Goal: Task Accomplishment & Management: Complete application form

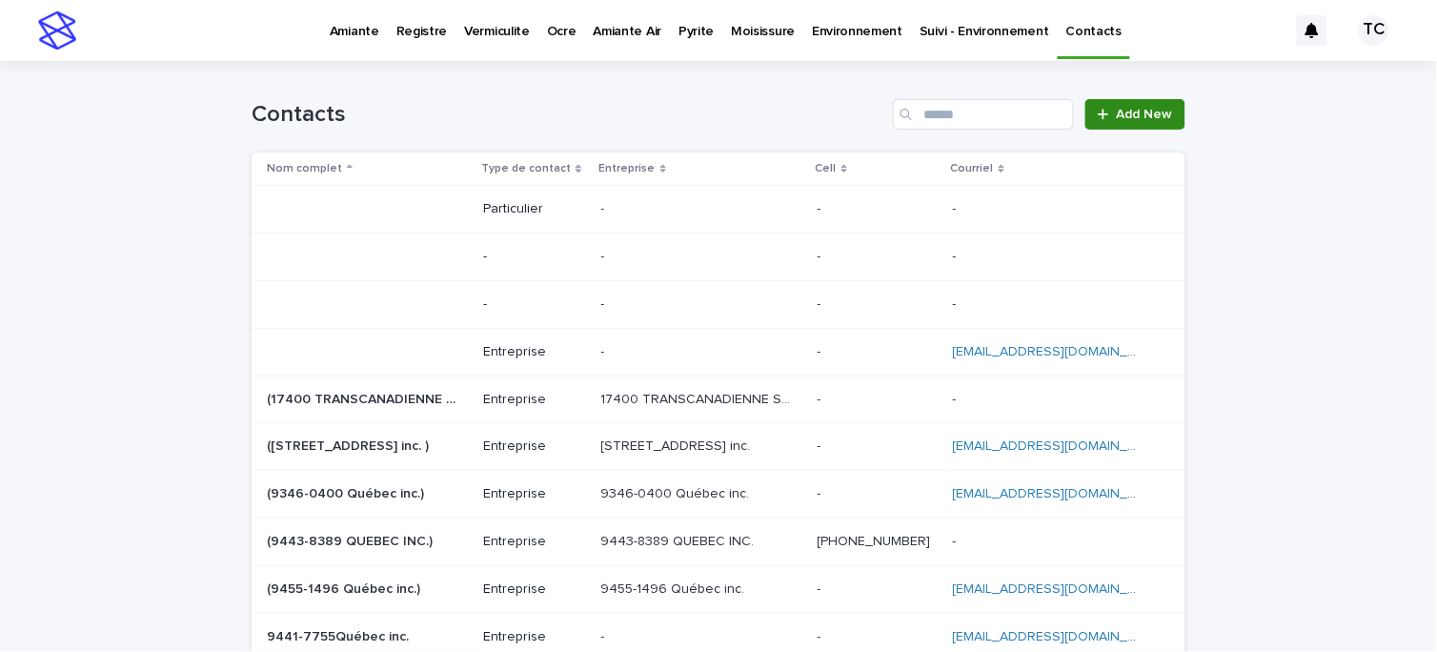
click at [1117, 109] on span "Add New" at bounding box center [1145, 114] width 56 height 13
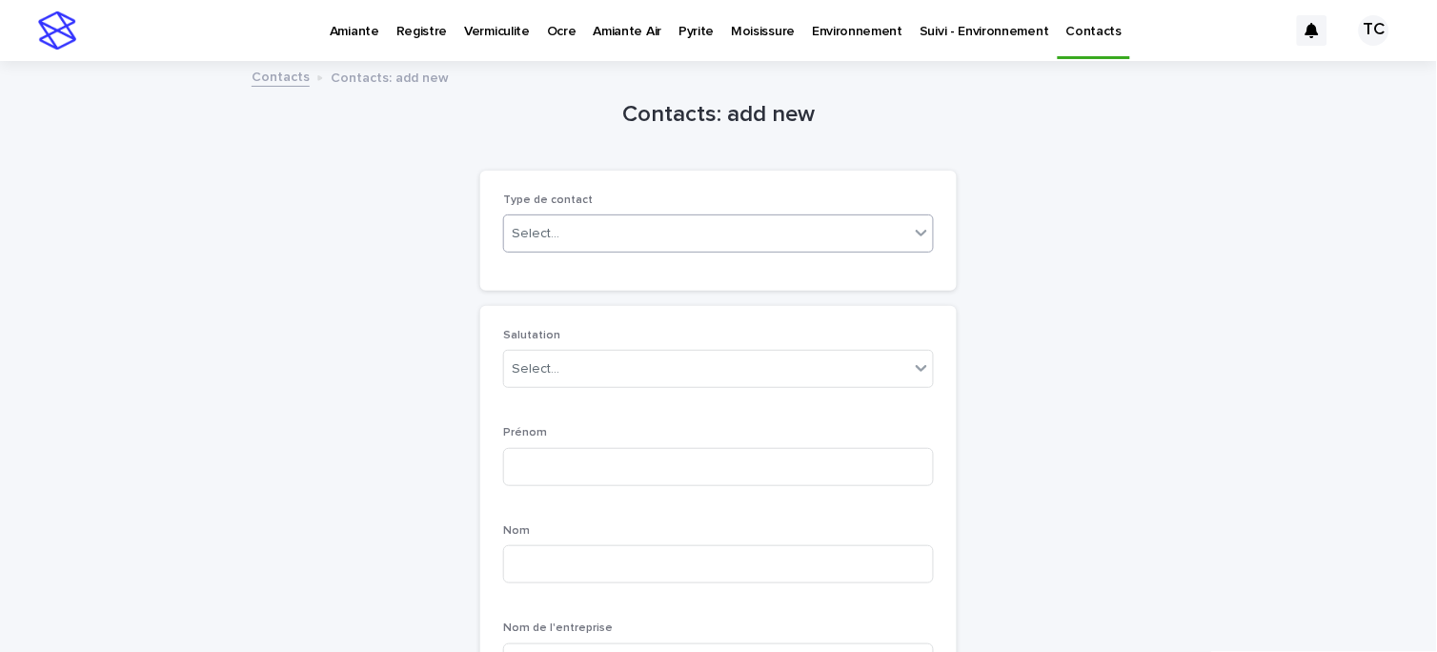
click at [642, 236] on div "Select..." at bounding box center [706, 233] width 405 height 31
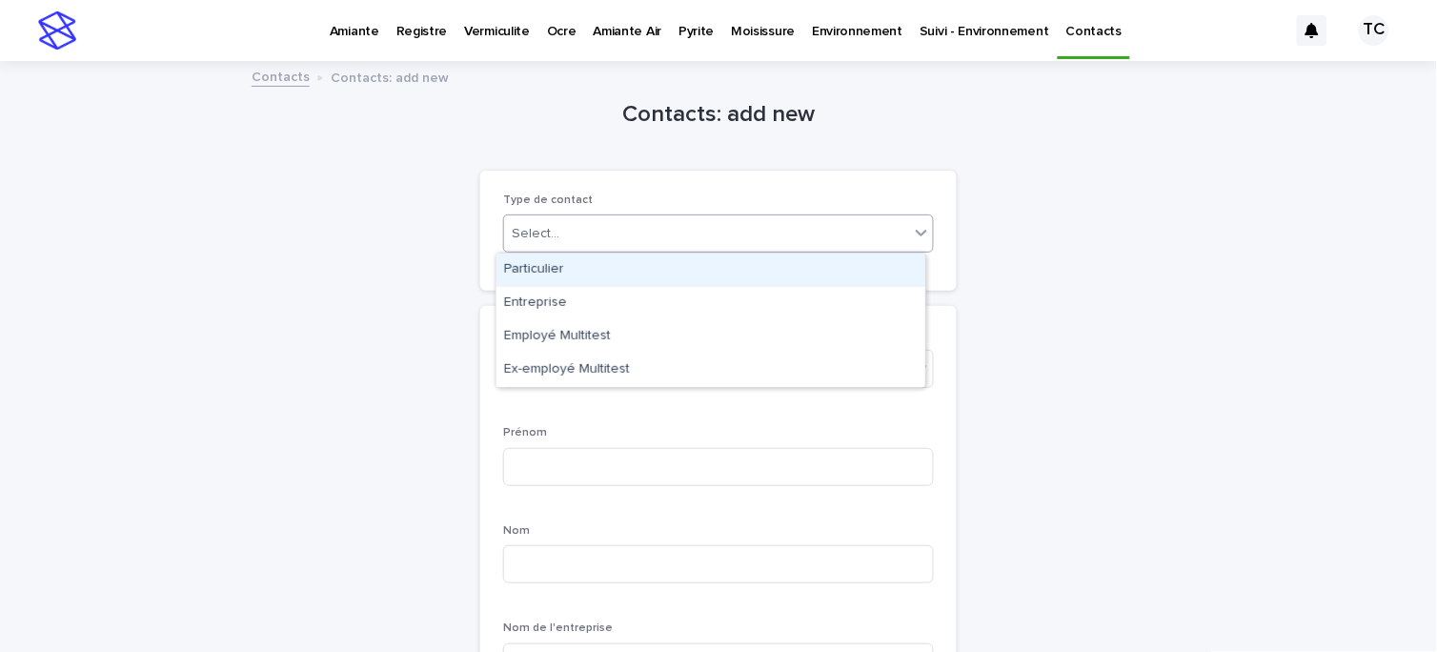
click at [640, 267] on div "Particulier" at bounding box center [710, 269] width 429 height 33
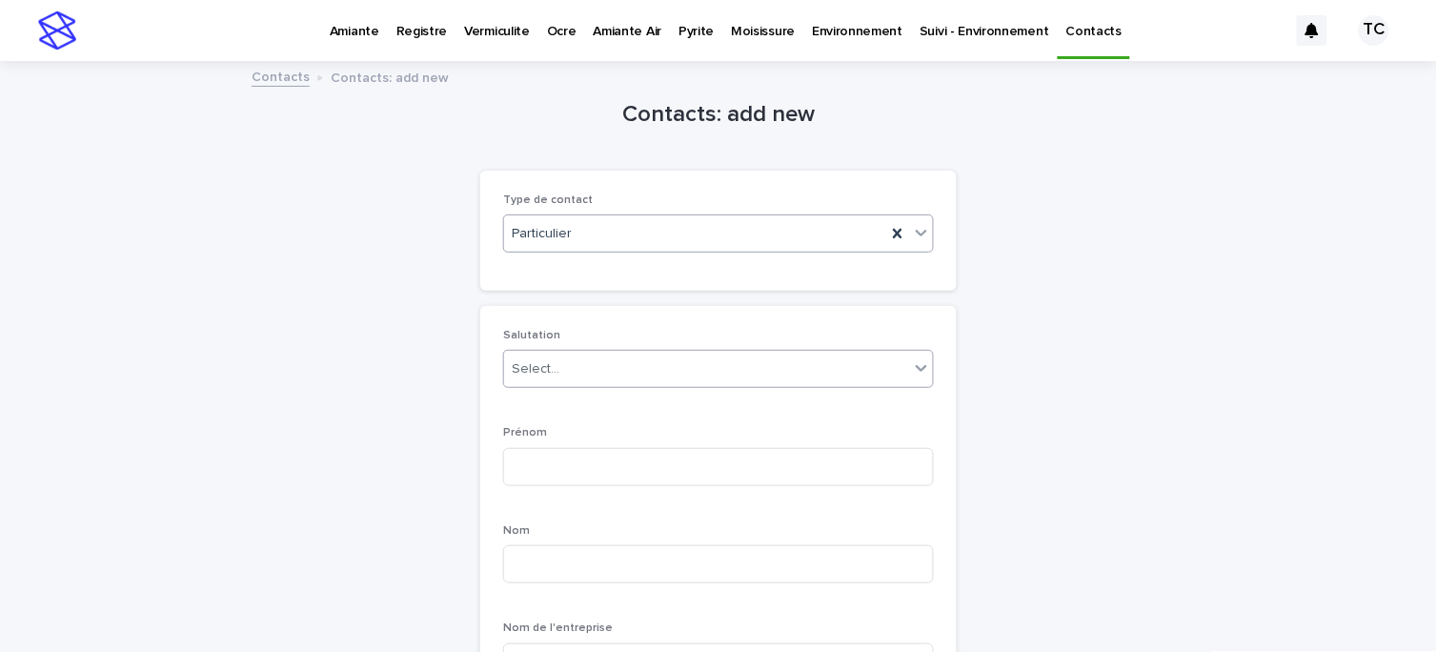
click at [634, 372] on div "Select..." at bounding box center [706, 368] width 405 height 31
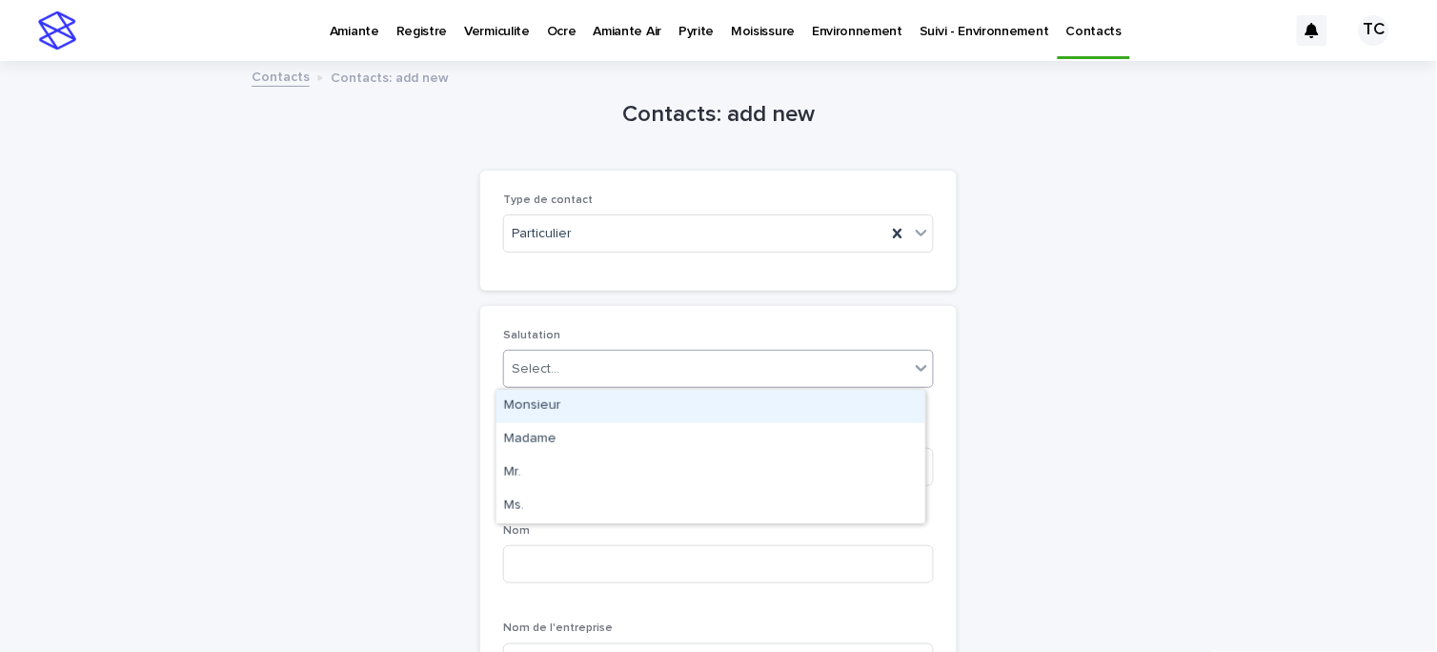
click at [641, 411] on div "Monsieur" at bounding box center [710, 406] width 429 height 33
click at [635, 367] on div "Monsieur" at bounding box center [695, 368] width 382 height 31
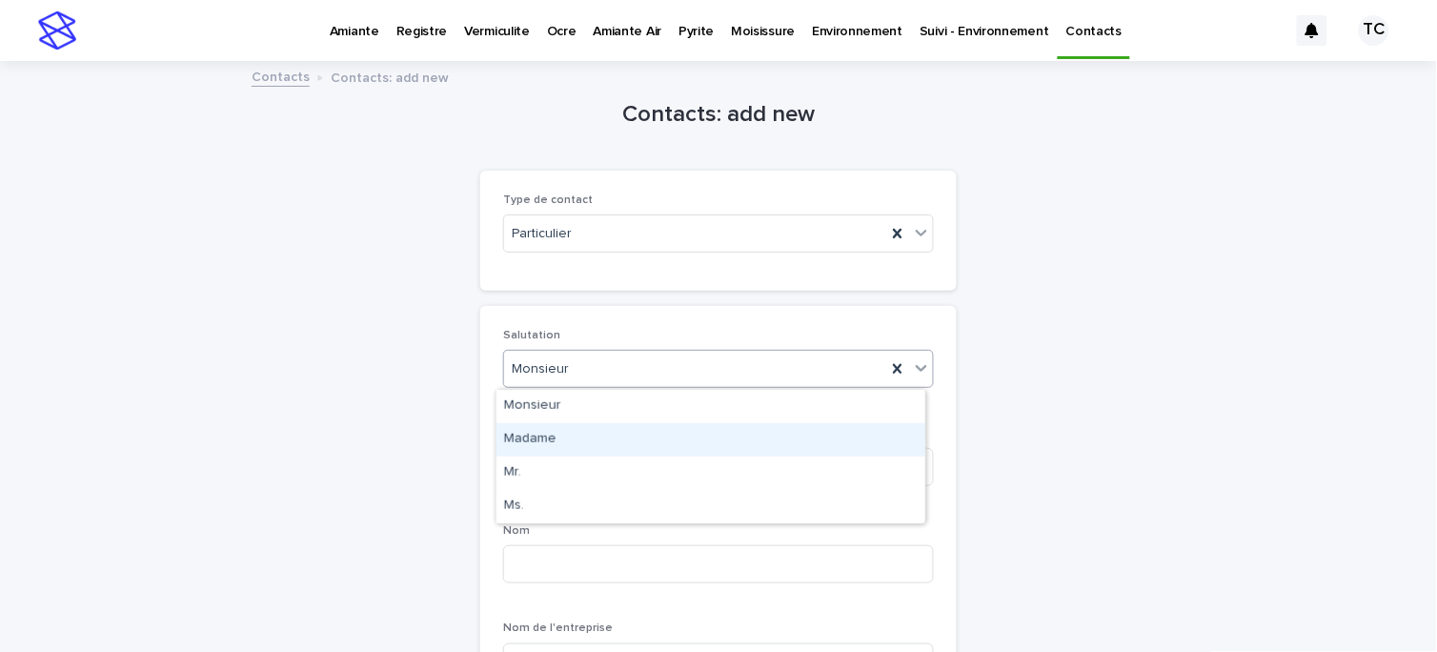
click at [642, 439] on div "Madame" at bounding box center [710, 439] width 429 height 33
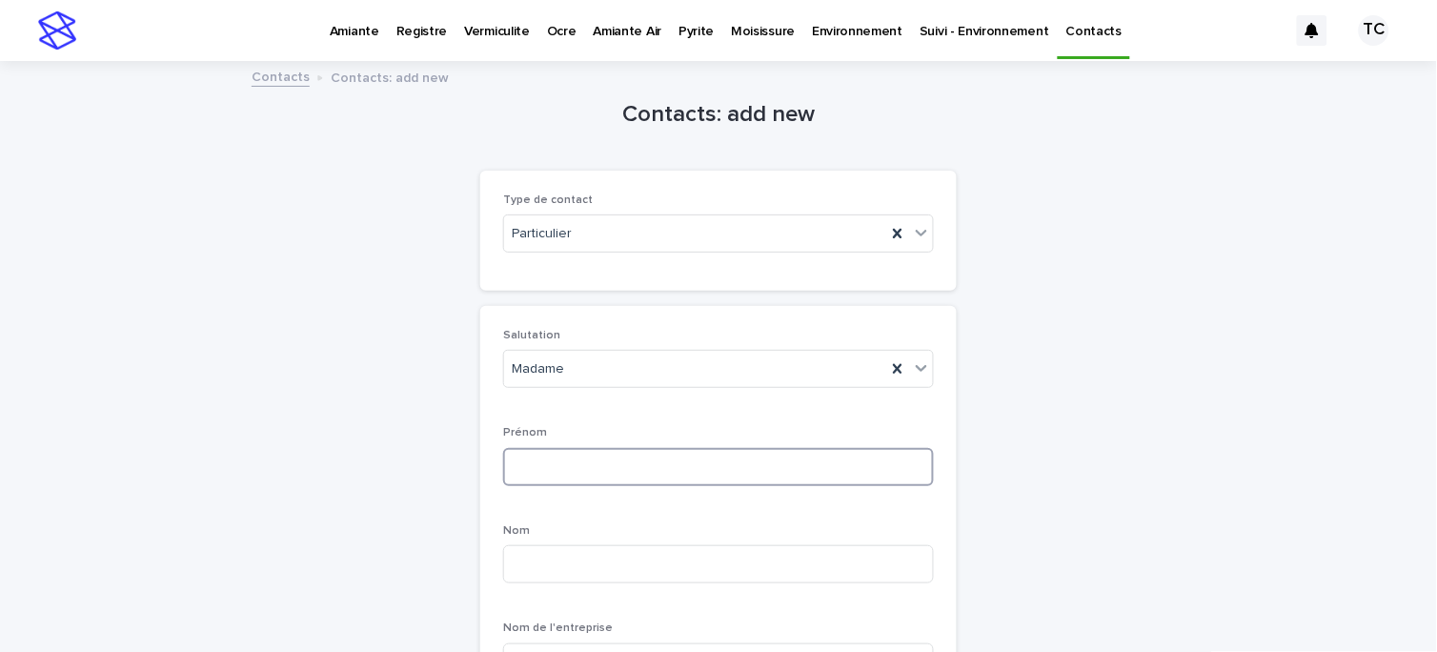
drag, startPoint x: 572, startPoint y: 465, endPoint x: 615, endPoint y: 465, distance: 43.8
click at [572, 465] on input at bounding box center [718, 467] width 431 height 38
click at [518, 459] on input at bounding box center [718, 467] width 431 height 38
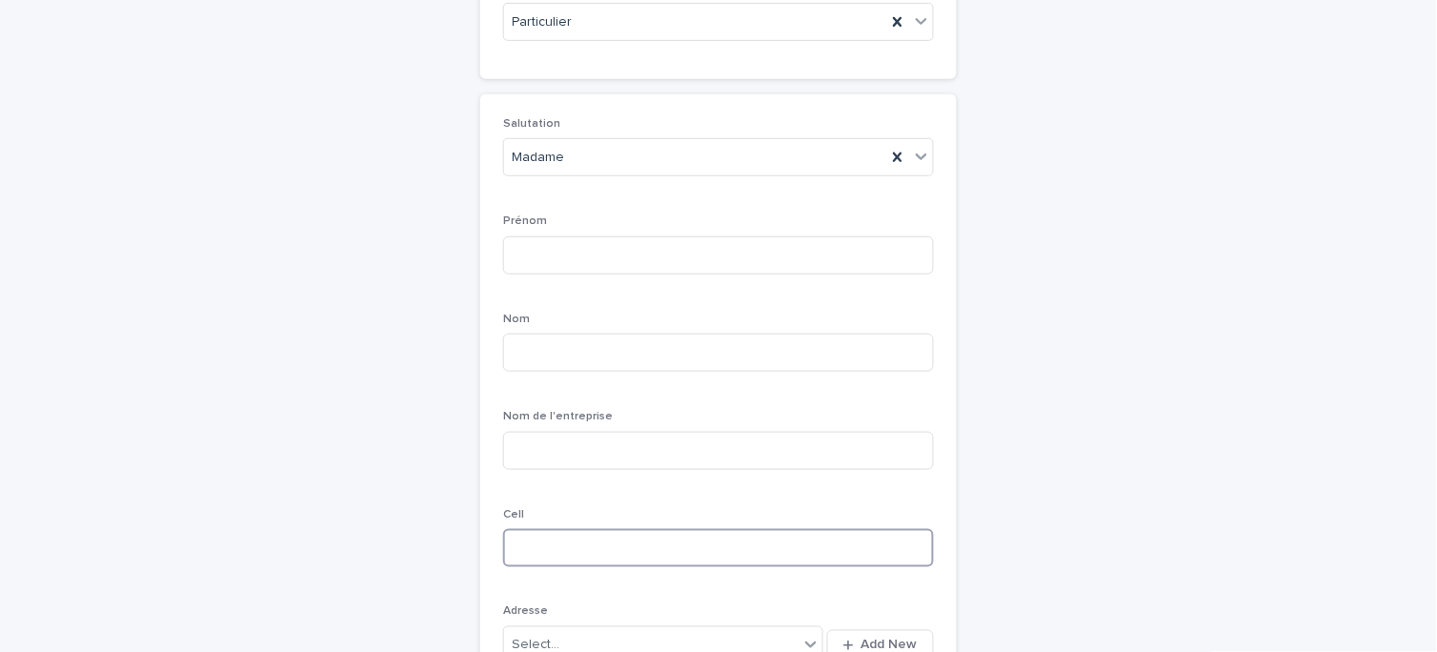
click at [529, 533] on input at bounding box center [718, 548] width 431 height 38
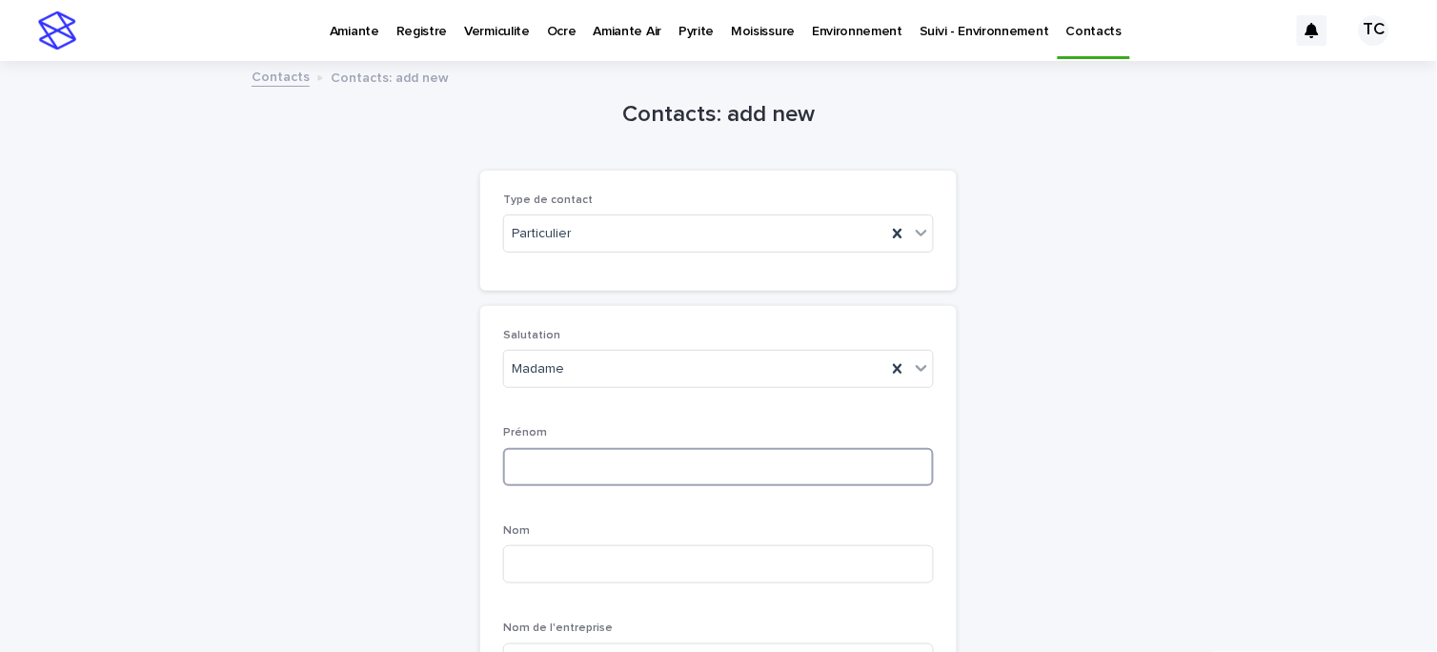
click at [607, 452] on input at bounding box center [718, 467] width 431 height 38
type input "*********"
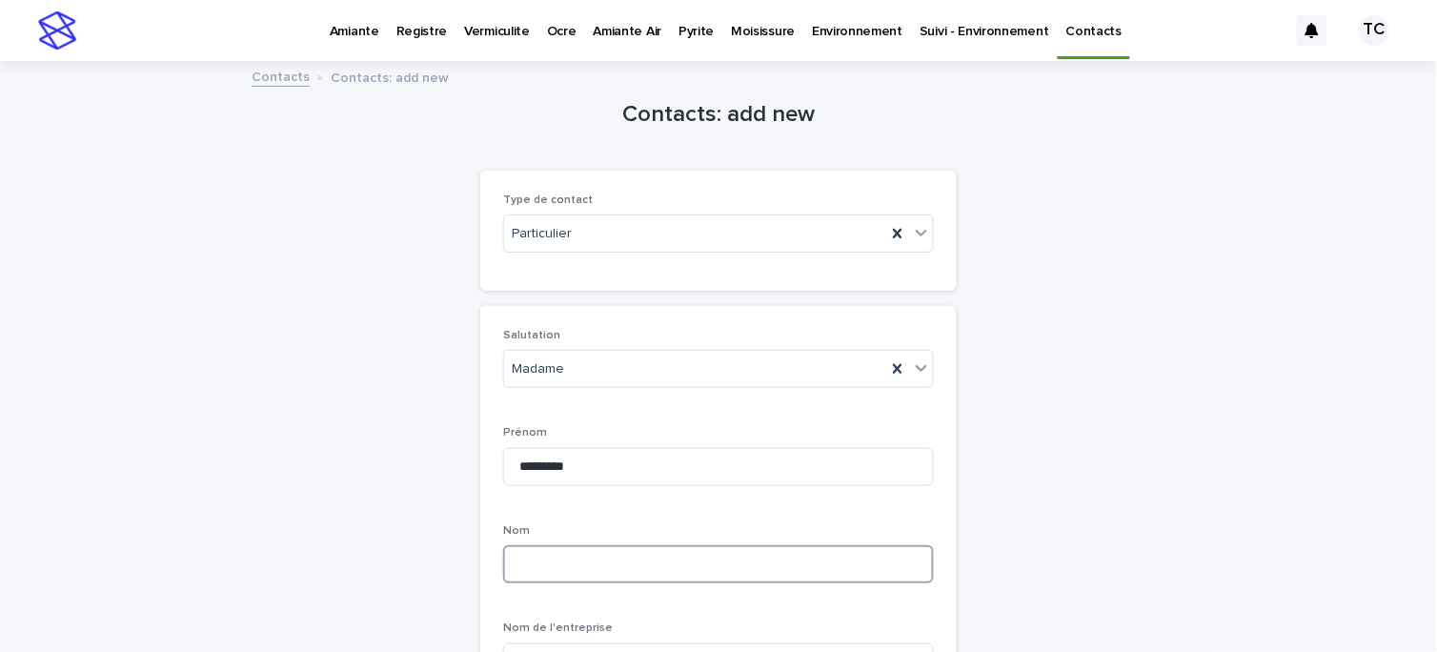
click at [701, 553] on input at bounding box center [718, 564] width 431 height 38
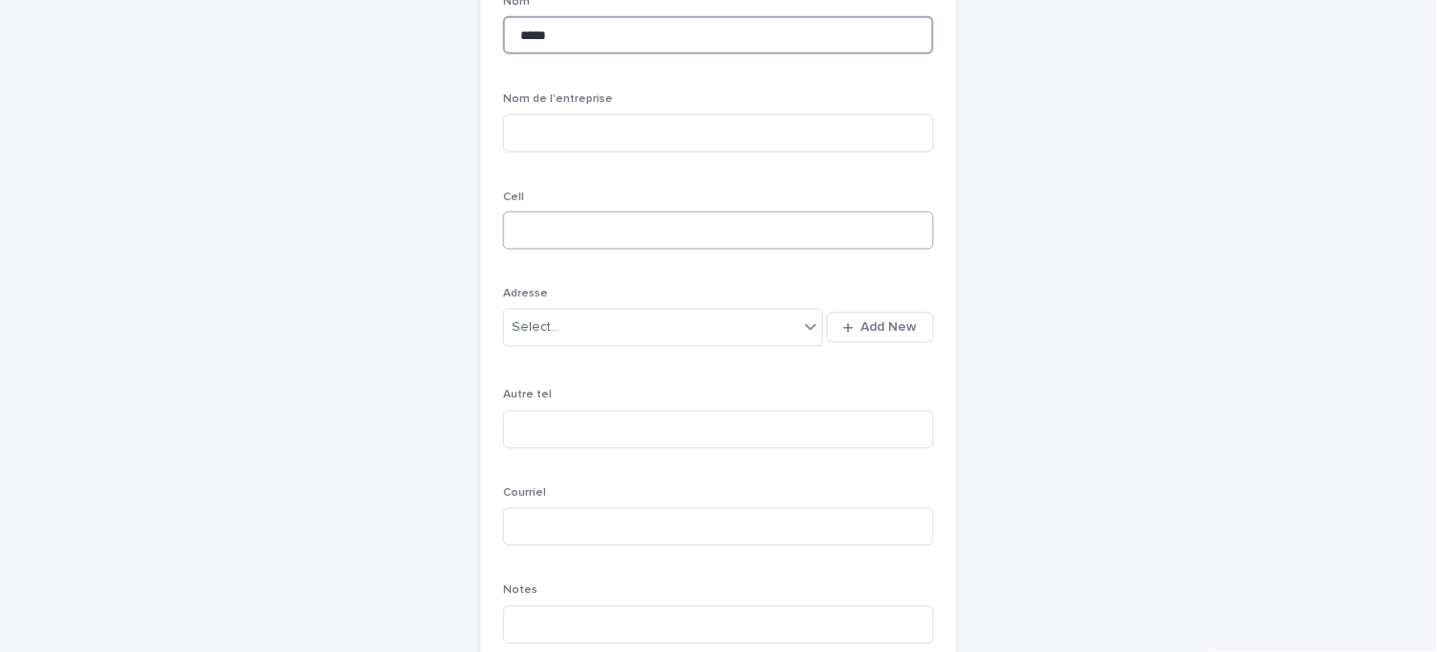
type input "*****"
click at [532, 238] on input at bounding box center [718, 230] width 431 height 38
type input "*********"
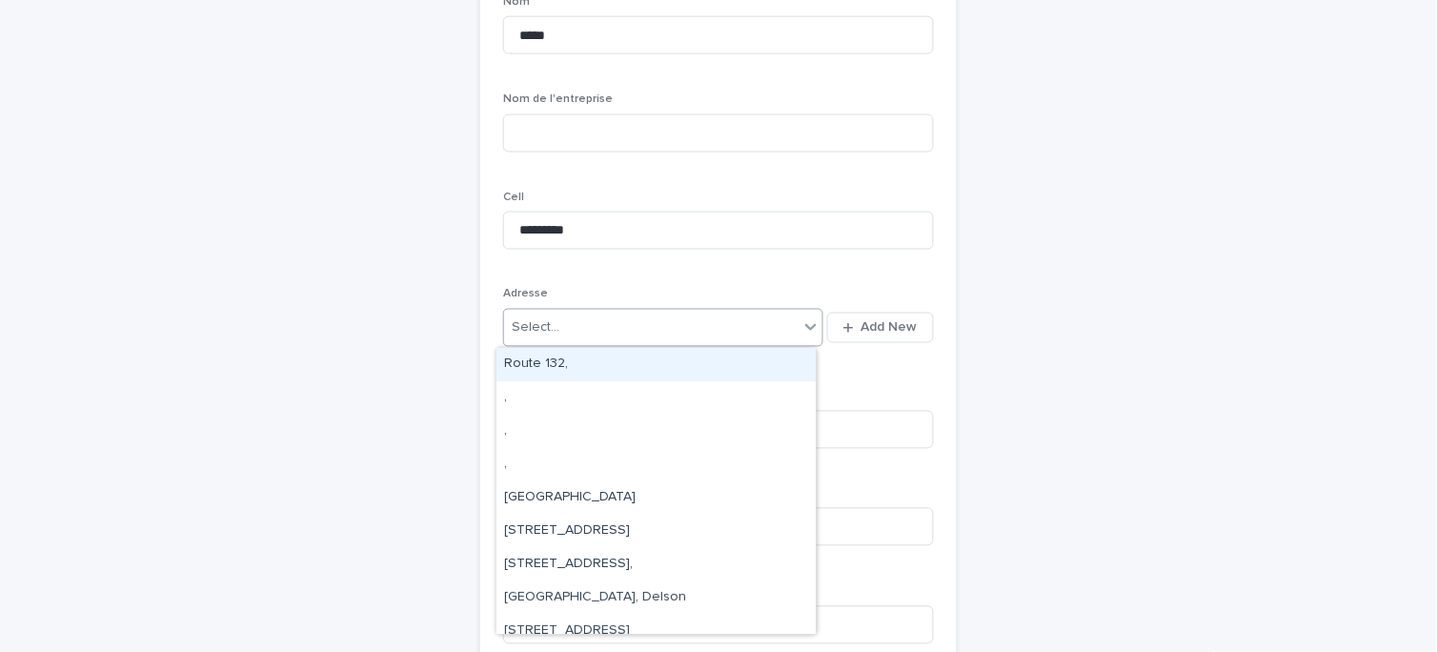
click at [738, 326] on div "Select..." at bounding box center [651, 327] width 294 height 31
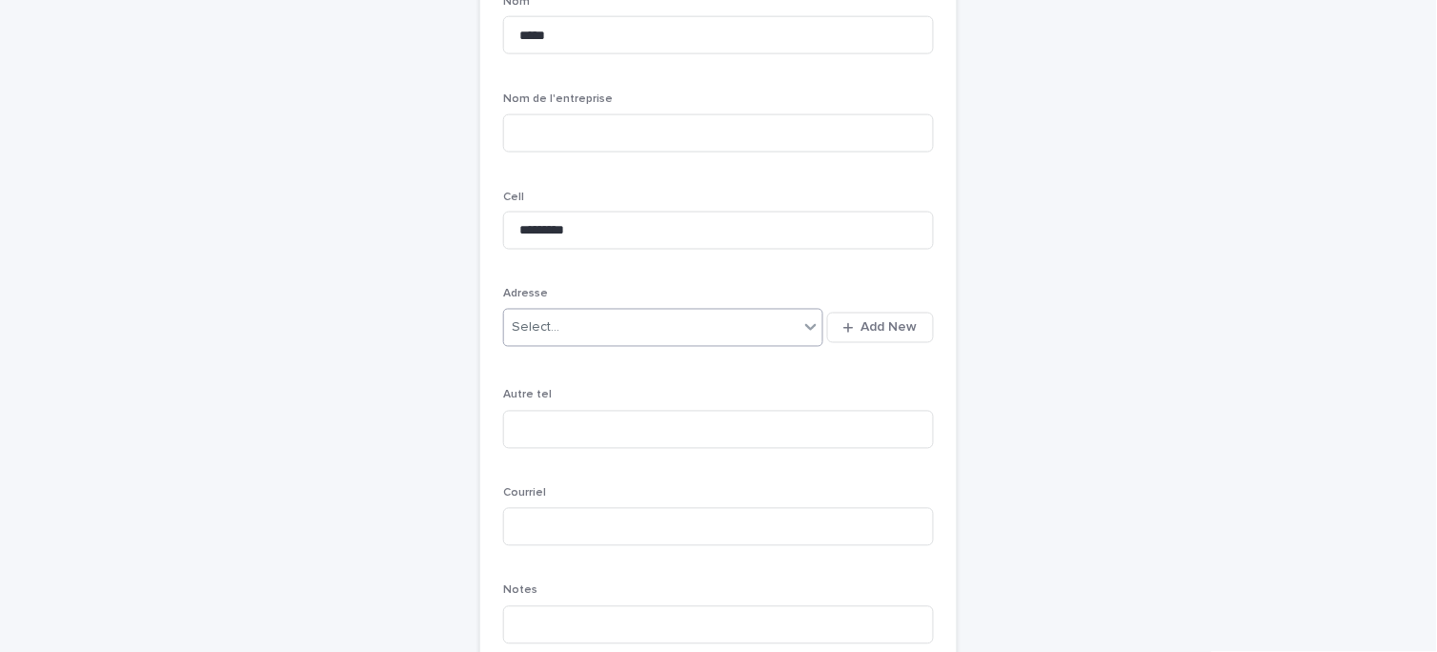
click at [745, 324] on div "Select..." at bounding box center [651, 327] width 294 height 31
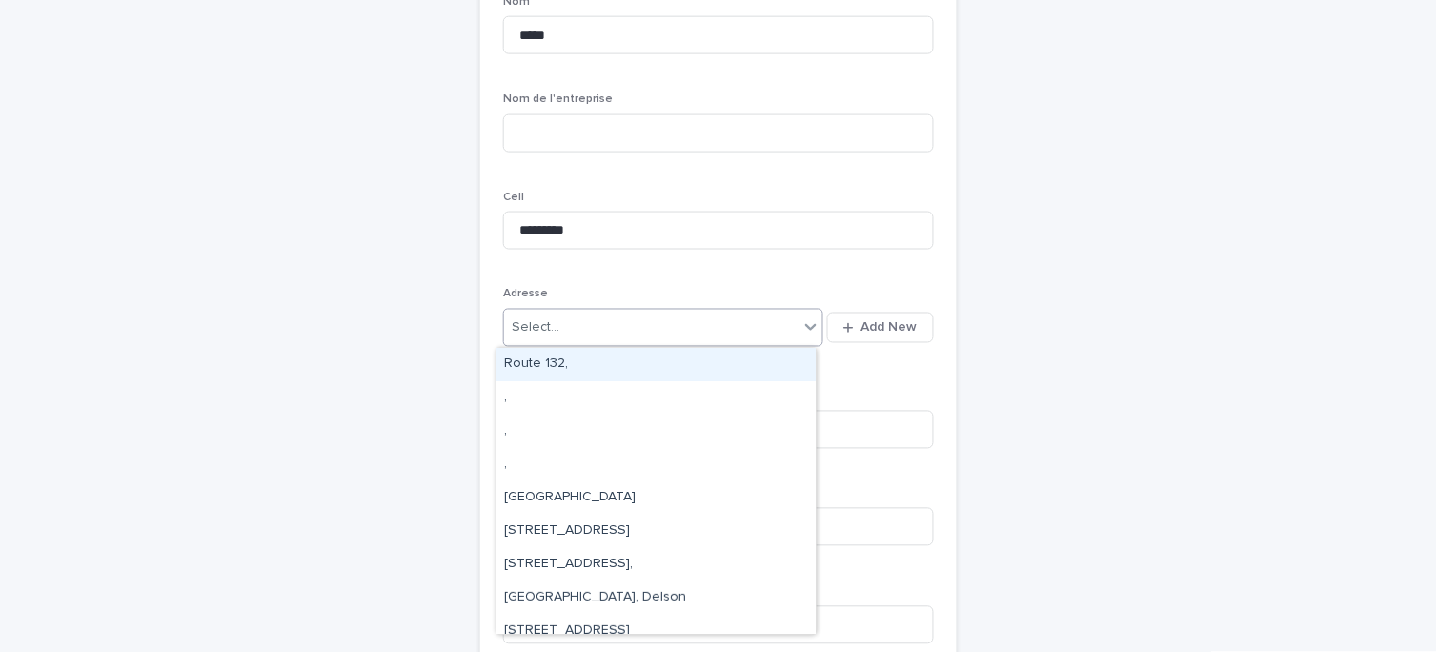
click at [636, 337] on div "Select..." at bounding box center [651, 327] width 294 height 31
click at [641, 328] on div "Select..." at bounding box center [651, 327] width 294 height 31
click at [688, 328] on div "Select..." at bounding box center [651, 327] width 294 height 31
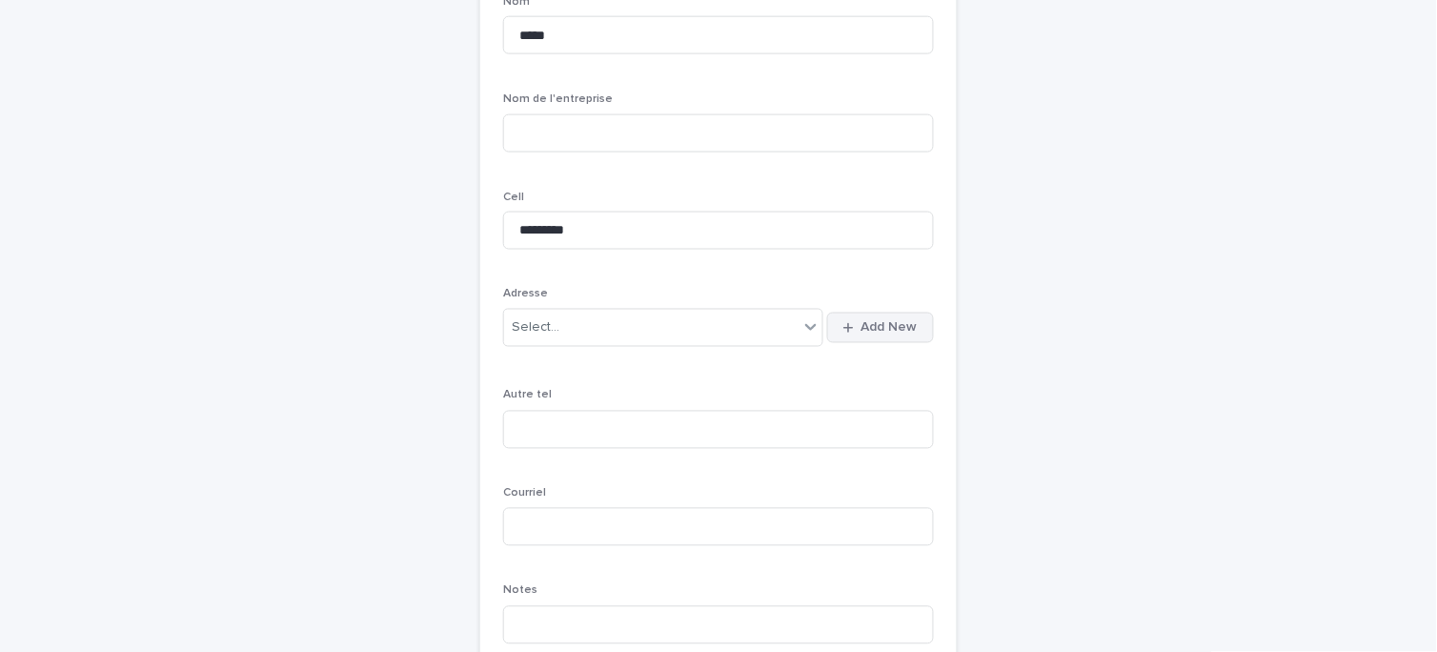
click at [902, 327] on span "Add New" at bounding box center [889, 327] width 56 height 13
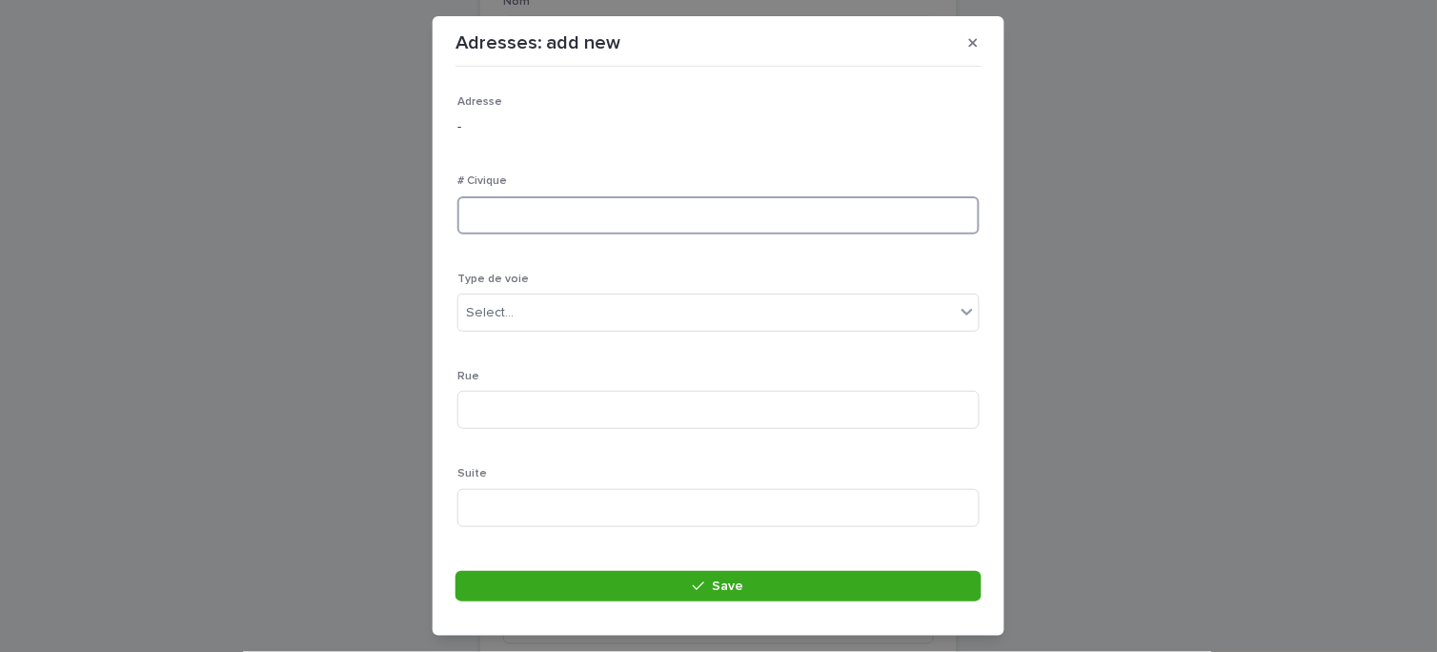
click at [522, 223] on input at bounding box center [718, 215] width 522 height 38
type input "**"
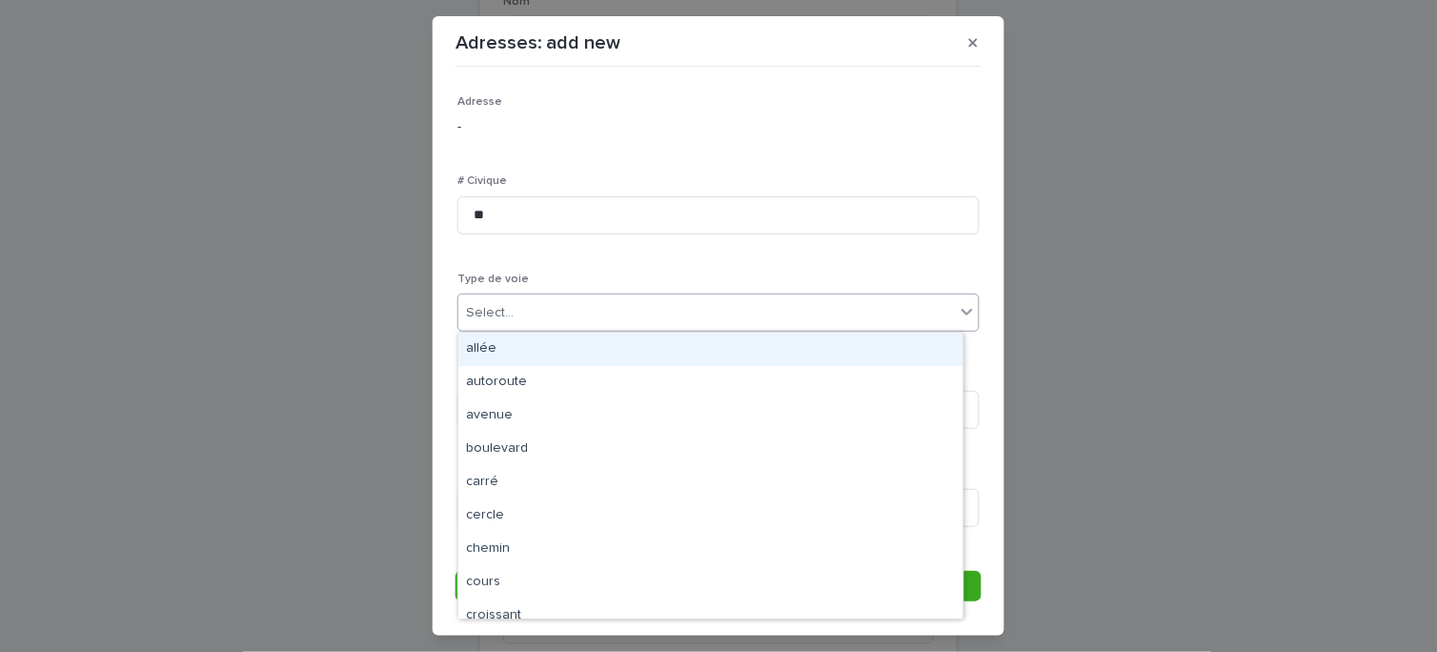
click at [593, 311] on div "Select..." at bounding box center [706, 312] width 496 height 31
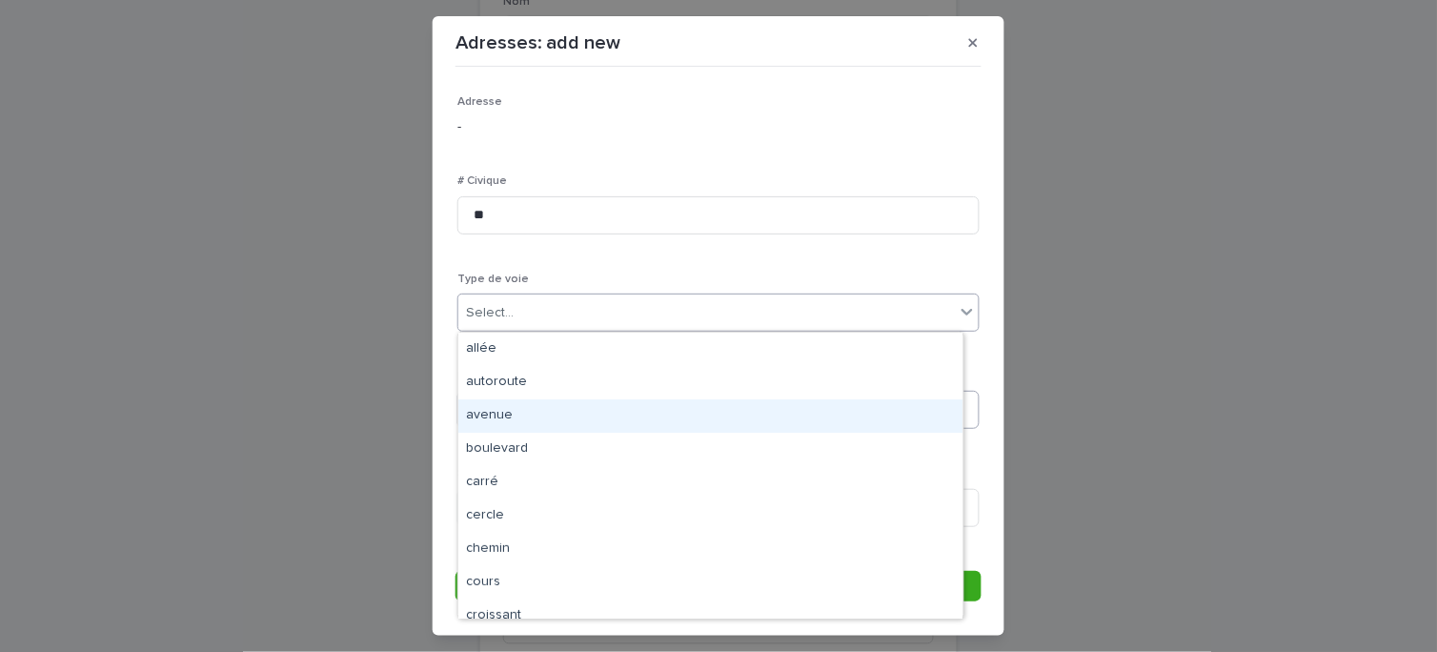
click at [518, 412] on div "avenue" at bounding box center [710, 415] width 504 height 33
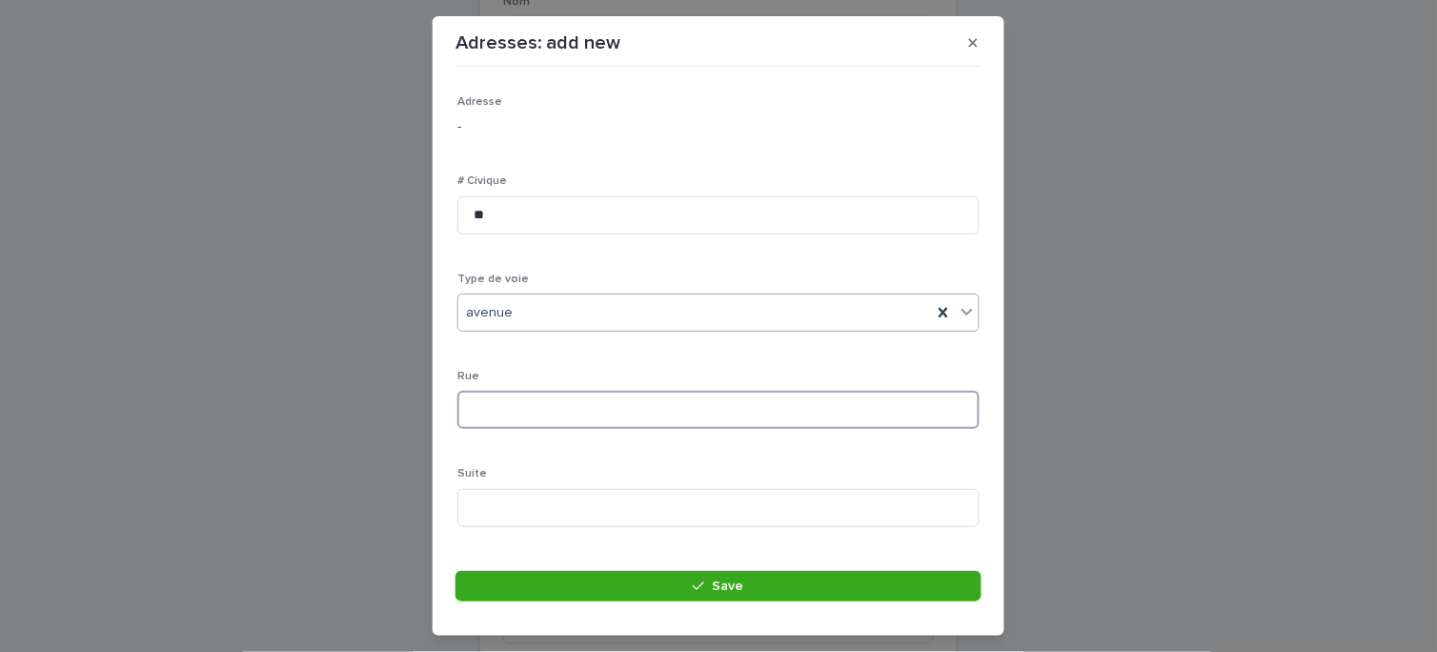
click at [525, 413] on input at bounding box center [718, 410] width 522 height 38
type input "**********"
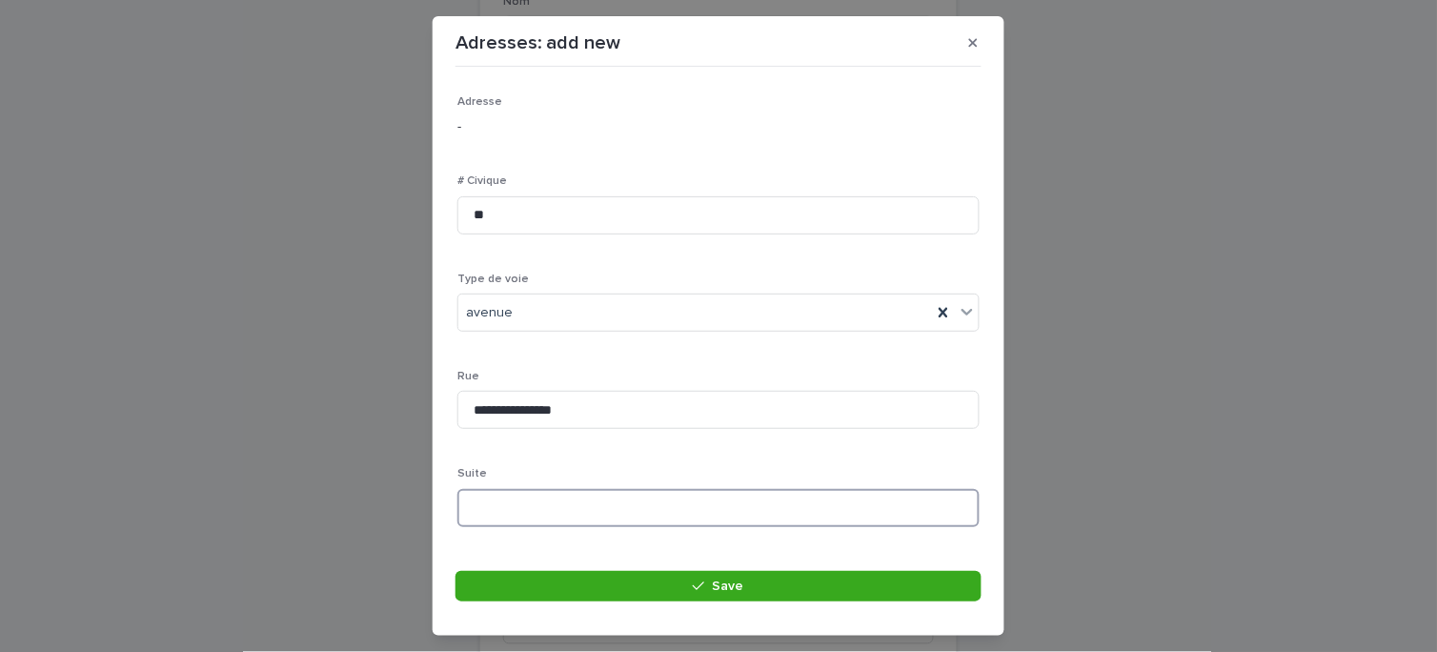
click at [508, 508] on input at bounding box center [718, 508] width 522 height 38
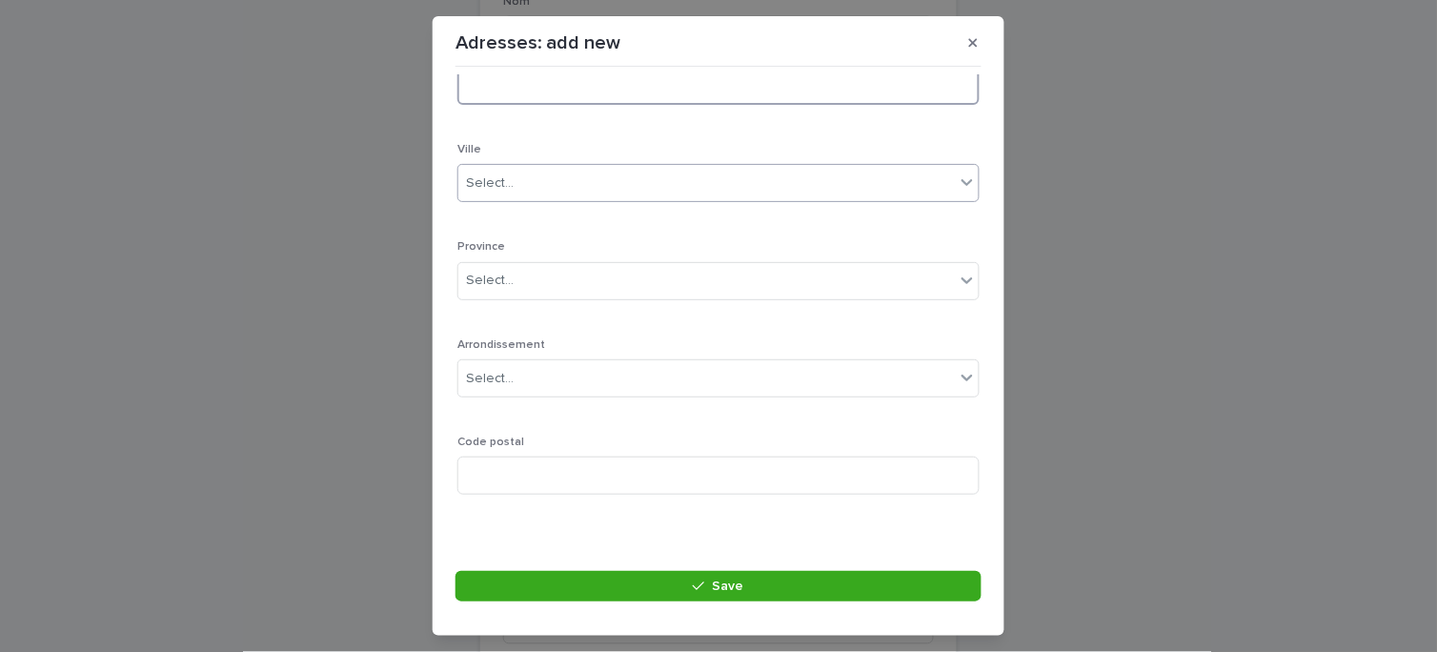
scroll to position [423, 0]
click at [529, 184] on div "Select..." at bounding box center [706, 182] width 496 height 31
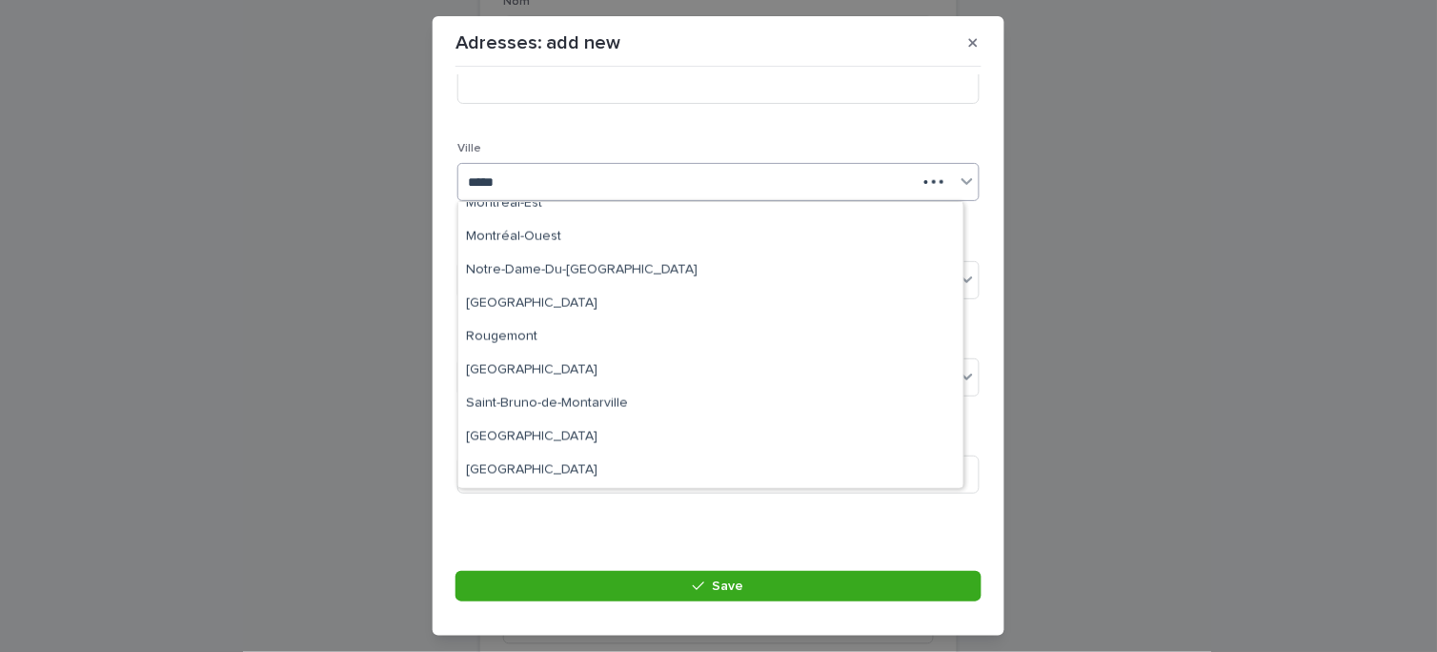
scroll to position [0, 0]
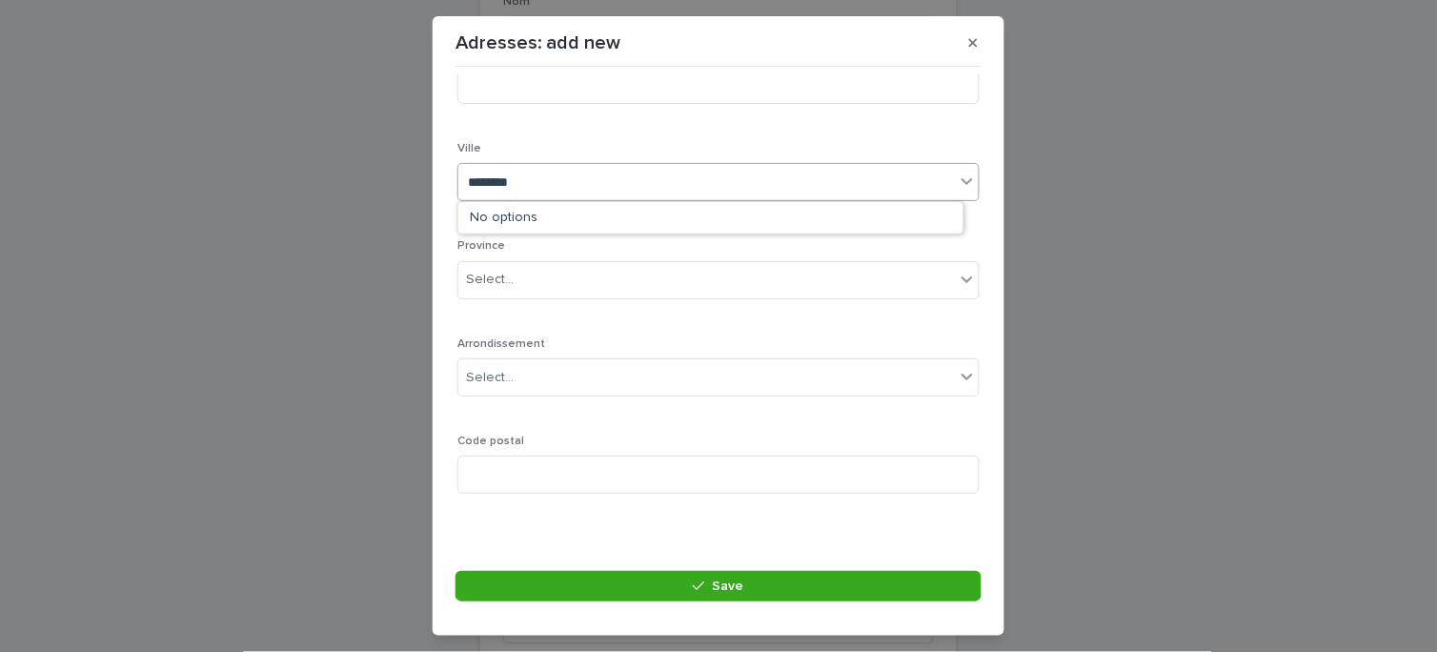
click at [512, 176] on input "********" at bounding box center [494, 182] width 53 height 16
type input "********"
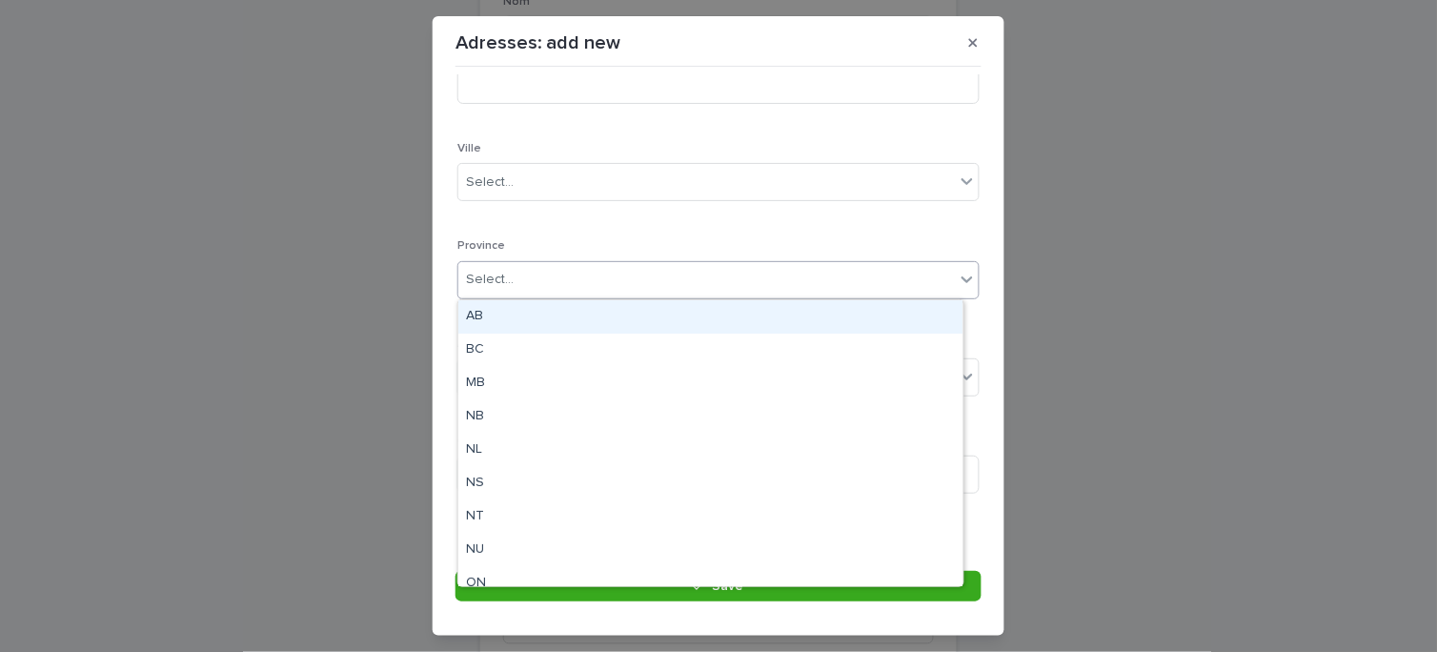
click at [515, 295] on div "Select..." at bounding box center [718, 280] width 522 height 38
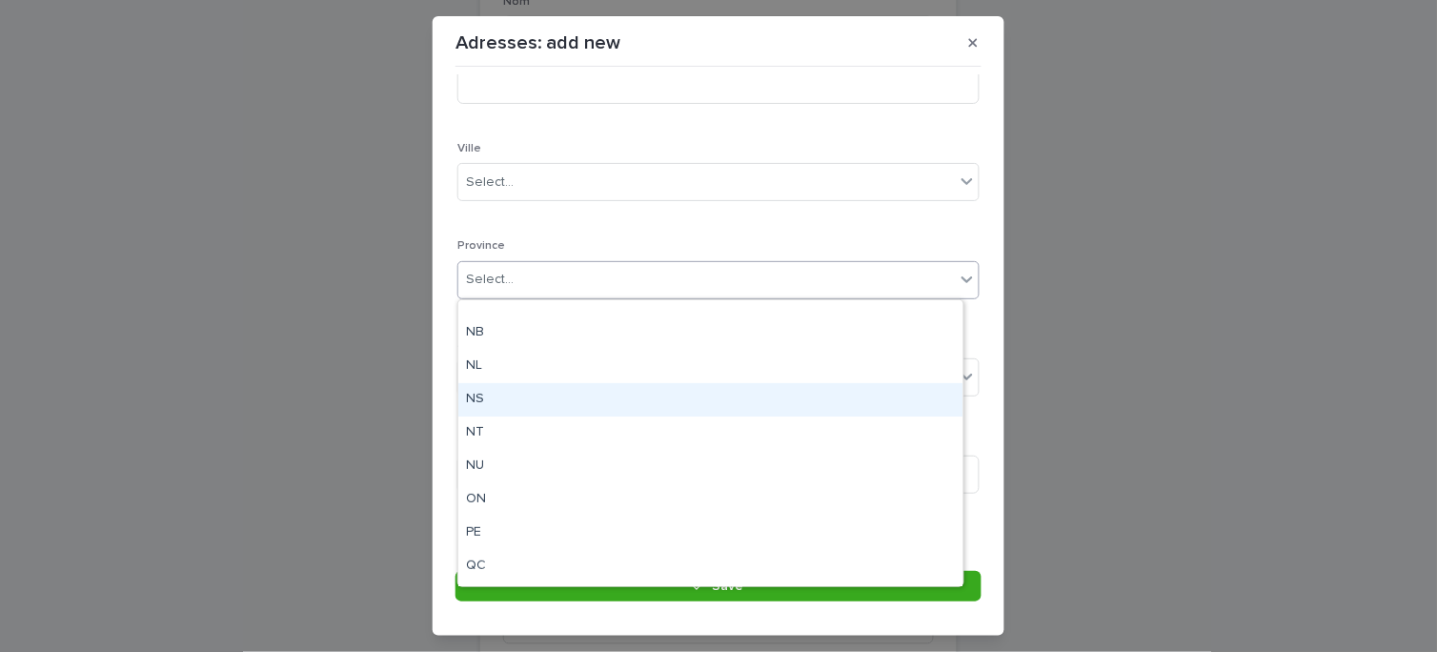
scroll to position [148, 0]
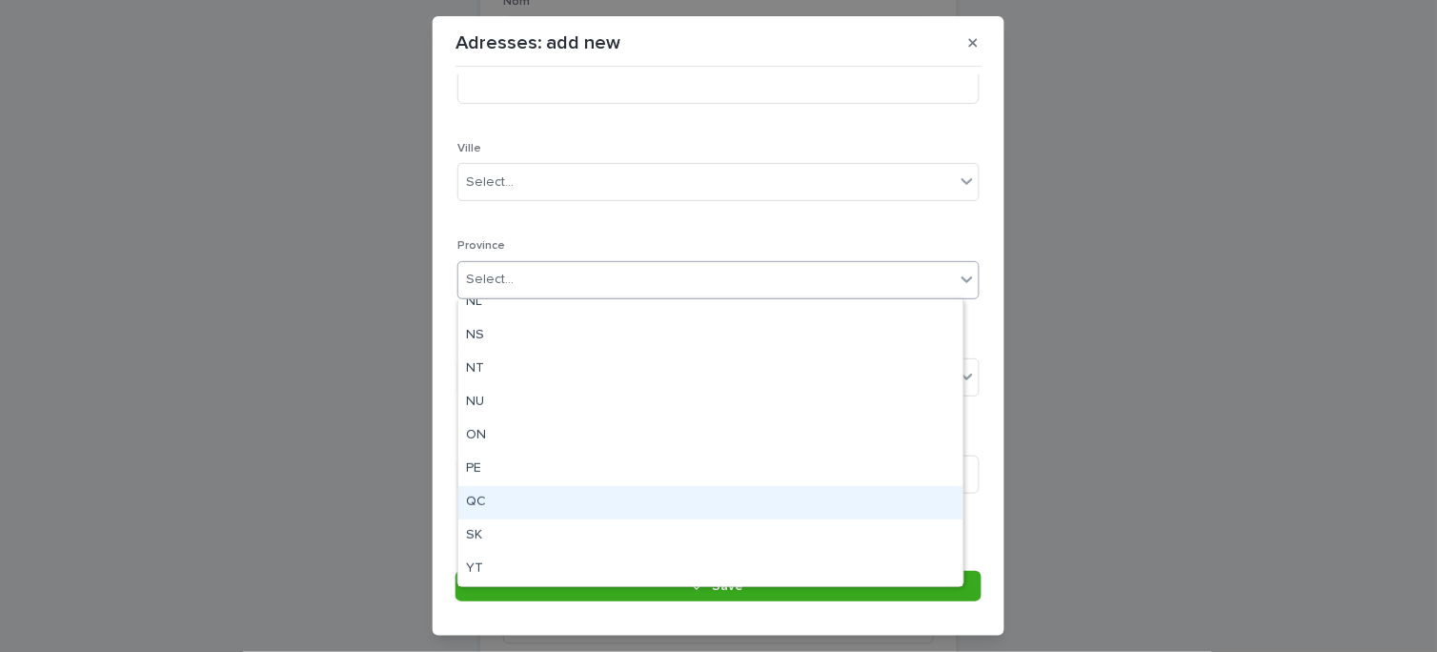
click at [496, 490] on div "QC" at bounding box center [710, 502] width 504 height 33
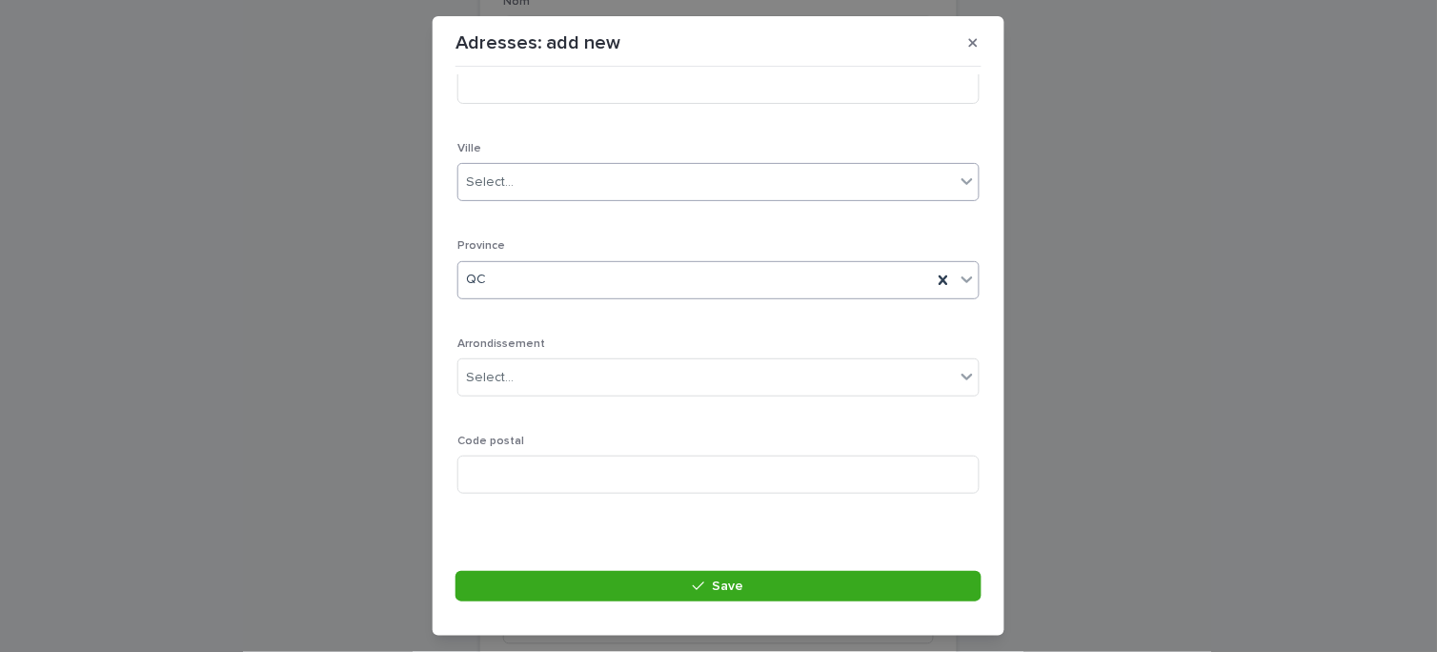
click at [551, 186] on div "Select..." at bounding box center [706, 182] width 496 height 31
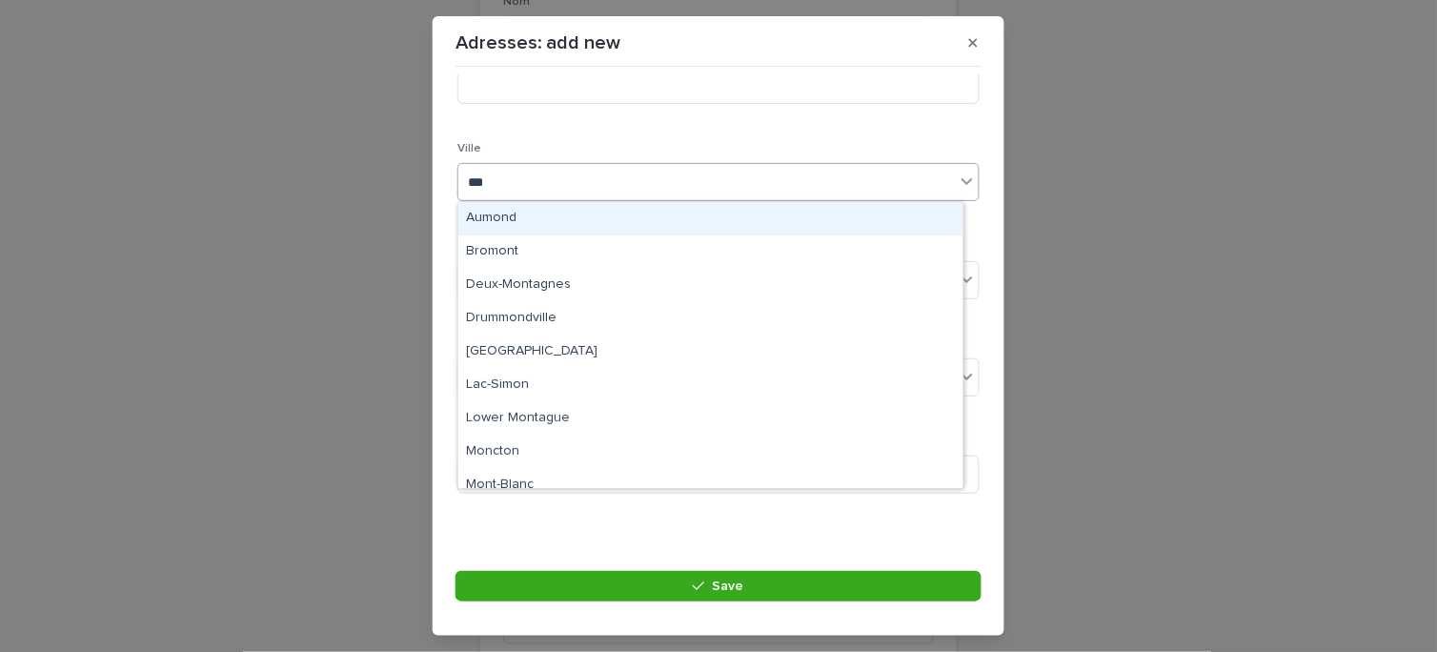
type input "****"
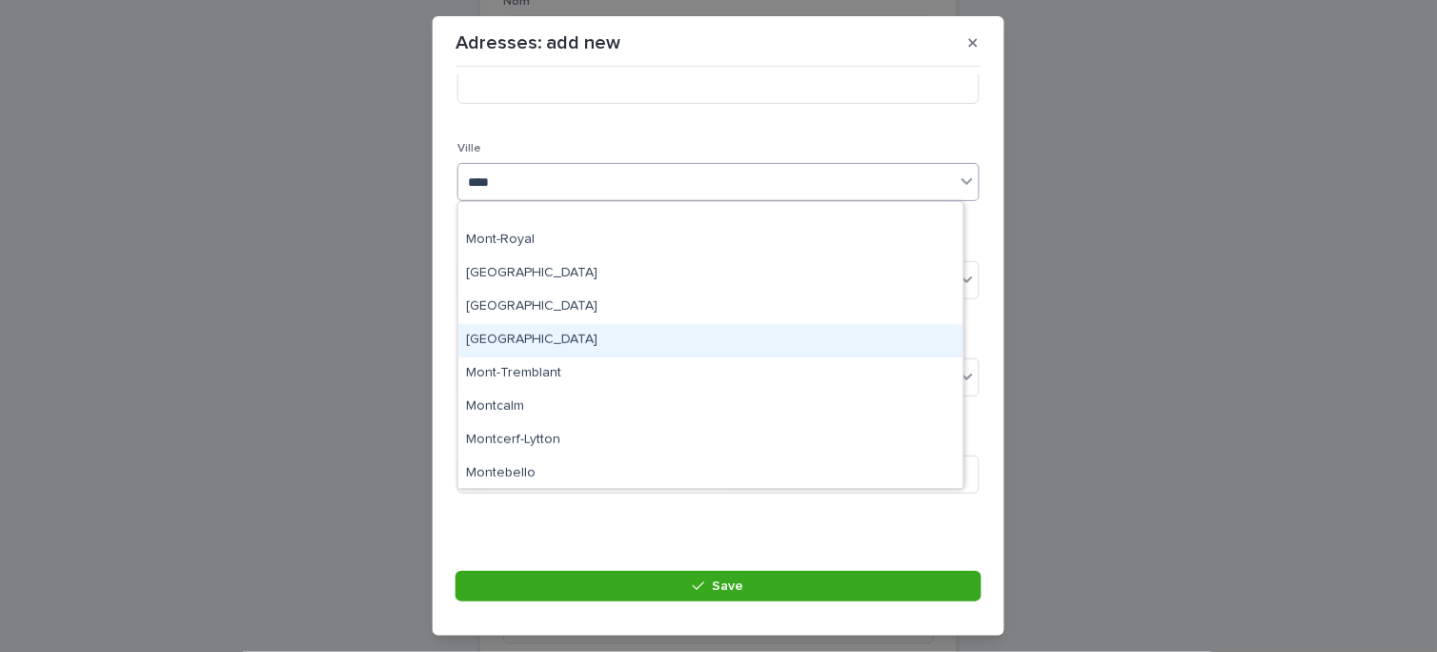
scroll to position [317, 0]
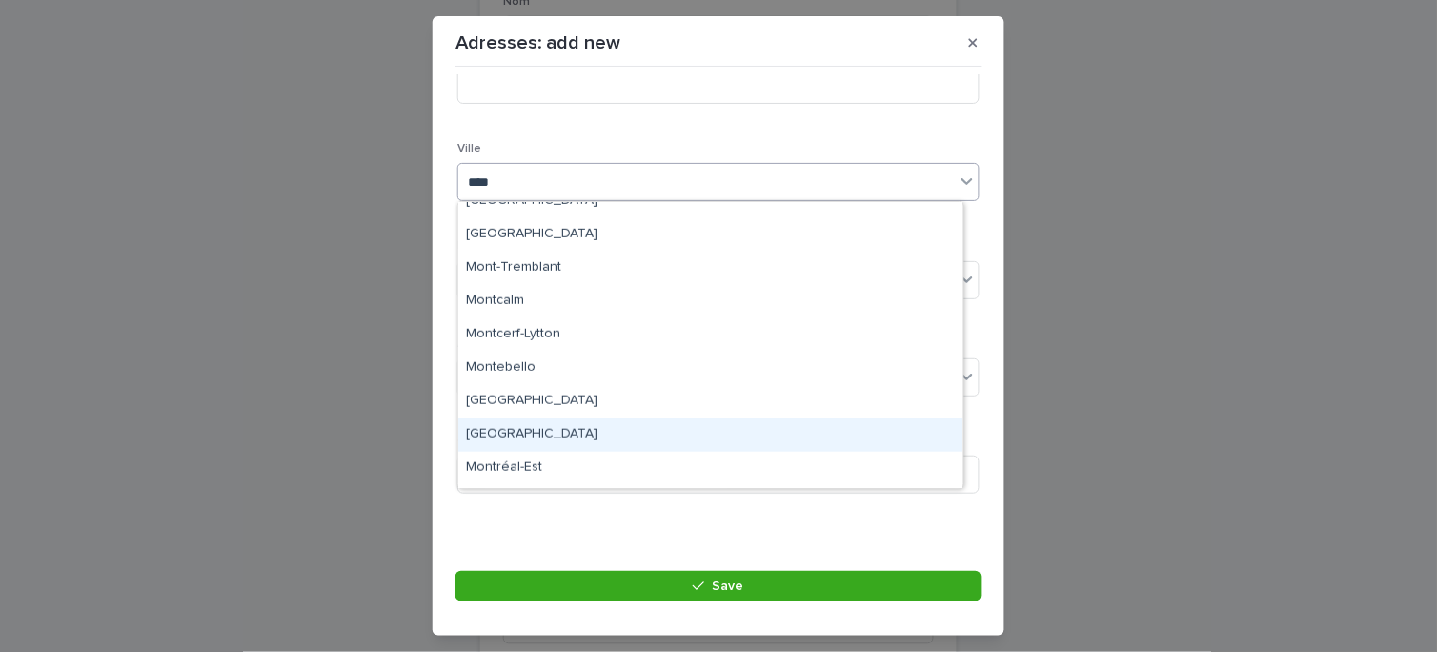
click at [548, 427] on div "[GEOGRAPHIC_DATA]" at bounding box center [710, 434] width 504 height 33
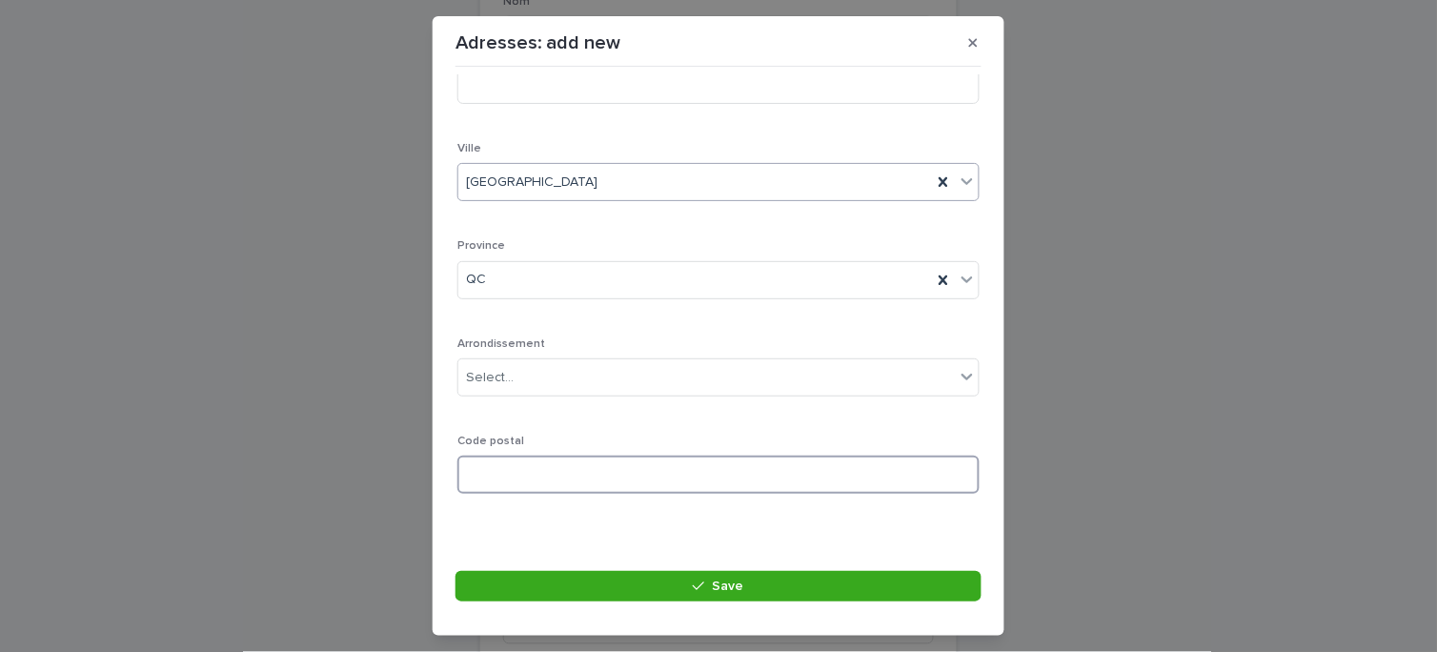
click at [527, 460] on input at bounding box center [718, 474] width 522 height 38
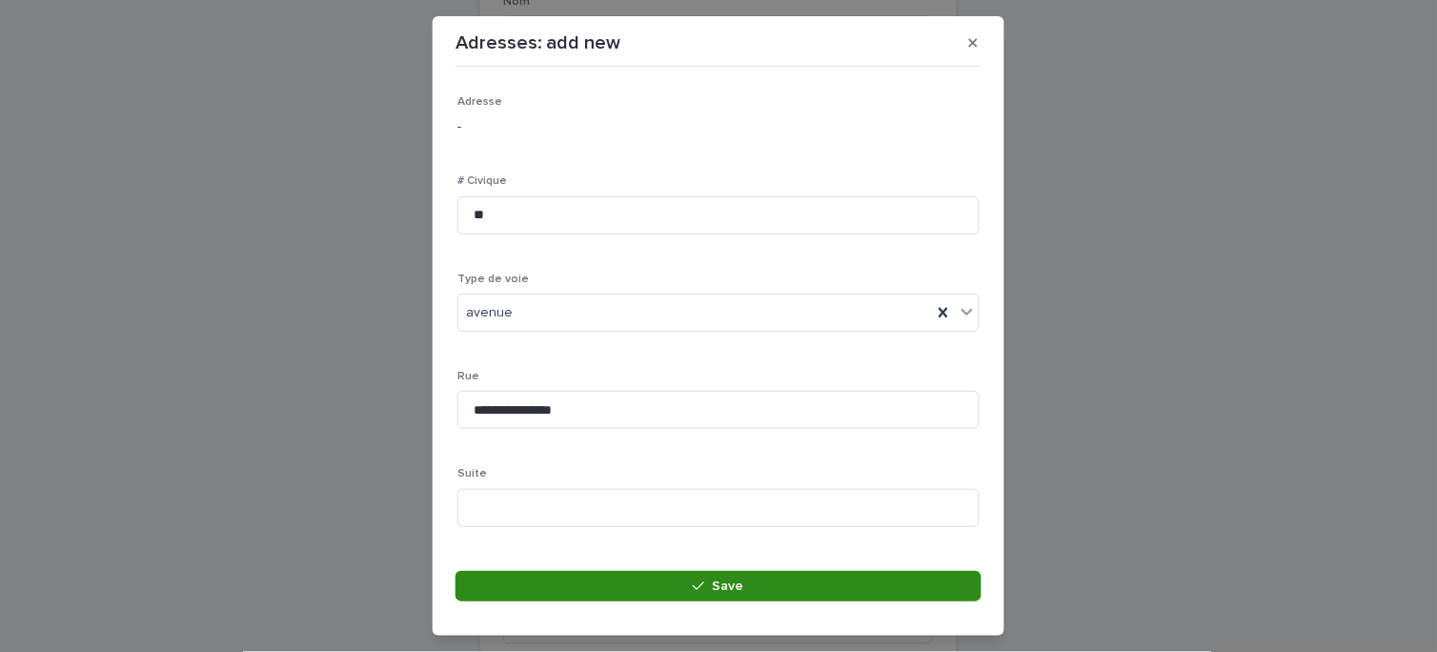
type input "******"
click at [649, 585] on button "Save" at bounding box center [718, 586] width 526 height 30
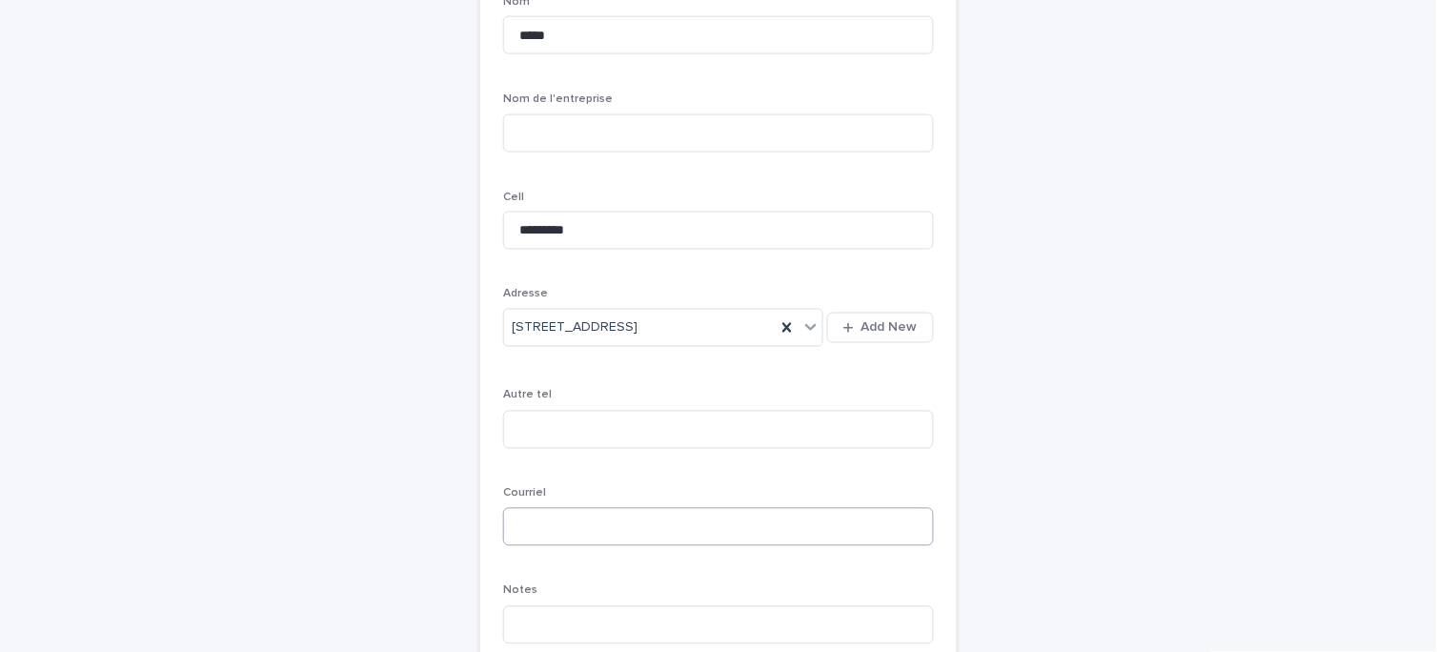
scroll to position [634, 0]
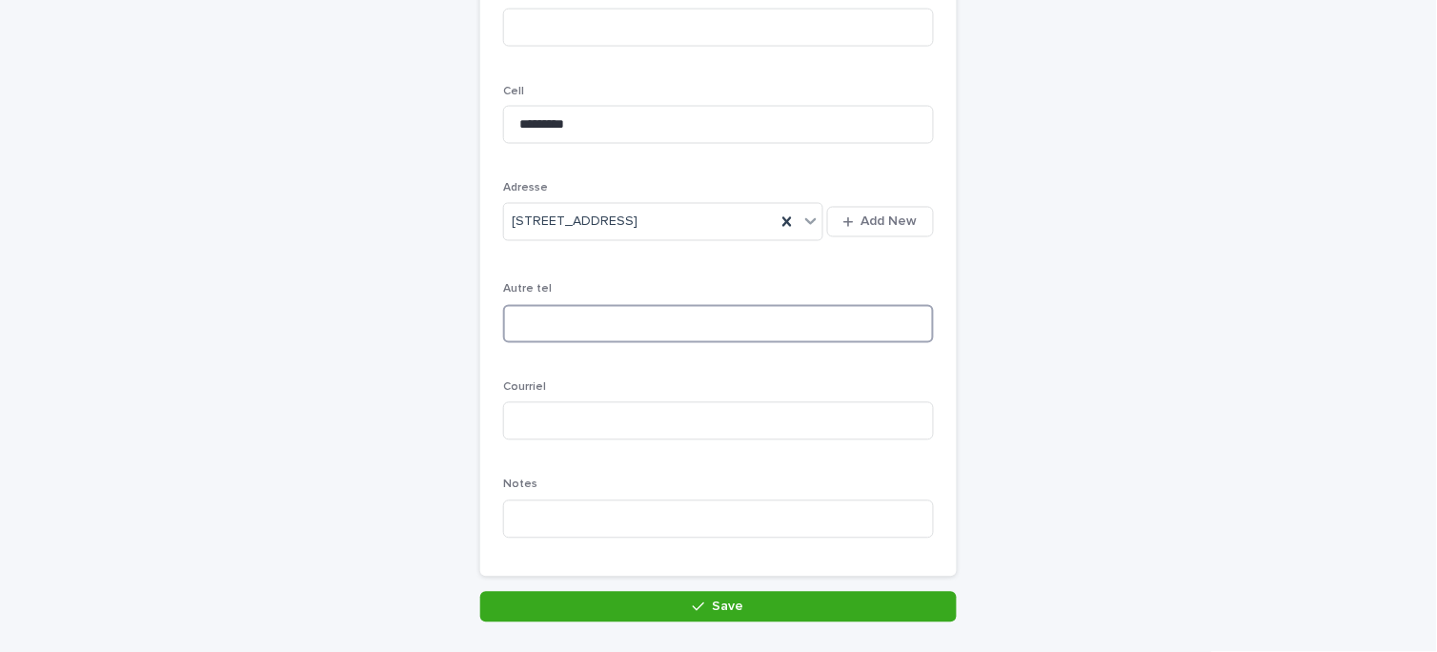
click at [667, 312] on input at bounding box center [718, 324] width 431 height 38
click at [635, 411] on input at bounding box center [718, 421] width 431 height 38
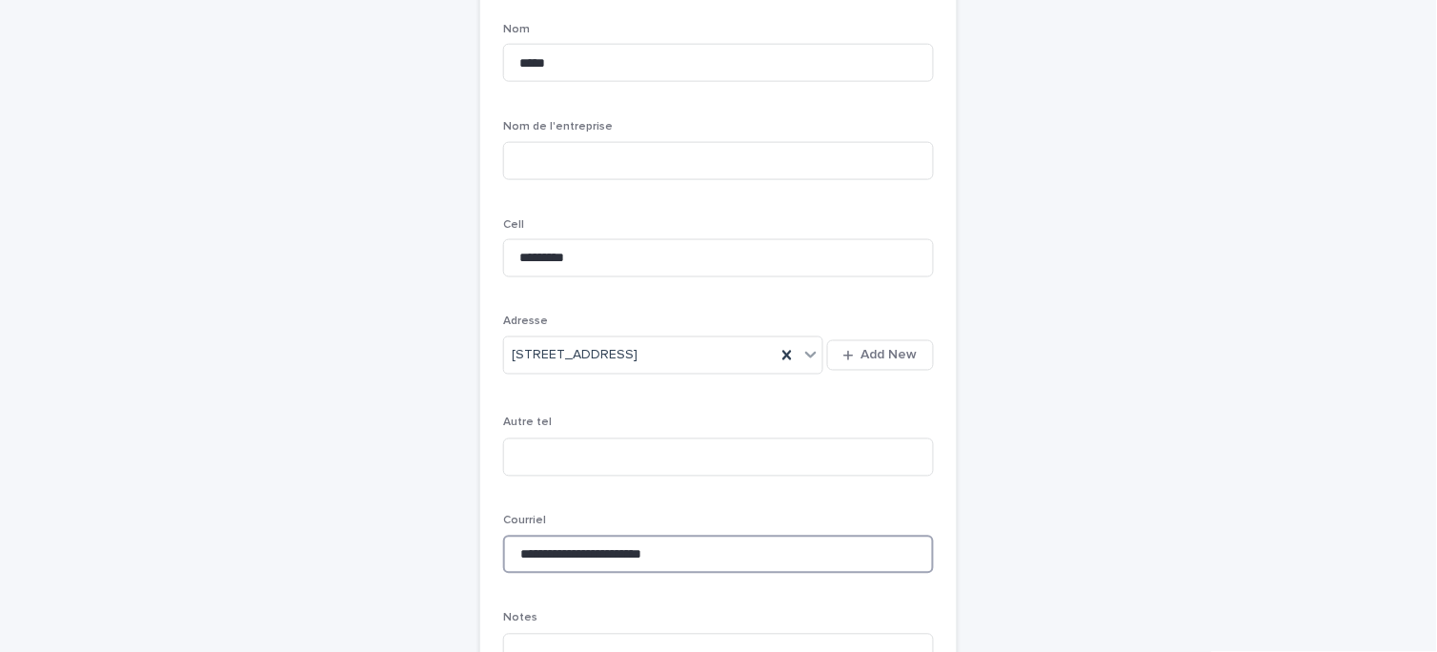
scroll to position [529, 0]
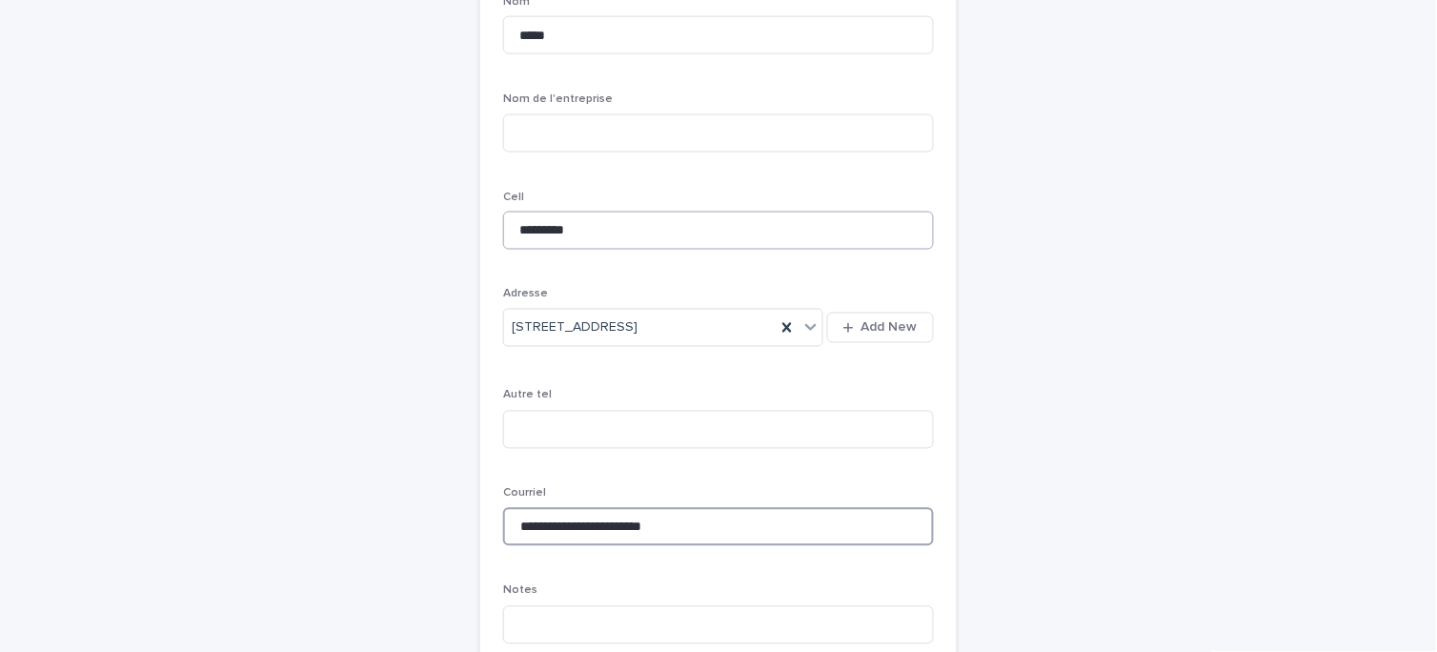
type input "**********"
click at [558, 222] on input "*********" at bounding box center [718, 230] width 431 height 38
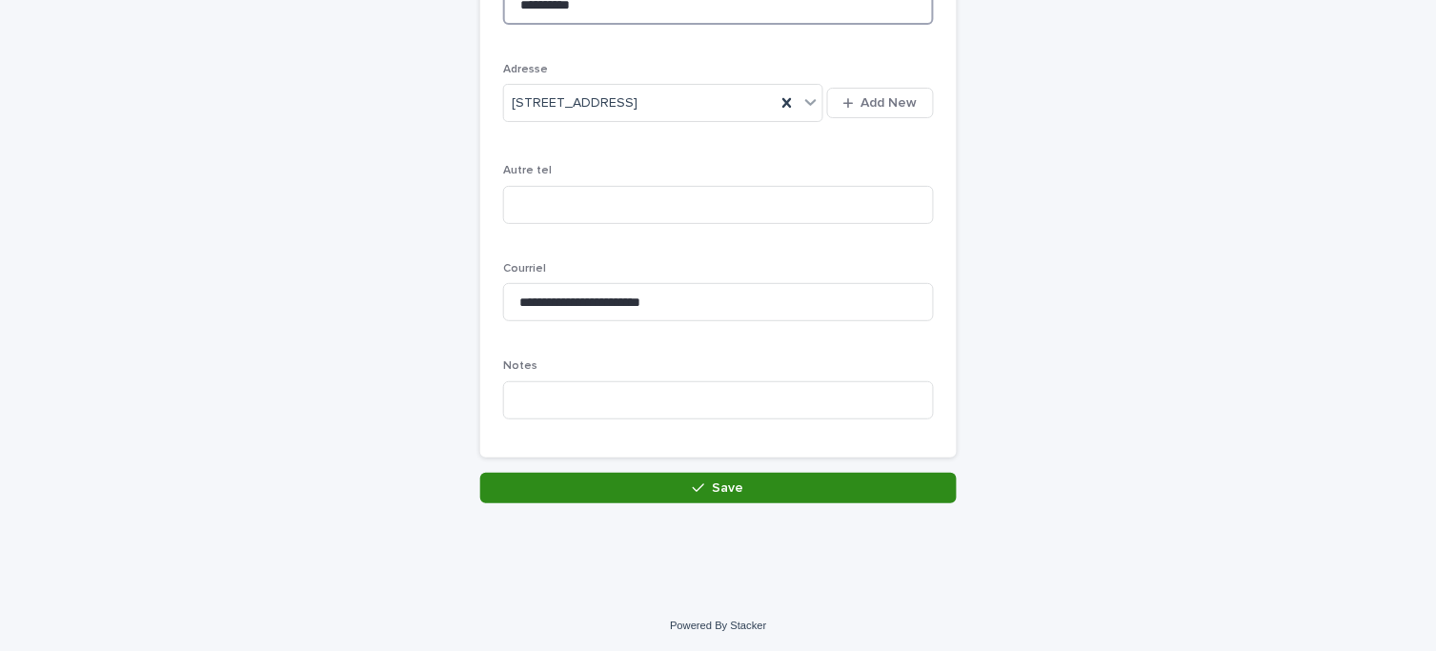
type input "**********"
click at [746, 490] on button "Save" at bounding box center [718, 488] width 476 height 30
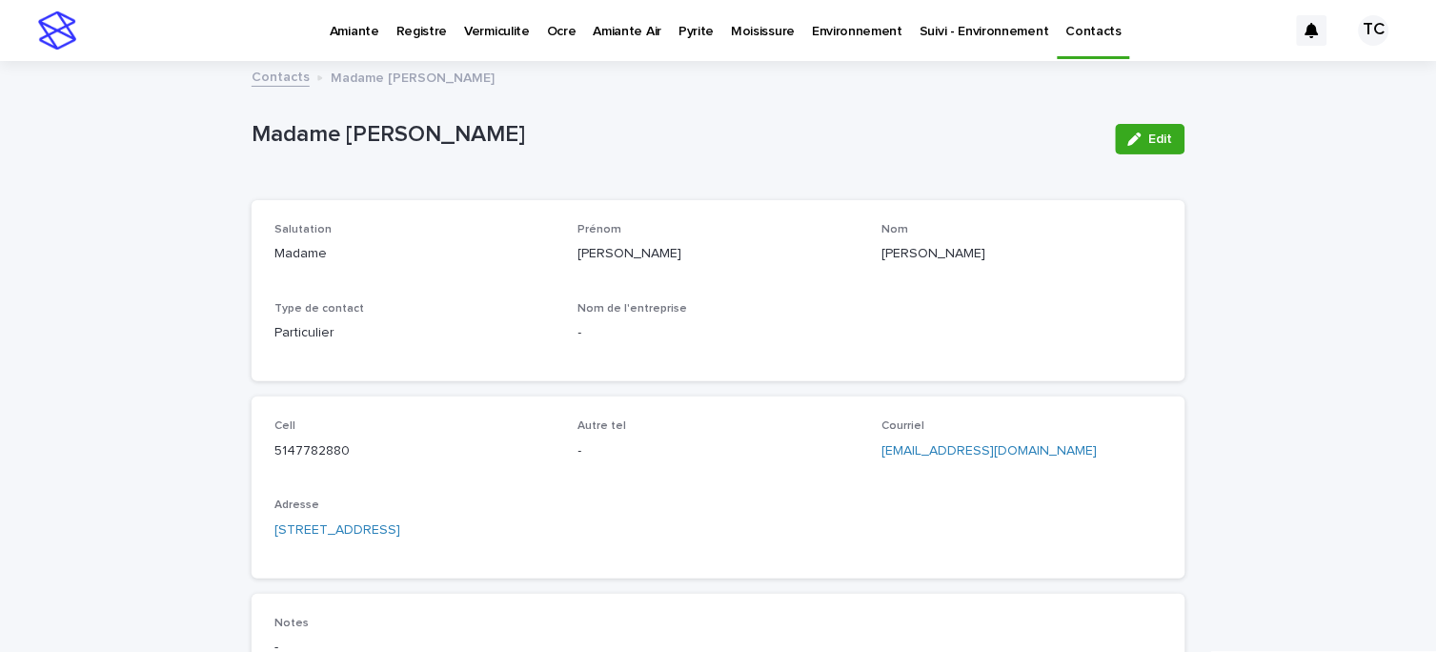
click at [286, 77] on link "Contacts" at bounding box center [281, 76] width 58 height 22
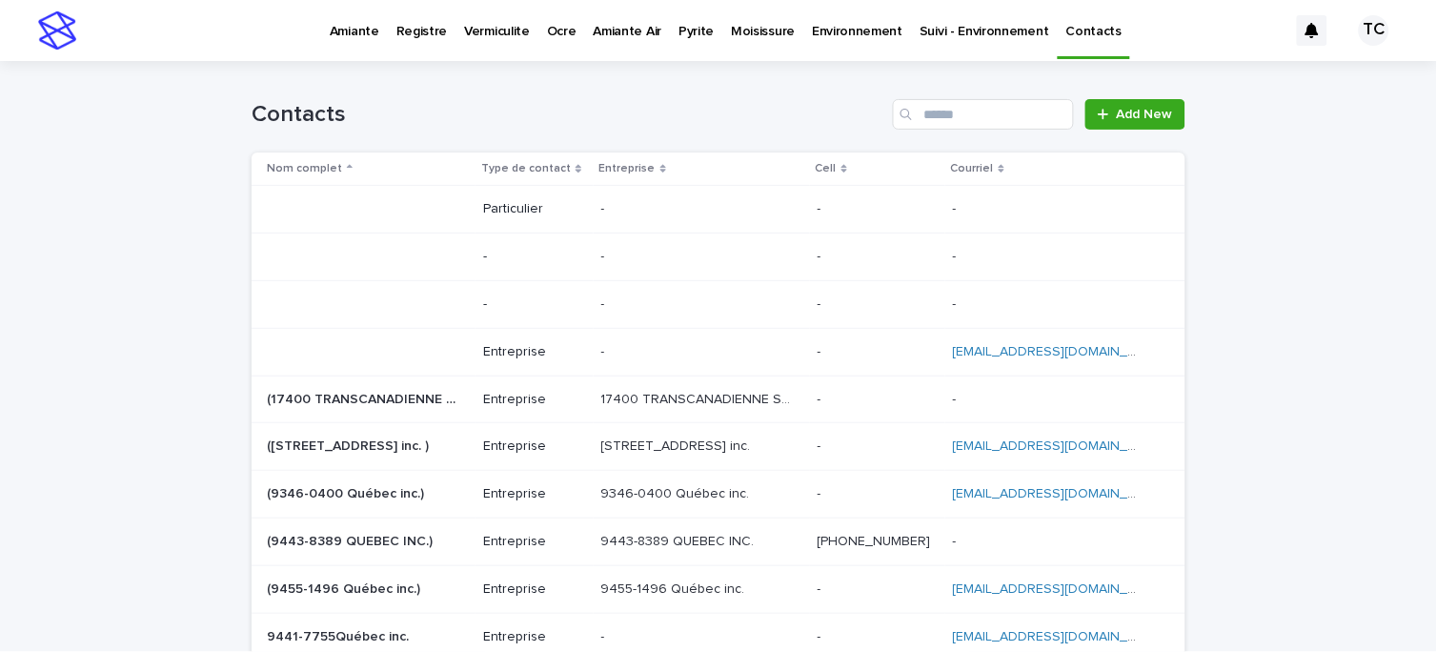
click at [365, 36] on p "Amiante" at bounding box center [355, 20] width 50 height 40
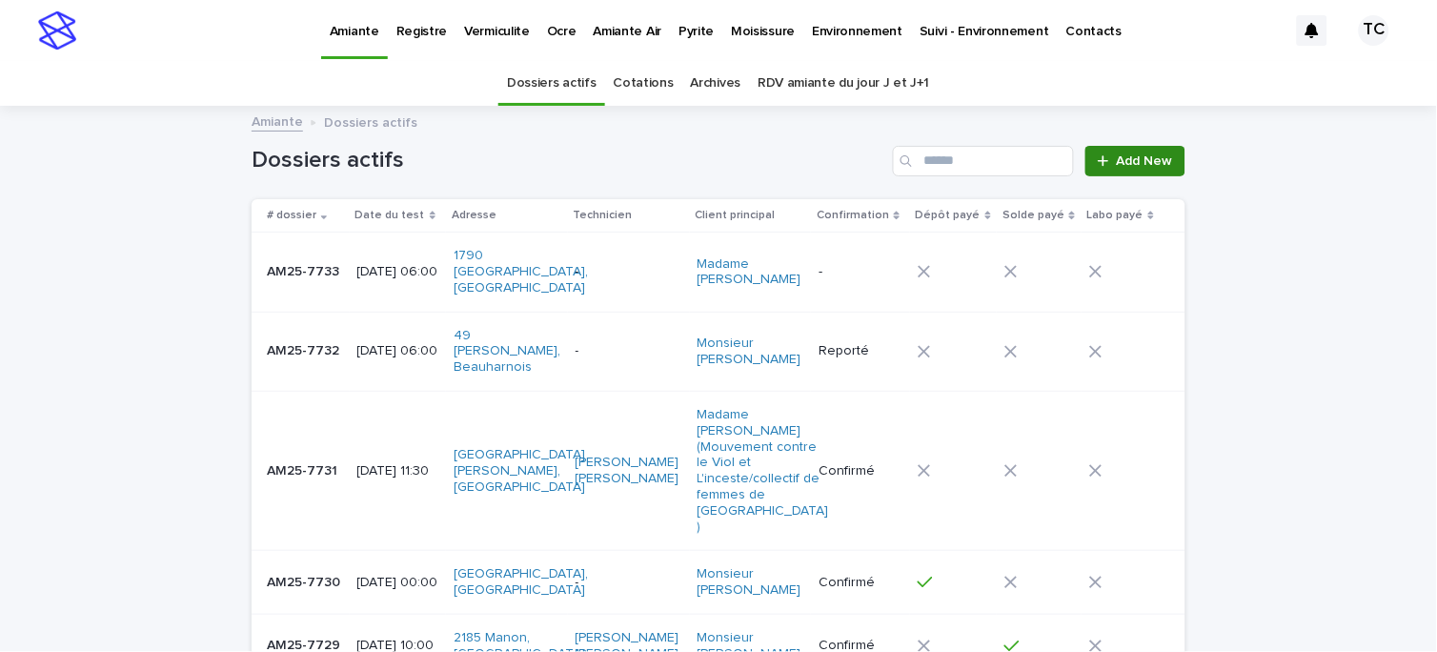
click at [1158, 157] on span "Add New" at bounding box center [1145, 160] width 56 height 13
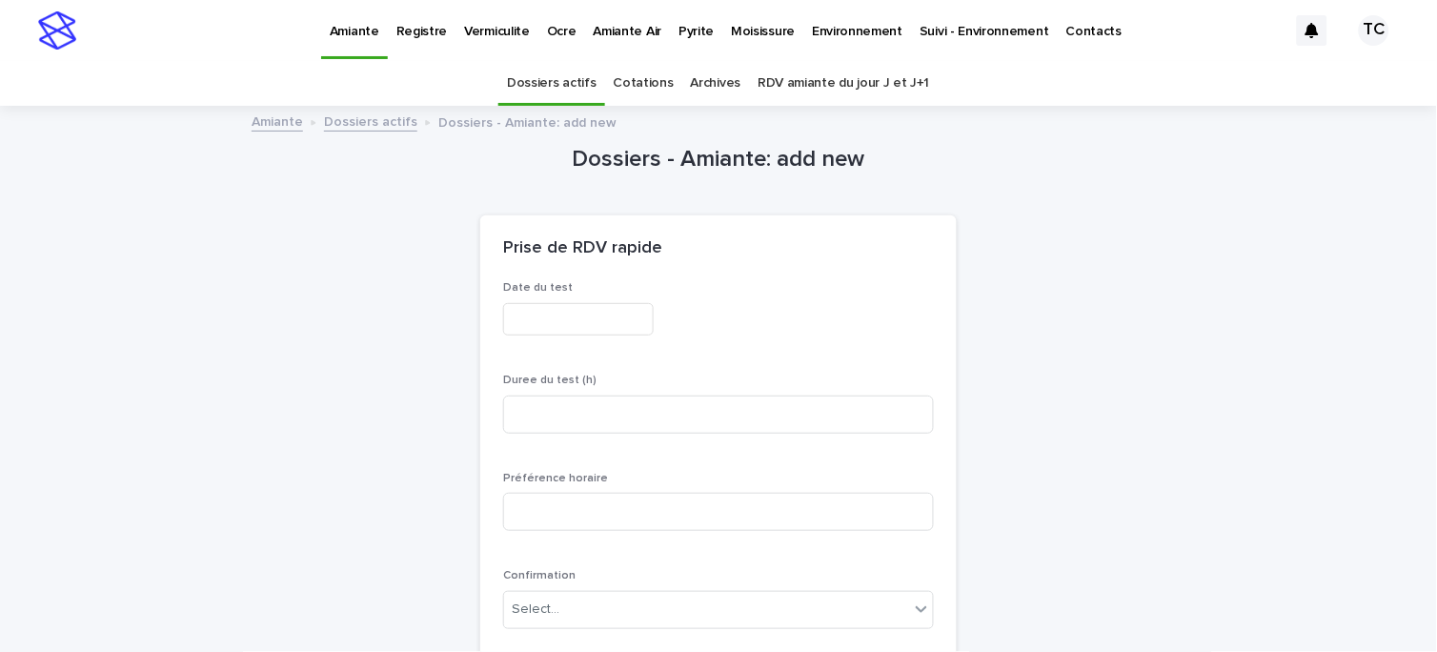
scroll to position [61, 0]
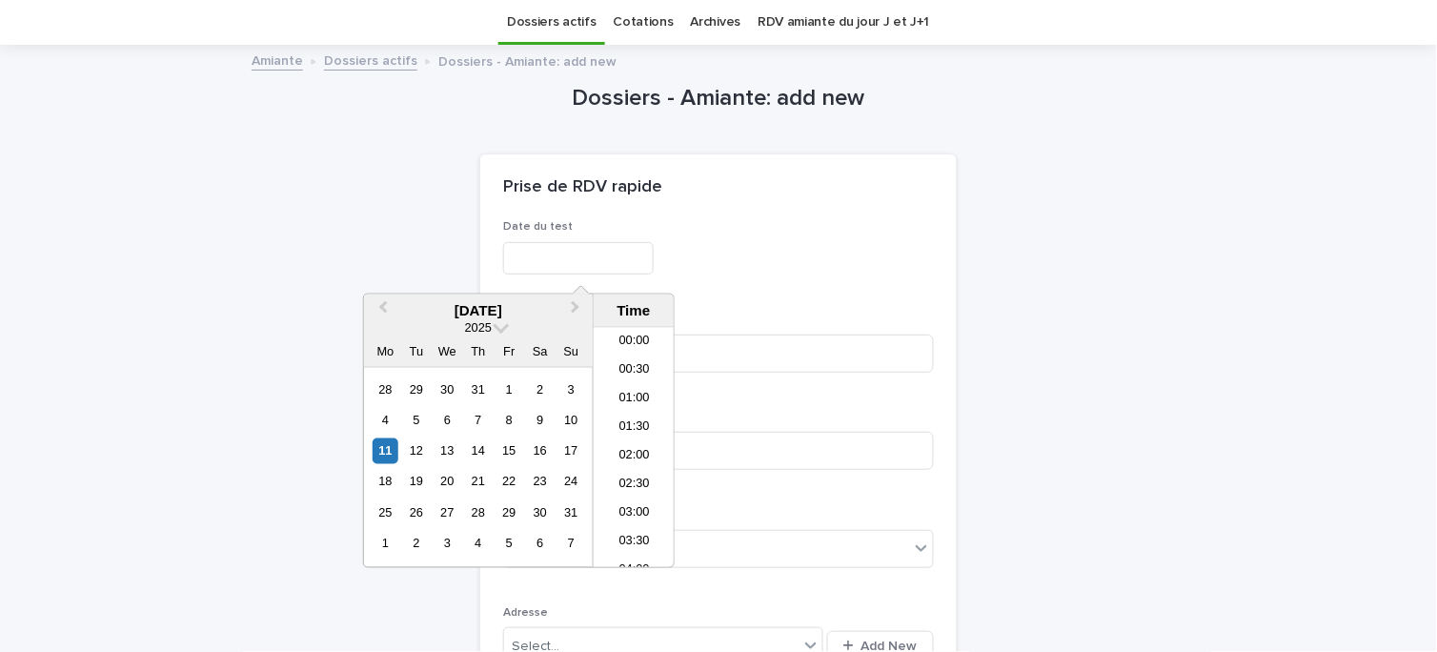
click at [558, 261] on input "text" at bounding box center [578, 258] width 151 height 33
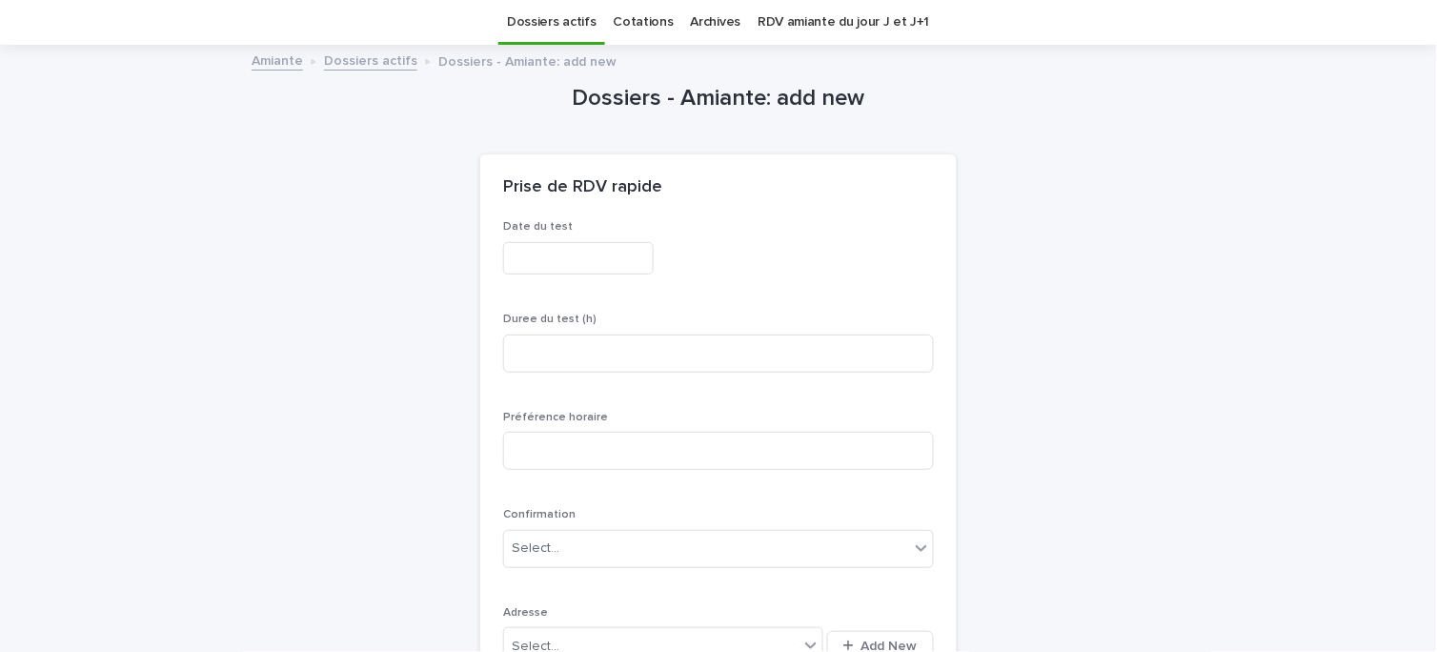
click at [709, 230] on p "Date du test" at bounding box center [718, 226] width 431 height 13
click at [564, 257] on input "text" at bounding box center [578, 258] width 151 height 33
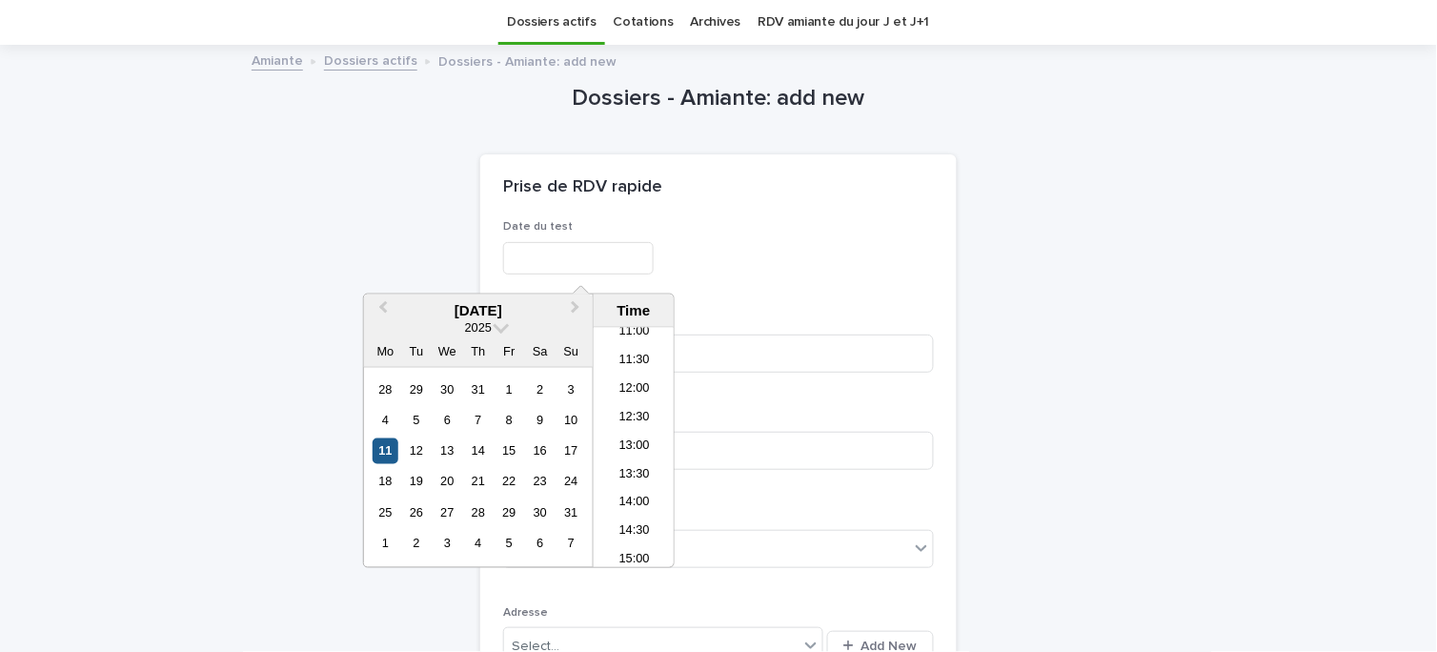
click at [391, 453] on div "11" at bounding box center [385, 451] width 26 height 26
type input "**********"
click at [804, 254] on div "**********" at bounding box center [718, 258] width 431 height 33
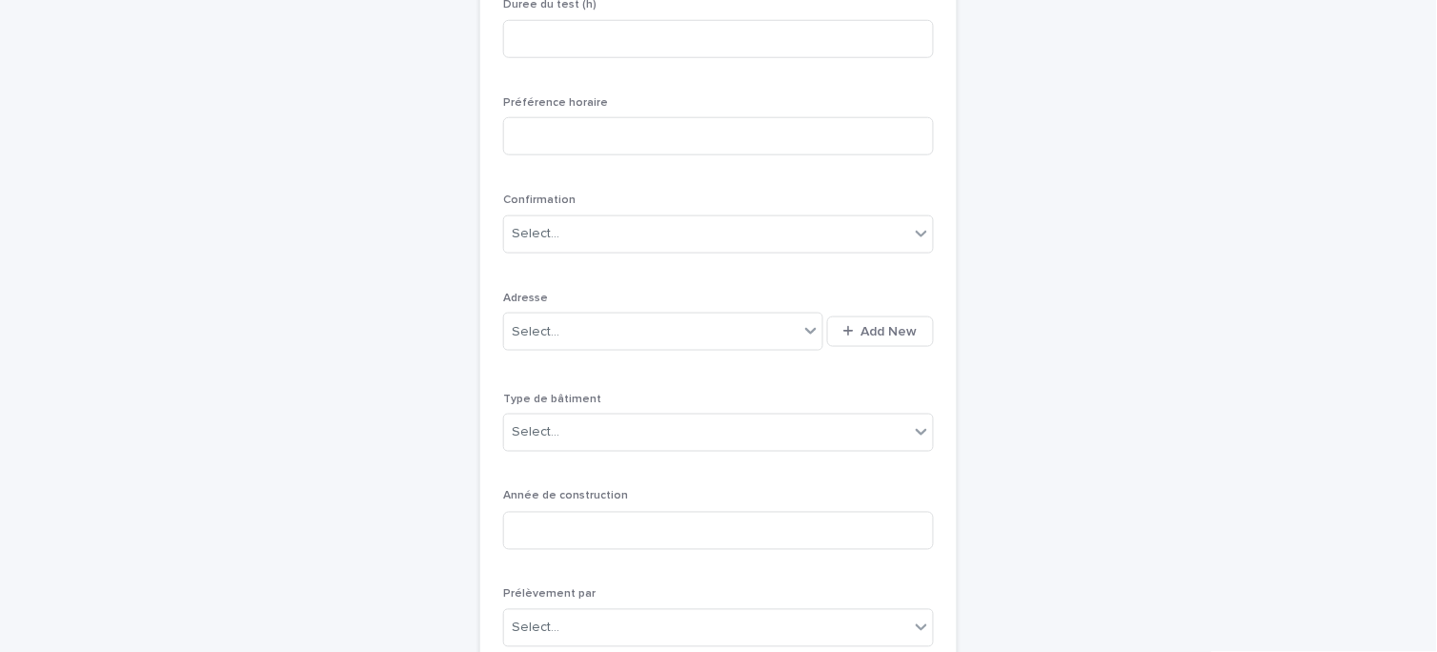
scroll to position [378, 0]
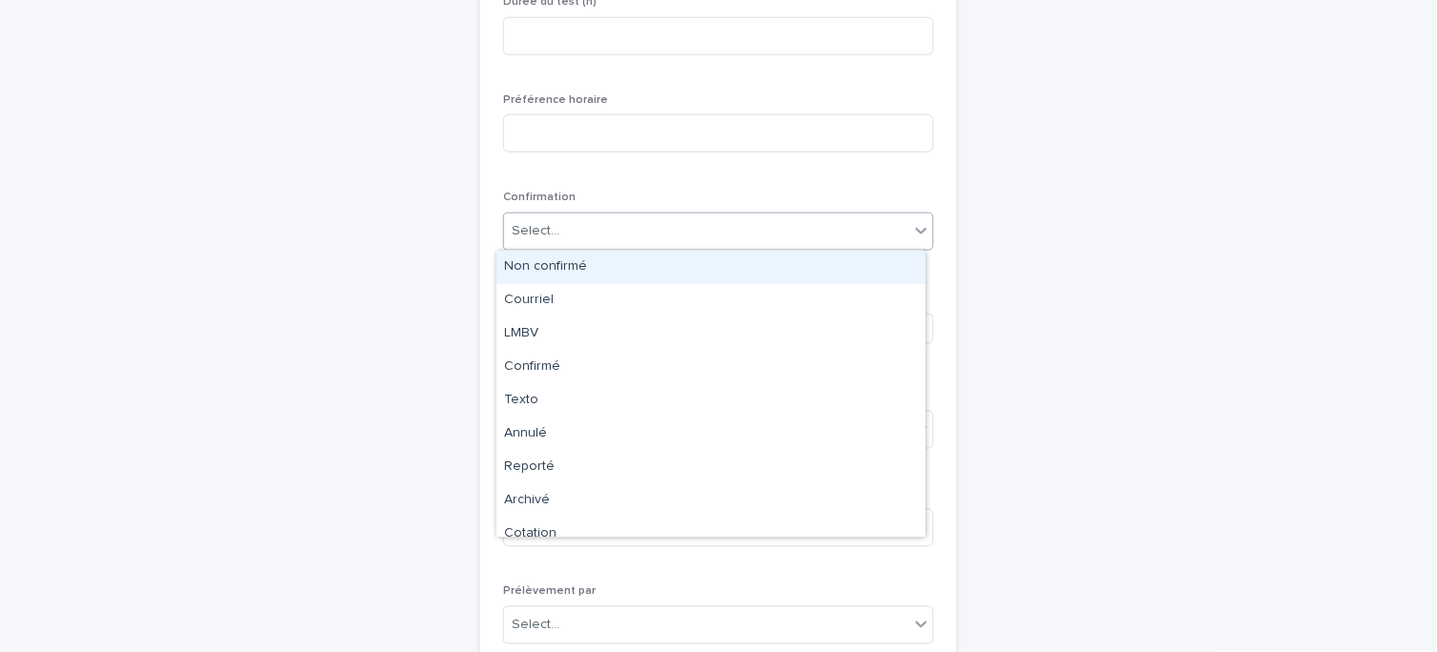
drag, startPoint x: 655, startPoint y: 225, endPoint x: 651, endPoint y: 243, distance: 18.7
click at [655, 227] on div "Select..." at bounding box center [706, 230] width 405 height 31
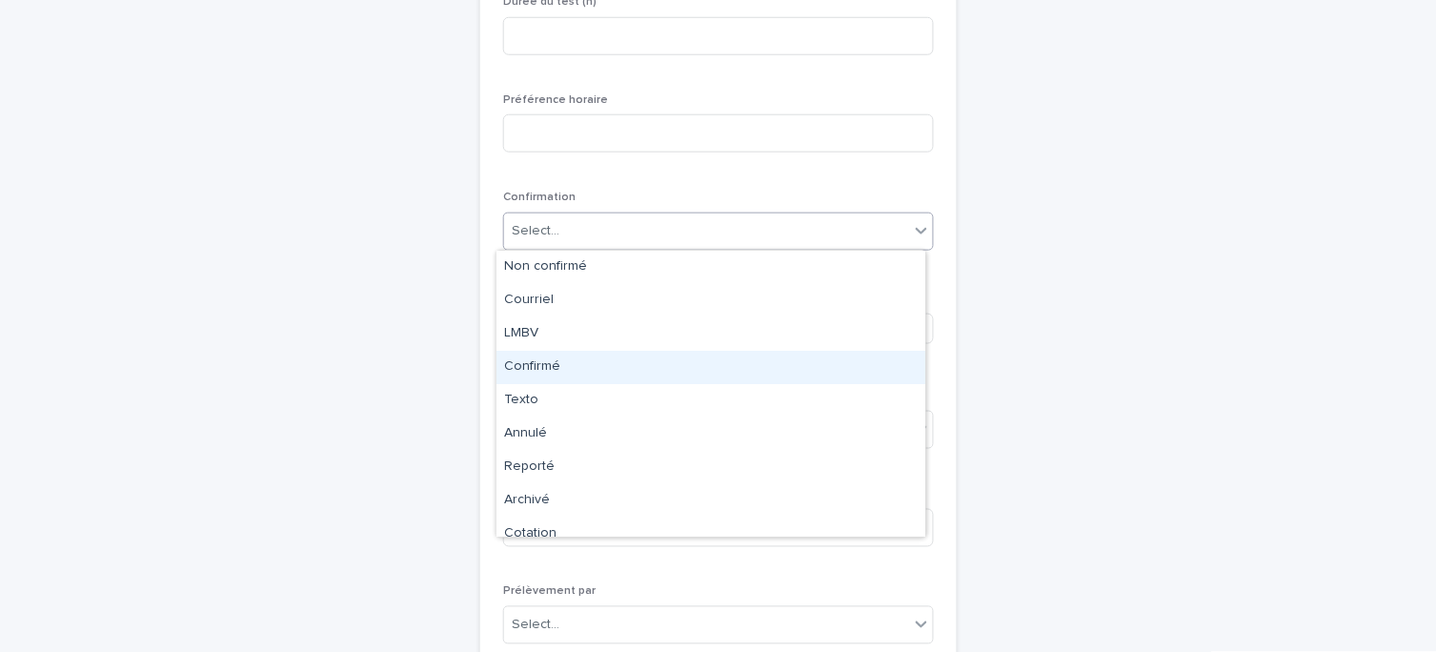
click at [585, 367] on div "Confirmé" at bounding box center [710, 367] width 429 height 33
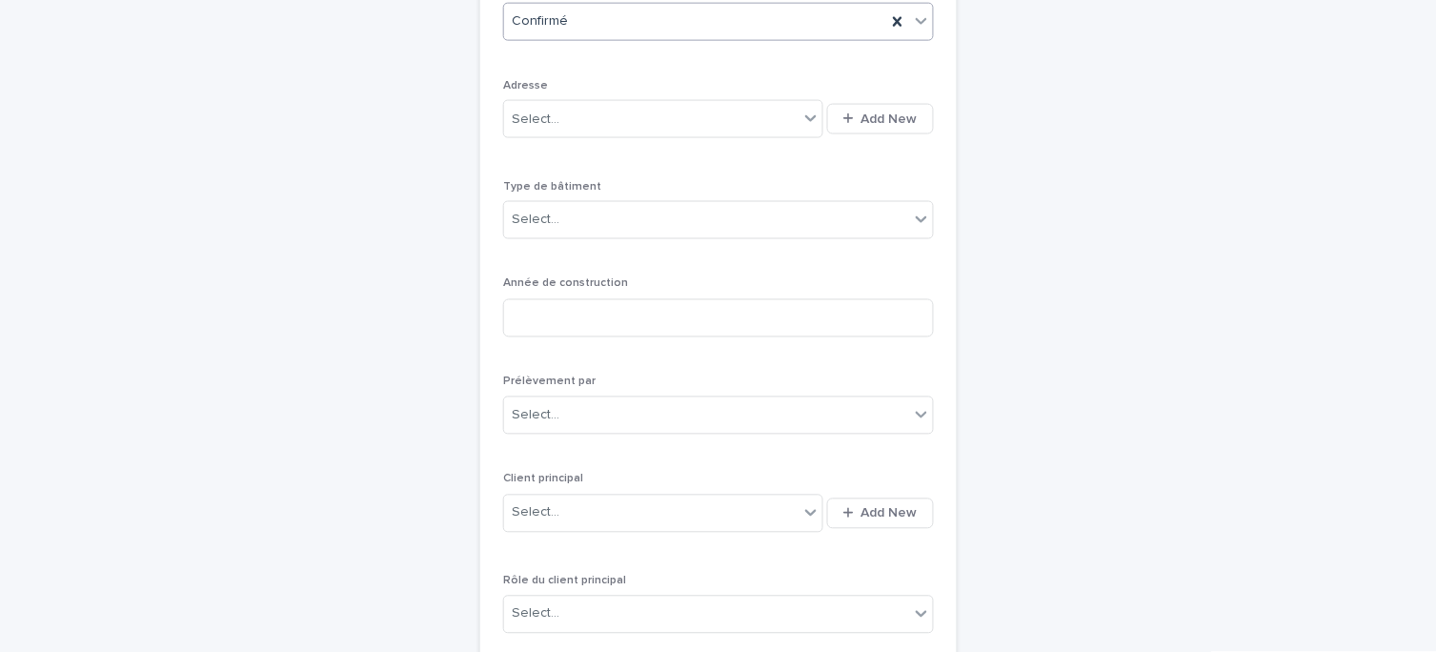
scroll to position [591, 0]
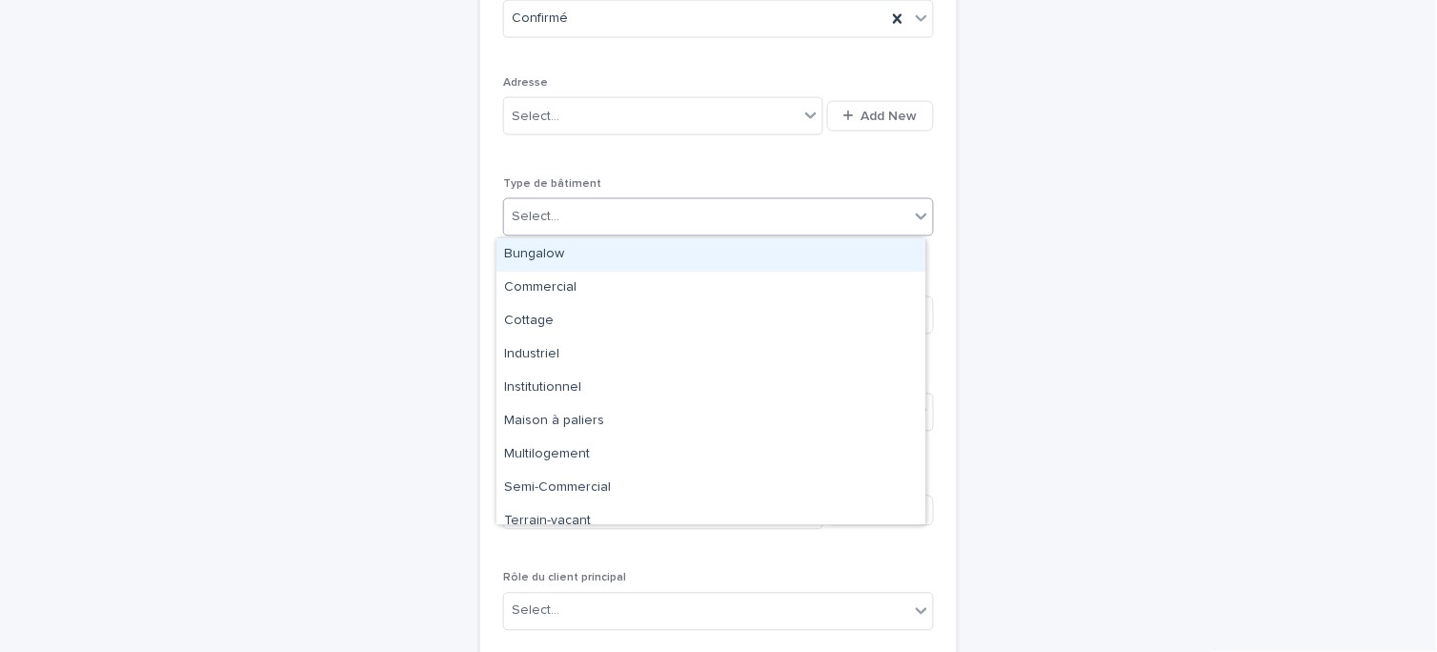
click at [631, 215] on div "Select..." at bounding box center [706, 217] width 405 height 31
click at [577, 252] on div "Bungalow" at bounding box center [710, 254] width 429 height 33
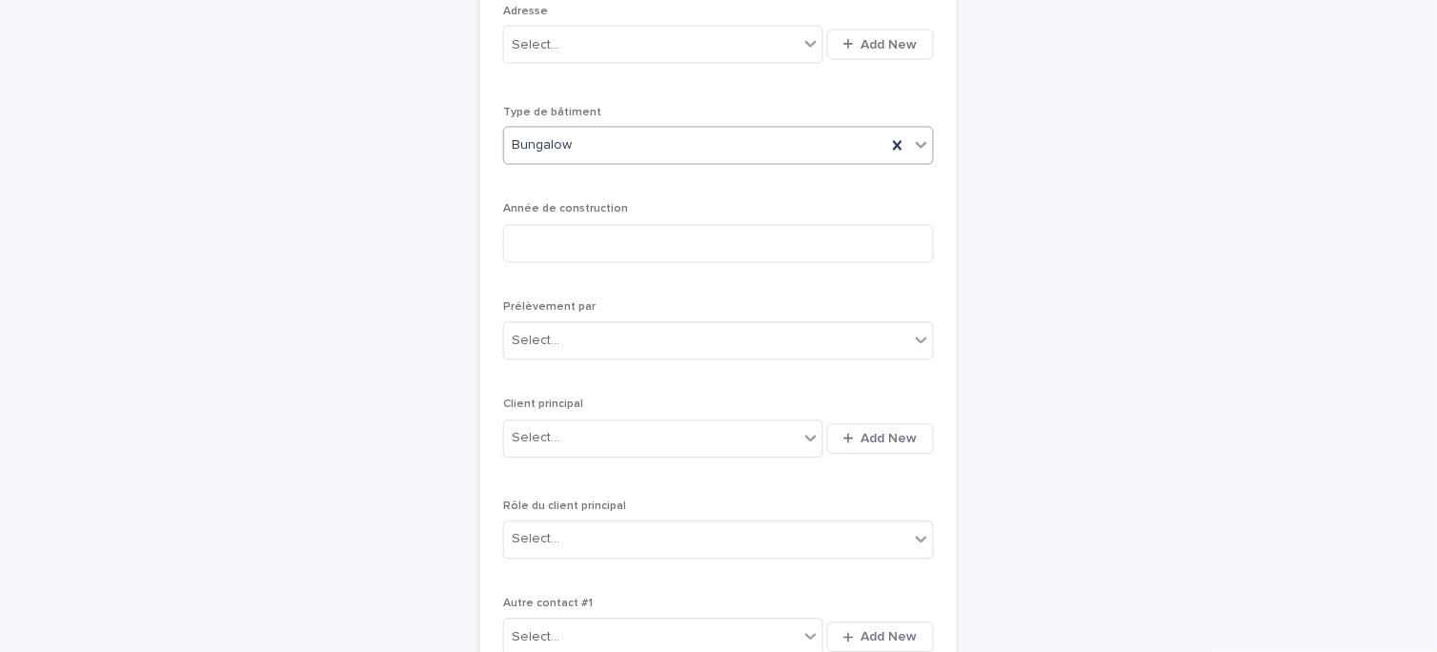
scroll to position [696, 0]
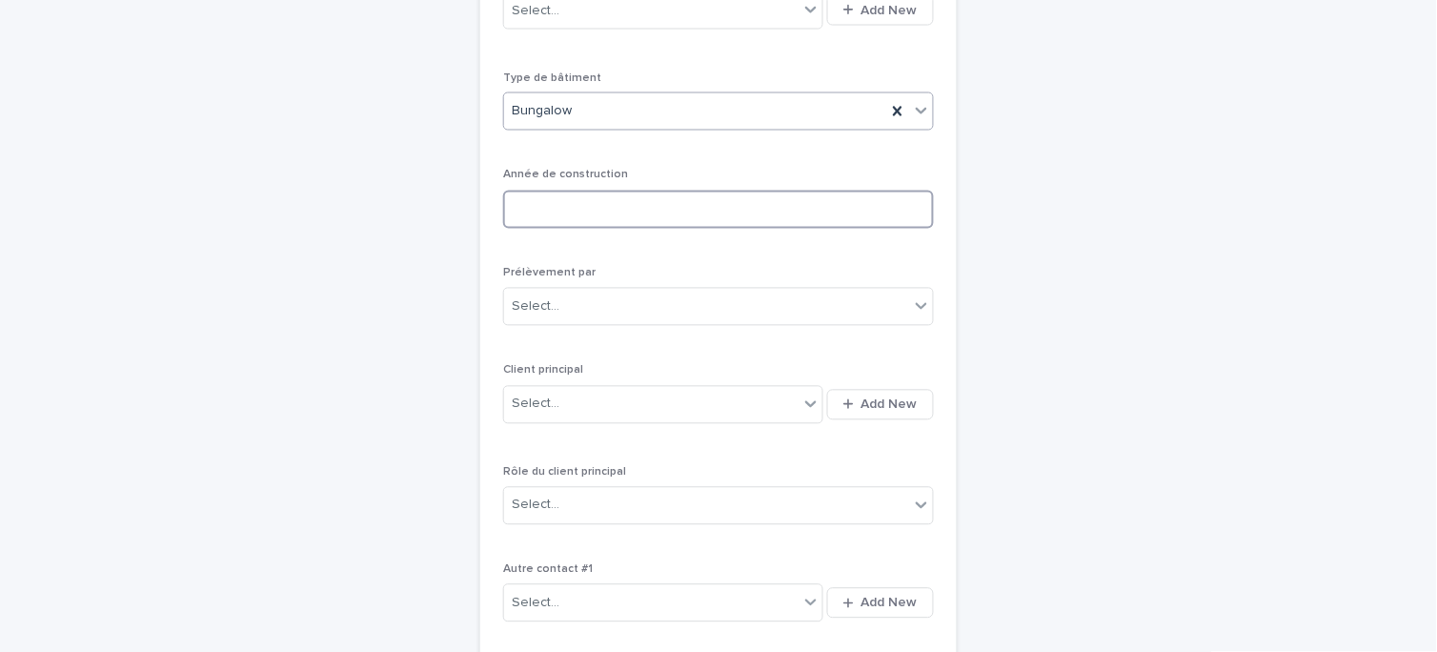
click at [620, 208] on input at bounding box center [718, 210] width 431 height 38
type input "****"
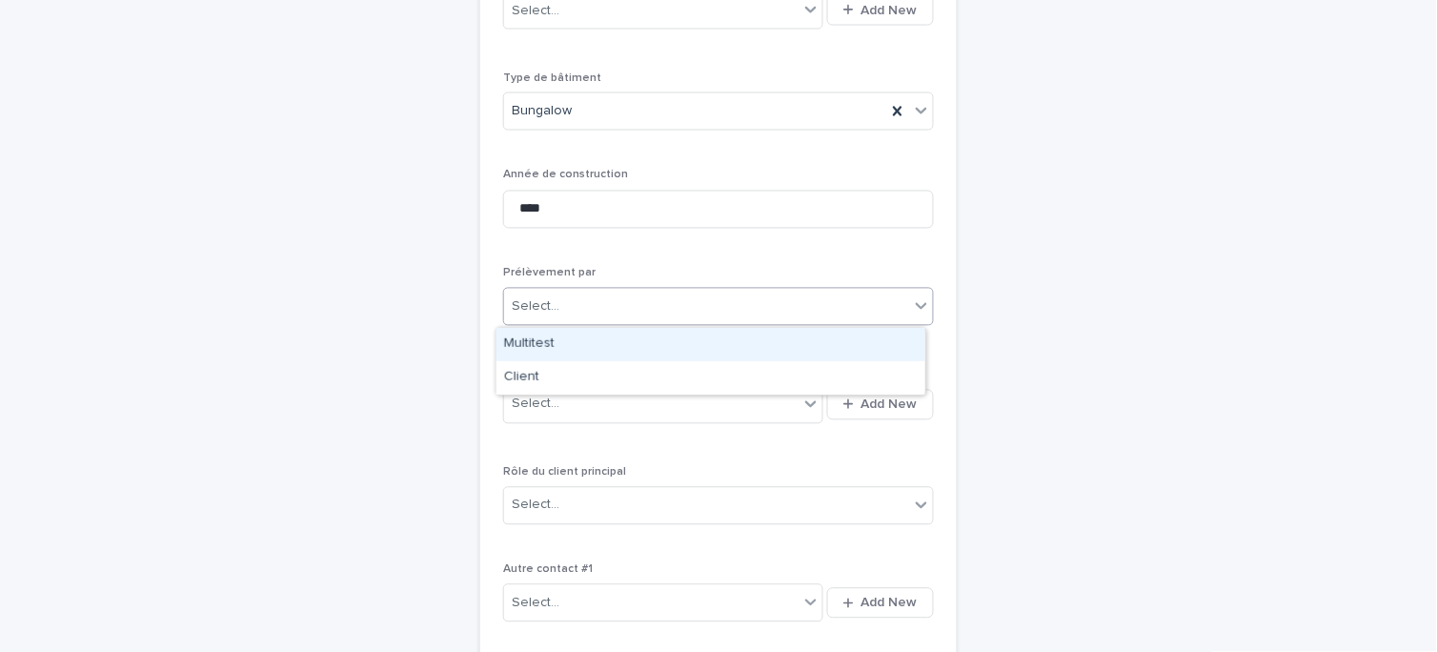
drag, startPoint x: 615, startPoint y: 305, endPoint x: 607, endPoint y: 329, distance: 25.3
click at [615, 306] on div "Select..." at bounding box center [706, 307] width 405 height 31
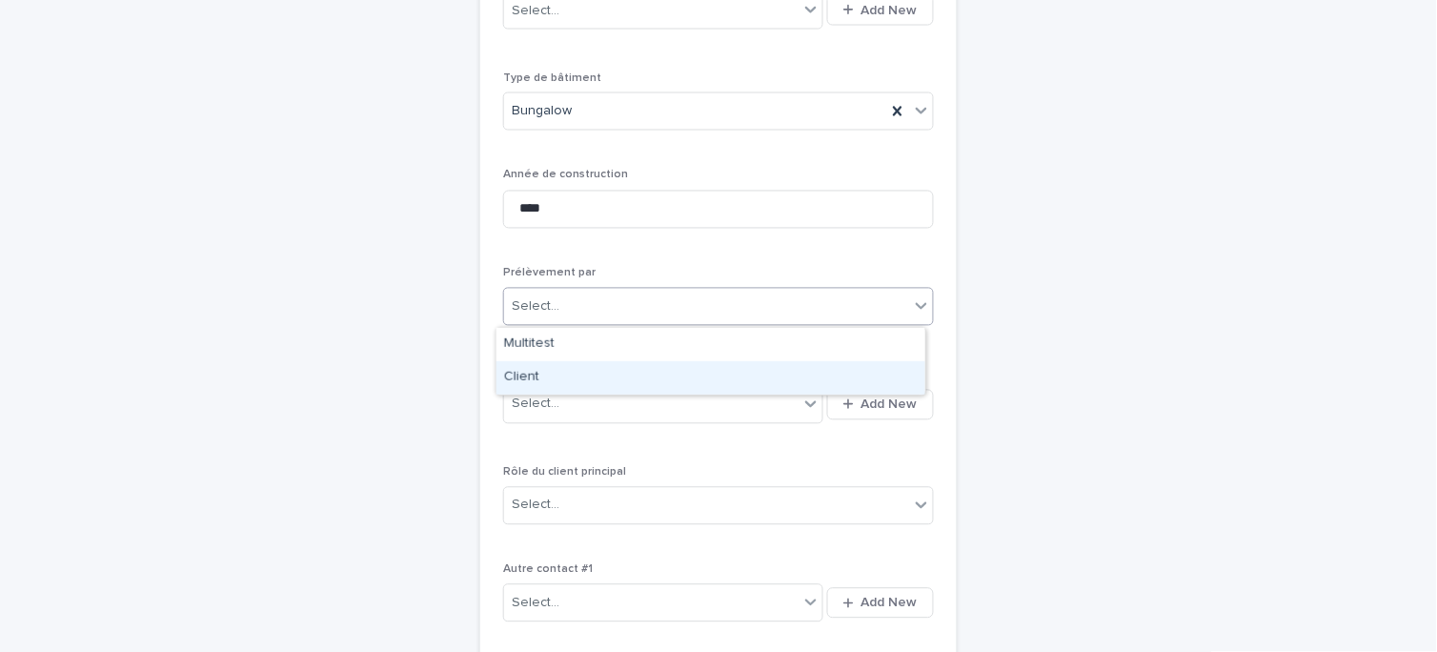
click at [592, 373] on div "Client" at bounding box center [710, 377] width 429 height 33
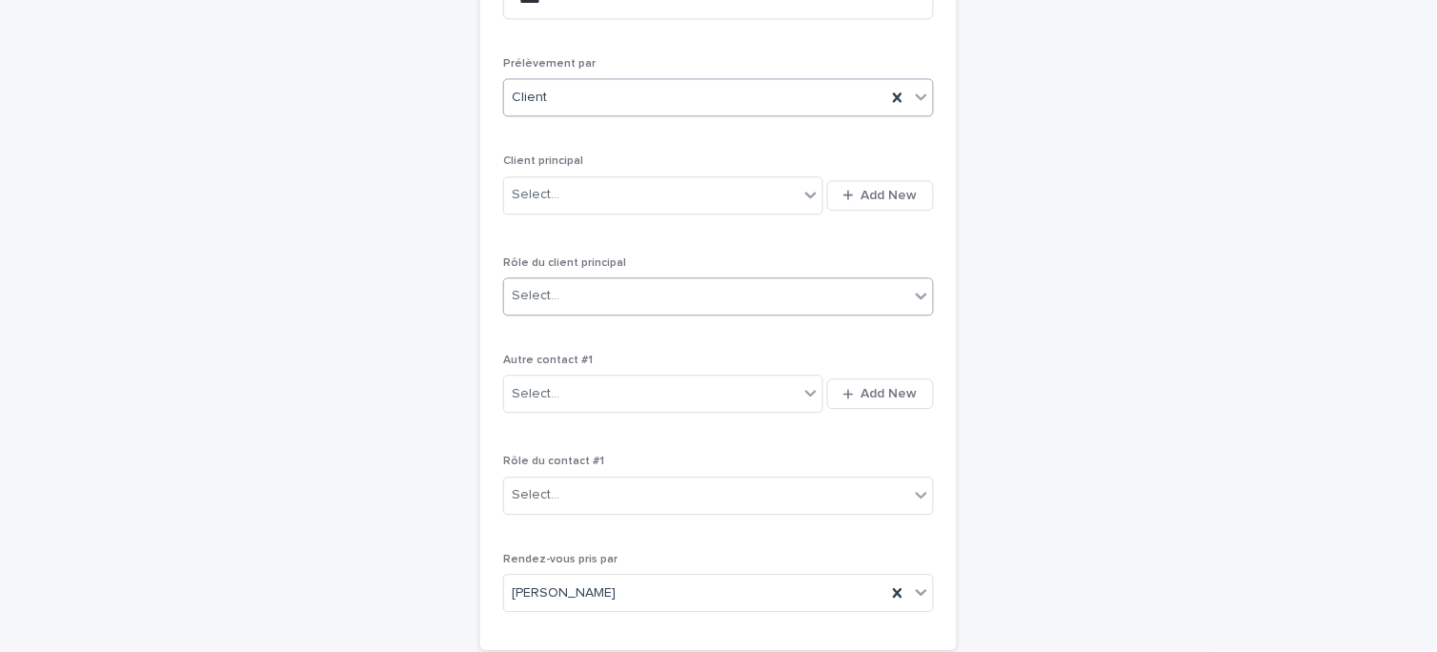
scroll to position [908, 0]
click at [627, 198] on div "Select..." at bounding box center [651, 192] width 294 height 31
type input "*****"
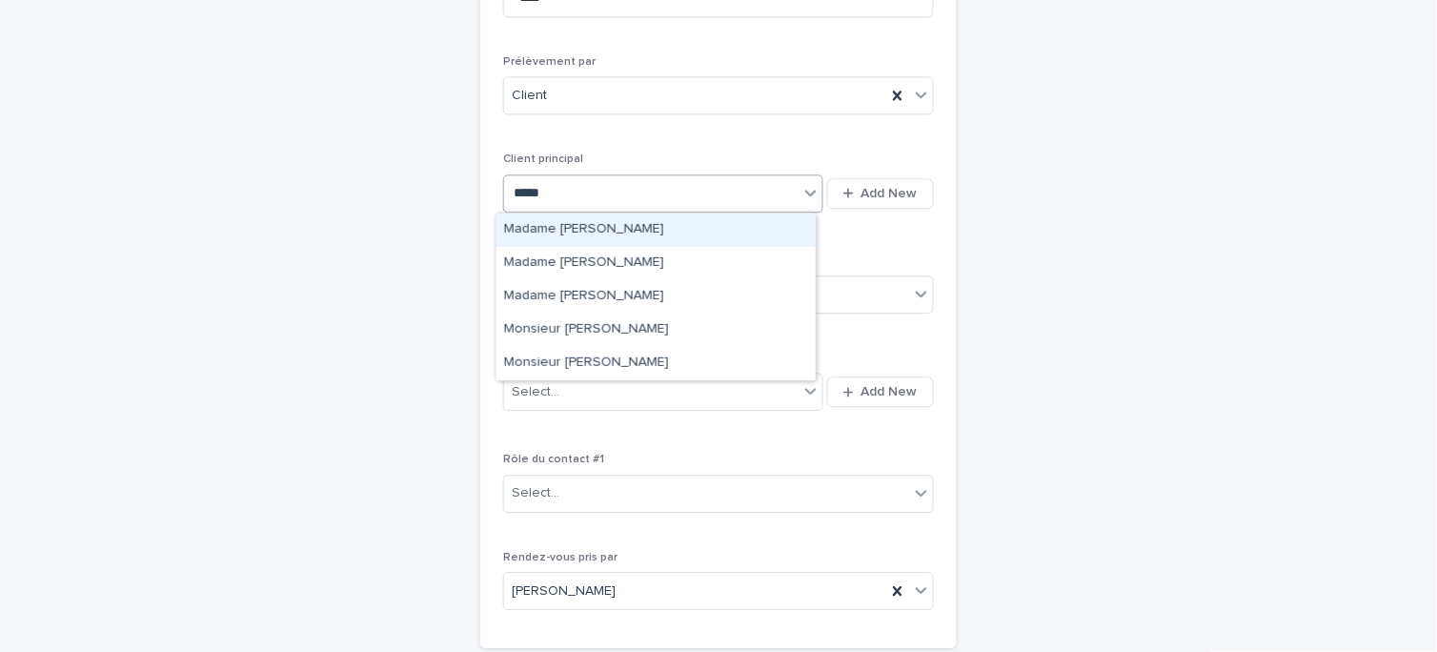
click at [643, 224] on div "Madame [PERSON_NAME]" at bounding box center [655, 229] width 319 height 33
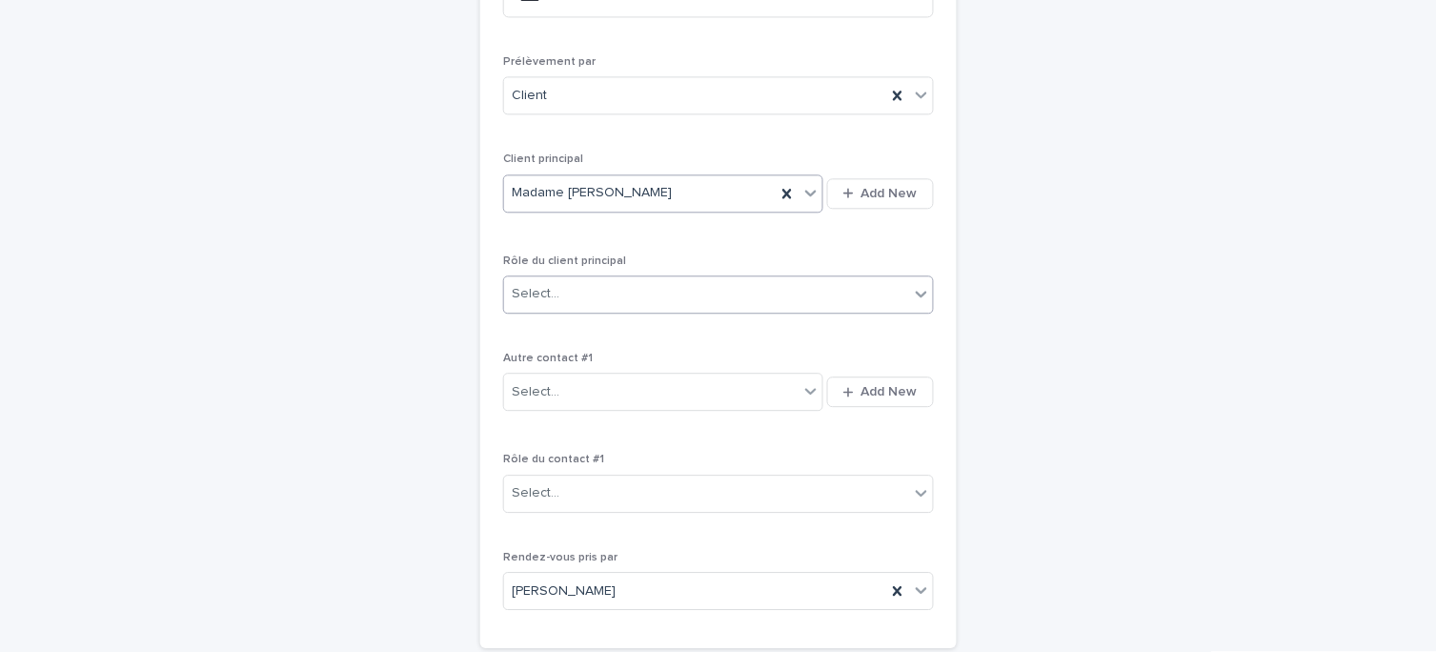
click at [627, 291] on div "Select..." at bounding box center [706, 293] width 405 height 31
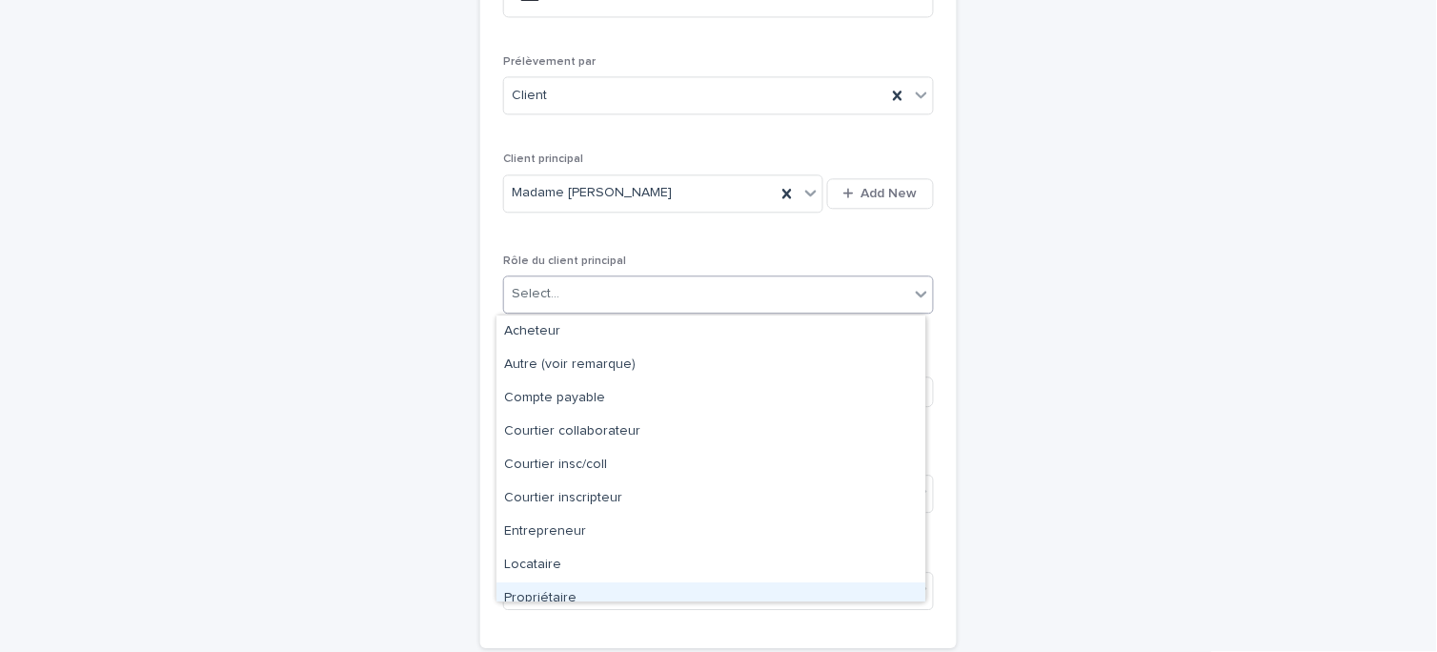
click at [605, 594] on div "Propriétaire" at bounding box center [710, 598] width 429 height 33
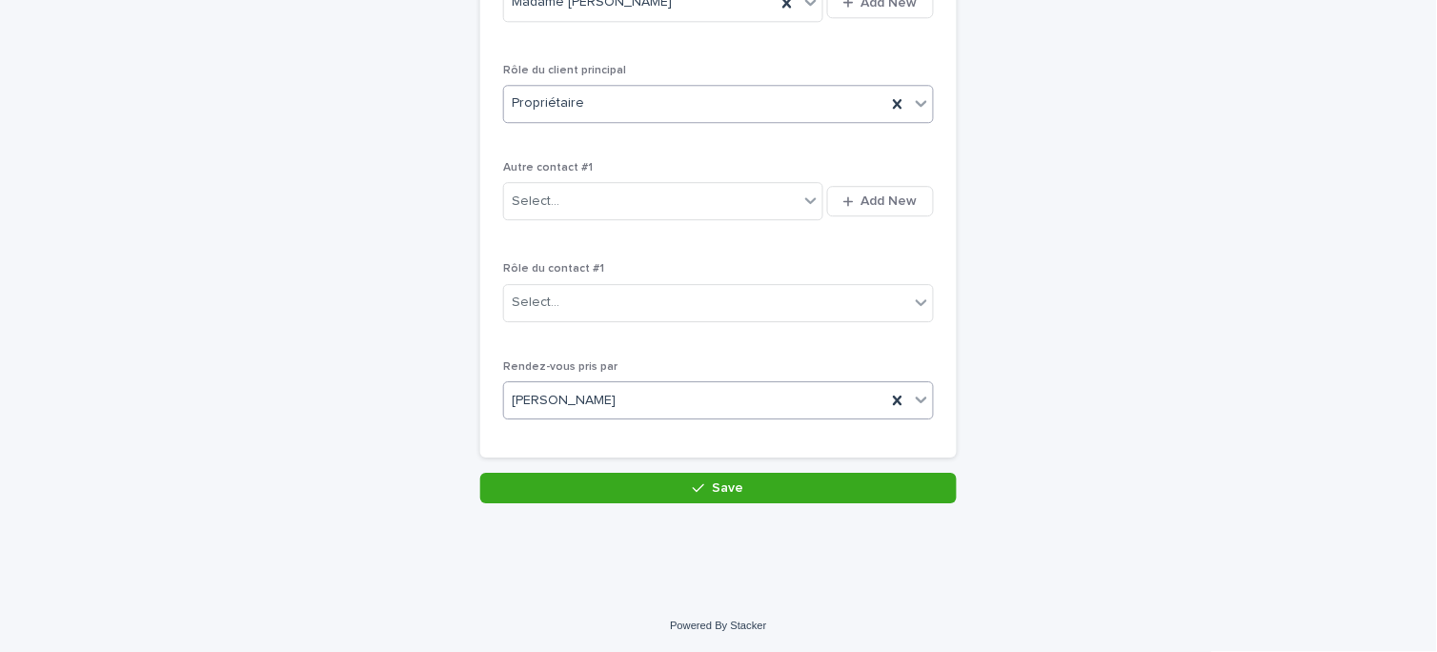
scroll to position [1099, 0]
click at [648, 389] on div "[PERSON_NAME]" at bounding box center [695, 399] width 382 height 31
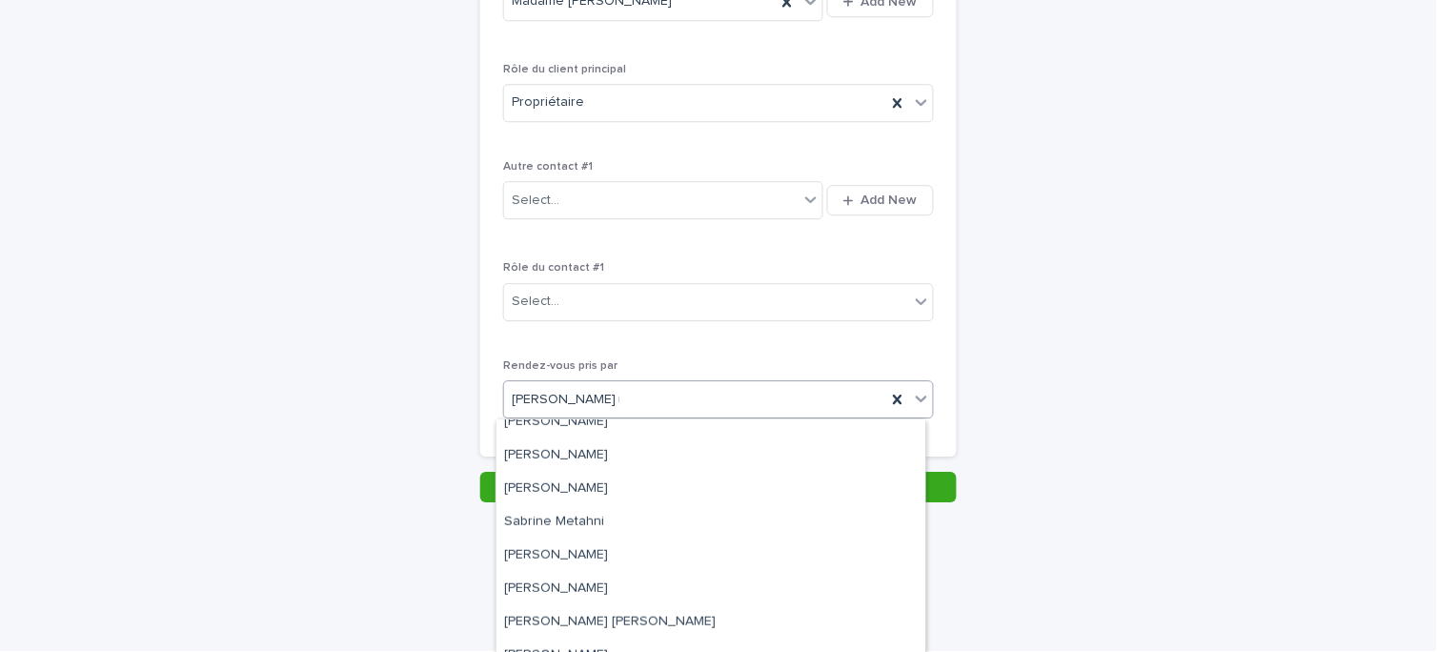
scroll to position [0, 0]
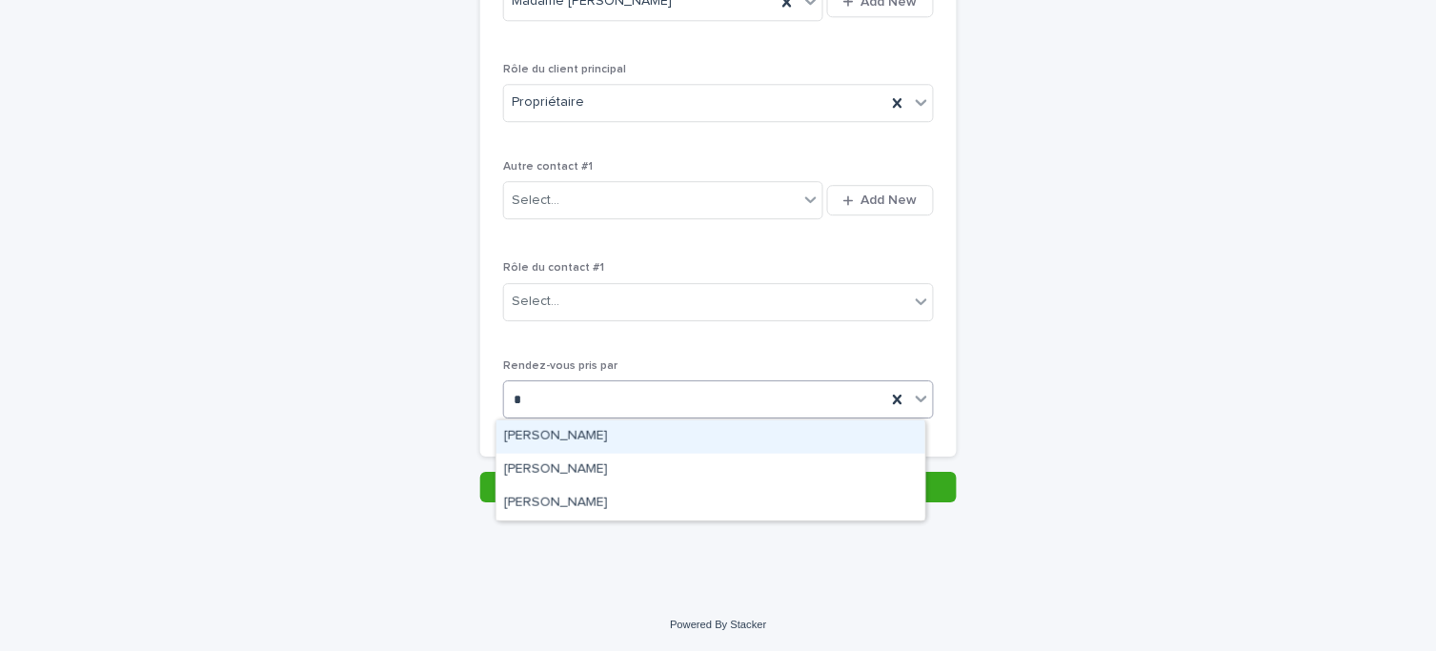
type input "**"
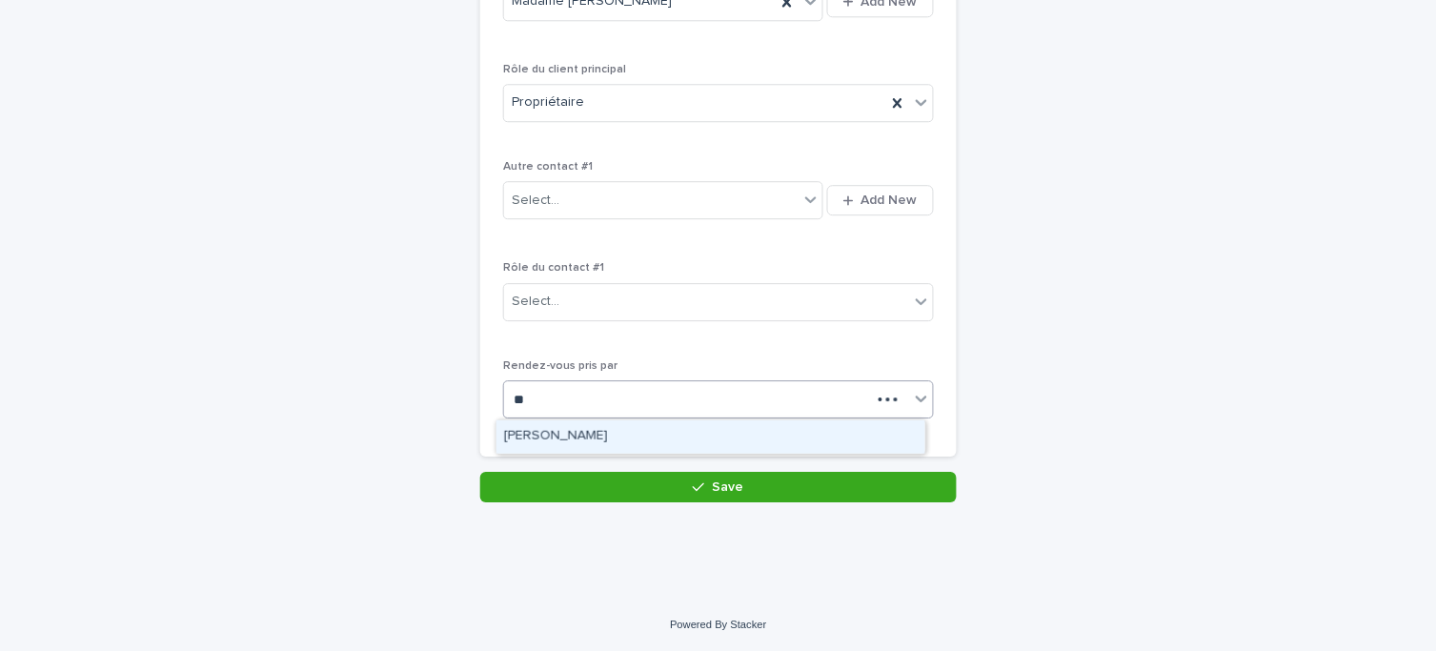
click at [629, 436] on div "[PERSON_NAME]" at bounding box center [710, 436] width 429 height 33
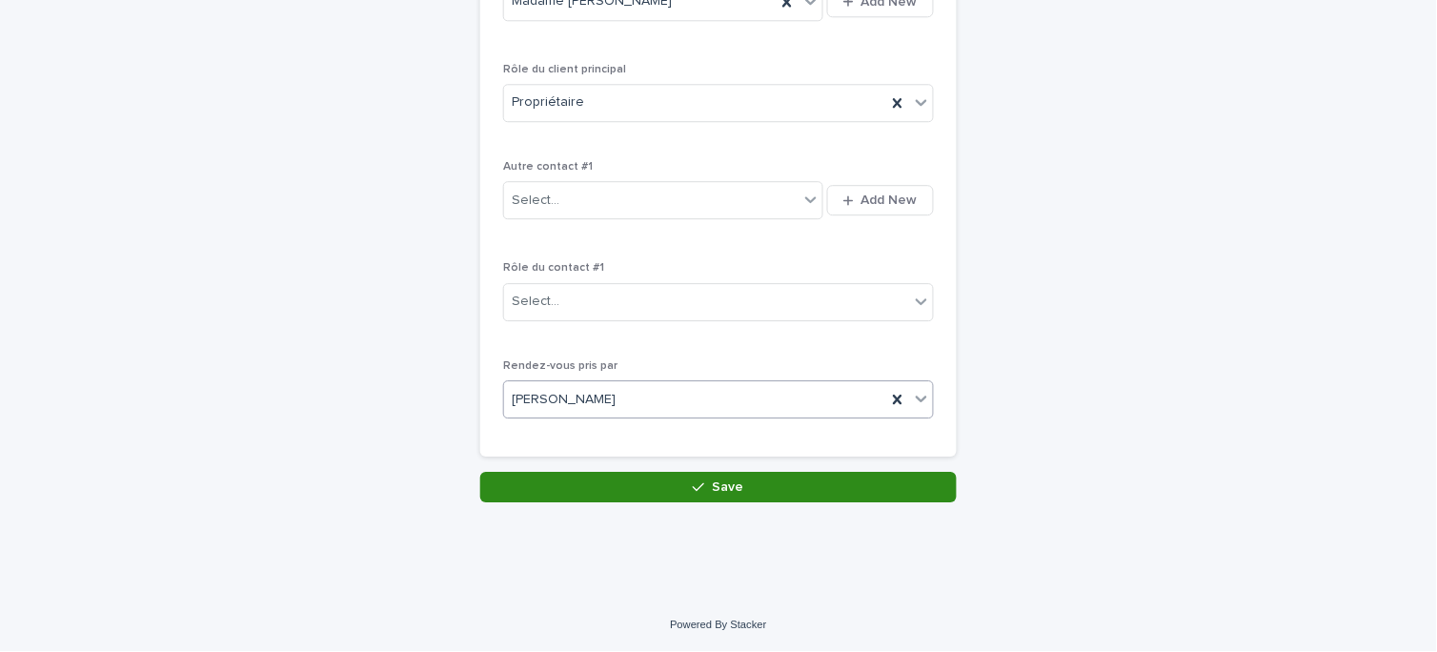
click at [719, 482] on span "Save" at bounding box center [728, 486] width 31 height 13
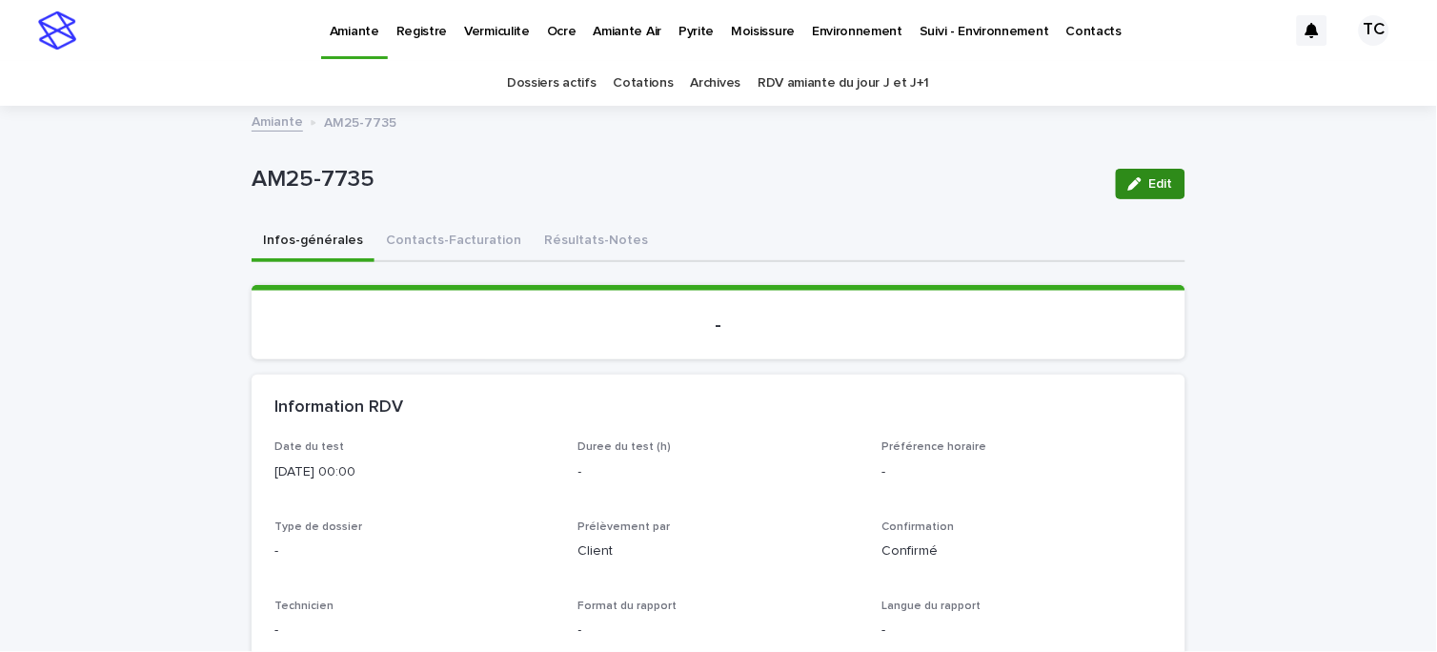
click at [1149, 189] on span "Edit" at bounding box center [1161, 183] width 24 height 13
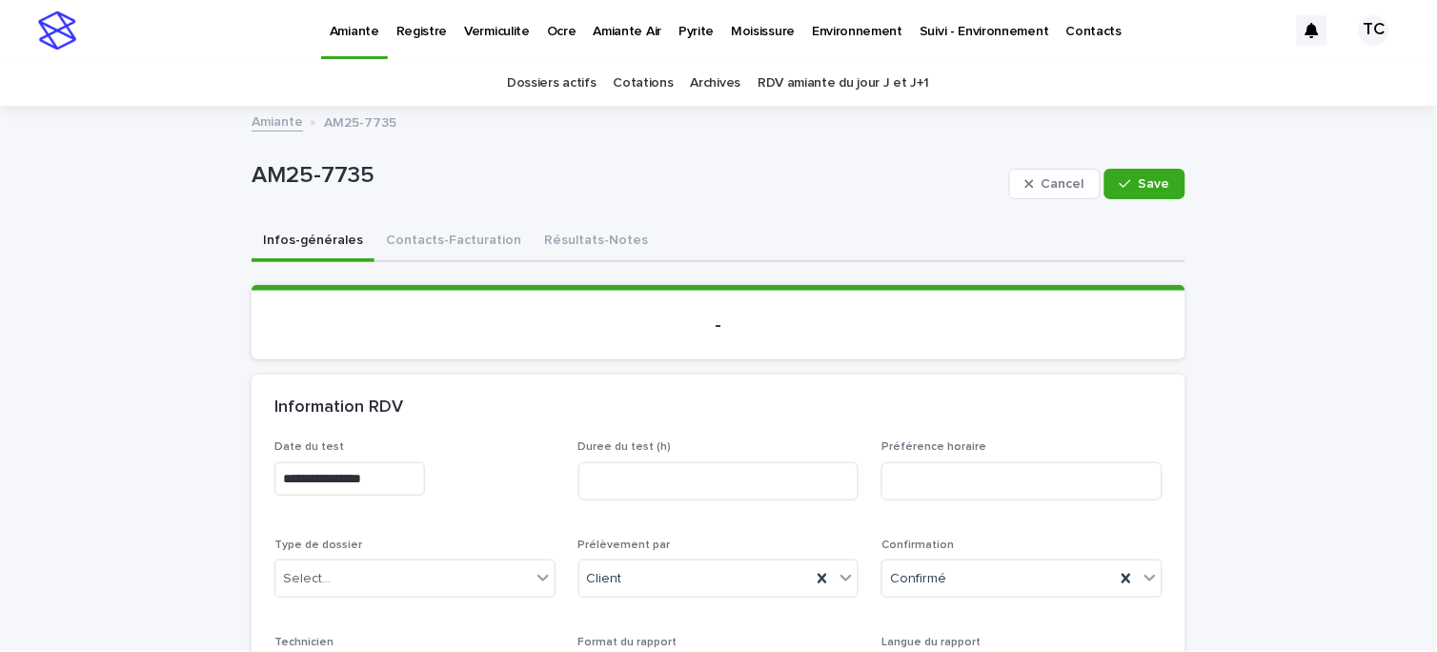
scroll to position [106, 0]
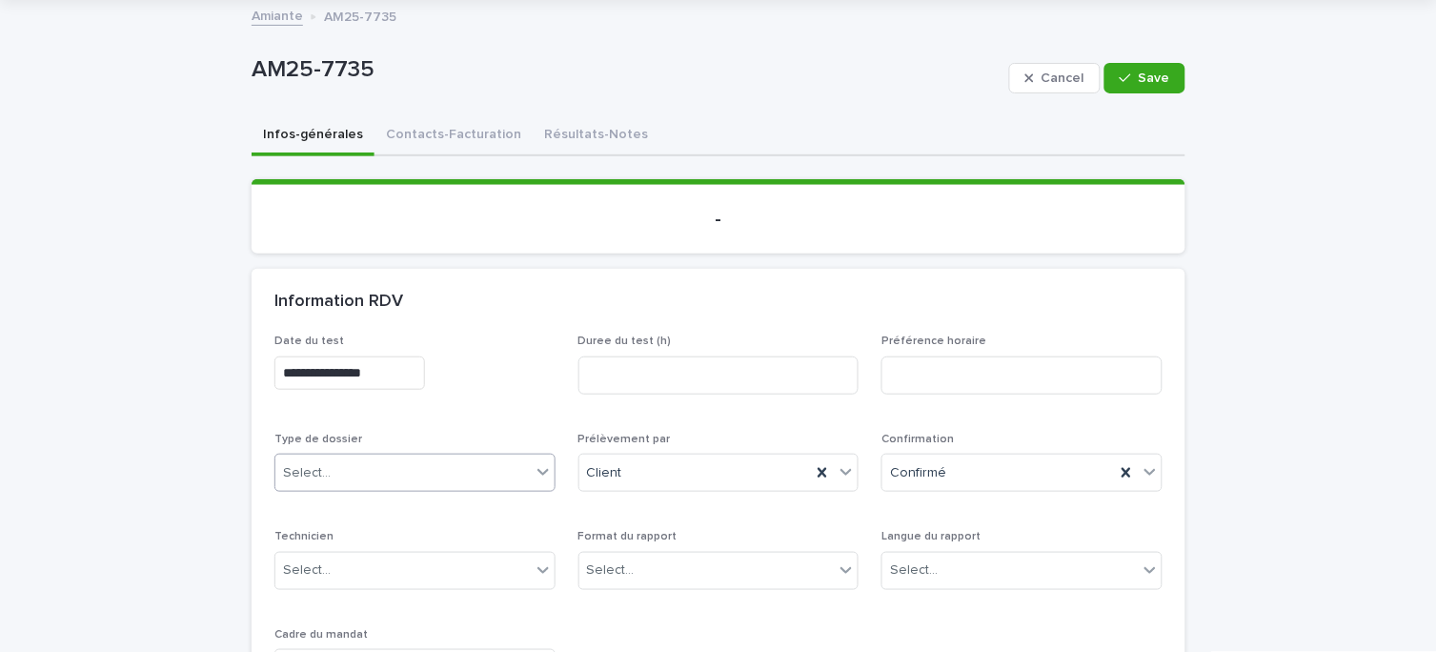
click at [336, 465] on div "Select..." at bounding box center [402, 472] width 255 height 31
drag, startPoint x: 340, startPoint y: 503, endPoint x: 667, endPoint y: 441, distance: 332.6
click at [343, 503] on div "Échantillonnage" at bounding box center [407, 507] width 279 height 33
click at [958, 554] on div "Select..." at bounding box center [1009, 569] width 255 height 31
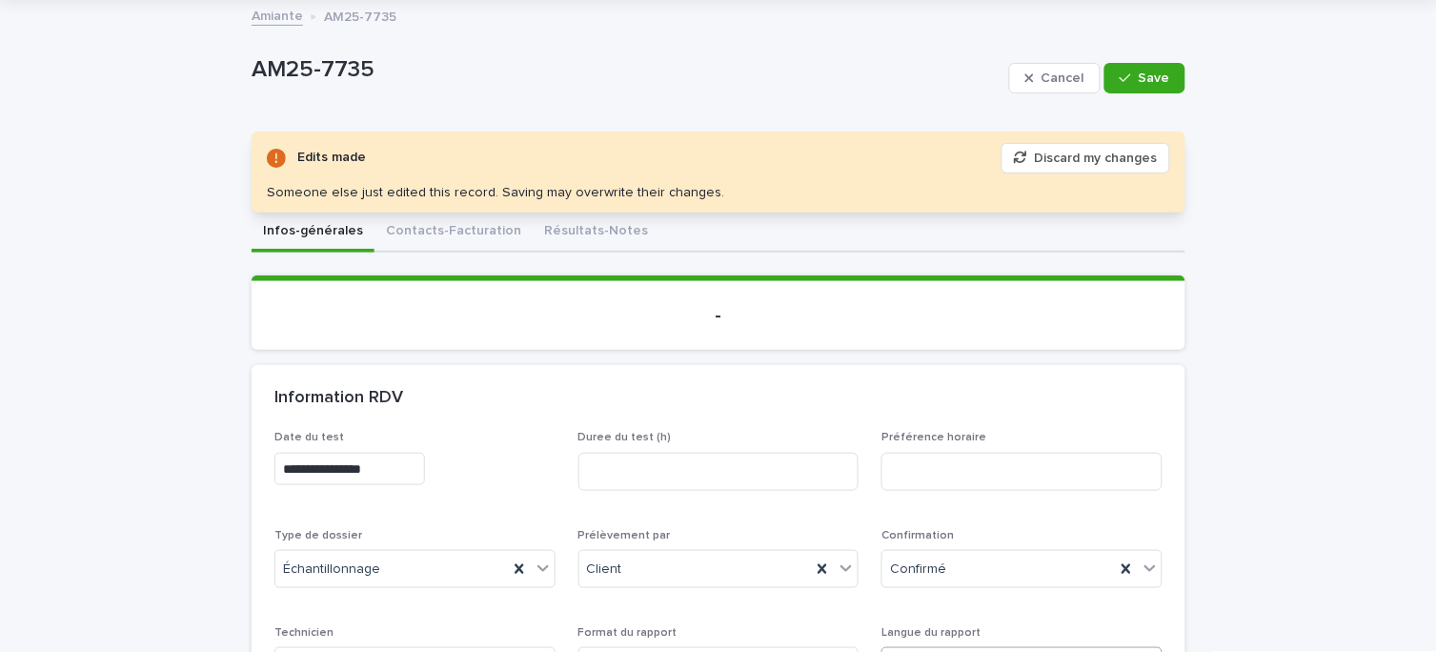
click at [945, 521] on div "**********" at bounding box center [718, 615] width 888 height 368
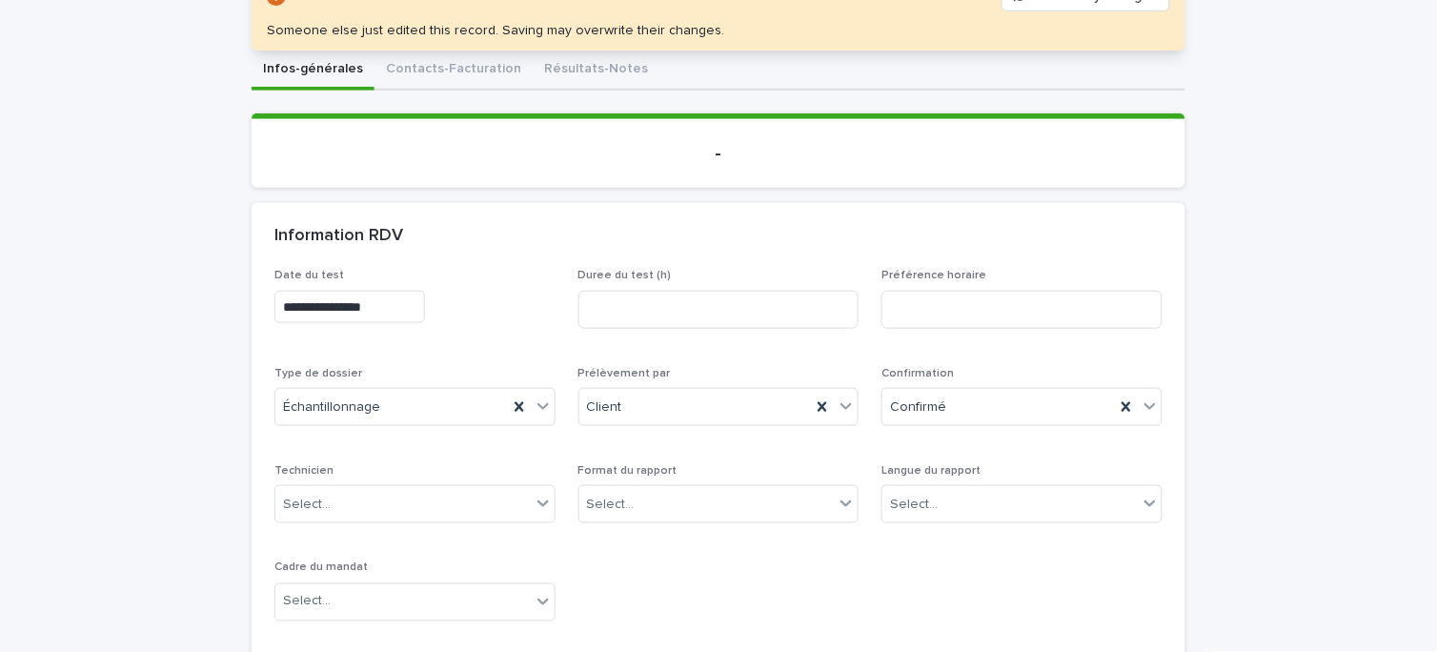
scroll to position [317, 0]
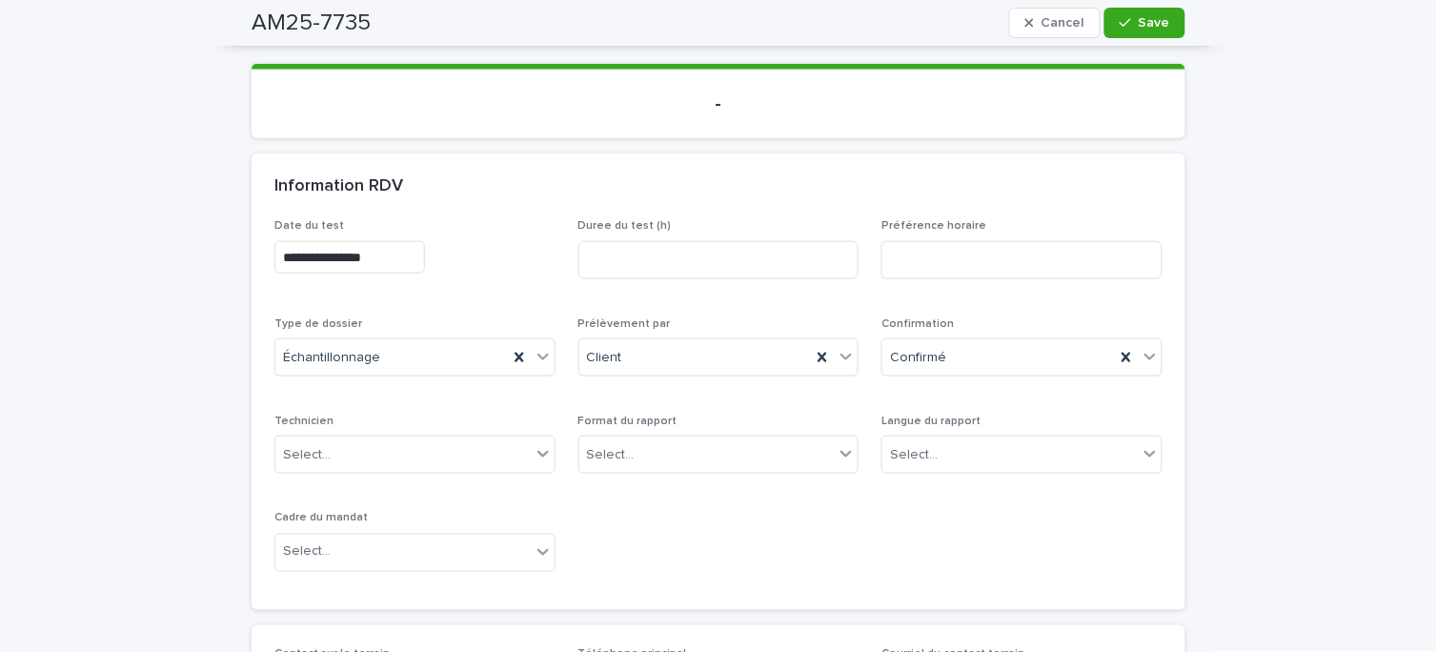
click at [640, 414] on div "**********" at bounding box center [718, 403] width 888 height 368
click at [641, 448] on div "Select..." at bounding box center [706, 454] width 255 height 31
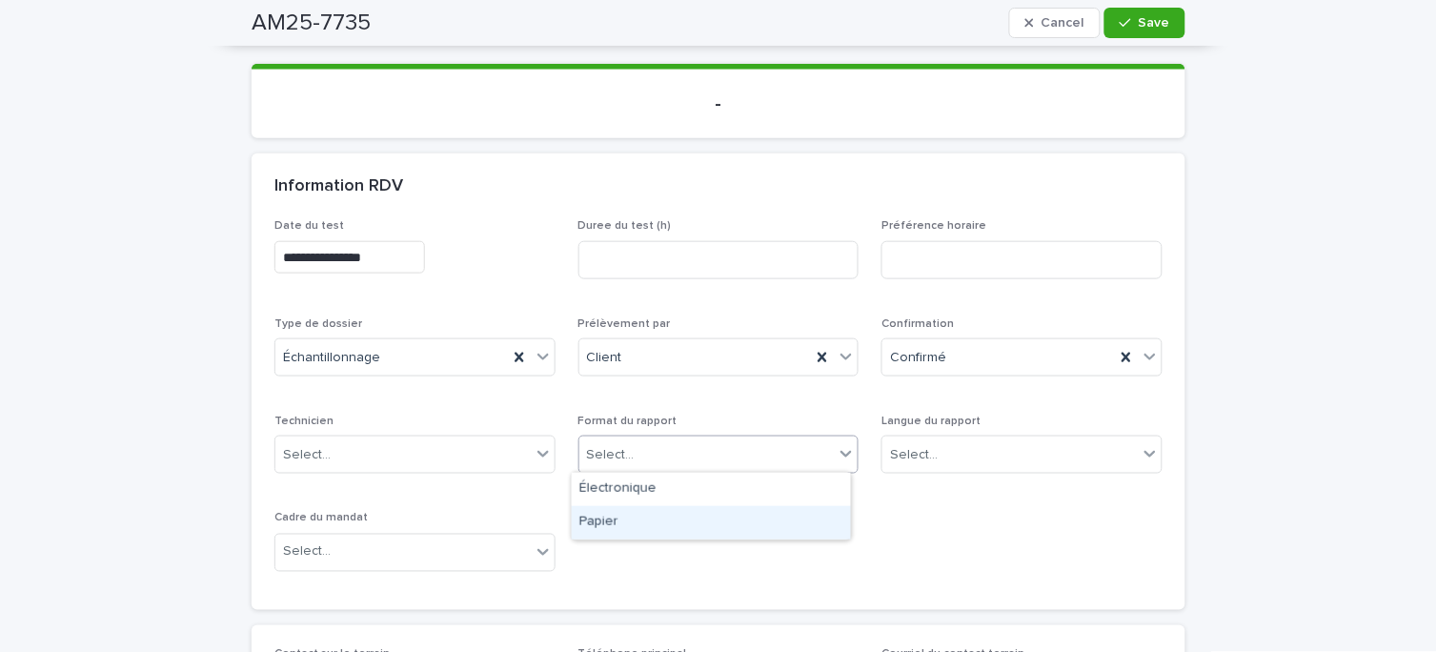
click at [627, 514] on div "Papier" at bounding box center [711, 522] width 279 height 33
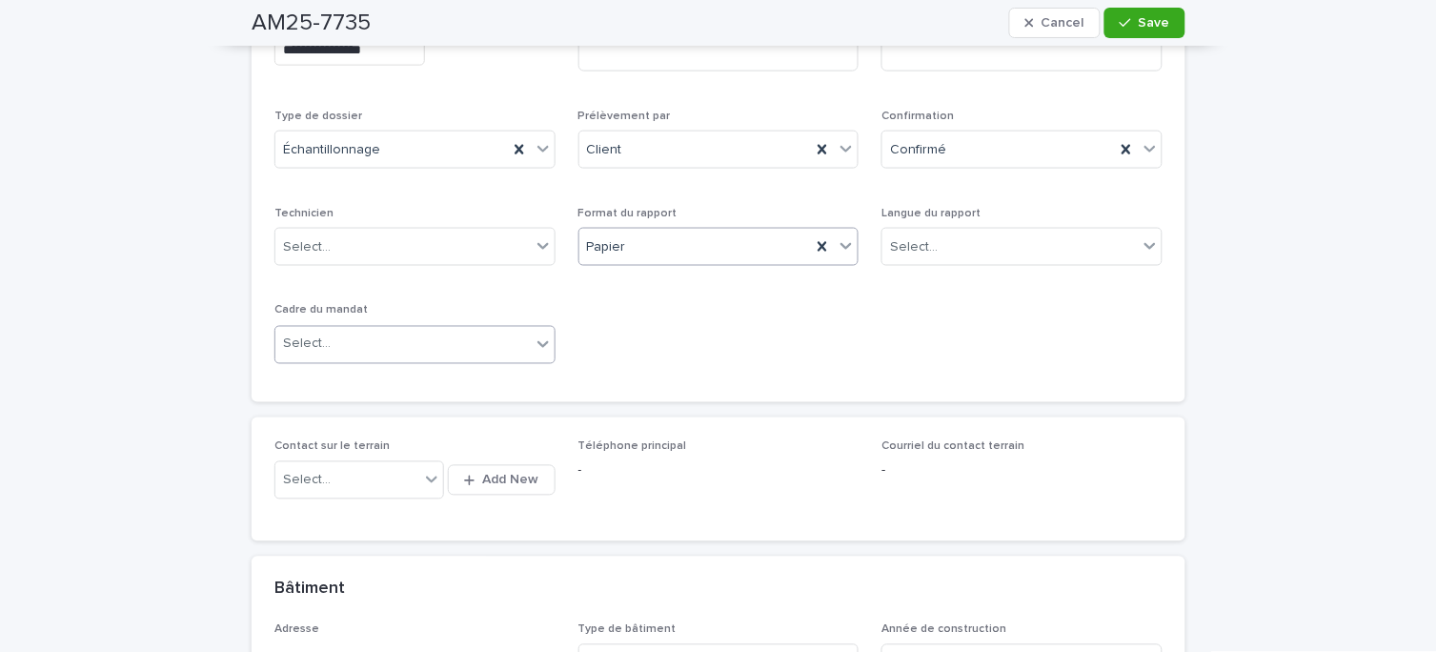
scroll to position [529, 0]
click at [377, 333] on div "Select..." at bounding box center [402, 340] width 255 height 31
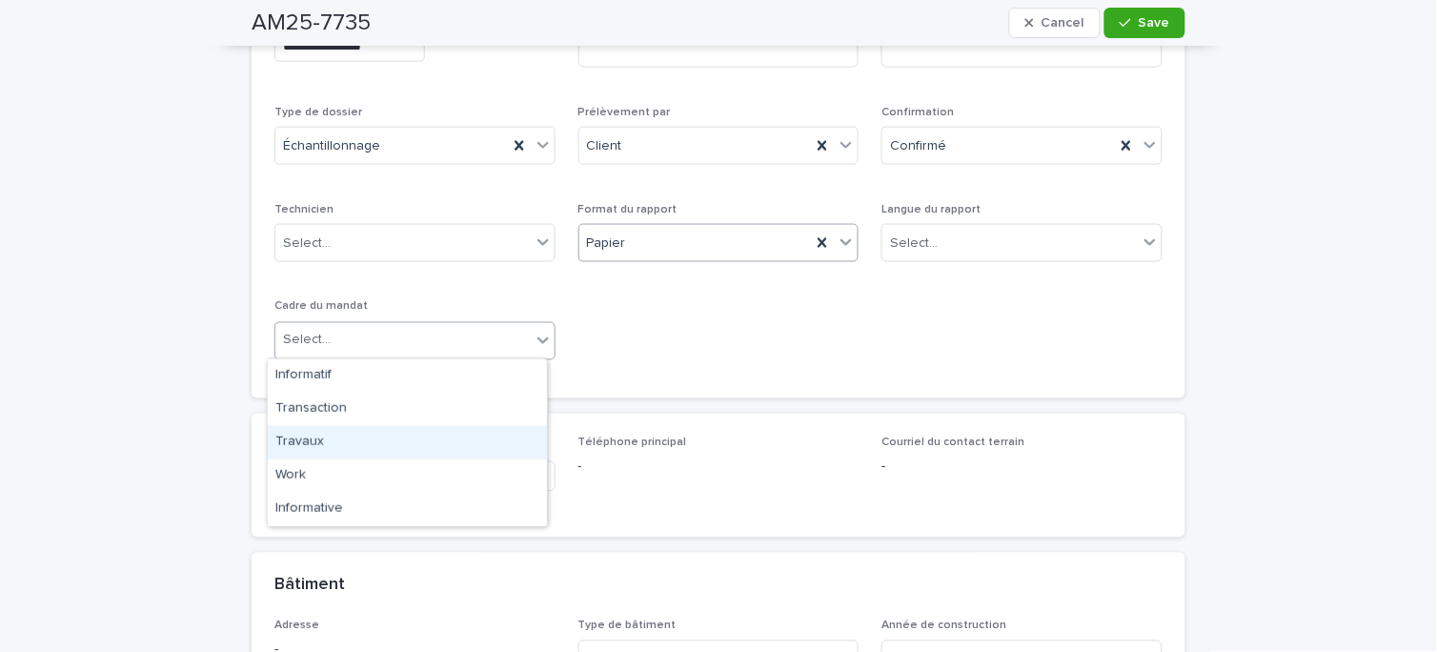
drag, startPoint x: 346, startPoint y: 438, endPoint x: 744, endPoint y: 245, distance: 442.7
click at [345, 438] on div "Travaux" at bounding box center [407, 442] width 279 height 33
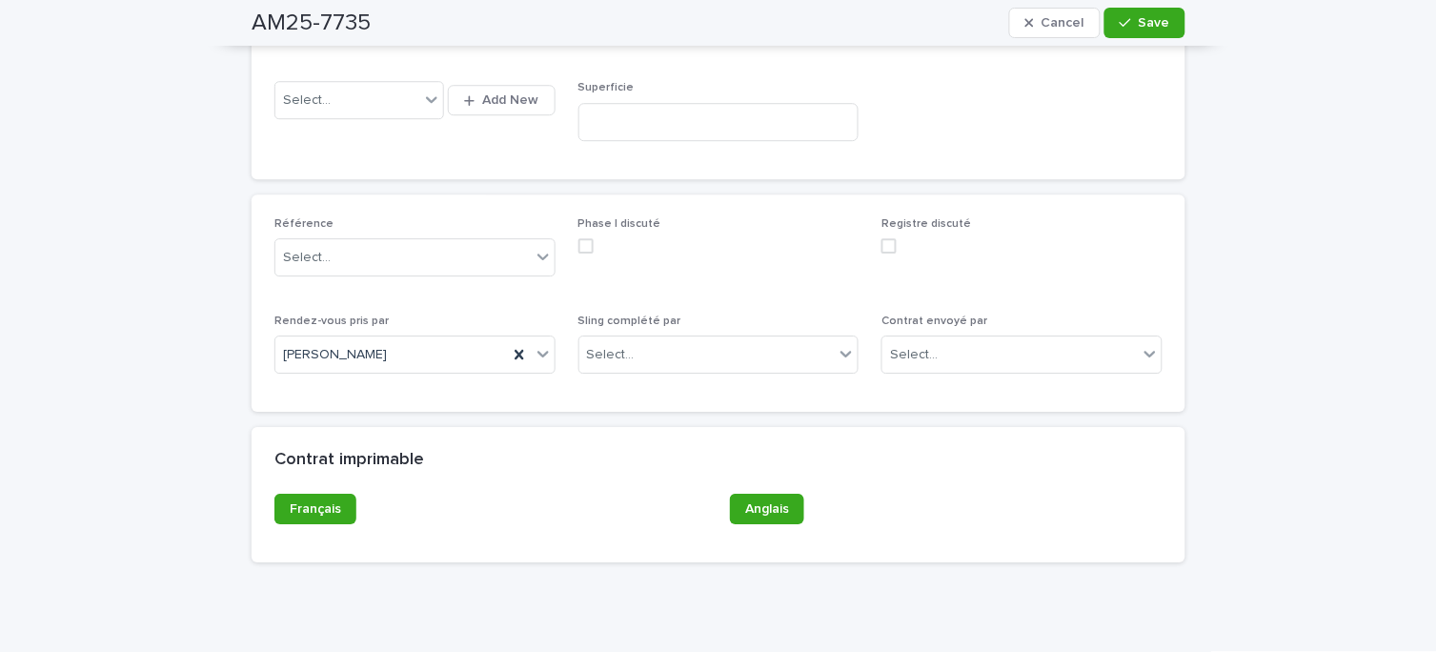
scroll to position [1237, 0]
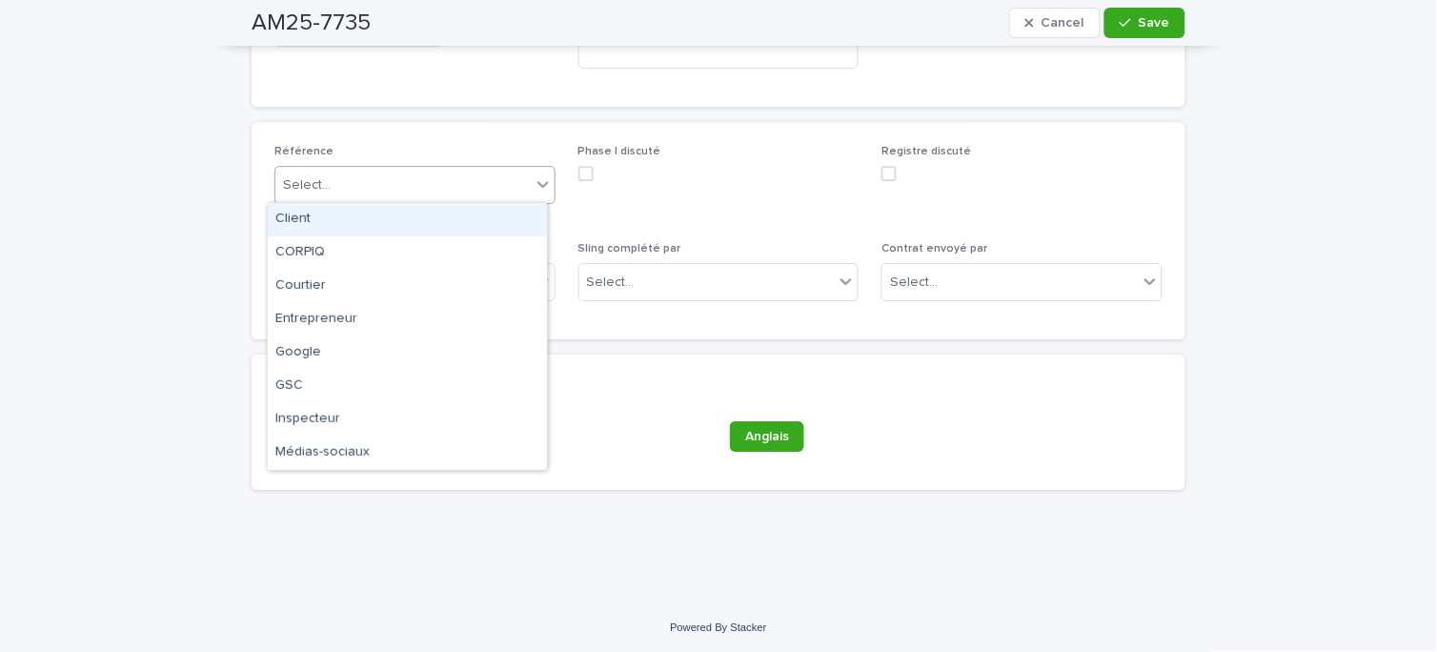
click at [387, 186] on div "Select..." at bounding box center [402, 185] width 255 height 31
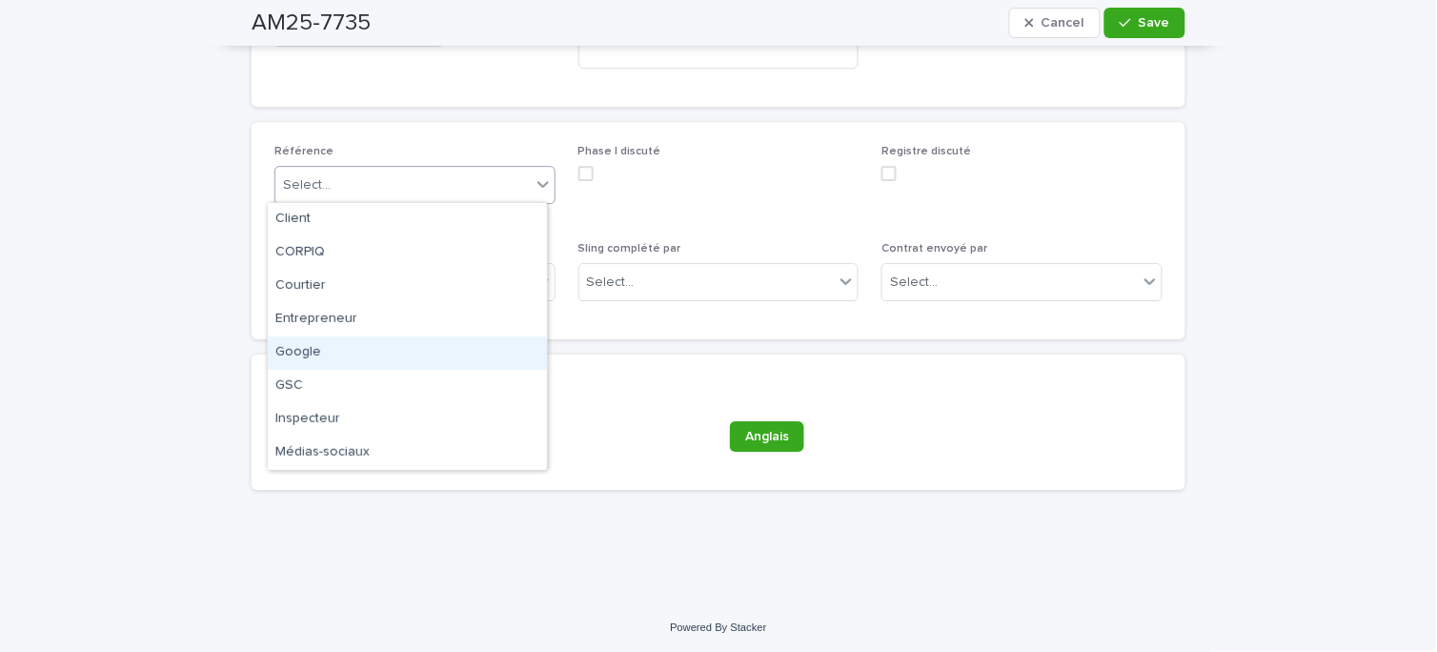
click at [403, 353] on div "Google" at bounding box center [407, 352] width 279 height 33
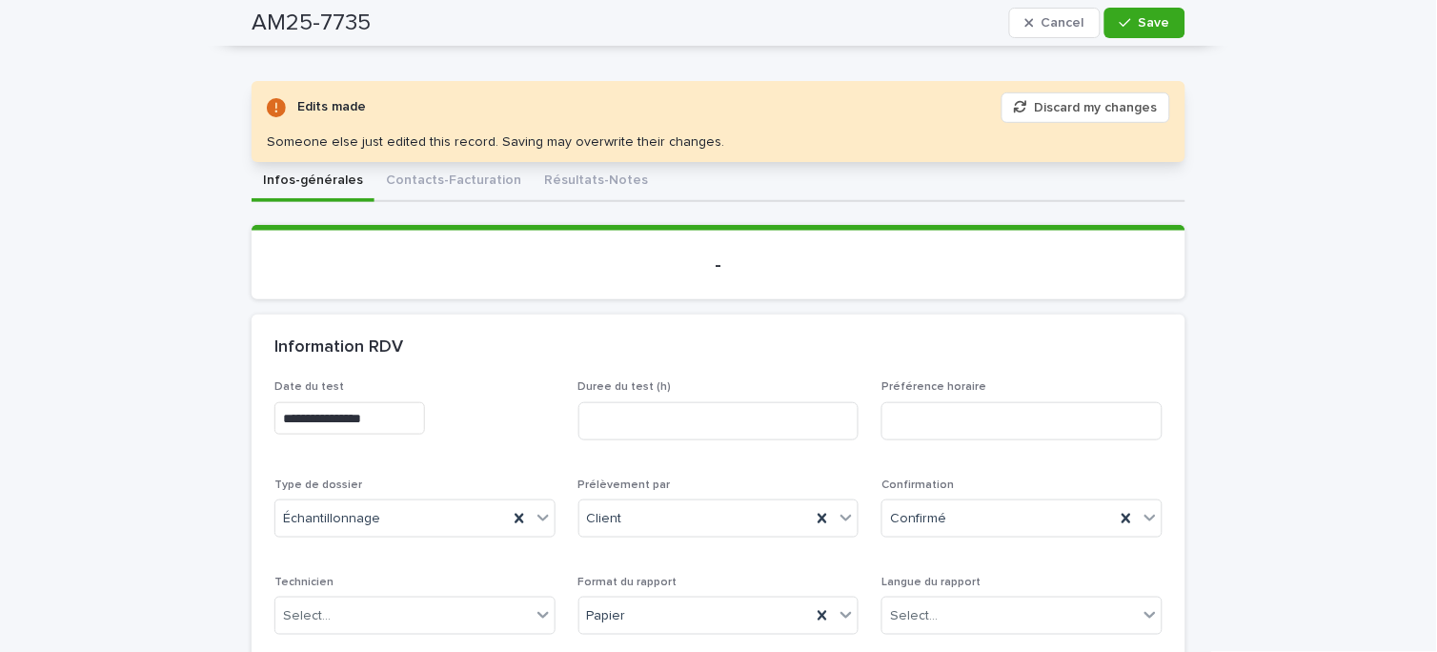
scroll to position [0, 0]
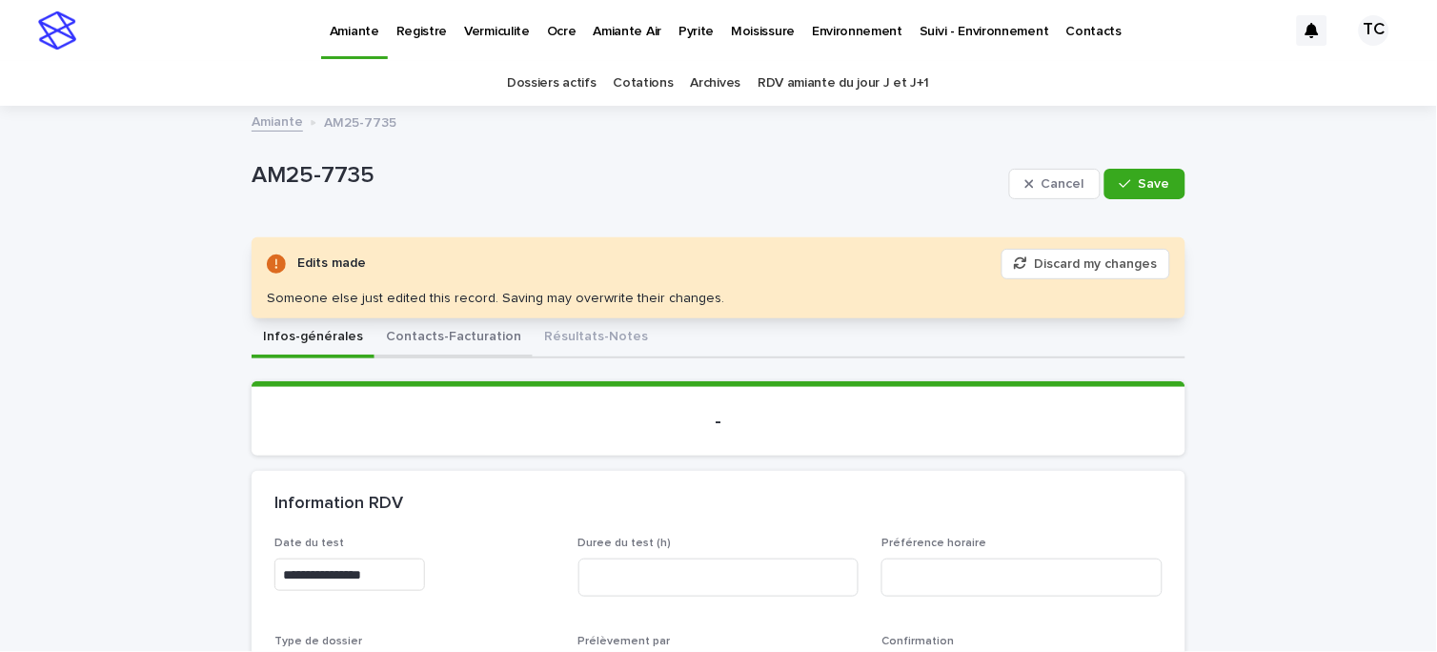
click at [421, 336] on button "Contacts-Facturation" at bounding box center [453, 338] width 158 height 40
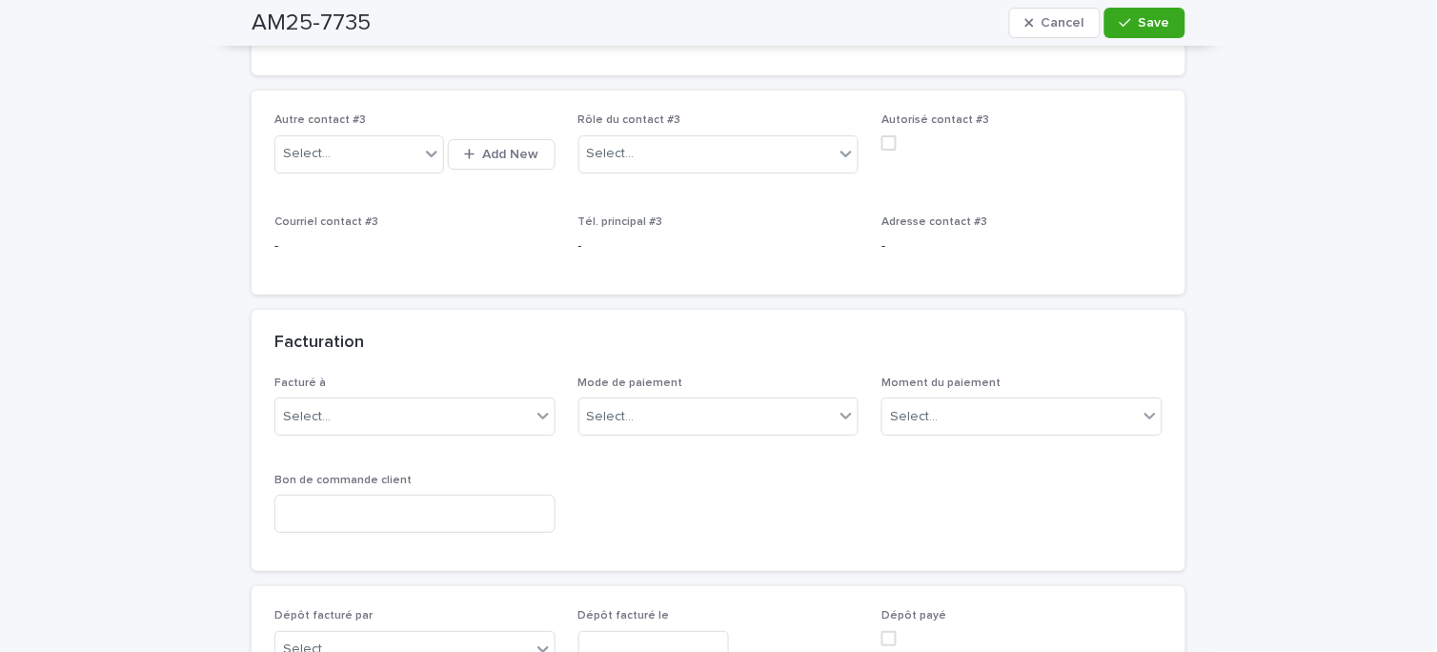
scroll to position [1481, 0]
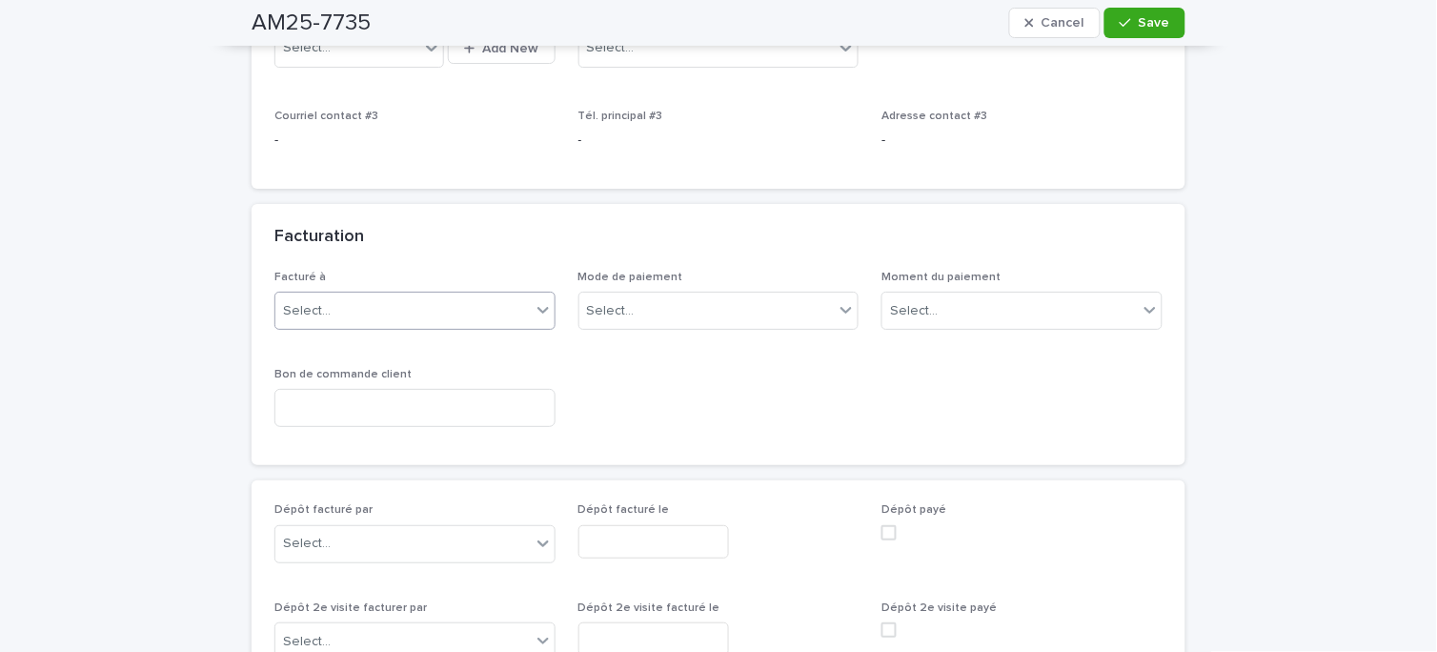
click at [451, 320] on div "Select..." at bounding box center [402, 310] width 255 height 31
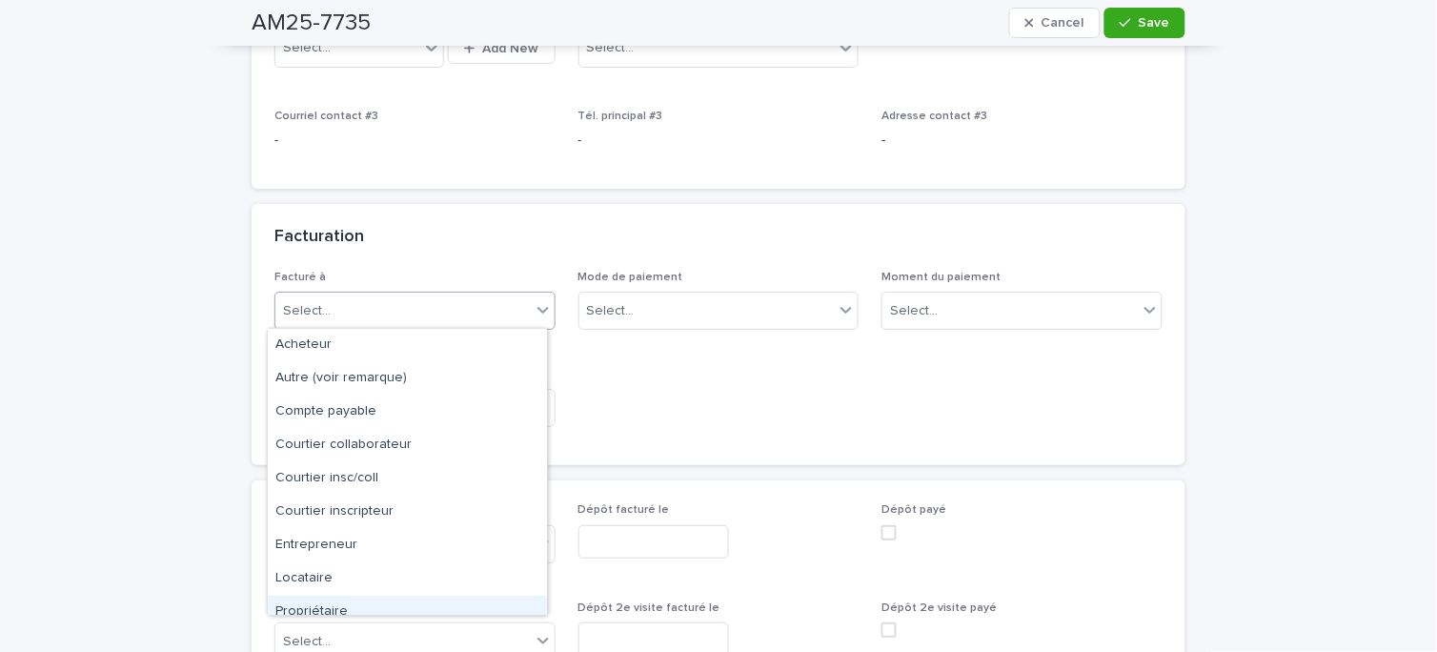
click at [411, 608] on div "Propriétaire" at bounding box center [407, 611] width 279 height 33
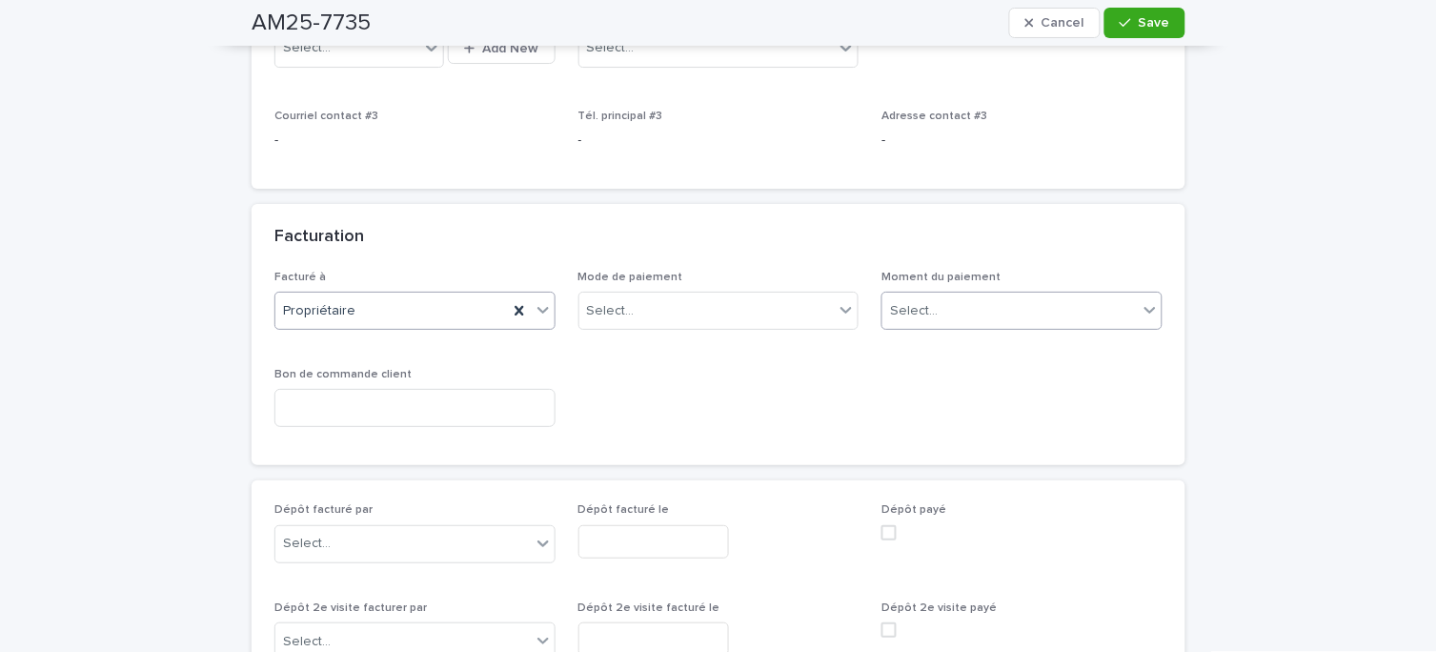
click at [986, 301] on div "Select..." at bounding box center [1009, 310] width 255 height 31
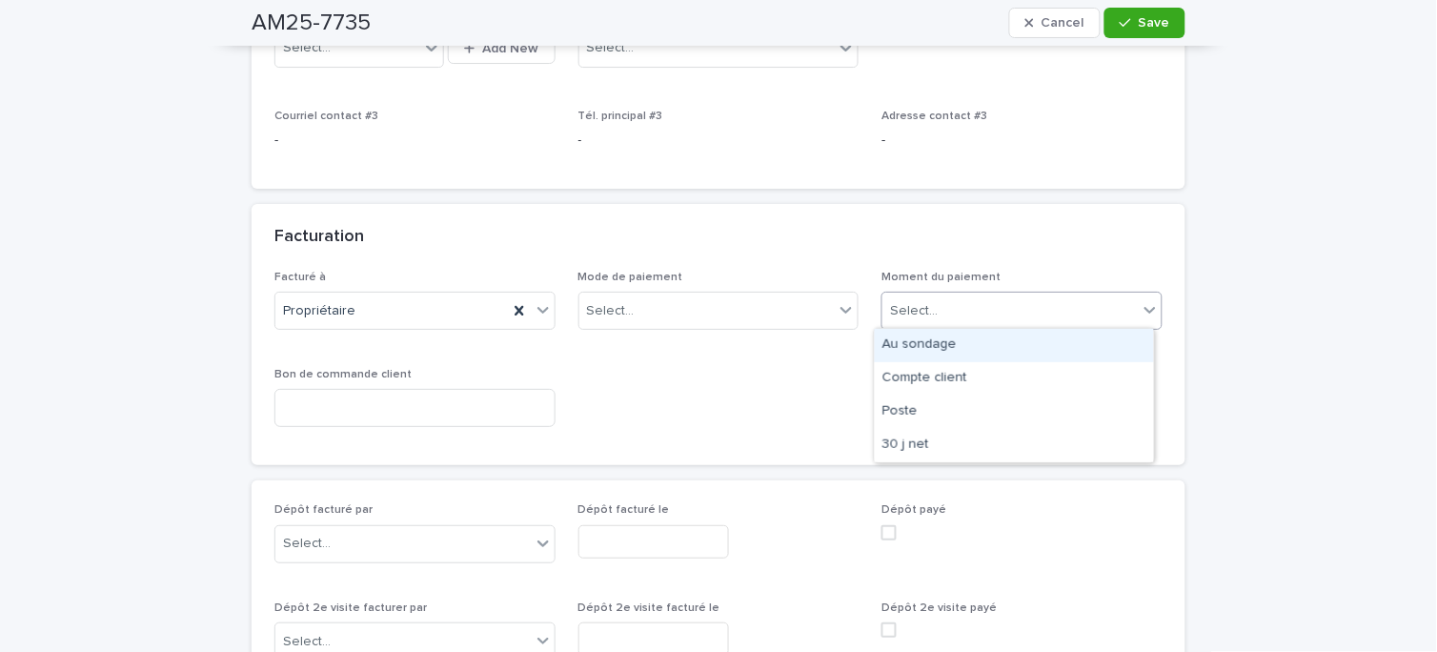
click at [994, 349] on div "Au sondage" at bounding box center [1014, 345] width 279 height 33
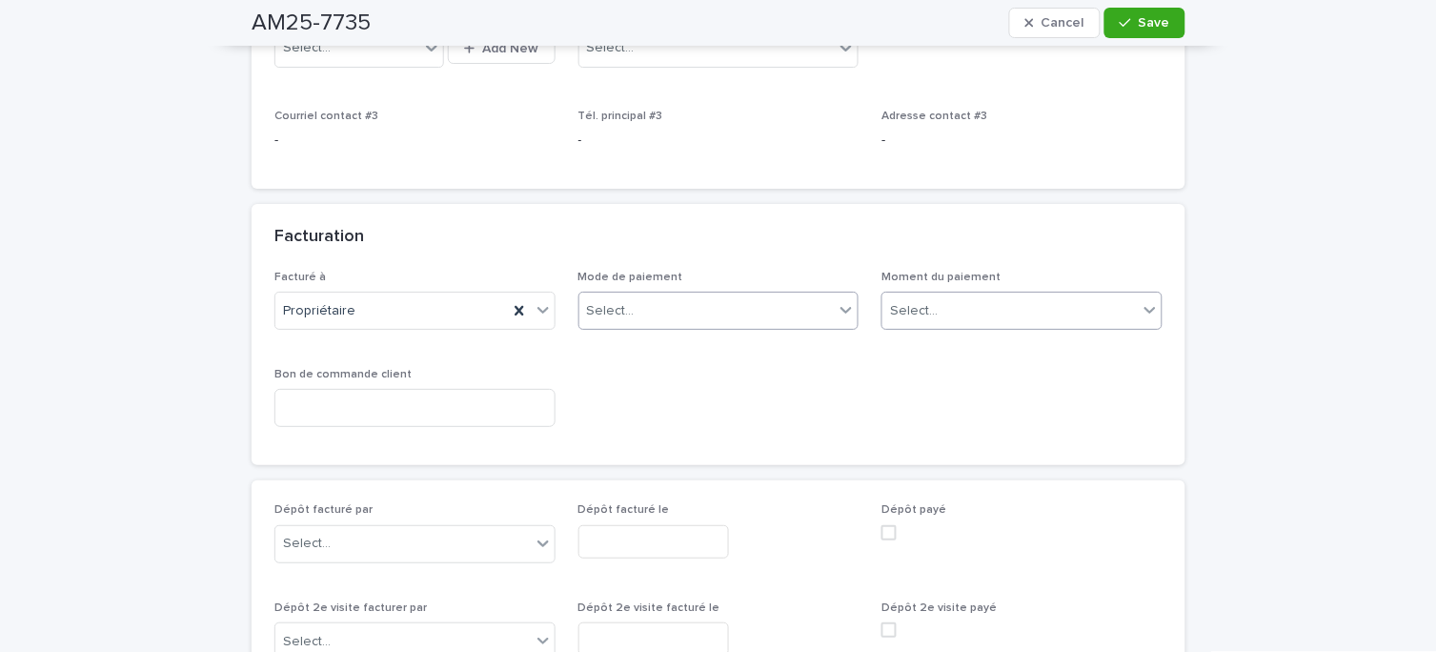
click at [708, 321] on div "Select..." at bounding box center [706, 310] width 255 height 31
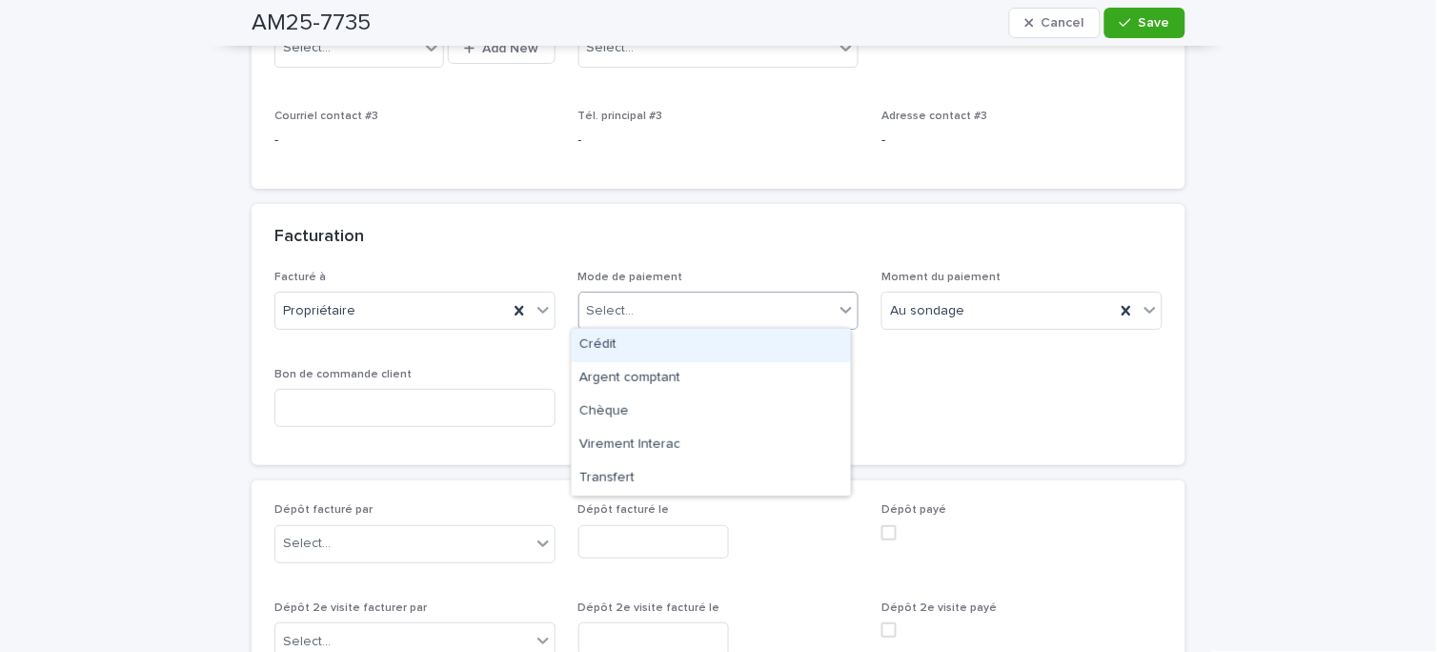
click at [624, 348] on div "Crédit" at bounding box center [711, 345] width 279 height 33
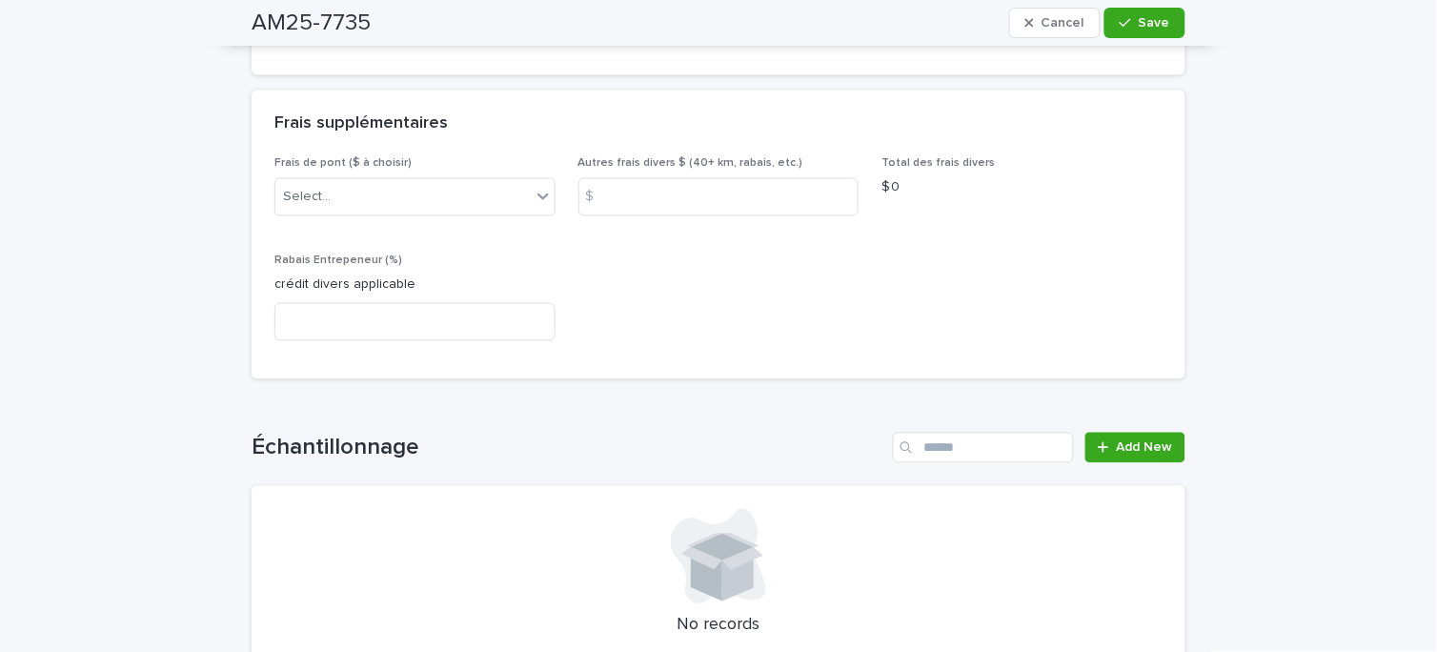
scroll to position [2328, 0]
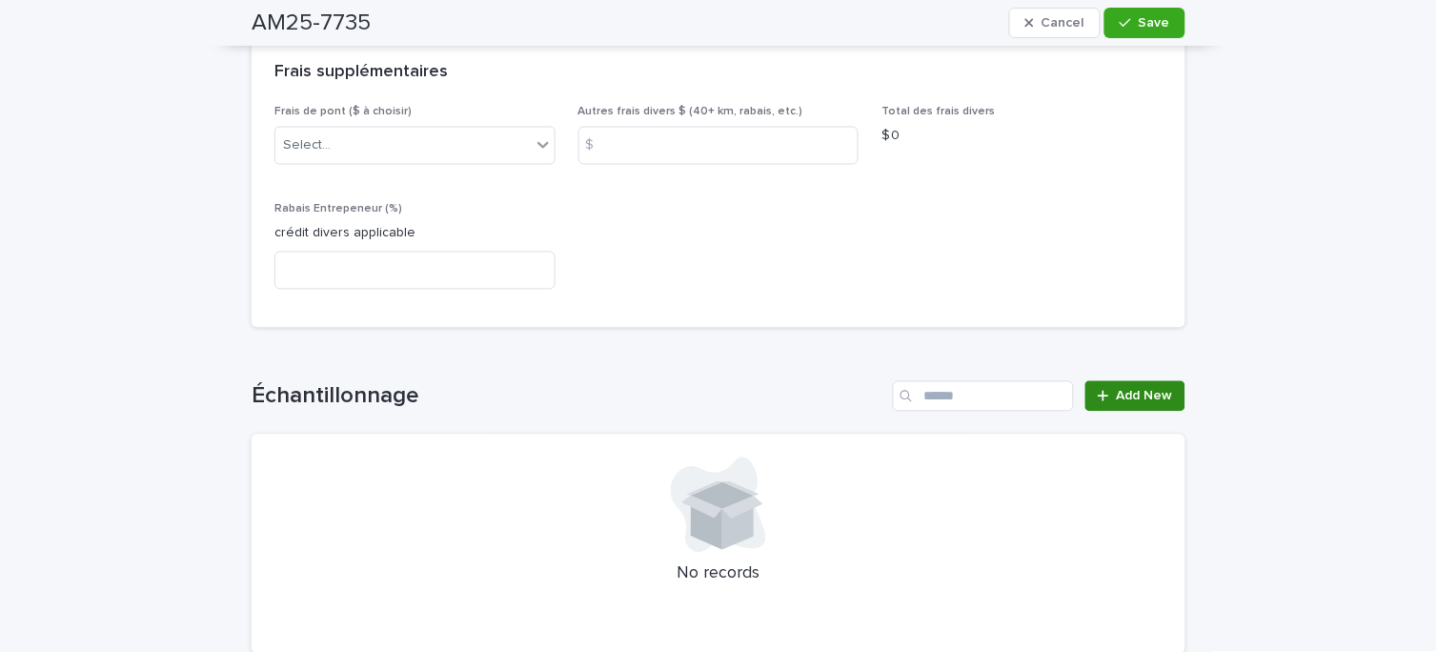
click at [1117, 393] on span "Add New" at bounding box center [1145, 396] width 56 height 13
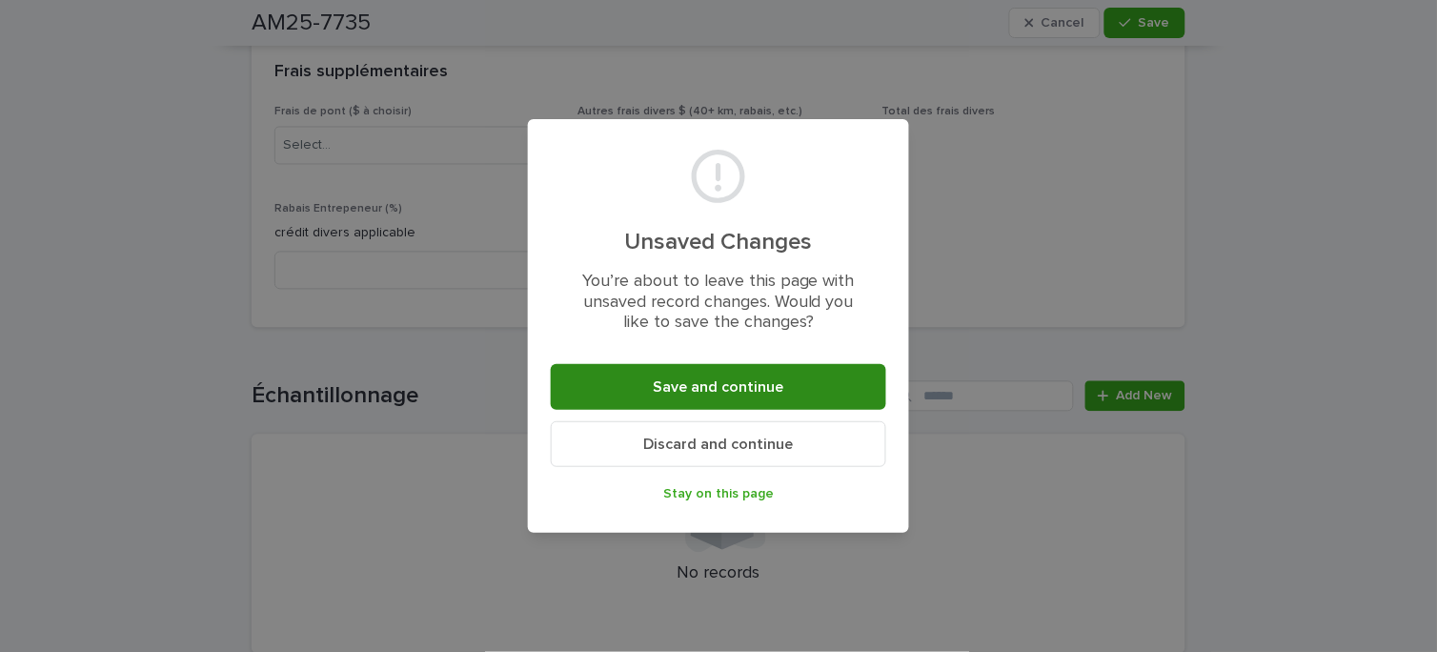
drag, startPoint x: 681, startPoint y: 393, endPoint x: 834, endPoint y: 299, distance: 179.2
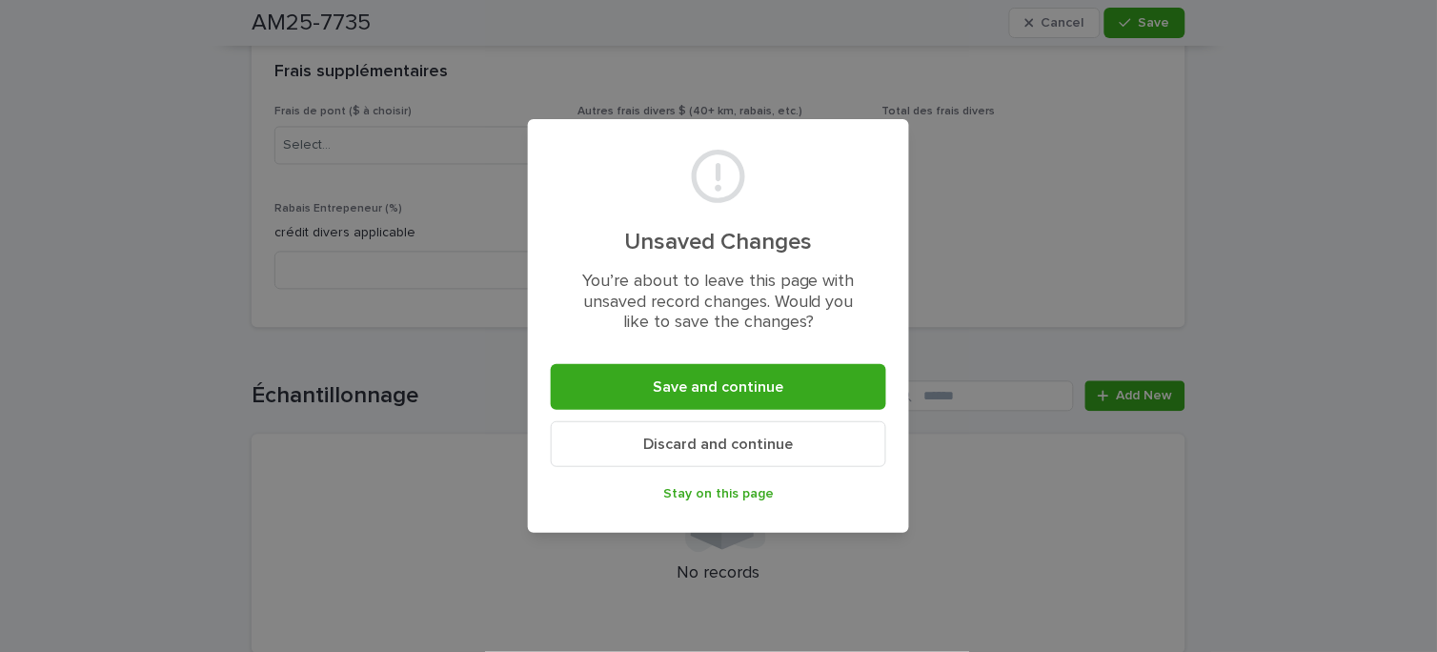
click at [683, 392] on button "Save and continue" at bounding box center [718, 387] width 335 height 46
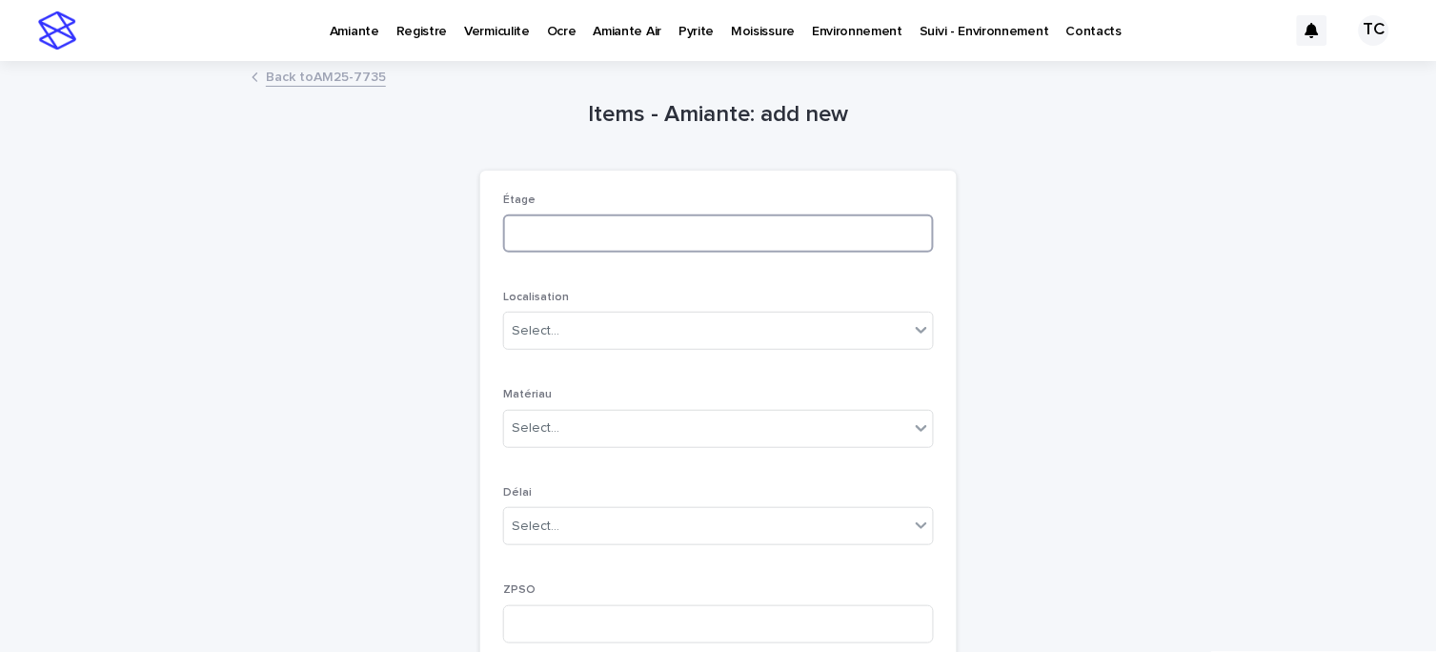
click at [579, 229] on input at bounding box center [718, 233] width 431 height 38
type input "*"
click at [651, 322] on div "Select..." at bounding box center [706, 330] width 405 height 31
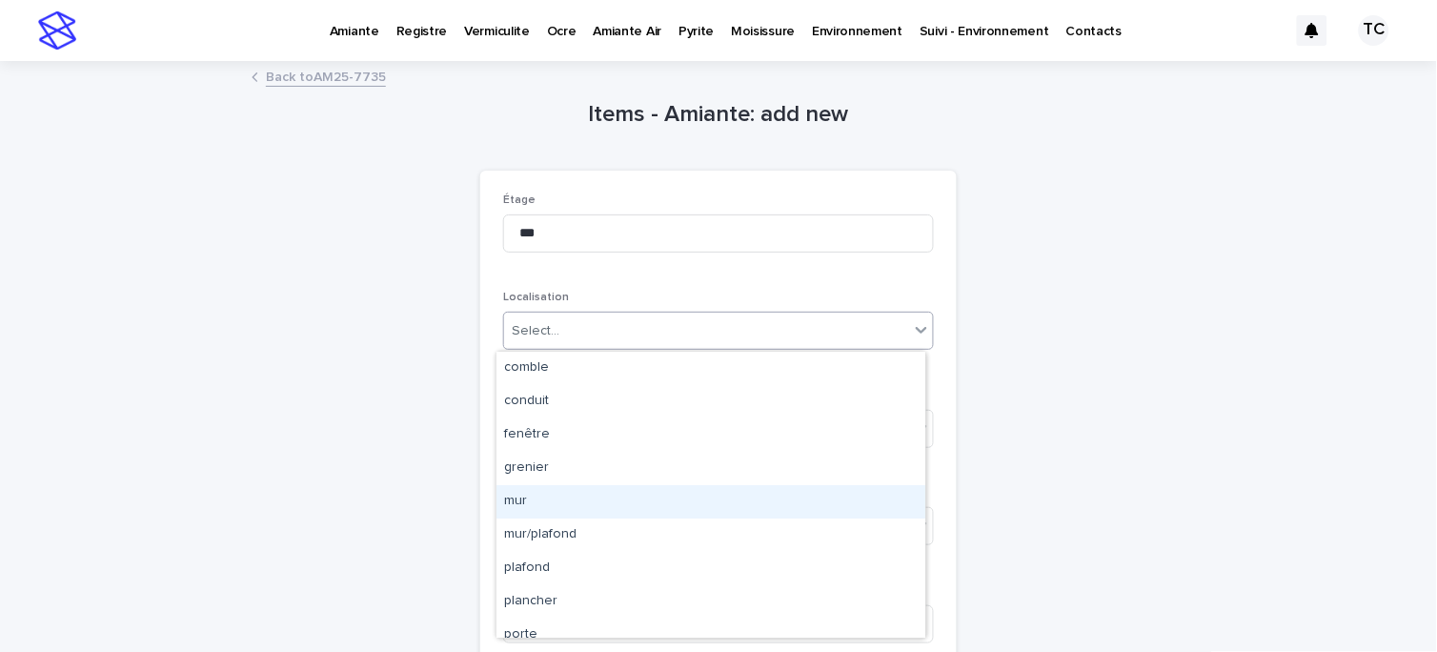
click at [613, 502] on div "mur" at bounding box center [710, 501] width 429 height 33
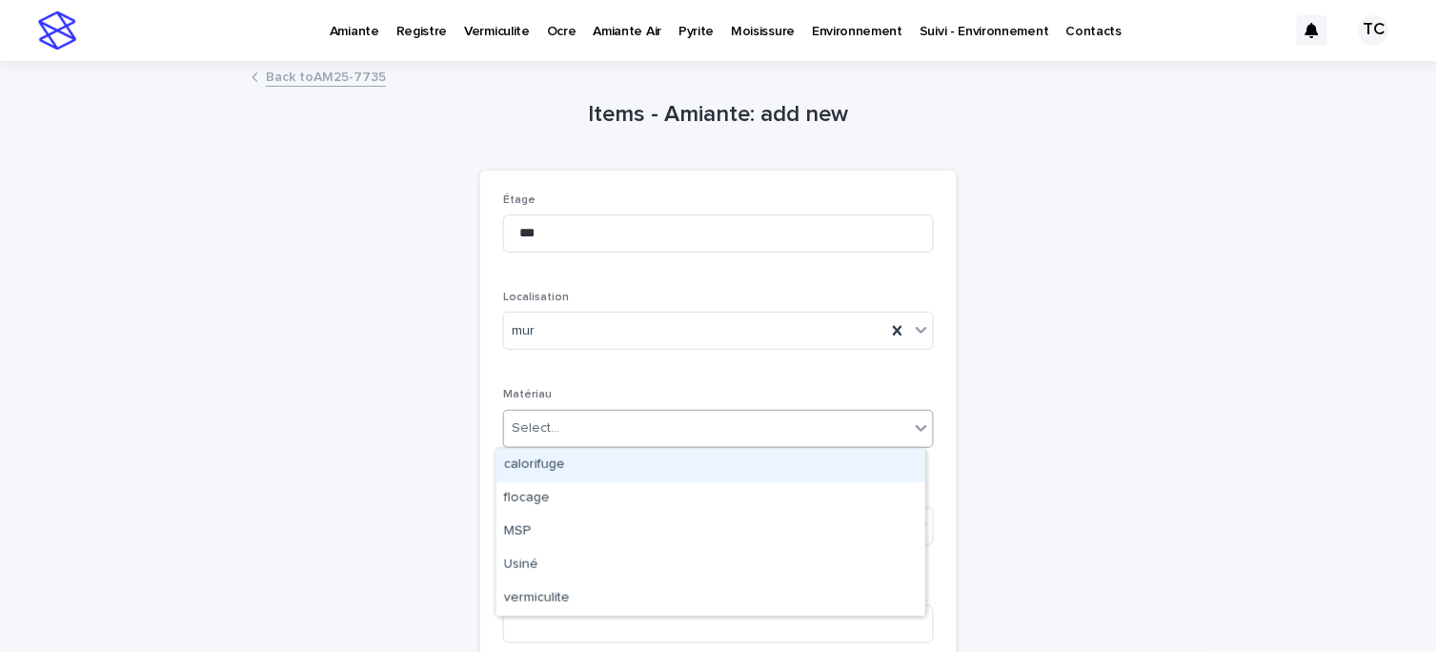
click at [640, 423] on div "Select..." at bounding box center [706, 428] width 405 height 31
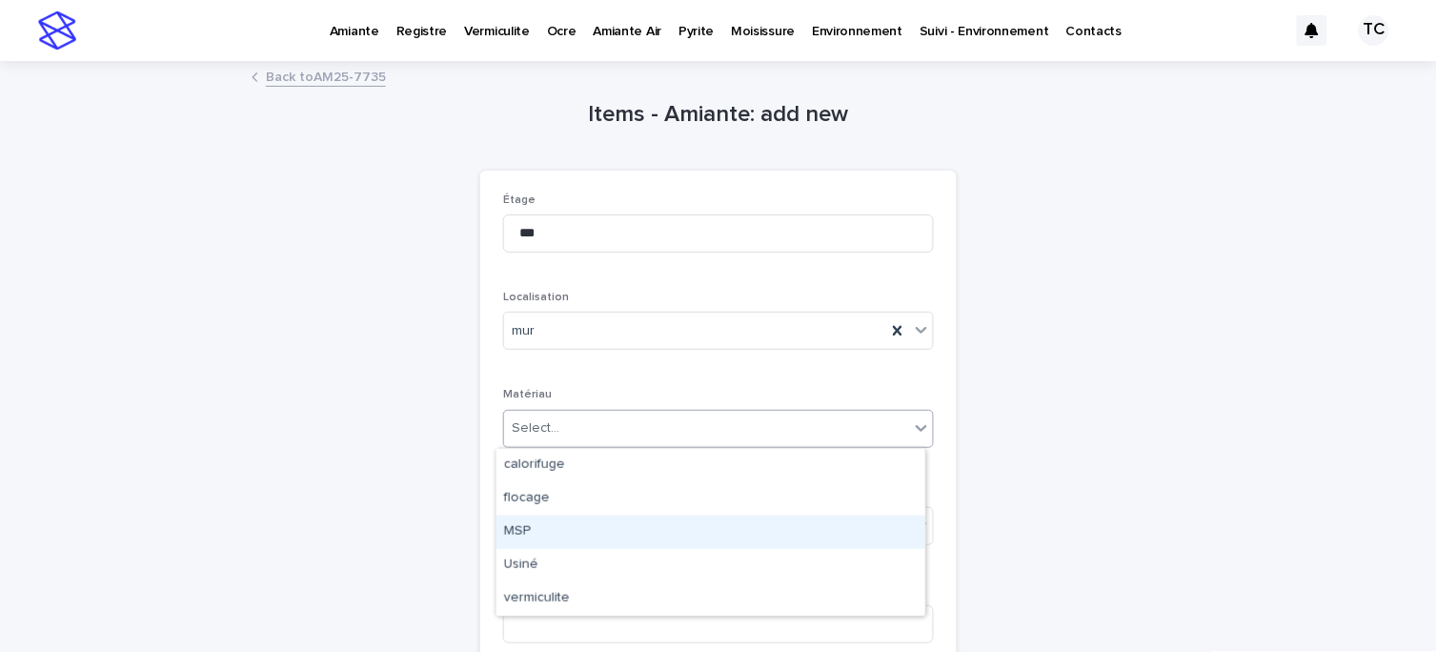
click at [581, 538] on div "MSP" at bounding box center [710, 531] width 429 height 33
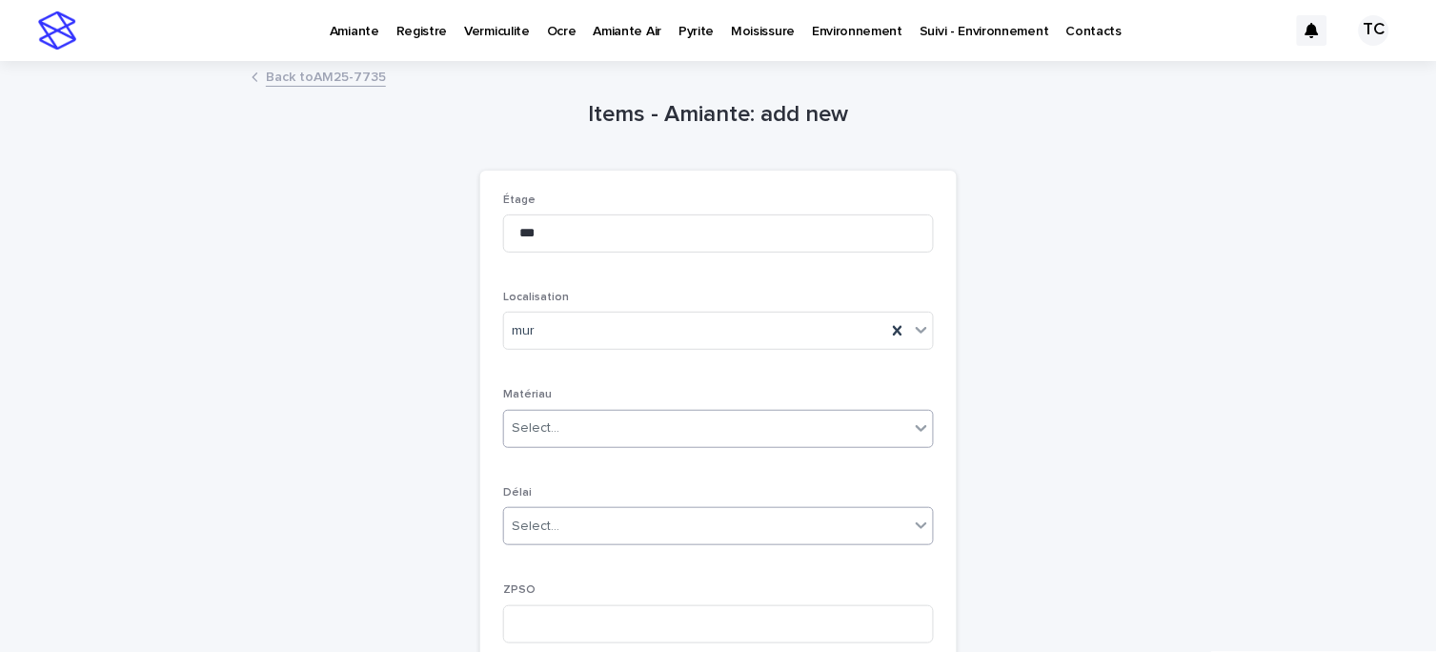
click at [615, 514] on div "Select..." at bounding box center [706, 526] width 405 height 31
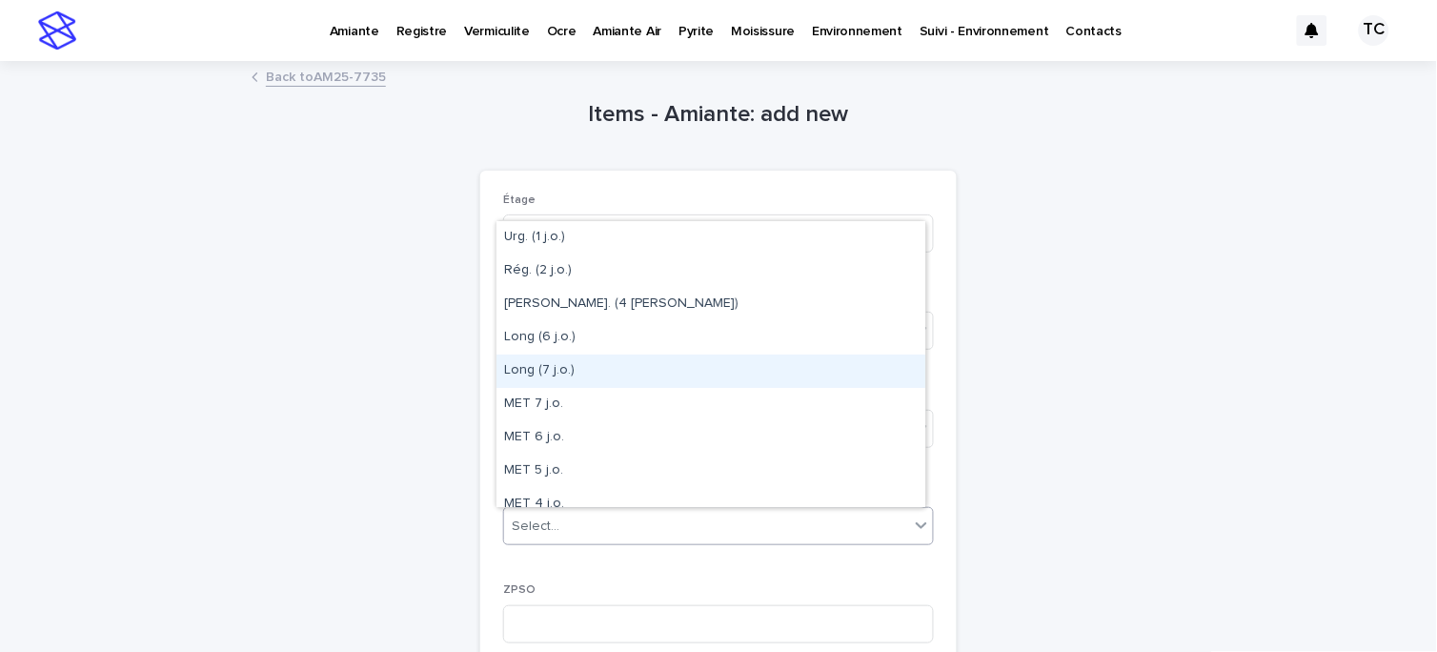
click at [574, 370] on div "Long (7 j.o.)" at bounding box center [710, 370] width 429 height 33
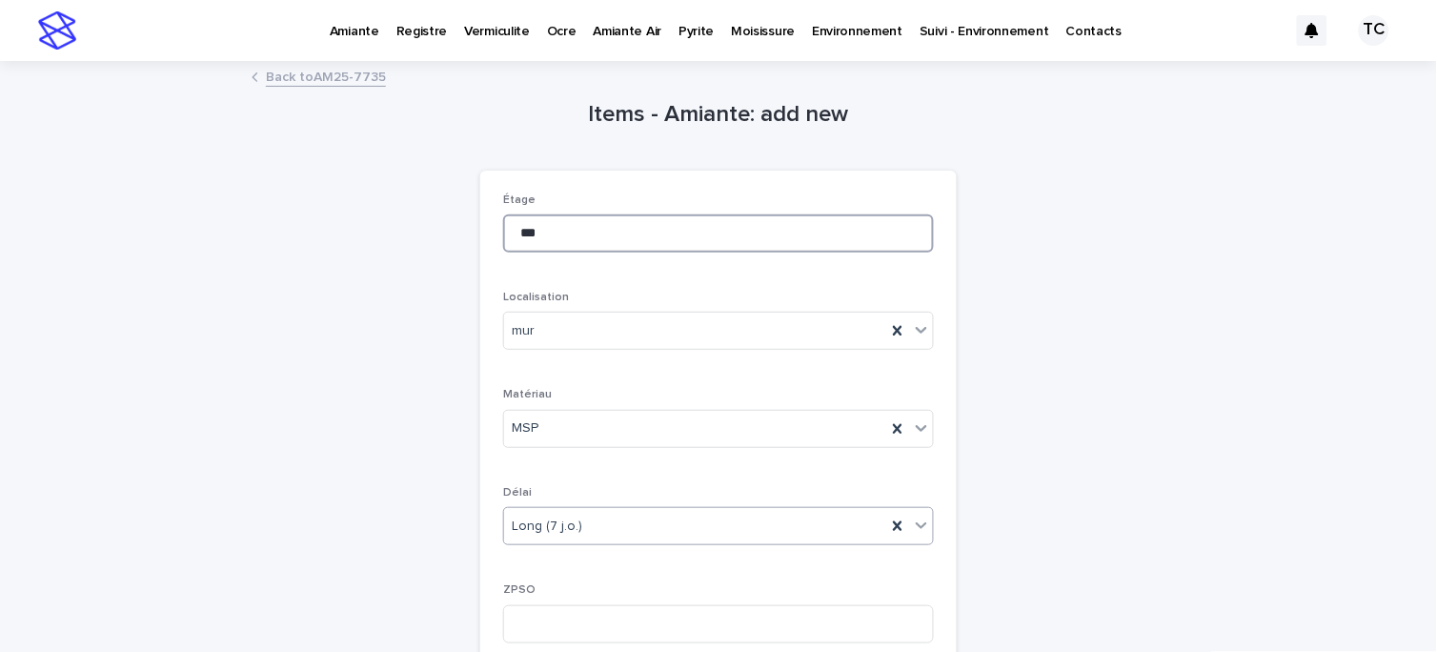
click at [519, 234] on input "***" at bounding box center [718, 233] width 431 height 38
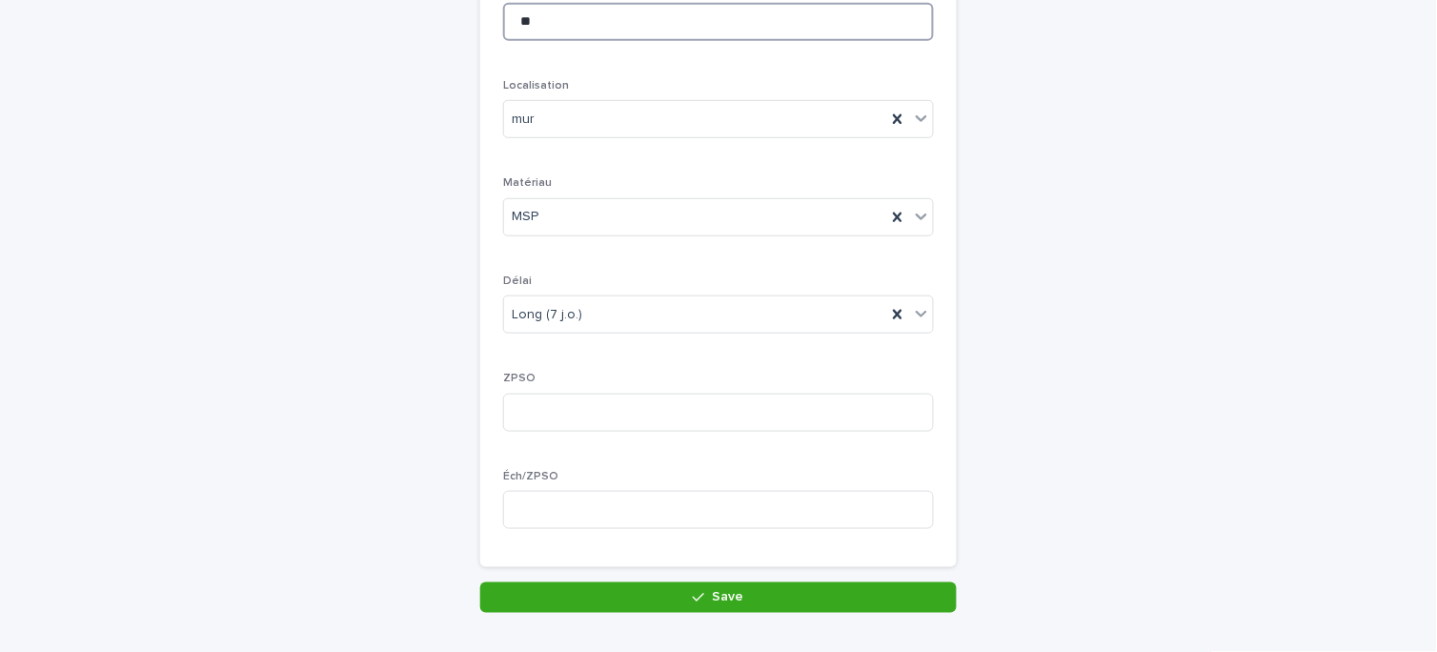
scroll to position [317, 0]
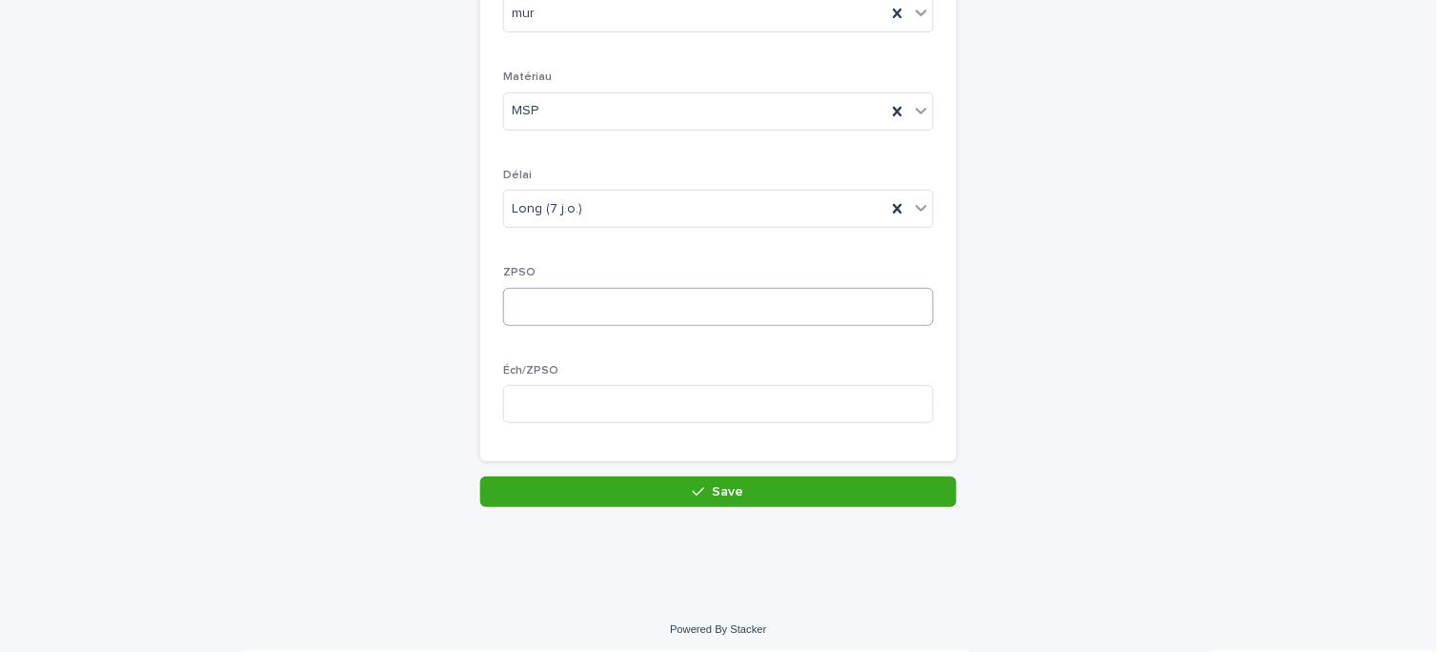
type input "**"
click at [560, 308] on input at bounding box center [718, 307] width 431 height 38
type input "*"
click at [581, 415] on input at bounding box center [718, 404] width 431 height 38
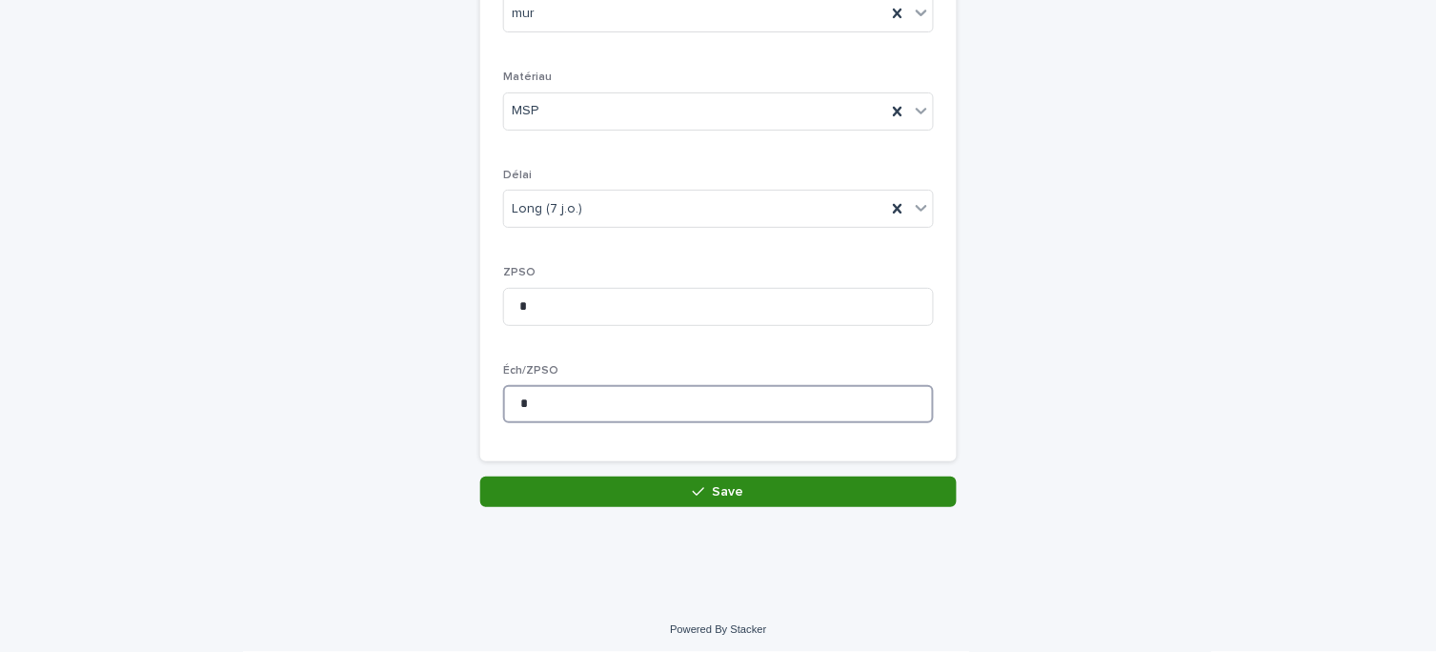
type input "*"
click at [729, 481] on button "Save" at bounding box center [718, 491] width 476 height 30
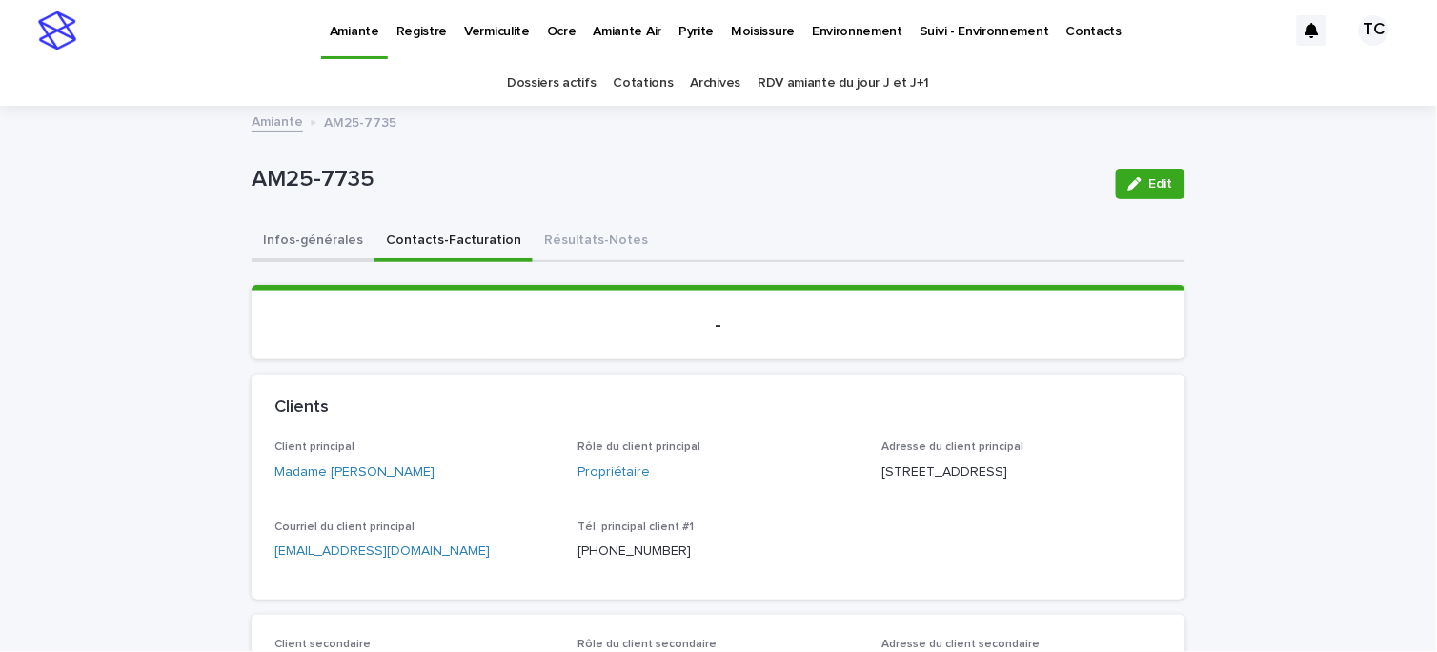
click at [306, 236] on button "Infos-générales" at bounding box center [313, 242] width 123 height 40
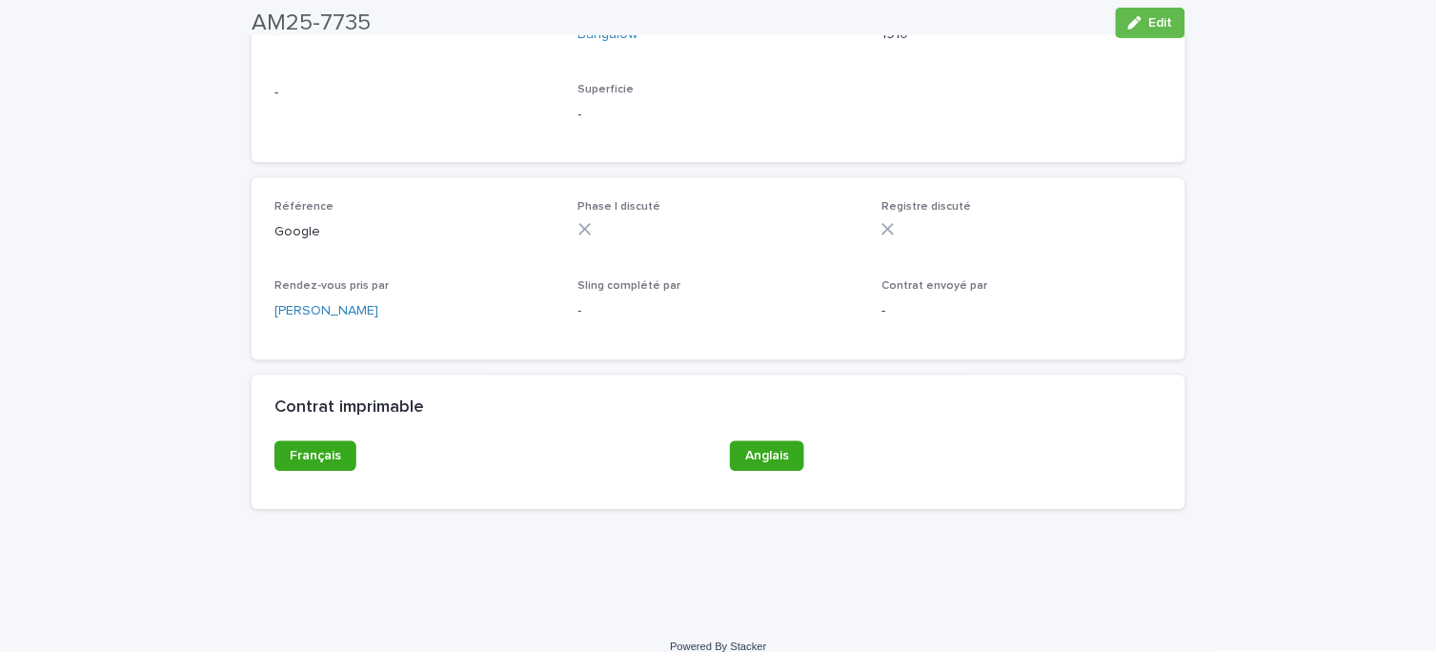
scroll to position [972, 0]
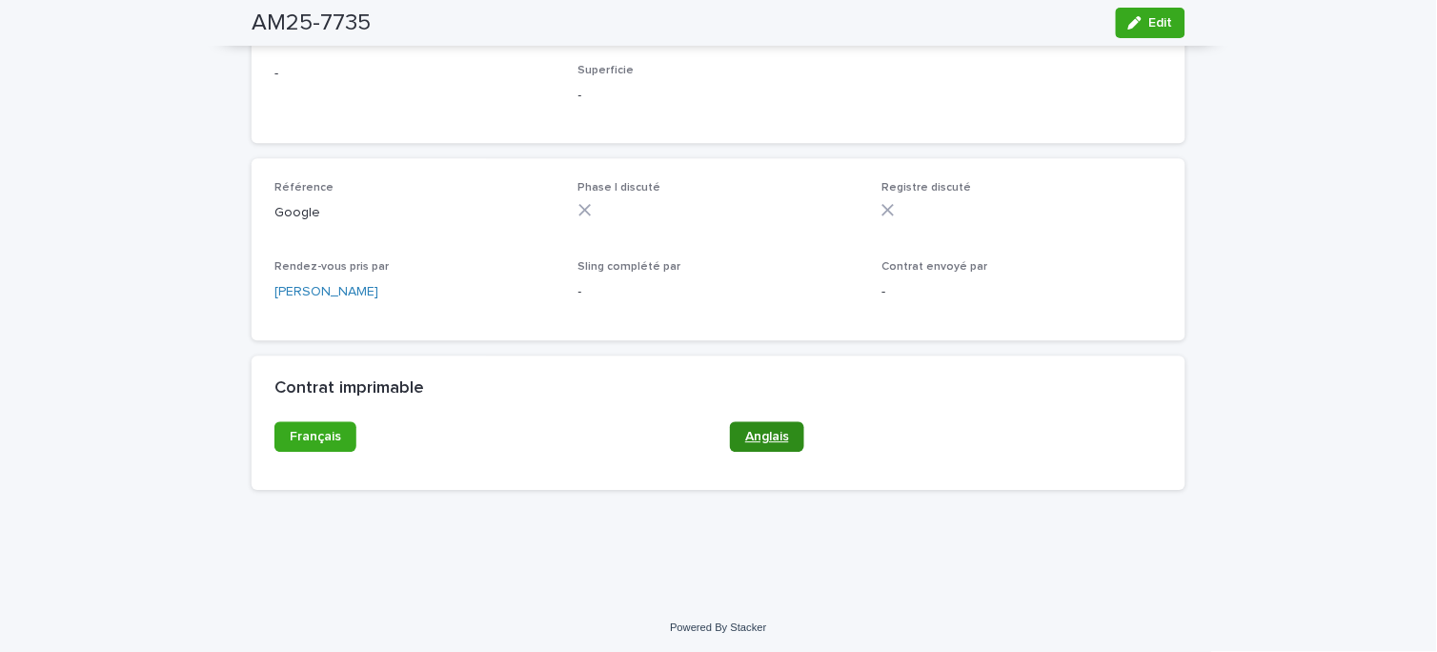
click at [775, 421] on link "Anglais" at bounding box center [767, 436] width 74 height 30
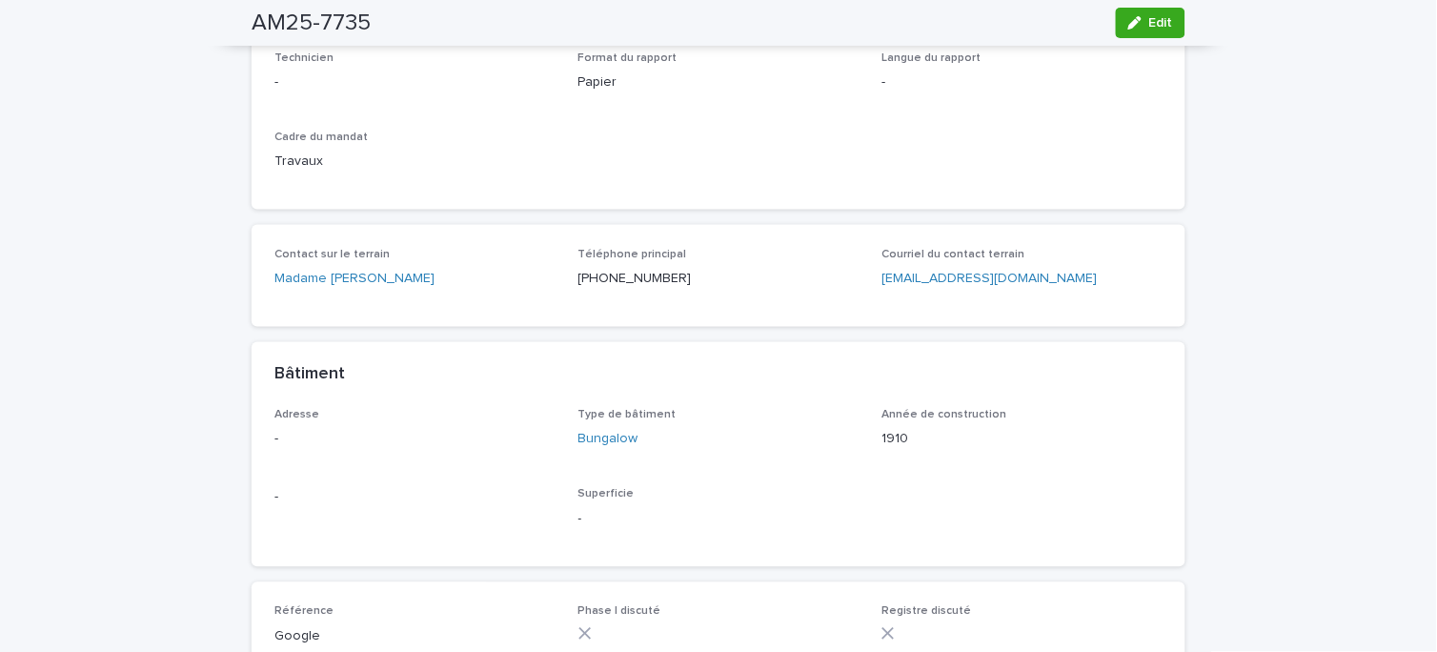
scroll to position [0, 0]
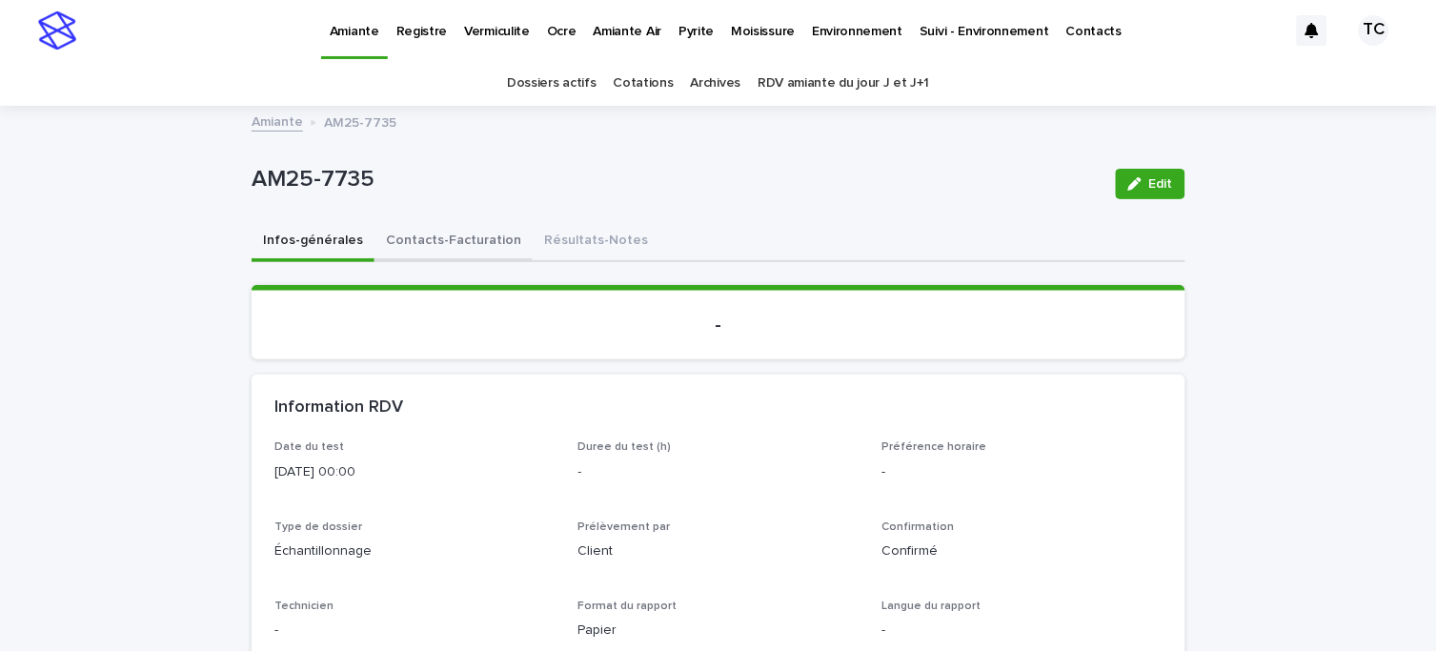
click at [451, 222] on button "Contacts-Facturation" at bounding box center [453, 242] width 158 height 40
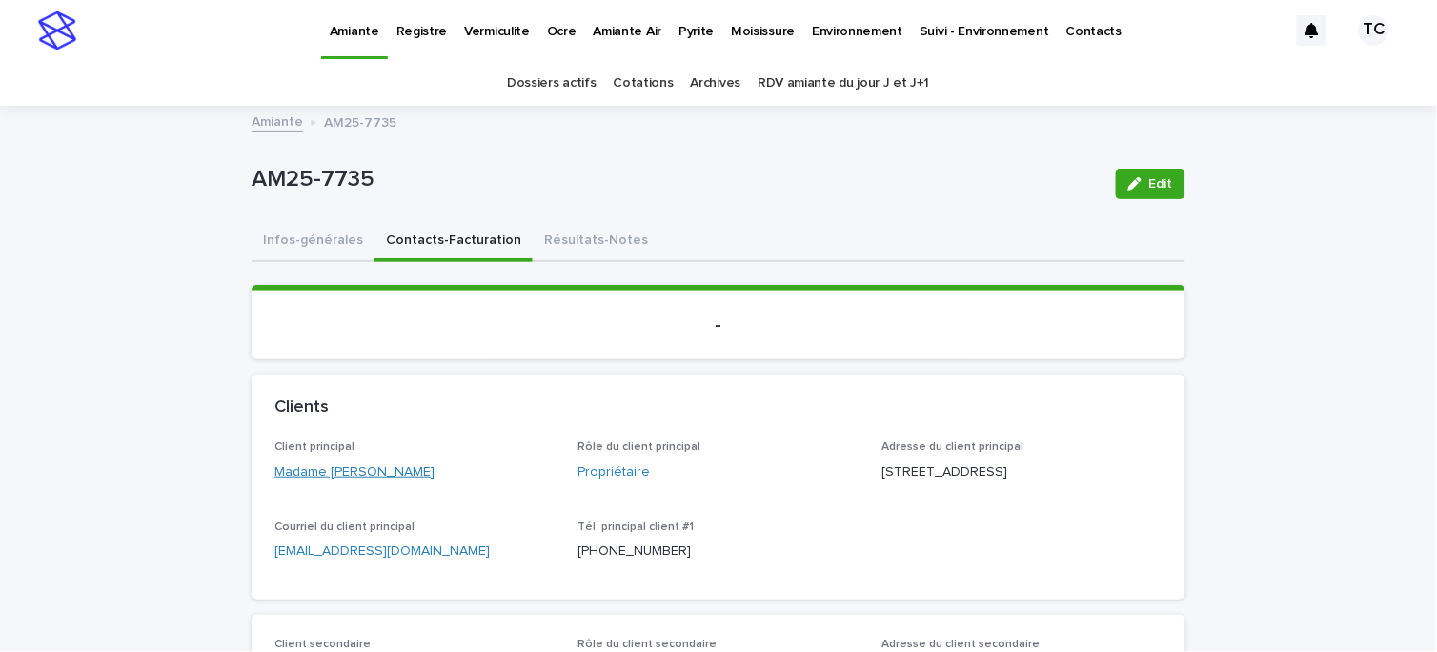
click at [391, 470] on link "Madame [PERSON_NAME]" at bounding box center [354, 472] width 160 height 20
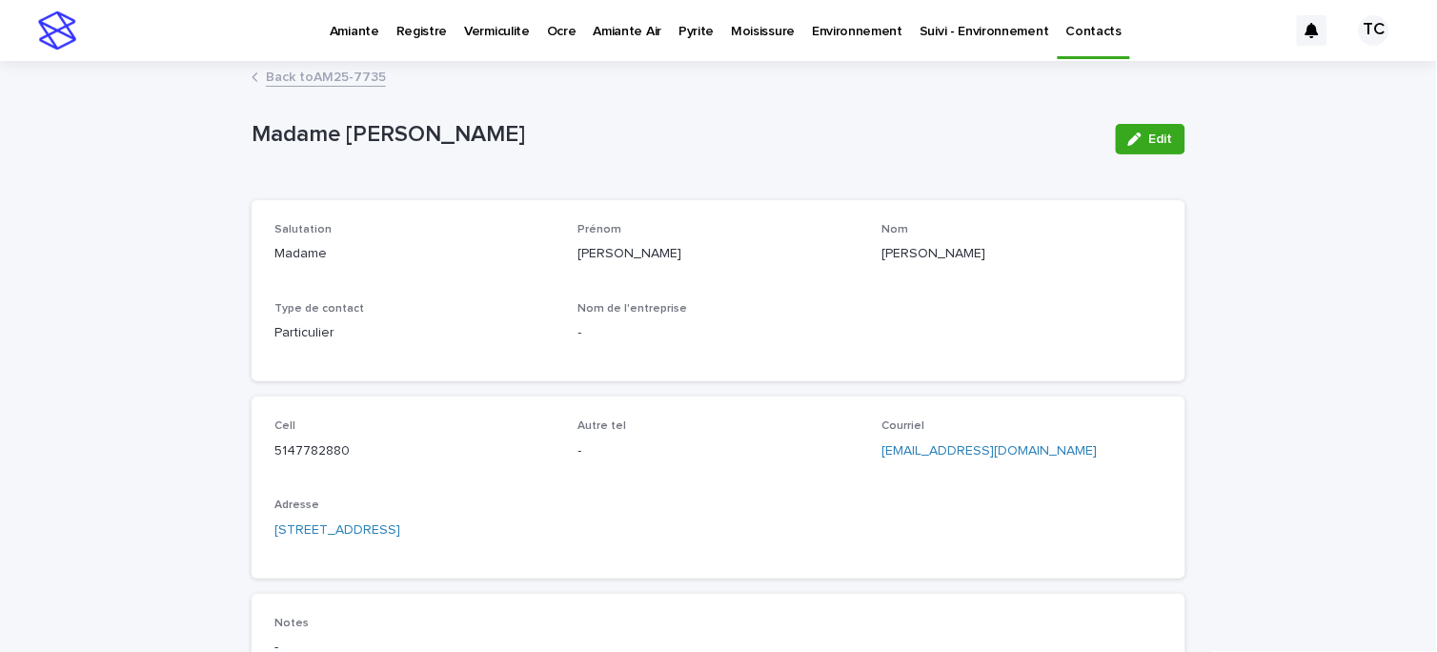
click at [1140, 118] on div "Edit" at bounding box center [1146, 139] width 77 height 76
click at [1150, 130] on button "Edit" at bounding box center [1151, 139] width 70 height 30
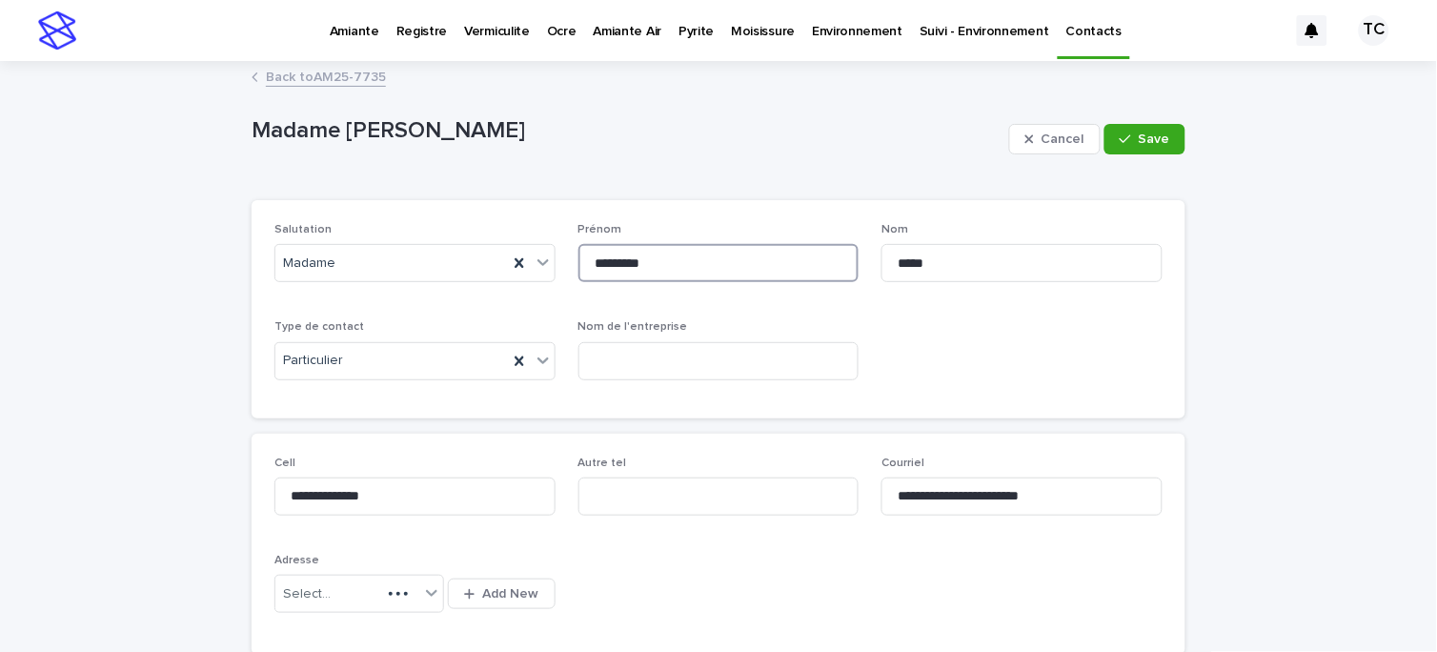
click at [595, 263] on input "*********" at bounding box center [718, 263] width 281 height 38
type input "*********"
click at [340, 249] on div "Madame" at bounding box center [391, 263] width 232 height 31
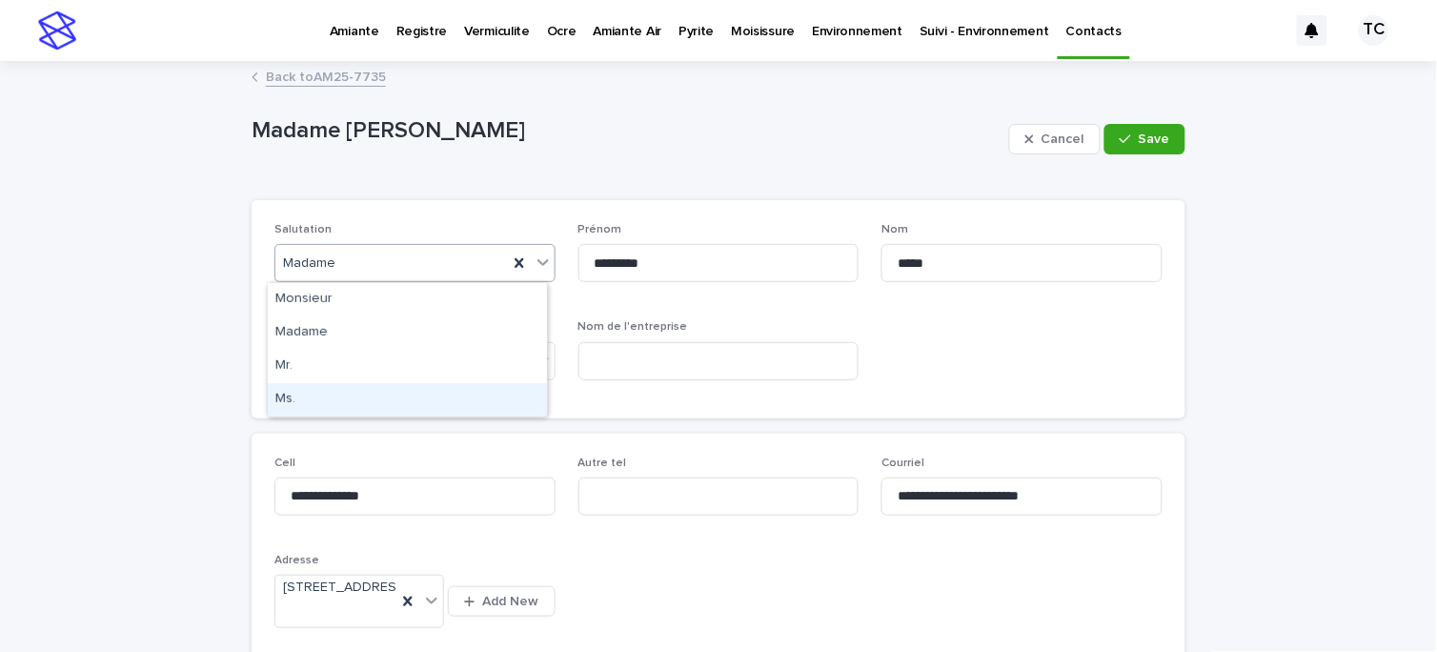
click at [326, 401] on div "Ms." at bounding box center [407, 399] width 279 height 33
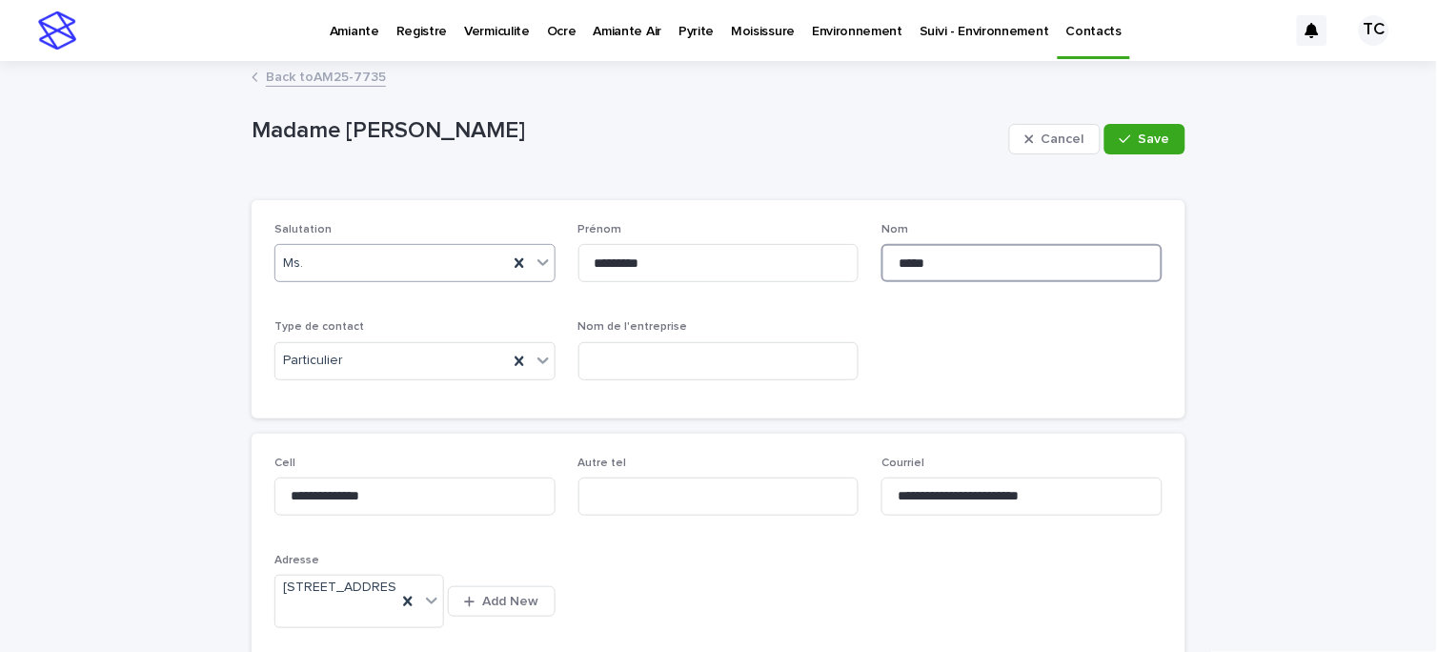
drag, startPoint x: 901, startPoint y: 268, endPoint x: 912, endPoint y: 267, distance: 10.5
click at [901, 268] on input "*****" at bounding box center [1021, 263] width 281 height 38
type input "*****"
click at [1109, 131] on button "Save" at bounding box center [1144, 139] width 81 height 30
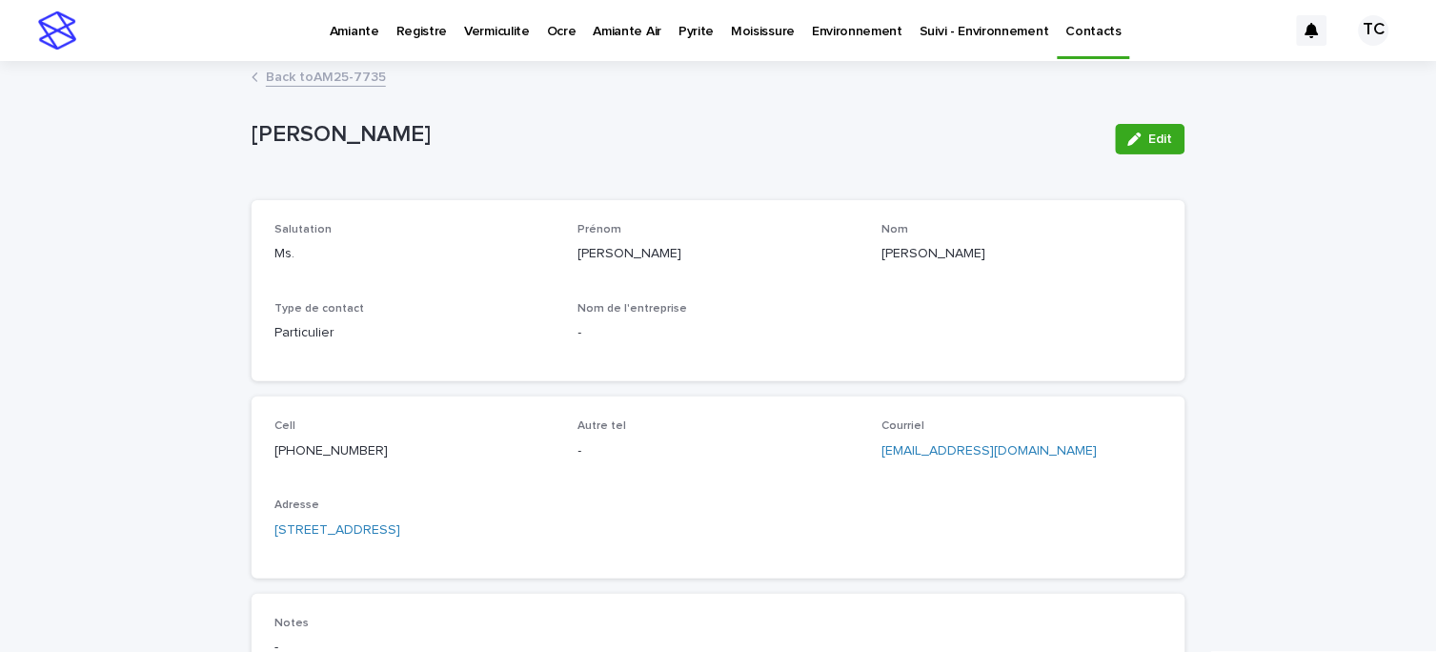
click at [370, 78] on link "Back to AM25-7735" at bounding box center [326, 76] width 120 height 22
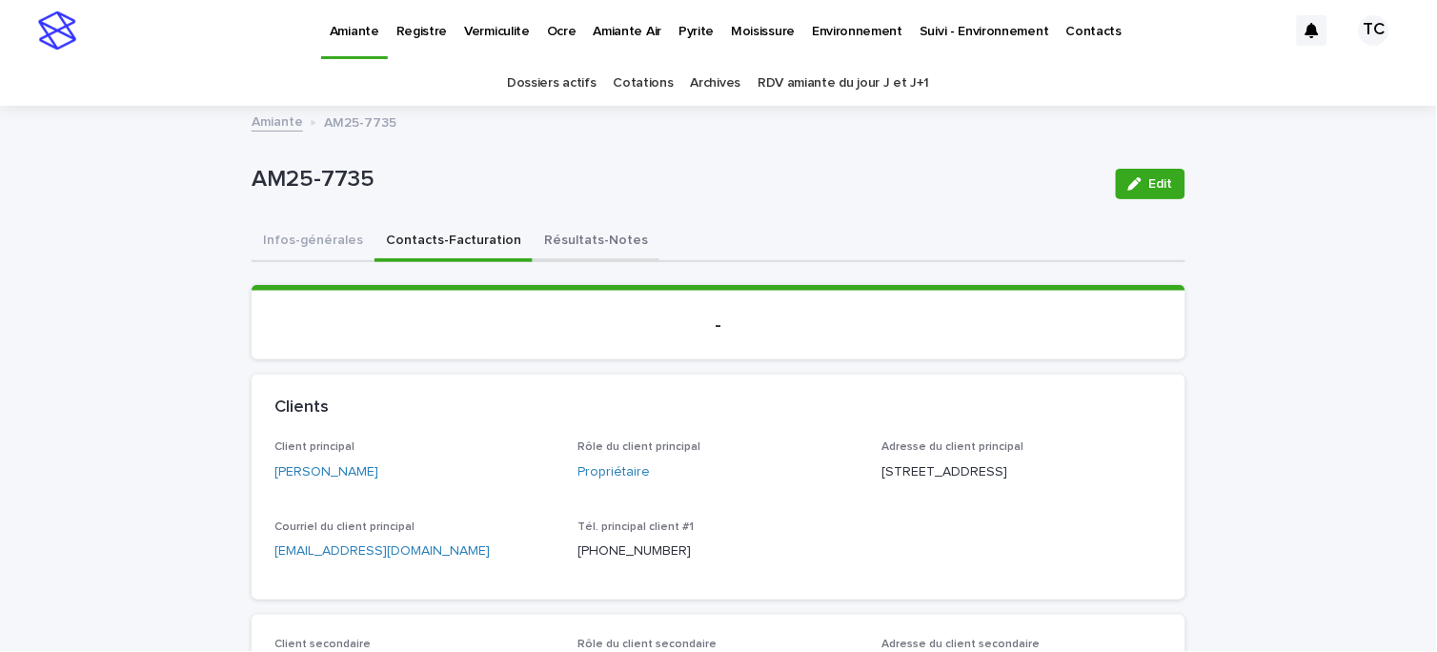
click at [567, 231] on button "Résultats-Notes" at bounding box center [596, 242] width 127 height 40
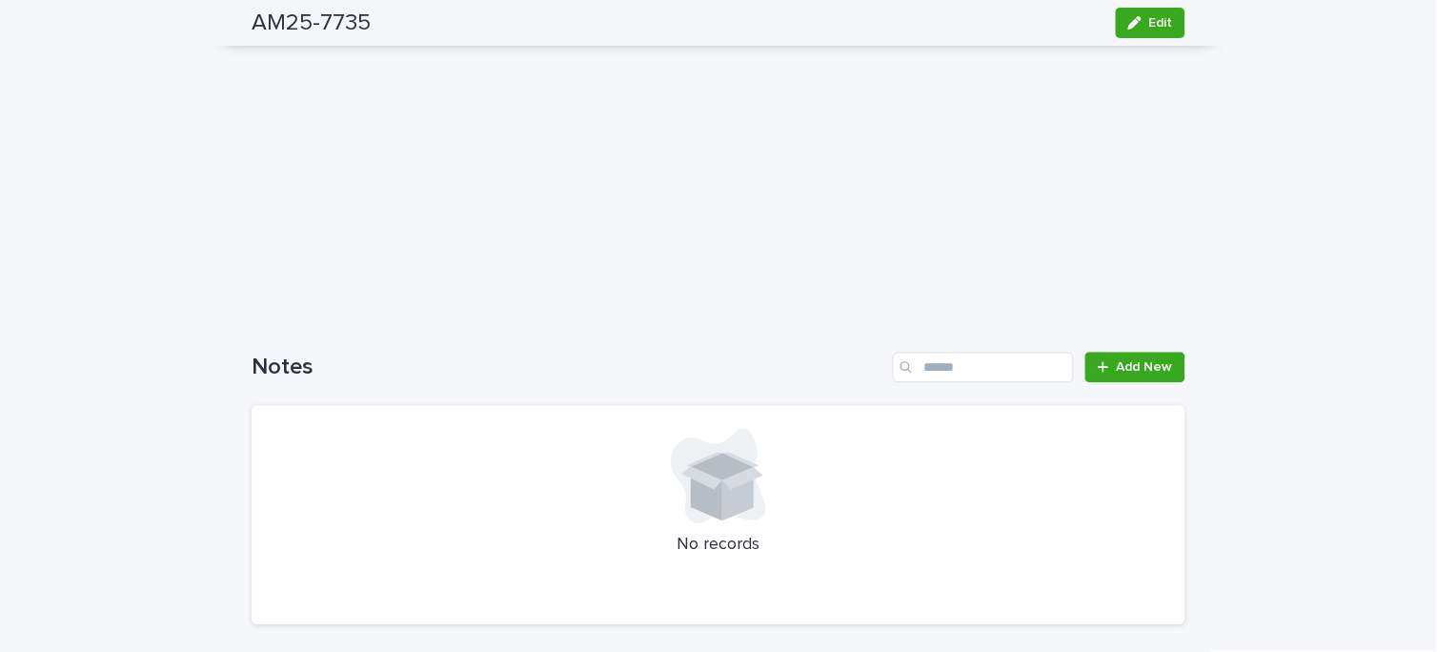
scroll to position [993, 0]
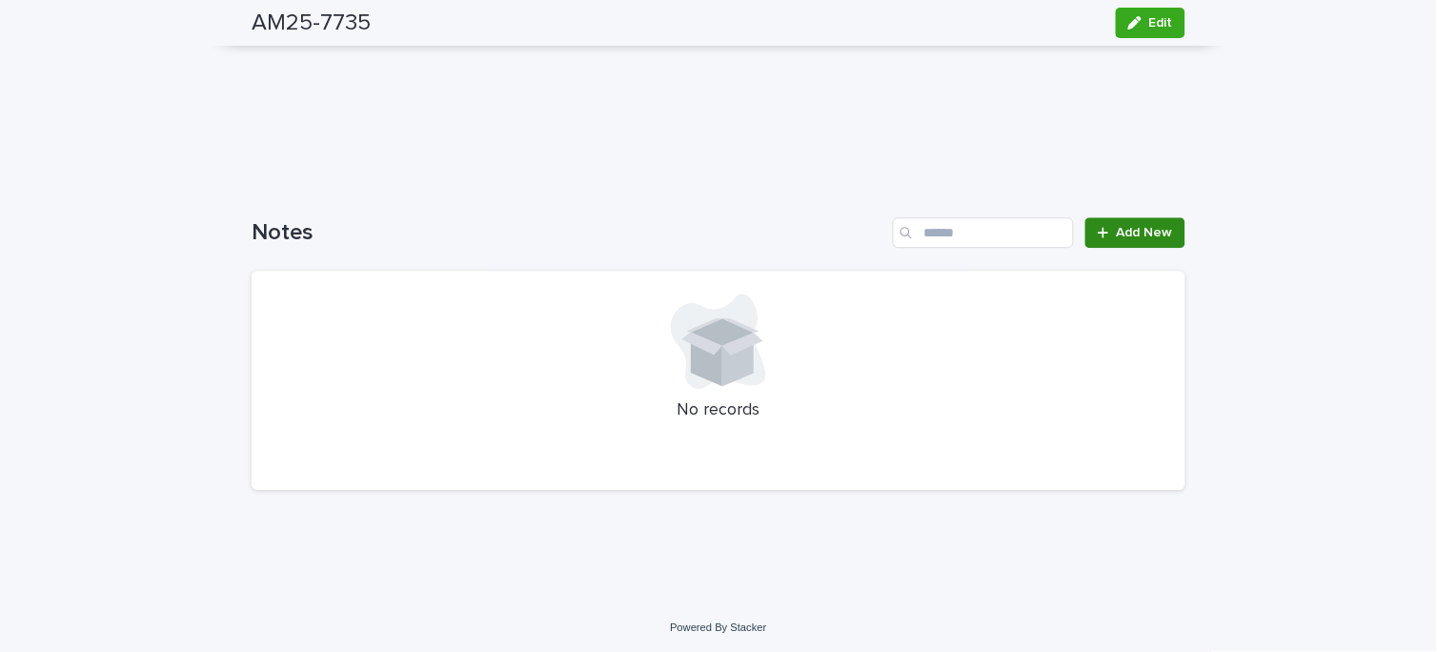
click at [1136, 231] on span "Add New" at bounding box center [1145, 232] width 56 height 13
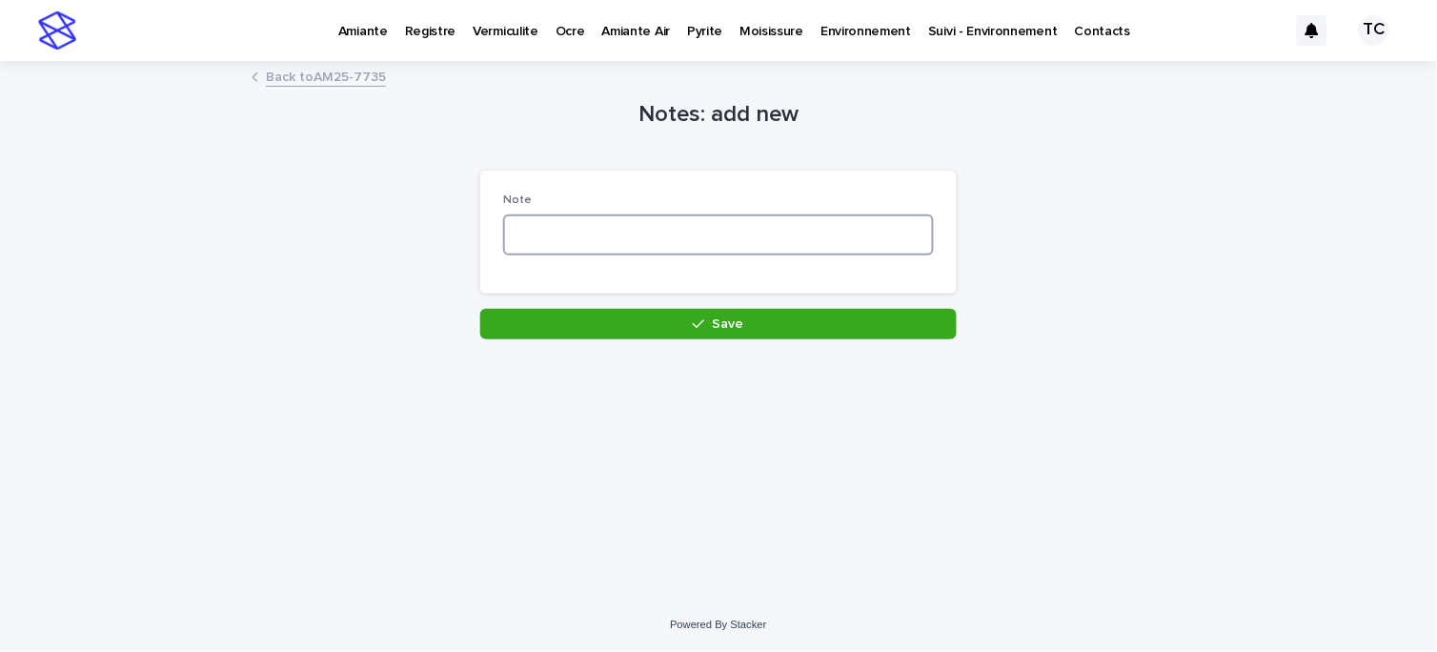
click at [601, 230] on textarea at bounding box center [718, 234] width 431 height 41
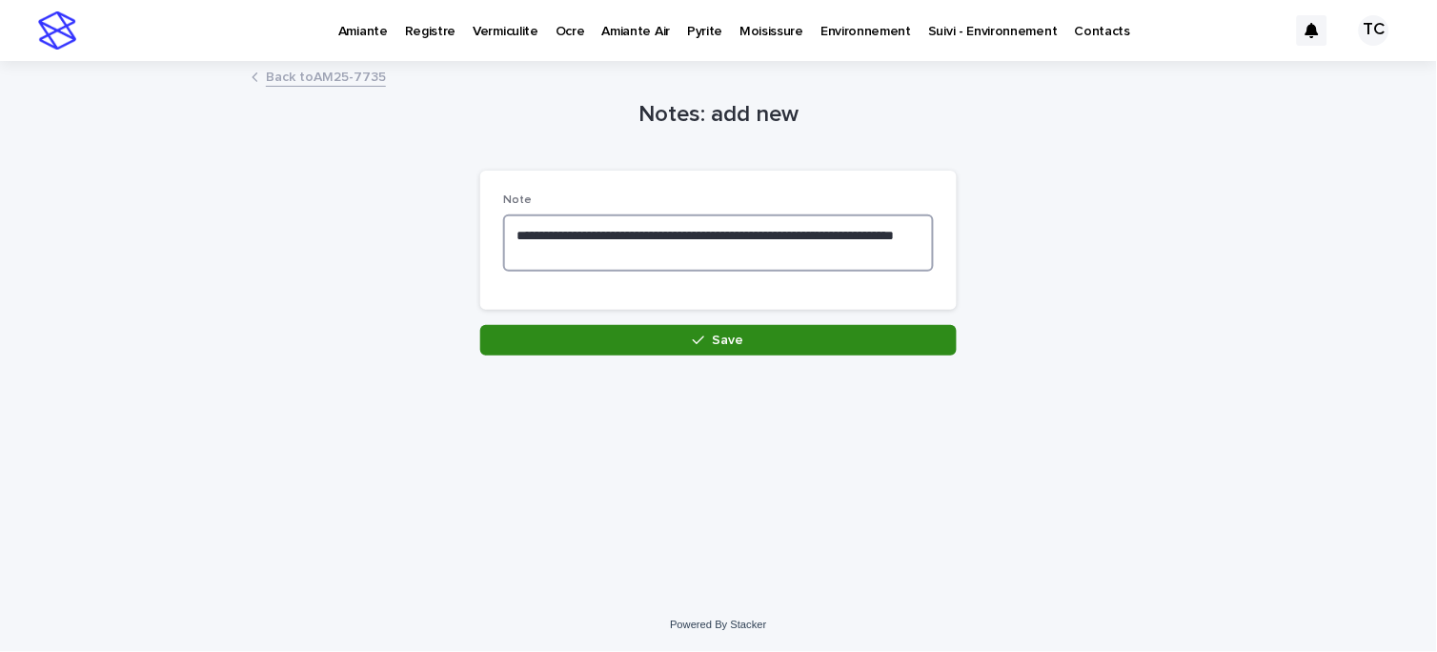
type textarea "**********"
click at [714, 354] on button "Save" at bounding box center [718, 340] width 476 height 30
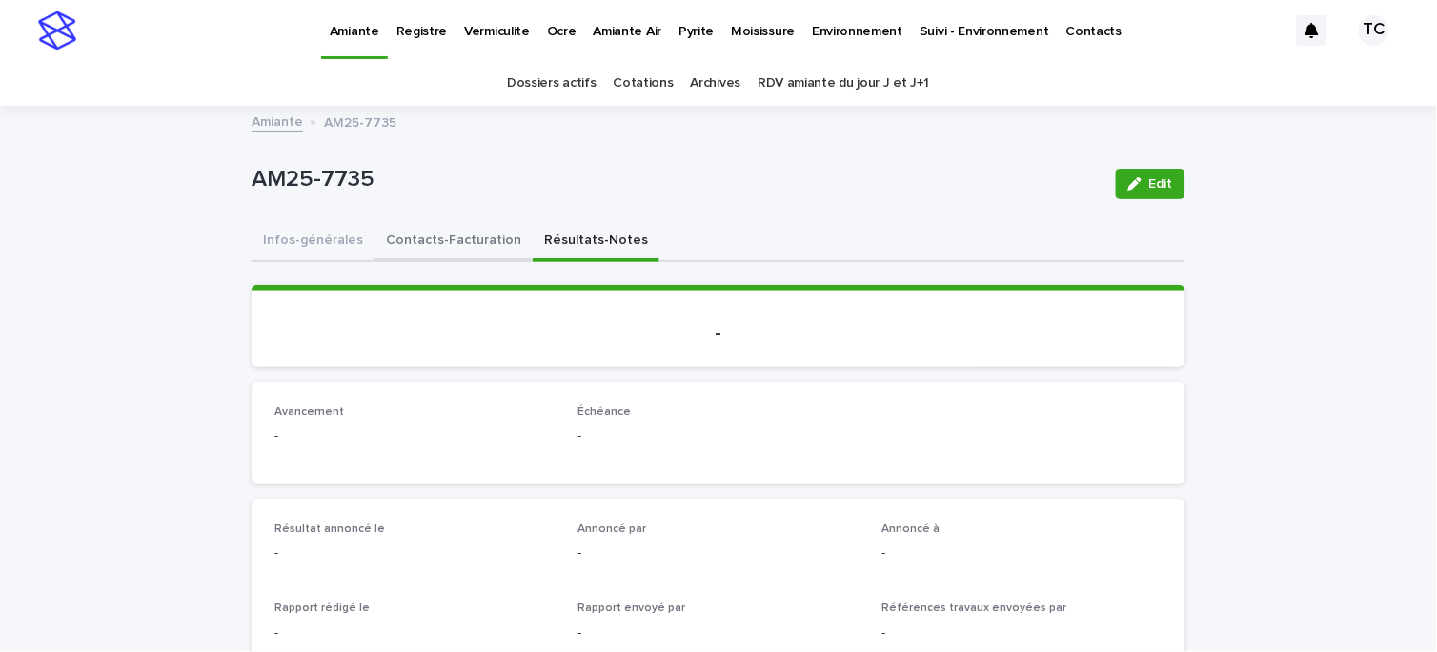
click at [457, 231] on button "Contacts-Facturation" at bounding box center [453, 242] width 158 height 40
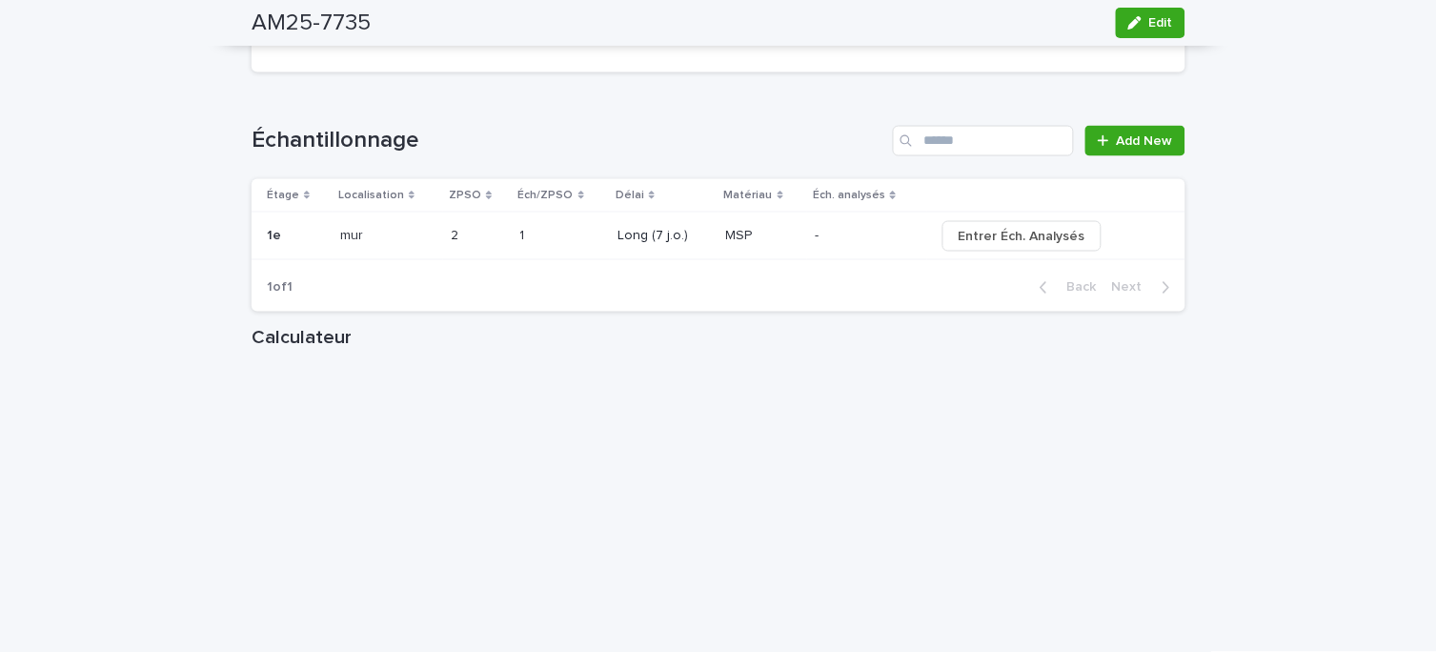
scroll to position [2223, 0]
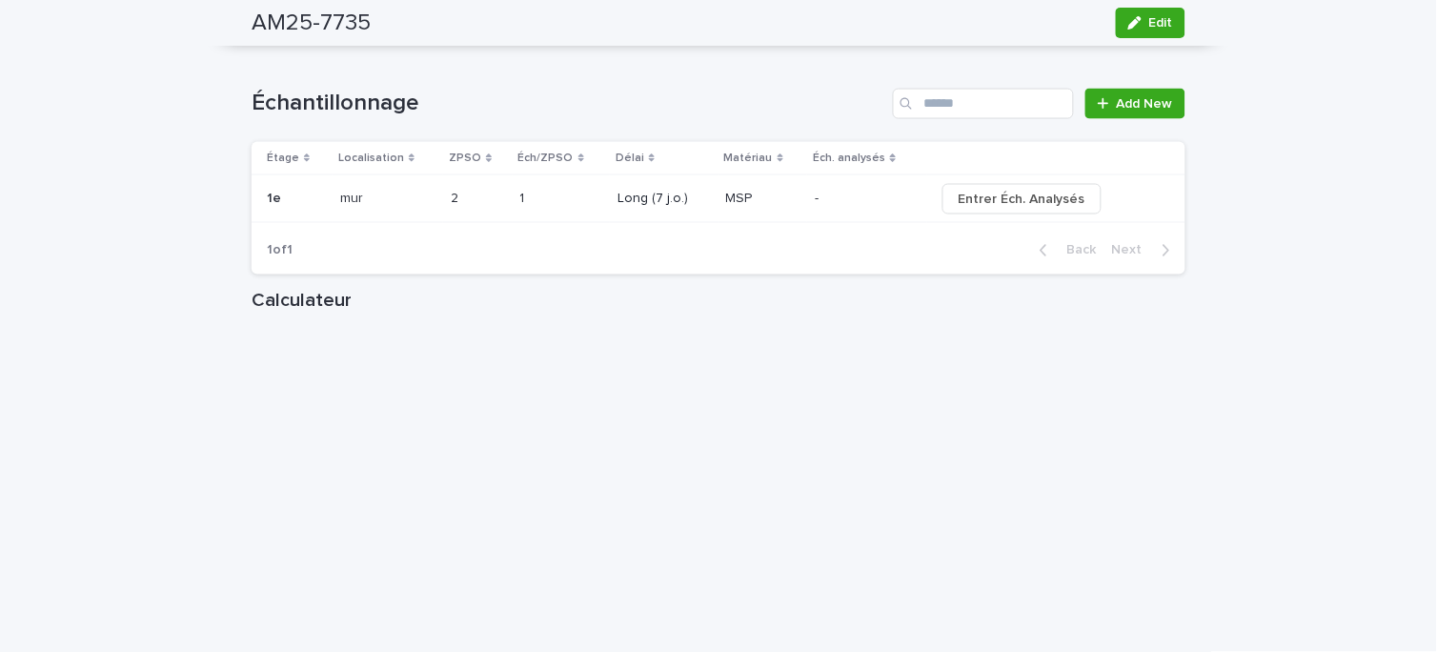
click at [849, 207] on p at bounding box center [849, 199] width 68 height 16
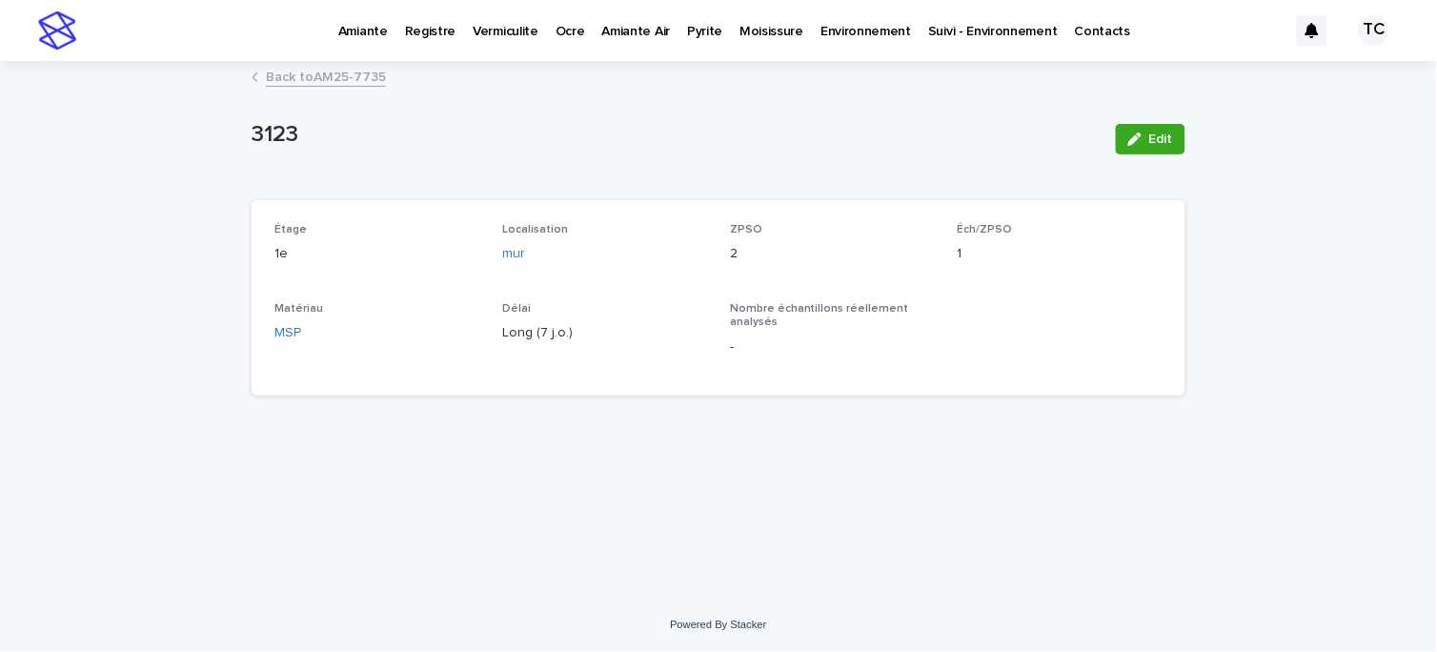
click at [1179, 134] on button "Edit" at bounding box center [1151, 139] width 70 height 30
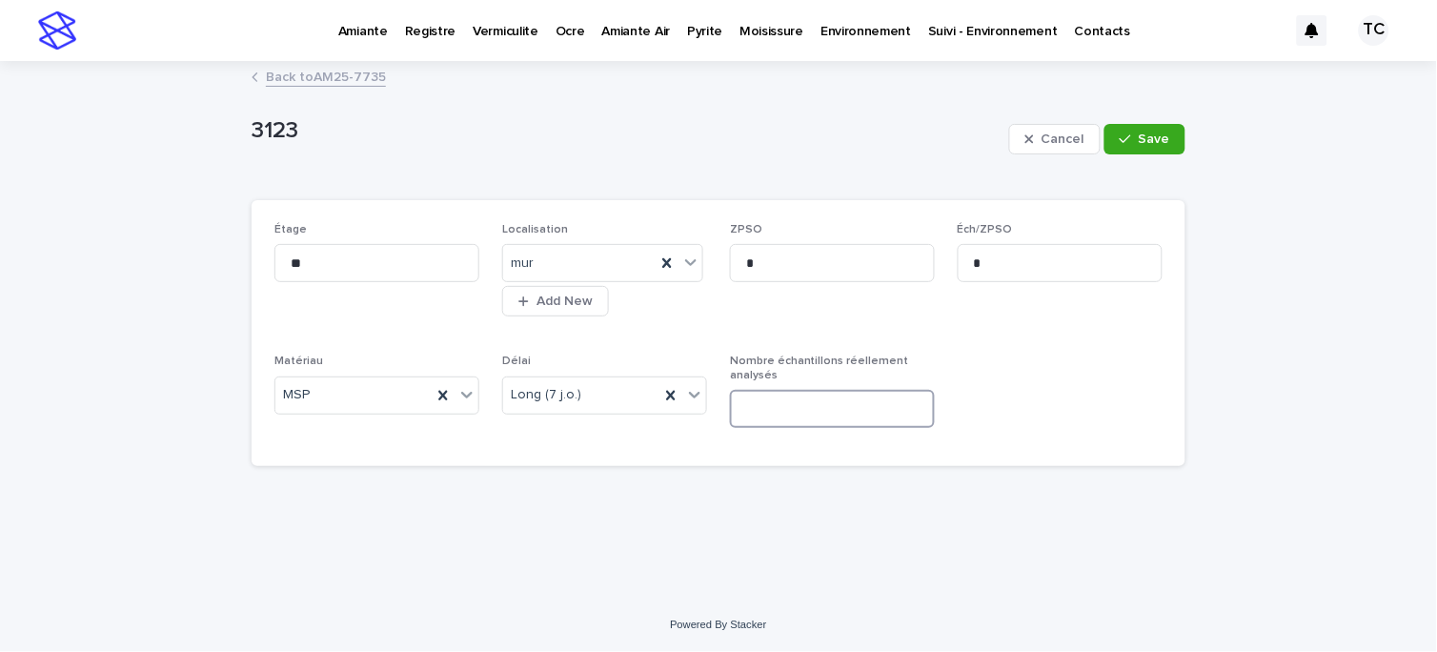
click at [814, 422] on input at bounding box center [832, 409] width 205 height 38
type input "*"
click at [1157, 143] on span "Save" at bounding box center [1153, 138] width 31 height 13
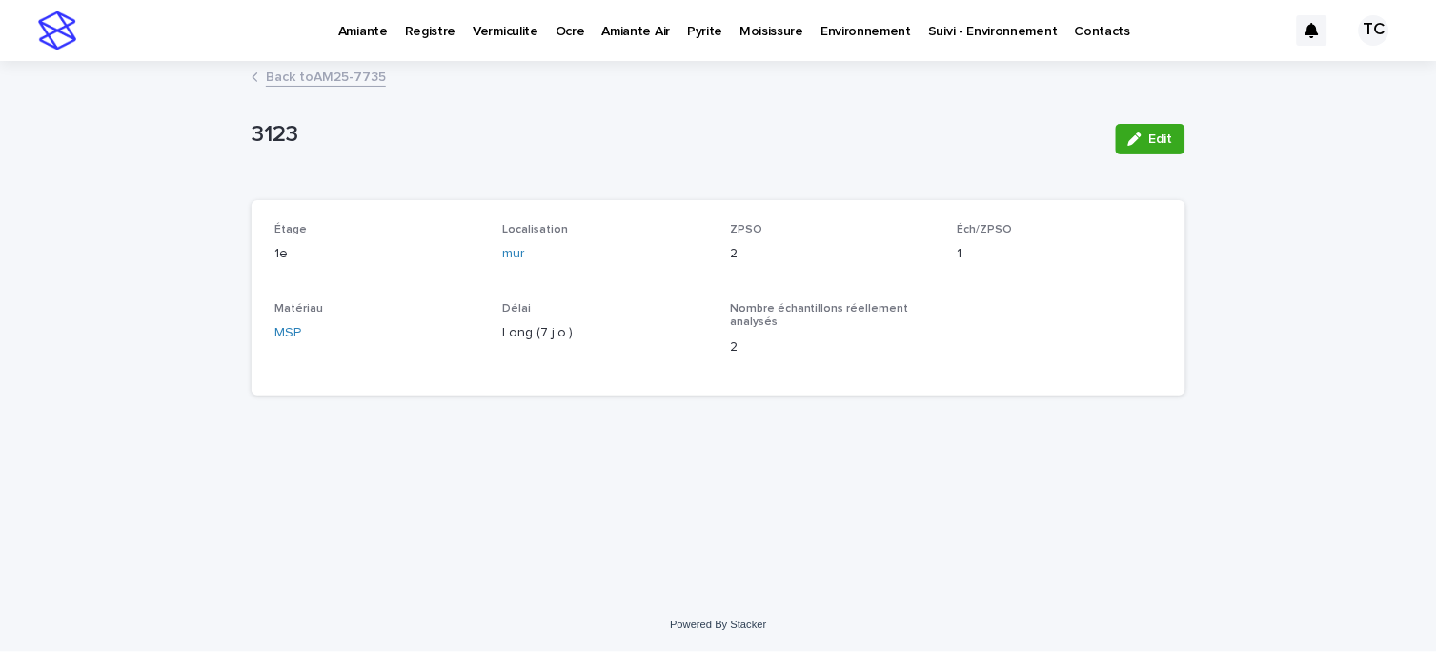
click at [356, 81] on link "Back to AM25-7735" at bounding box center [326, 76] width 120 height 22
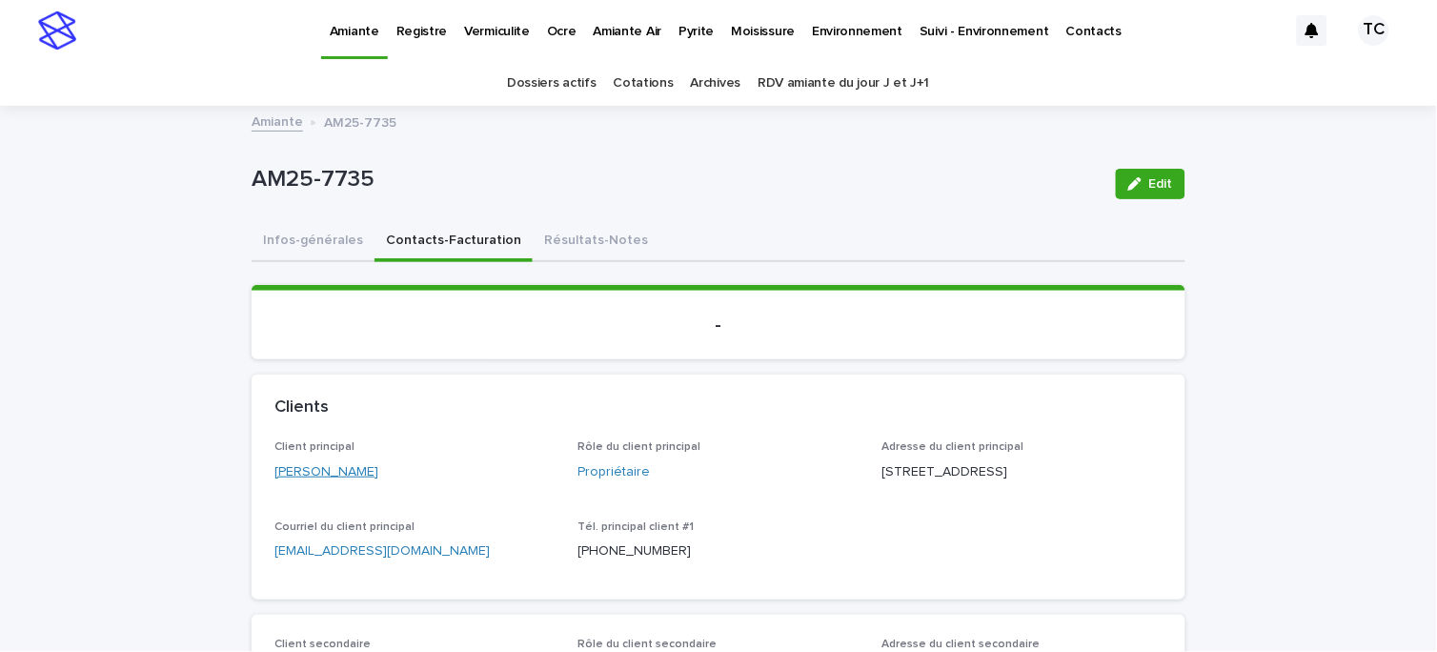
click at [336, 469] on link "[PERSON_NAME]" at bounding box center [326, 472] width 104 height 20
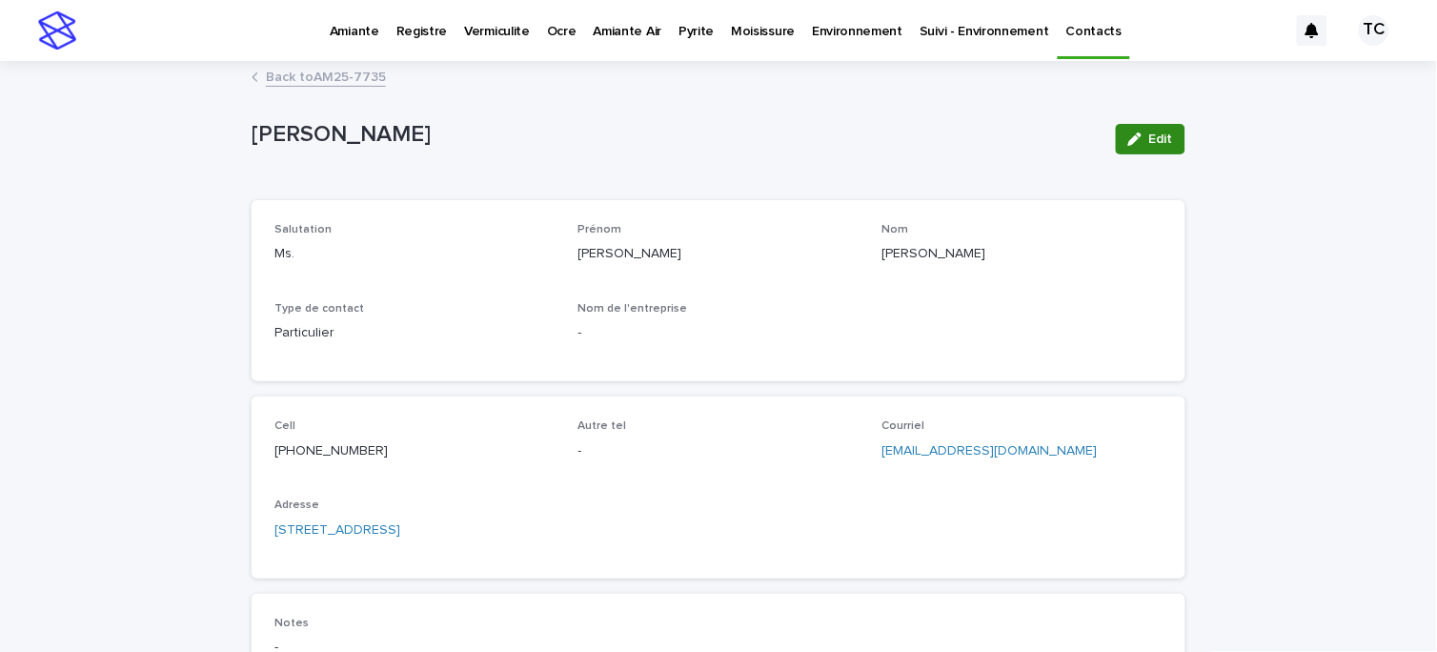
click at [1163, 136] on span "Edit" at bounding box center [1161, 138] width 24 height 13
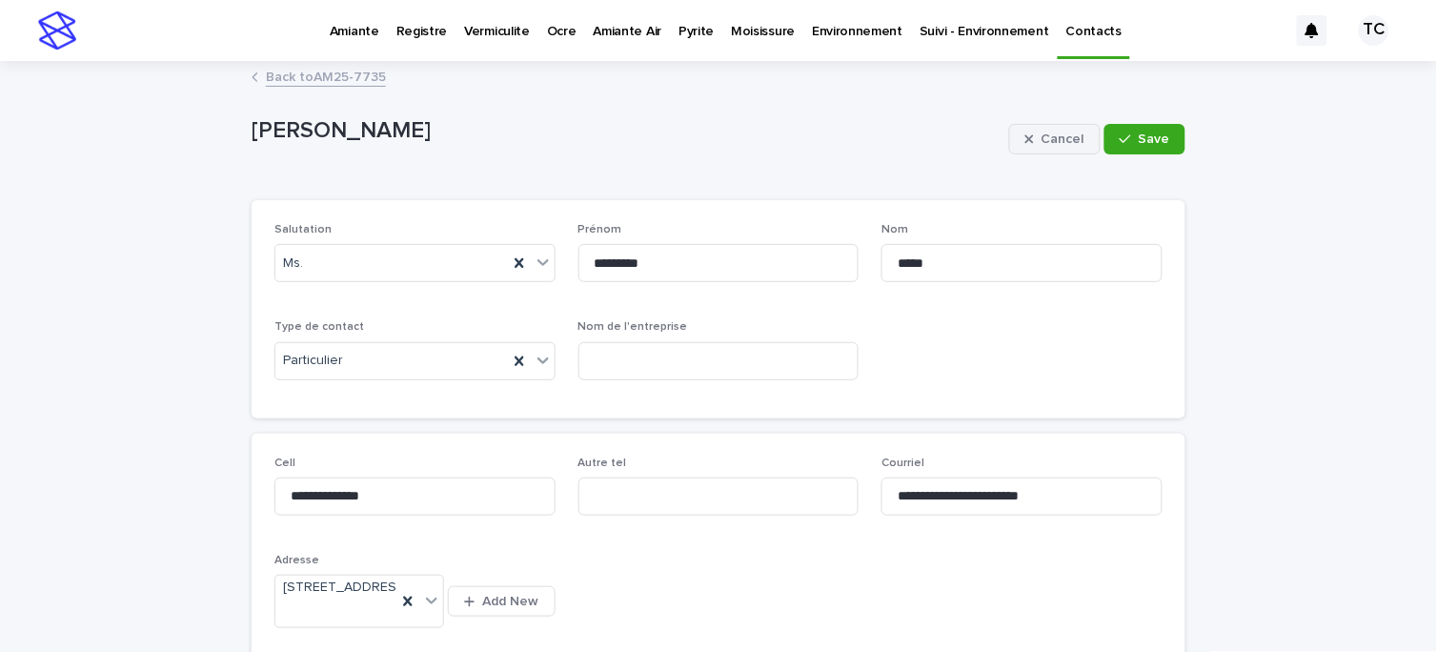
click at [1061, 136] on span "Cancel" at bounding box center [1062, 138] width 43 height 13
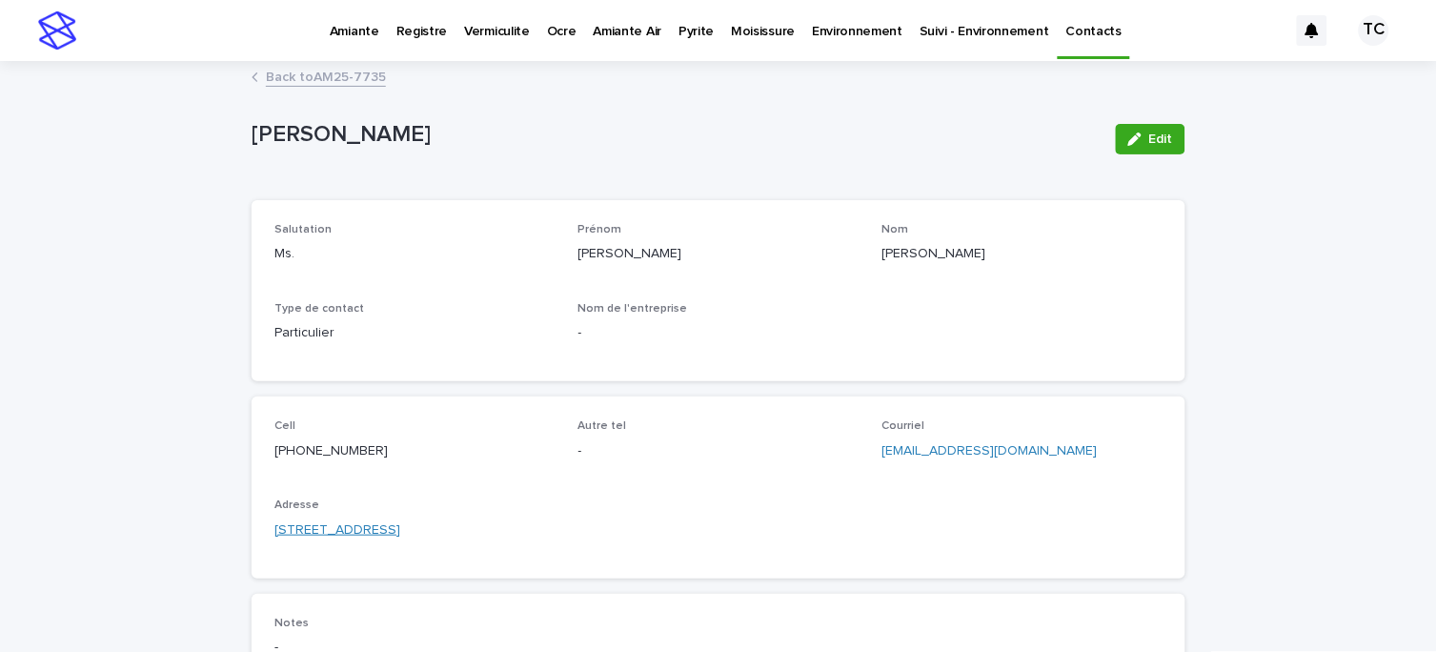
click at [372, 528] on link "[STREET_ADDRESS]" at bounding box center [337, 530] width 126 height 20
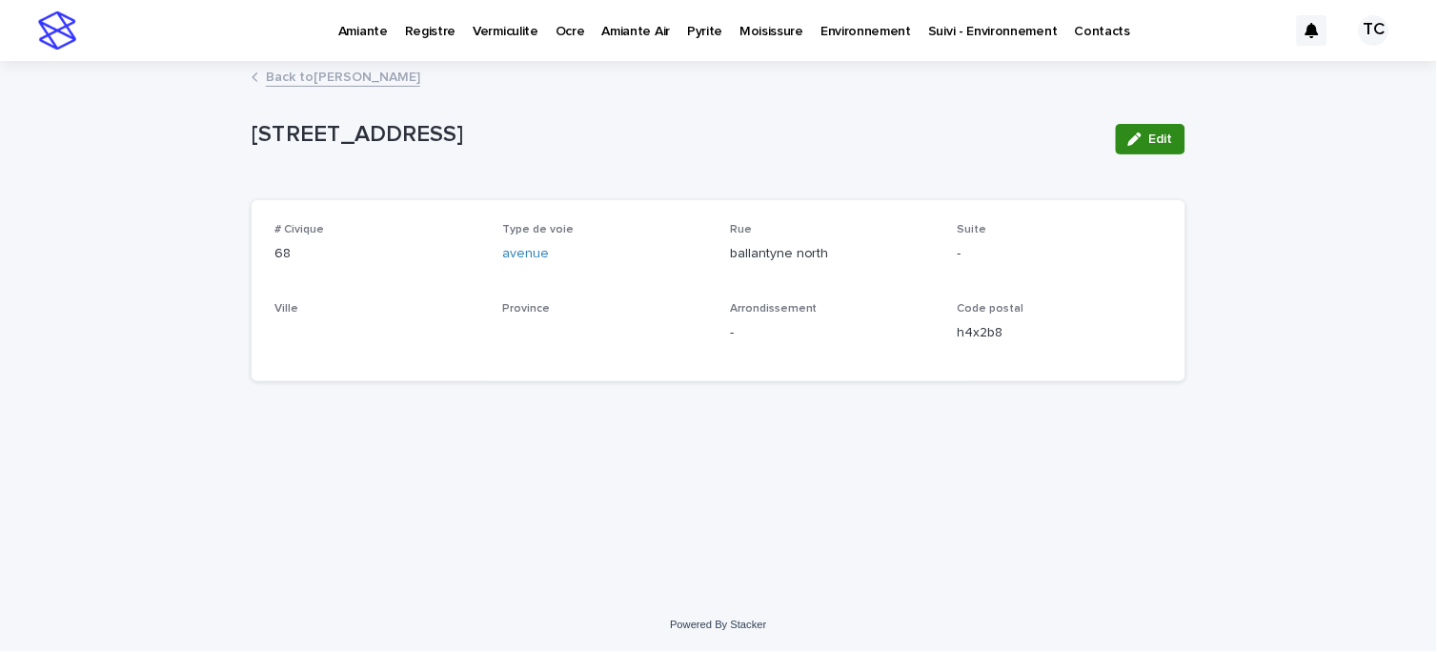
click at [1165, 130] on button "Edit" at bounding box center [1151, 139] width 70 height 30
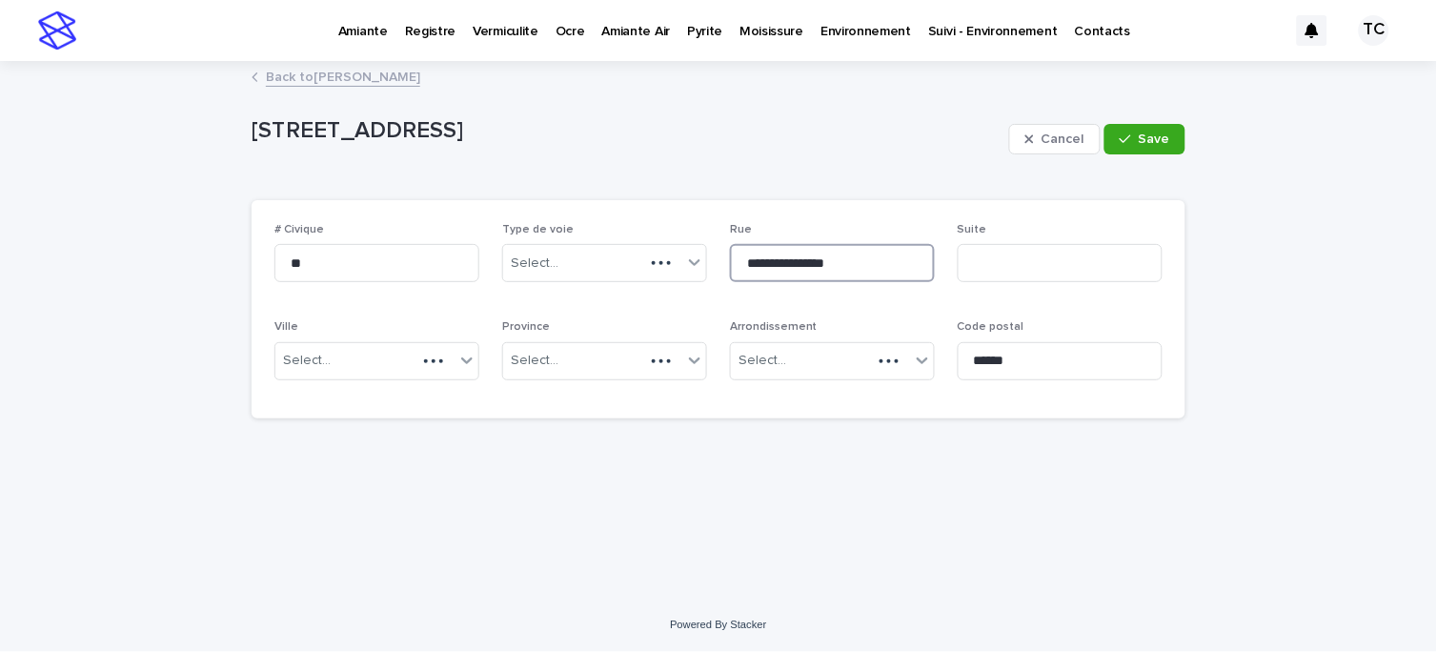
click at [755, 258] on input "**********" at bounding box center [832, 263] width 205 height 38
type input "**********"
click at [981, 359] on input "******" at bounding box center [1059, 361] width 205 height 38
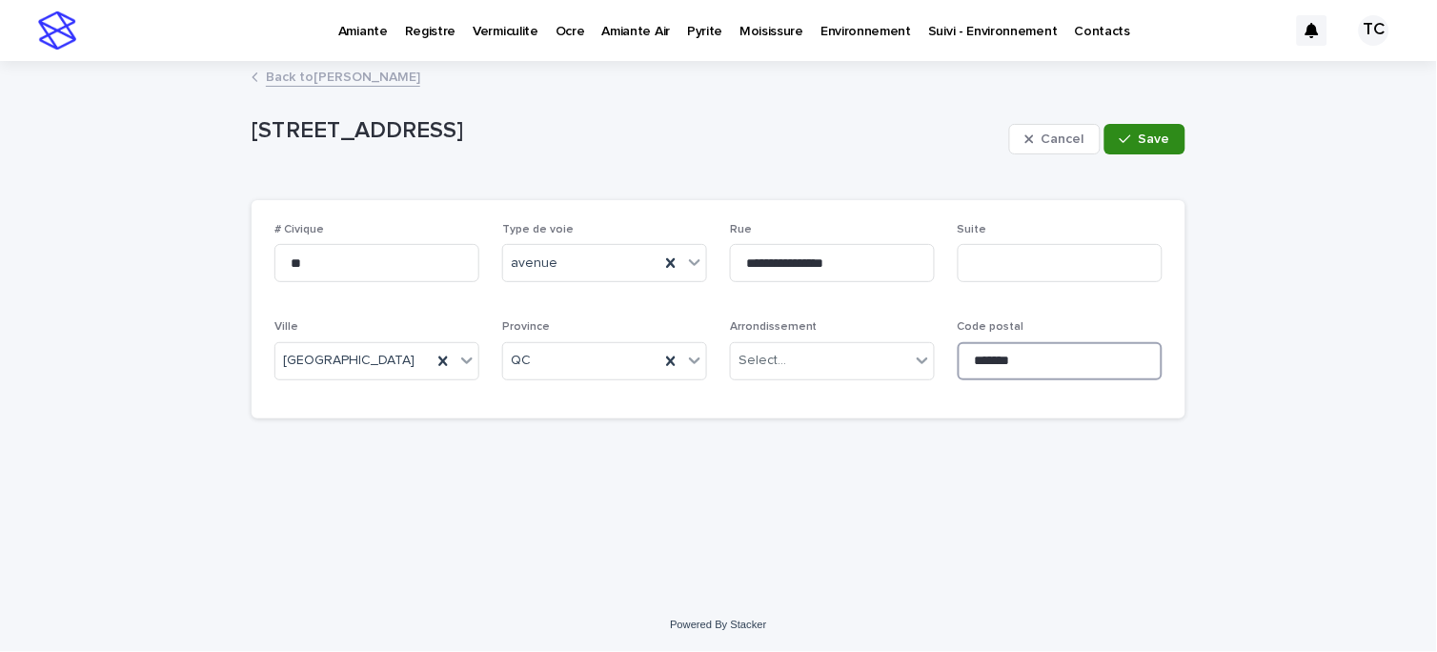
type input "*******"
click at [1158, 130] on button "Save" at bounding box center [1144, 139] width 81 height 30
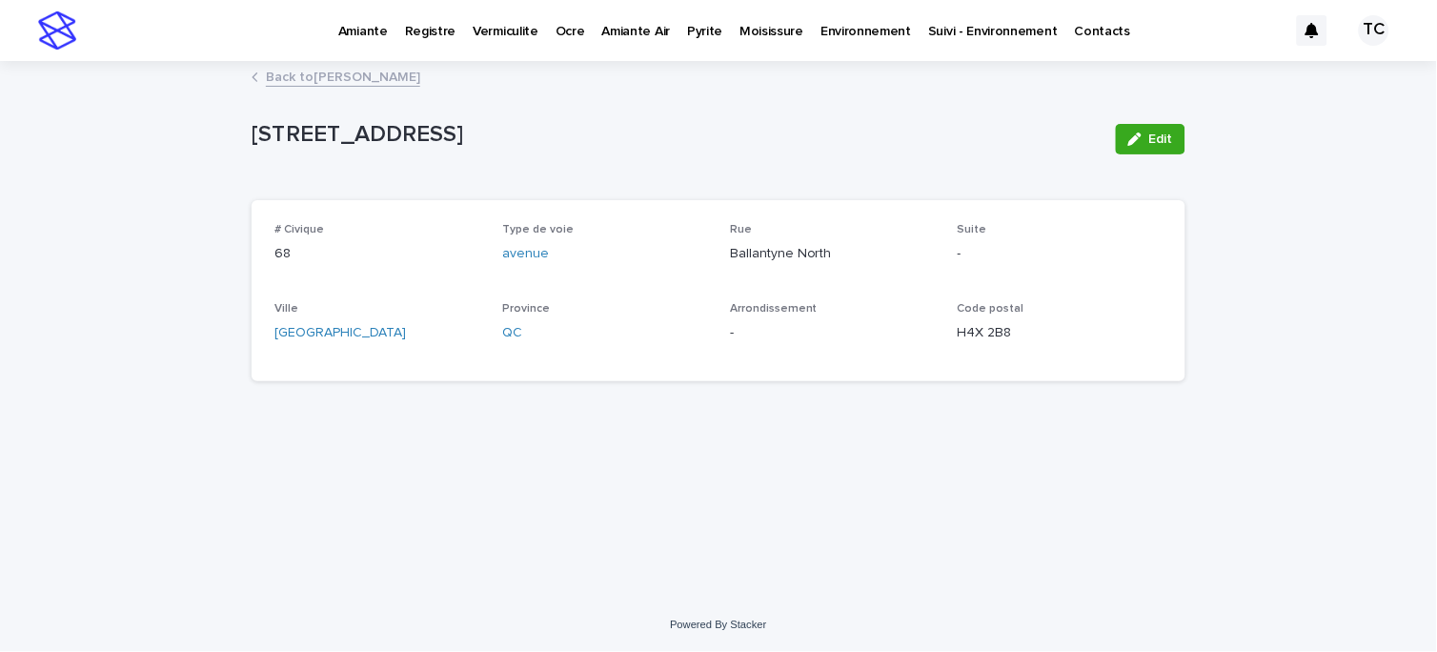
click at [420, 82] on link "Back to [PERSON_NAME]" at bounding box center [343, 76] width 154 height 22
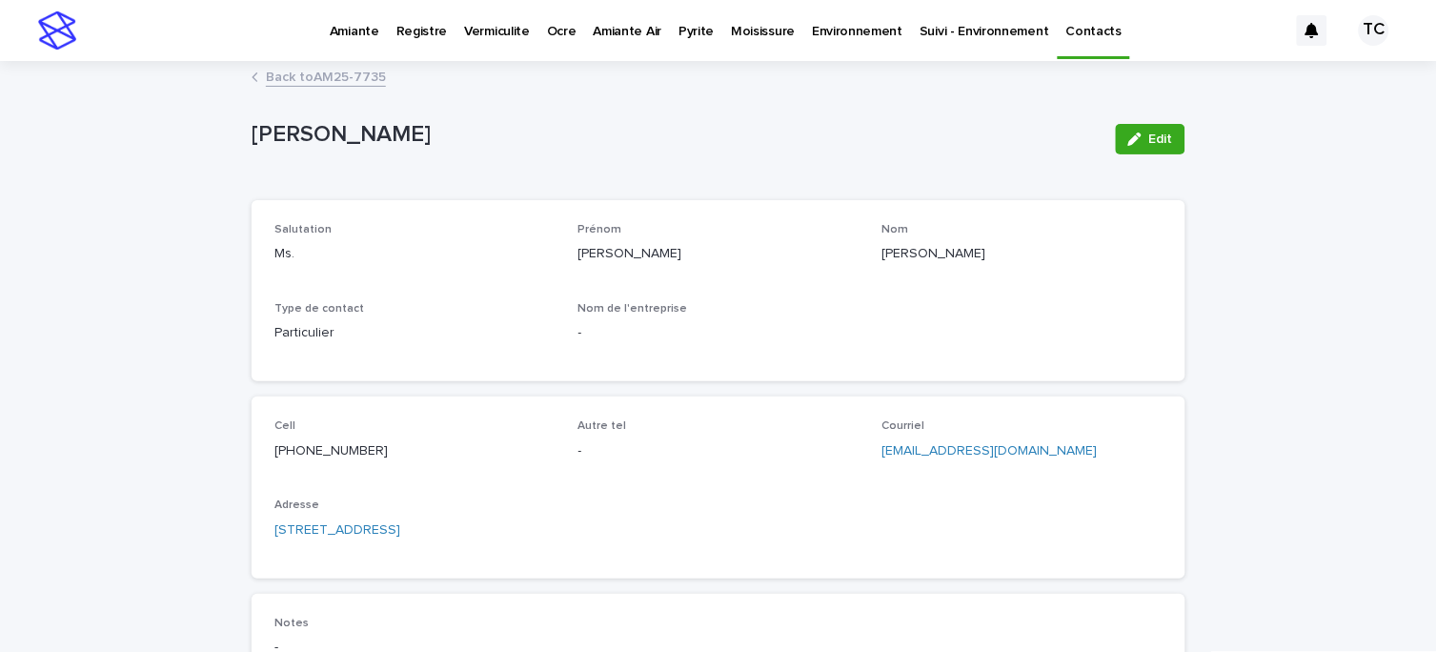
click at [322, 77] on link "Back to AM25-7735" at bounding box center [326, 76] width 120 height 22
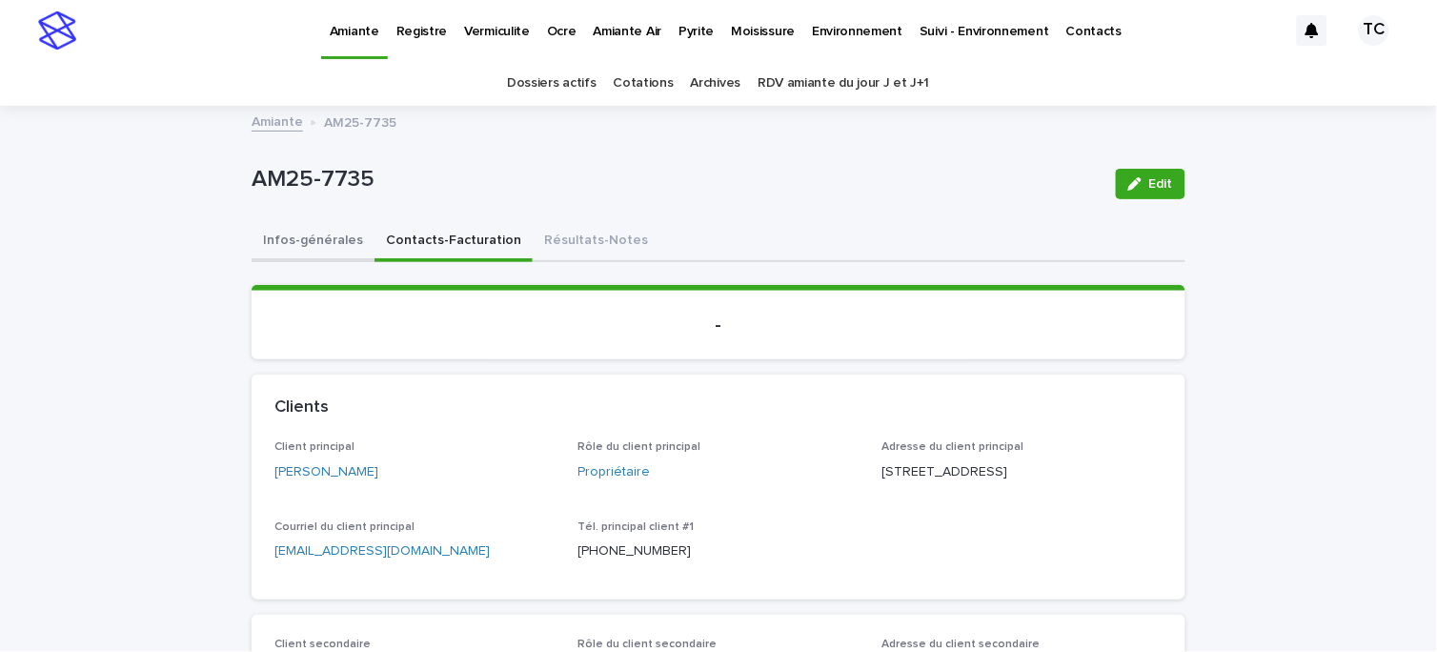
click at [310, 243] on button "Infos-générales" at bounding box center [313, 242] width 123 height 40
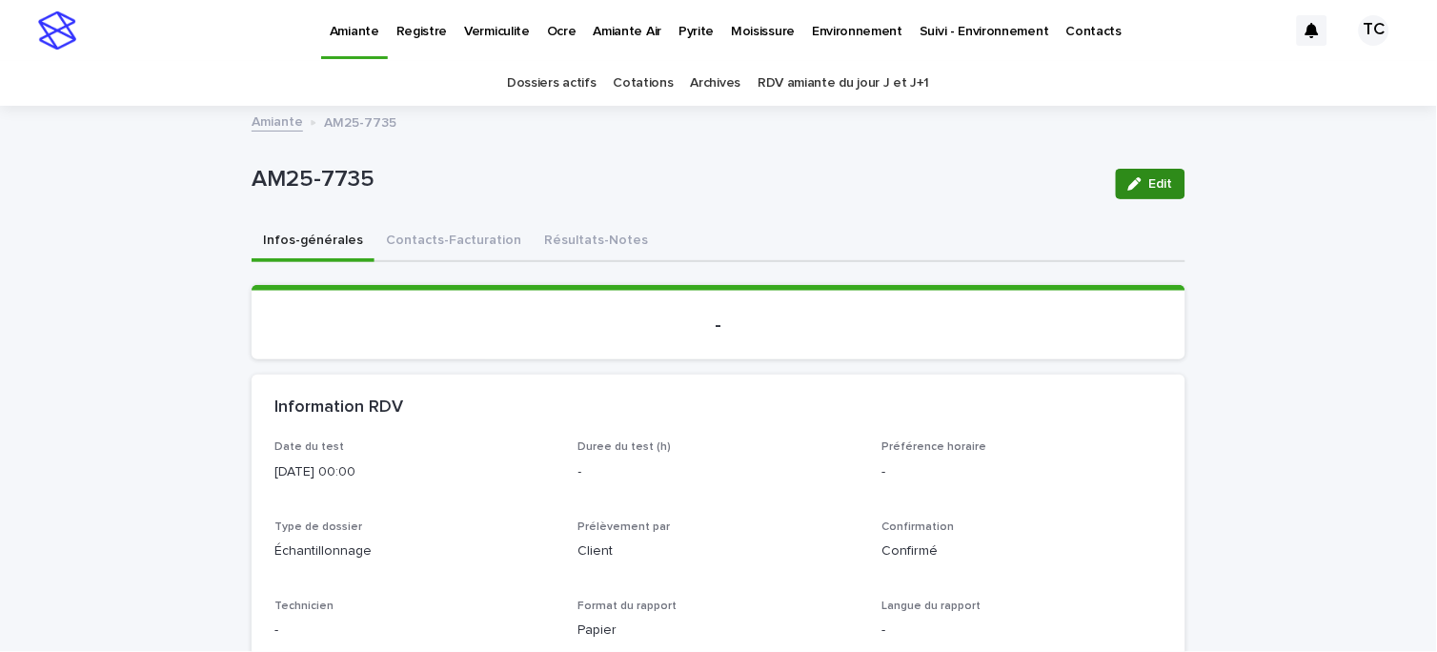
click at [1138, 179] on div "button" at bounding box center [1138, 183] width 21 height 13
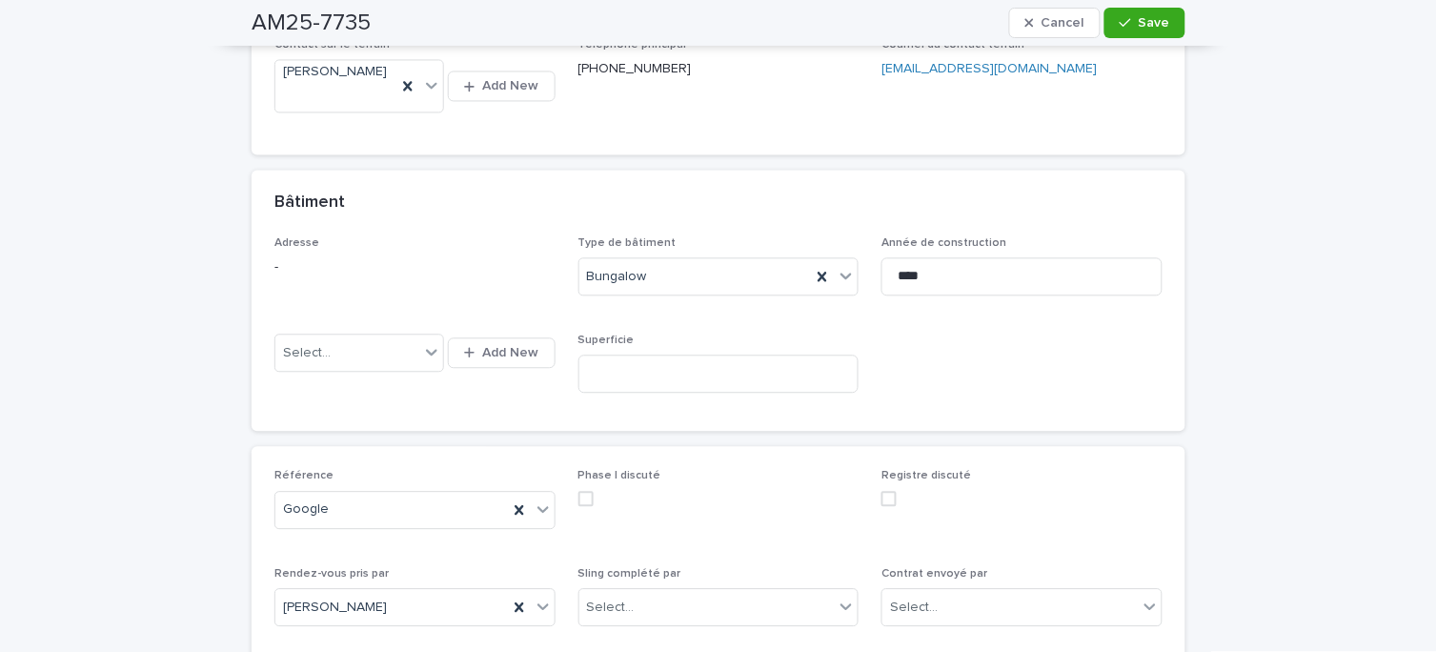
scroll to position [846, 0]
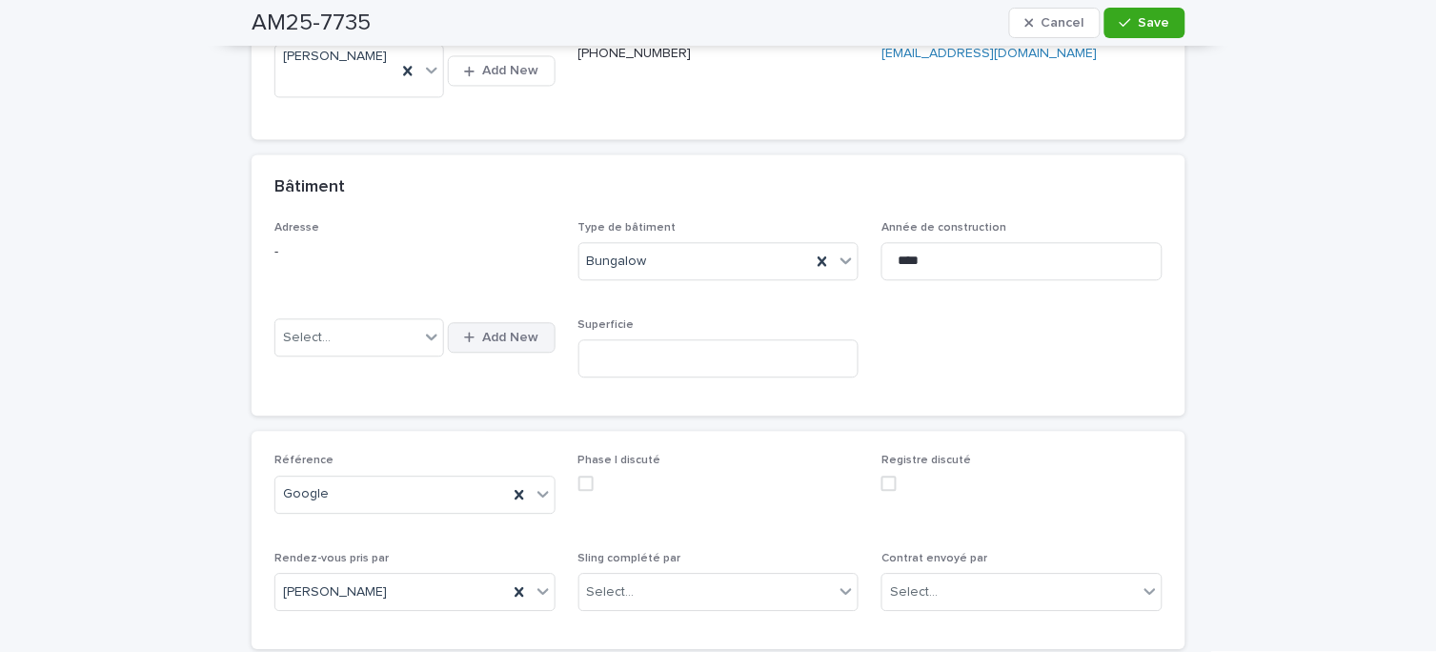
click at [498, 344] on span "Add New" at bounding box center [511, 337] width 56 height 13
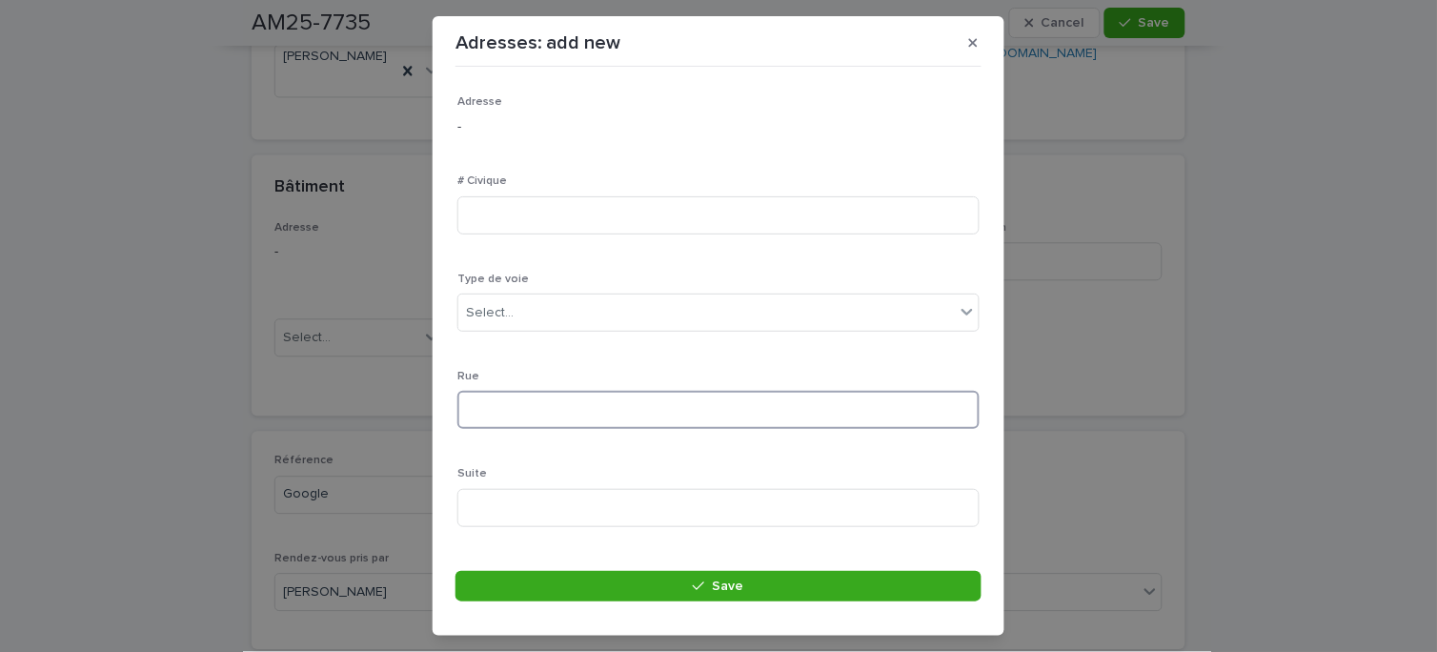
click at [663, 411] on input at bounding box center [718, 410] width 522 height 38
type input "*"
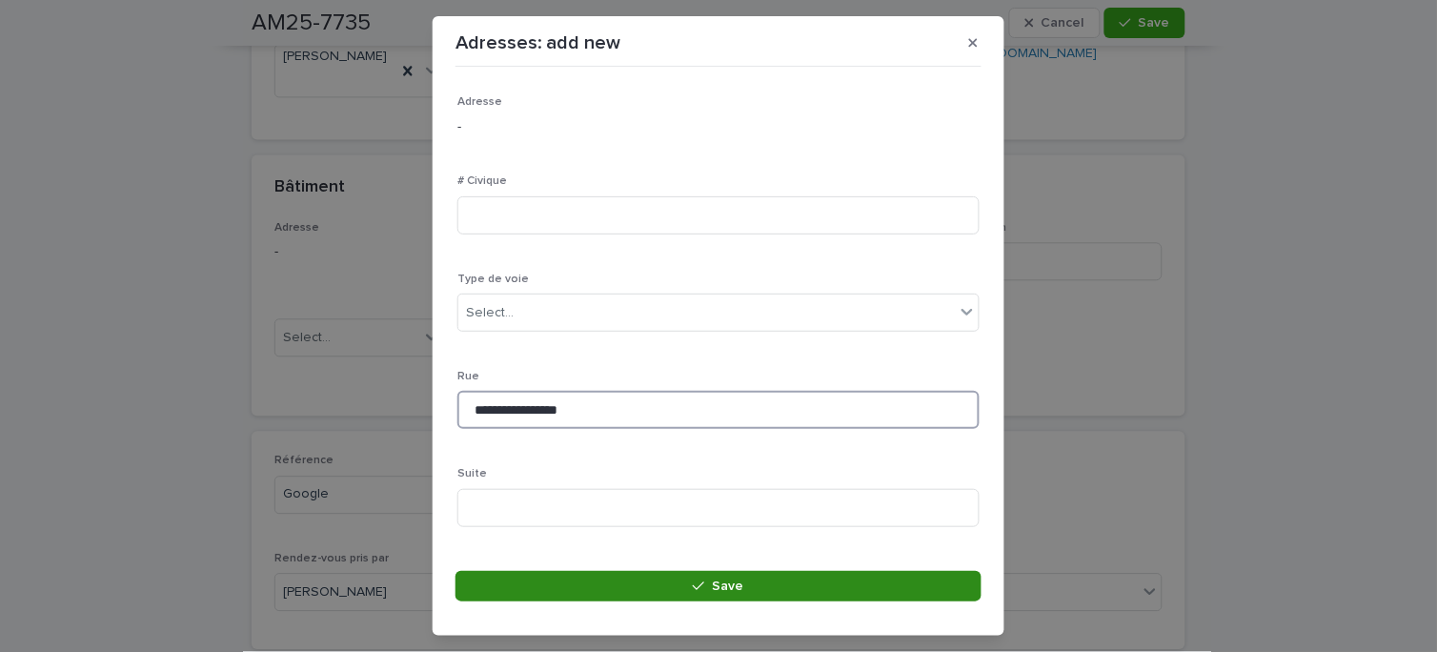
type input "**********"
click at [702, 587] on icon "button" at bounding box center [698, 585] width 11 height 13
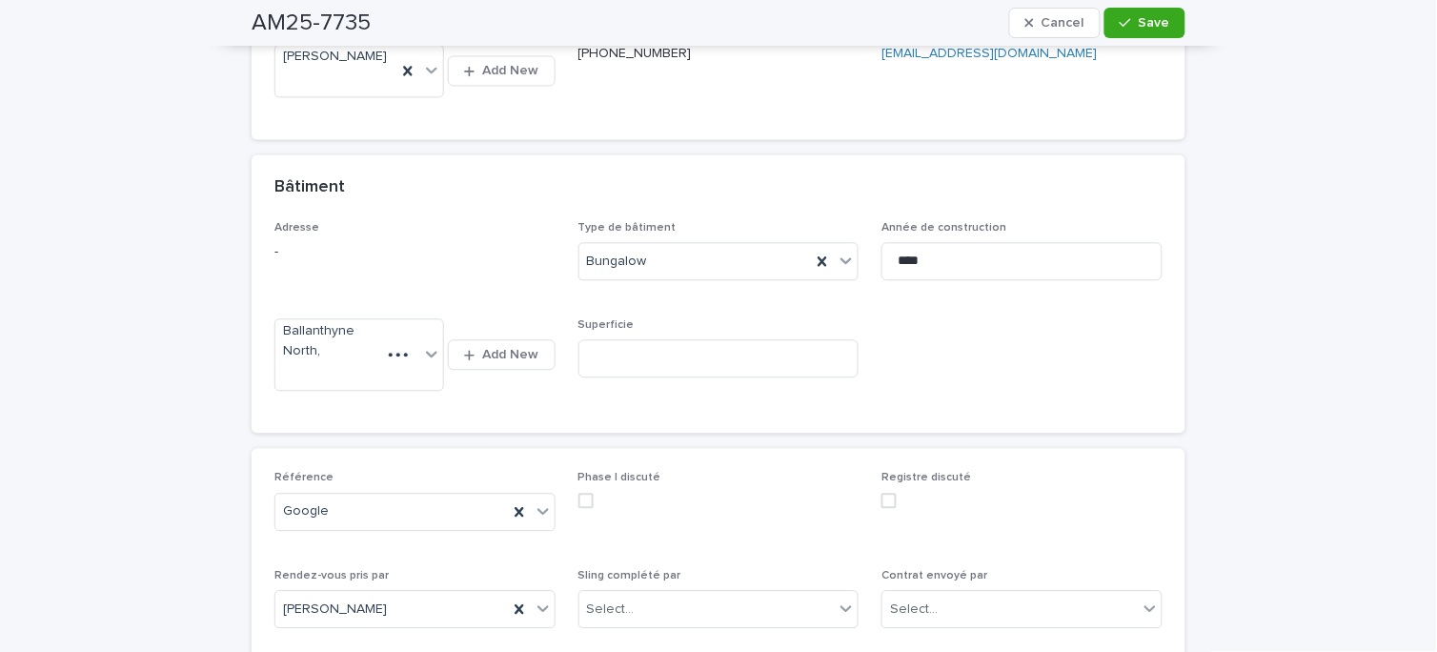
scroll to position [855, 0]
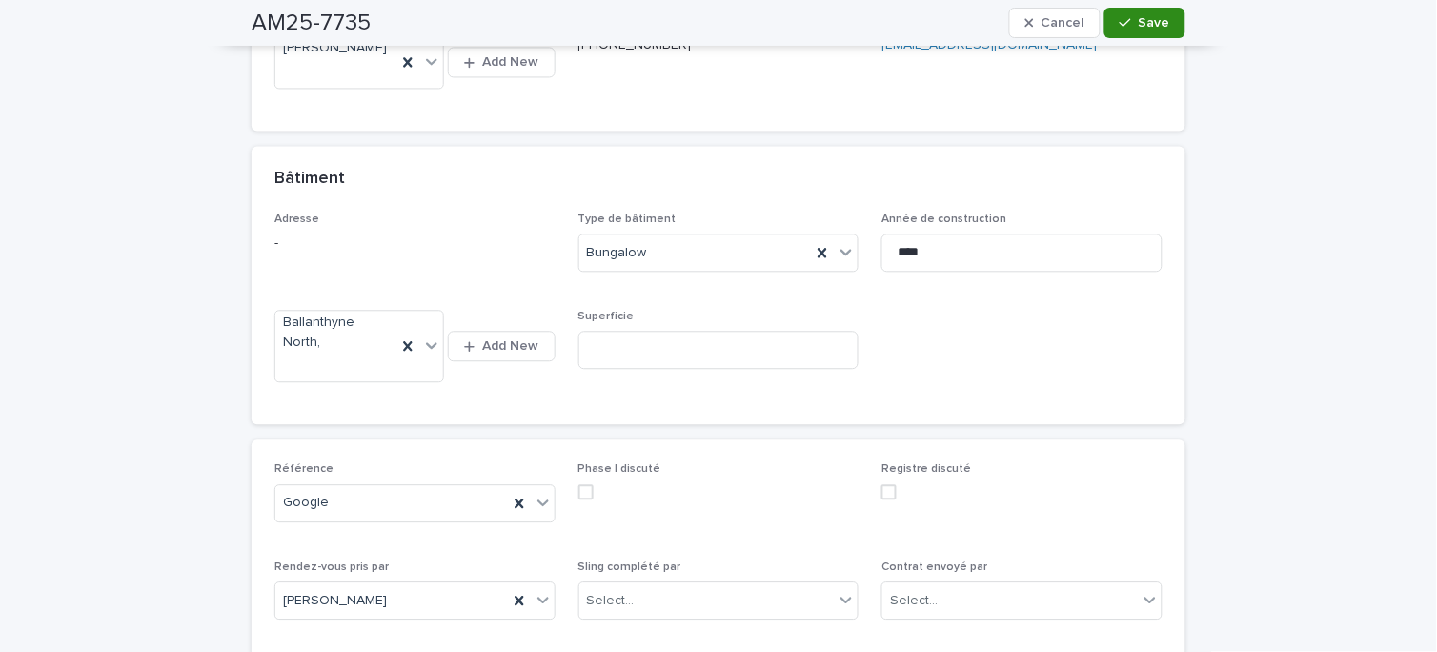
click at [1140, 22] on span "Save" at bounding box center [1153, 22] width 31 height 13
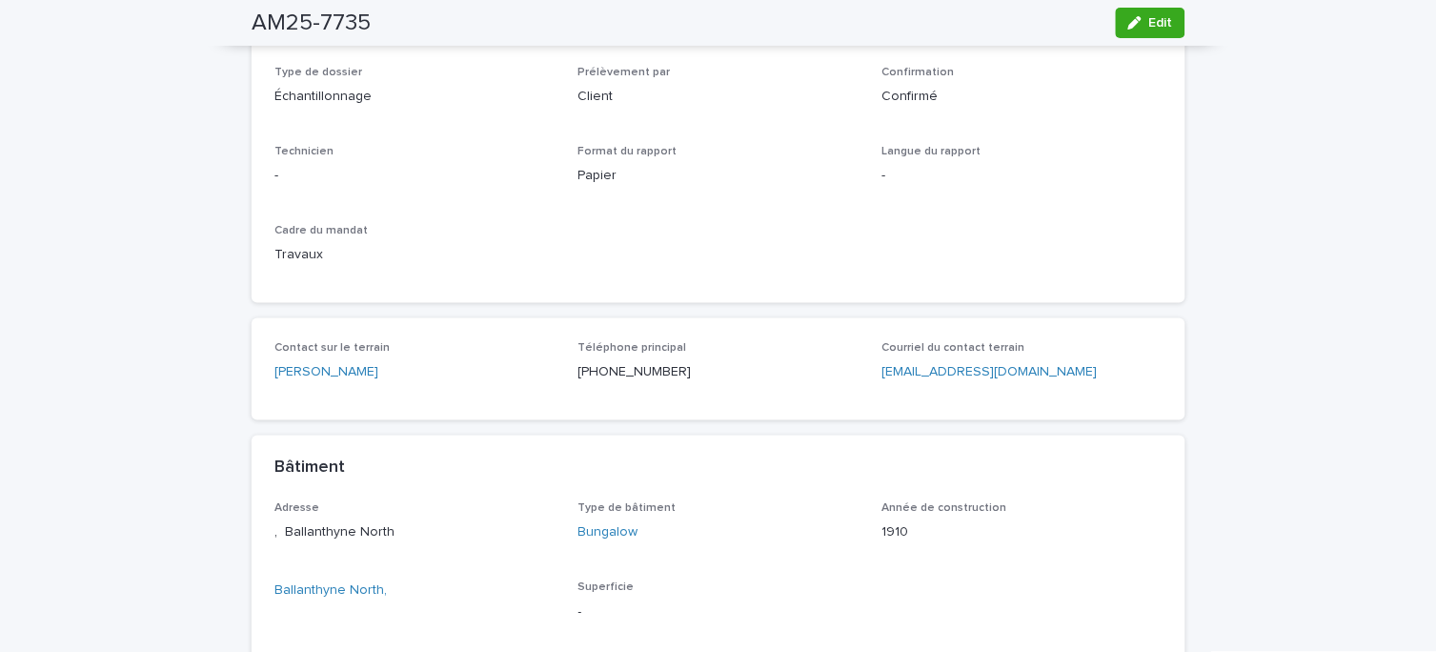
scroll to position [13, 0]
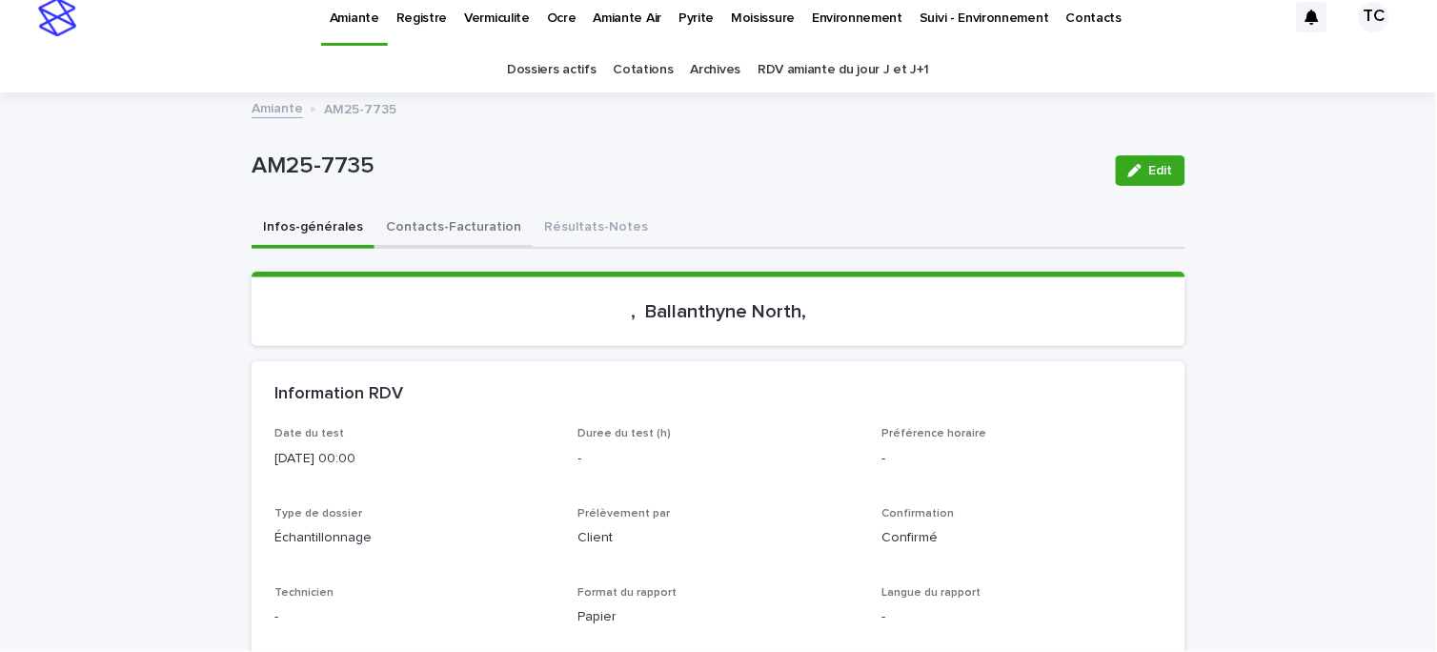
click at [468, 230] on button "Contacts-Facturation" at bounding box center [453, 229] width 158 height 40
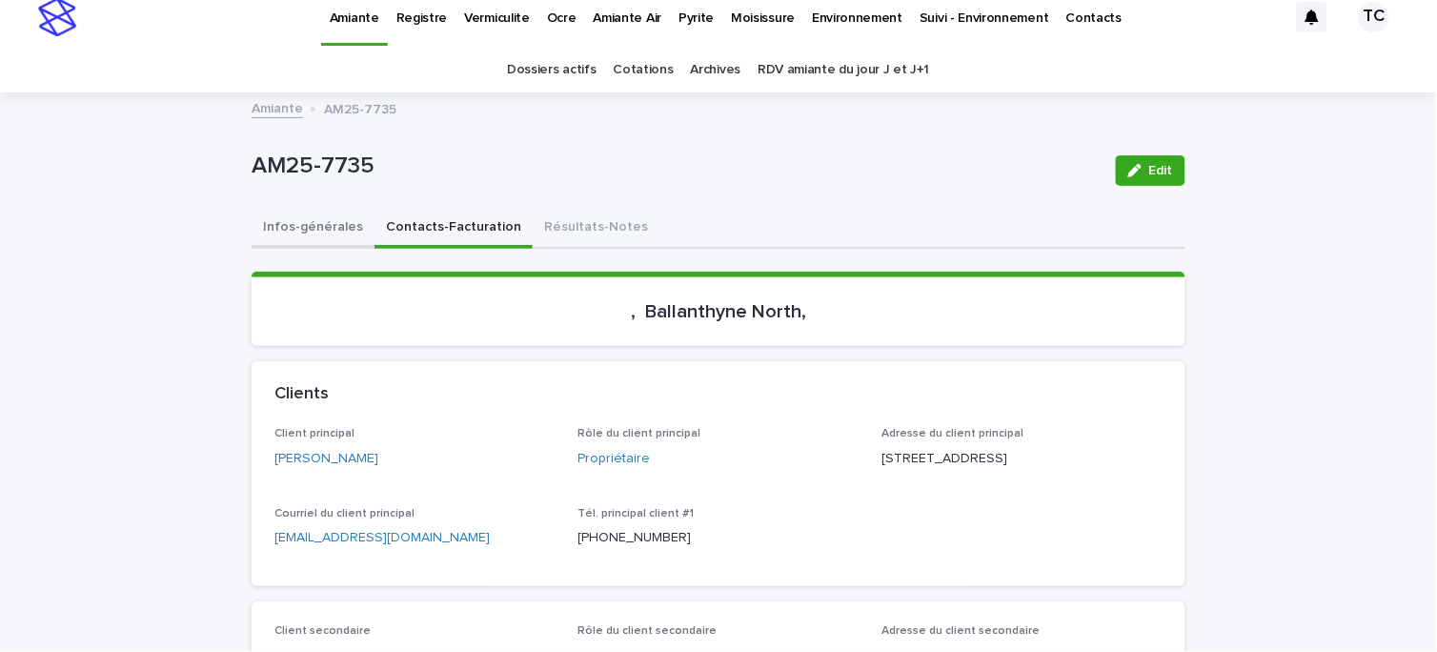
click at [330, 224] on button "Infos-générales" at bounding box center [313, 229] width 123 height 40
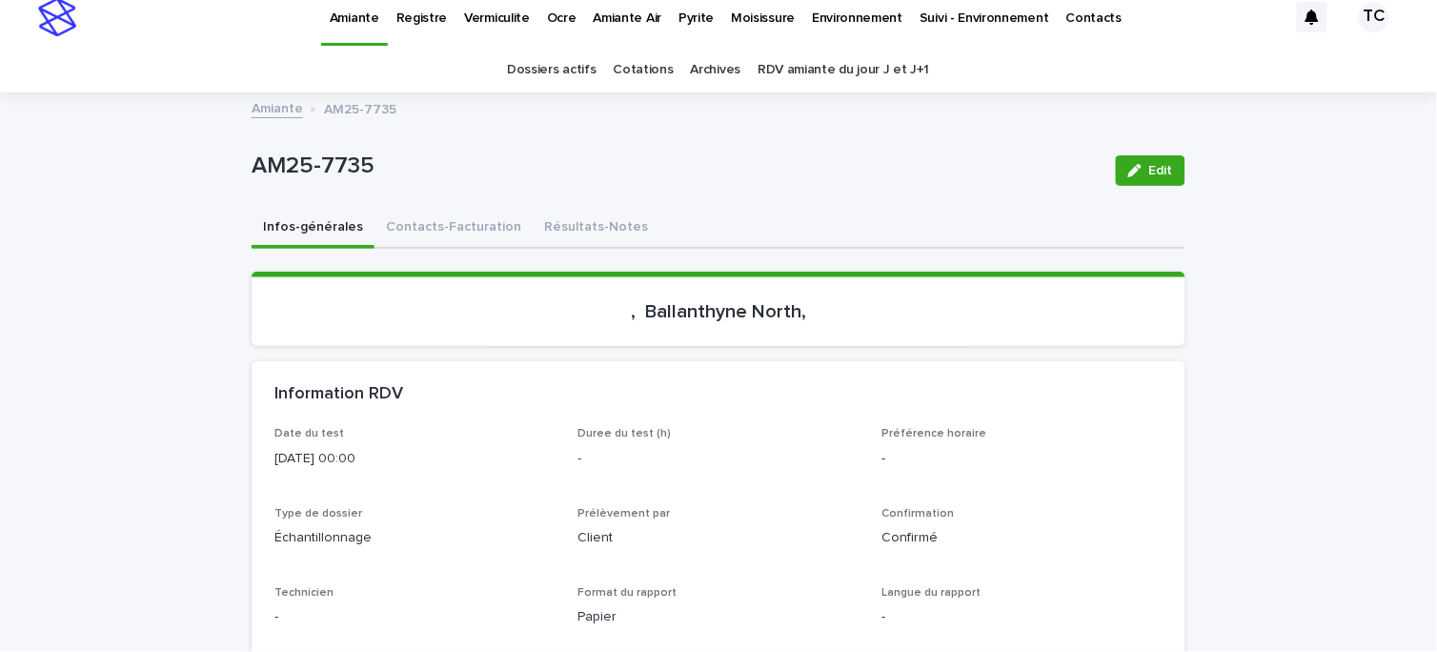
scroll to position [543, 0]
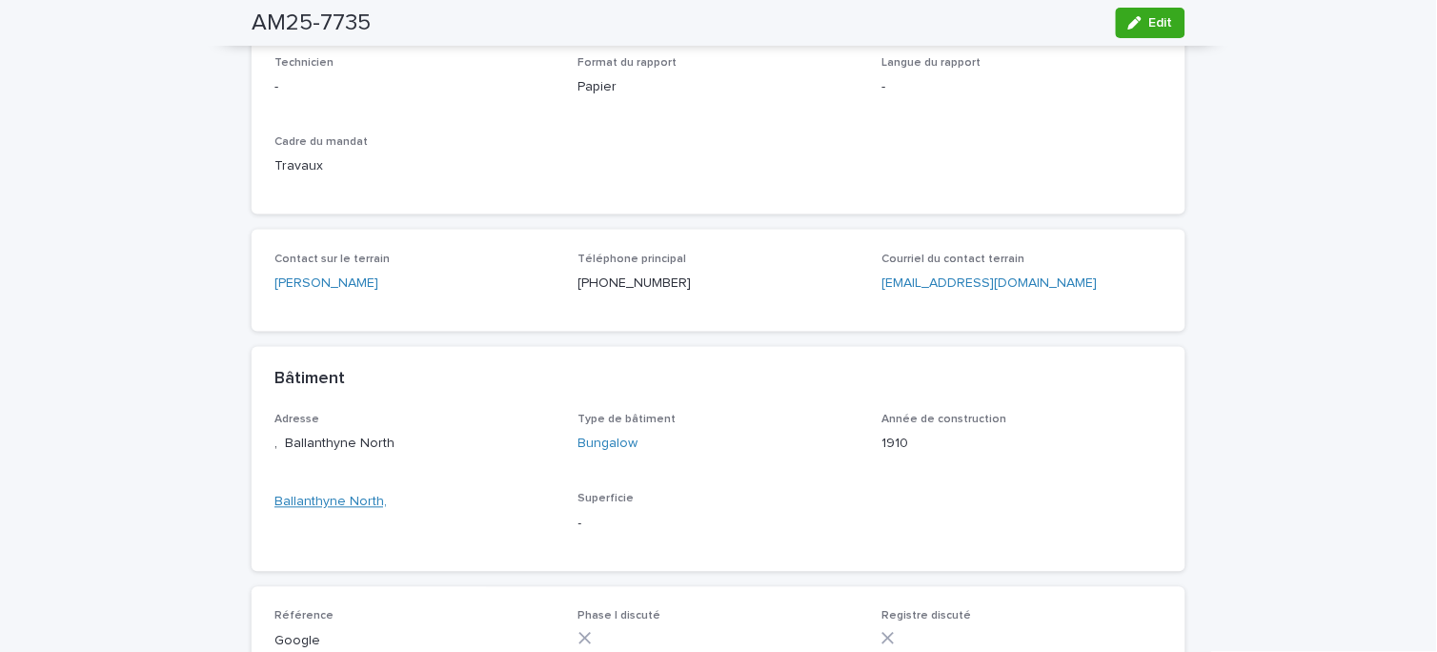
click at [341, 513] on link "Ballanthyne North," at bounding box center [330, 503] width 112 height 20
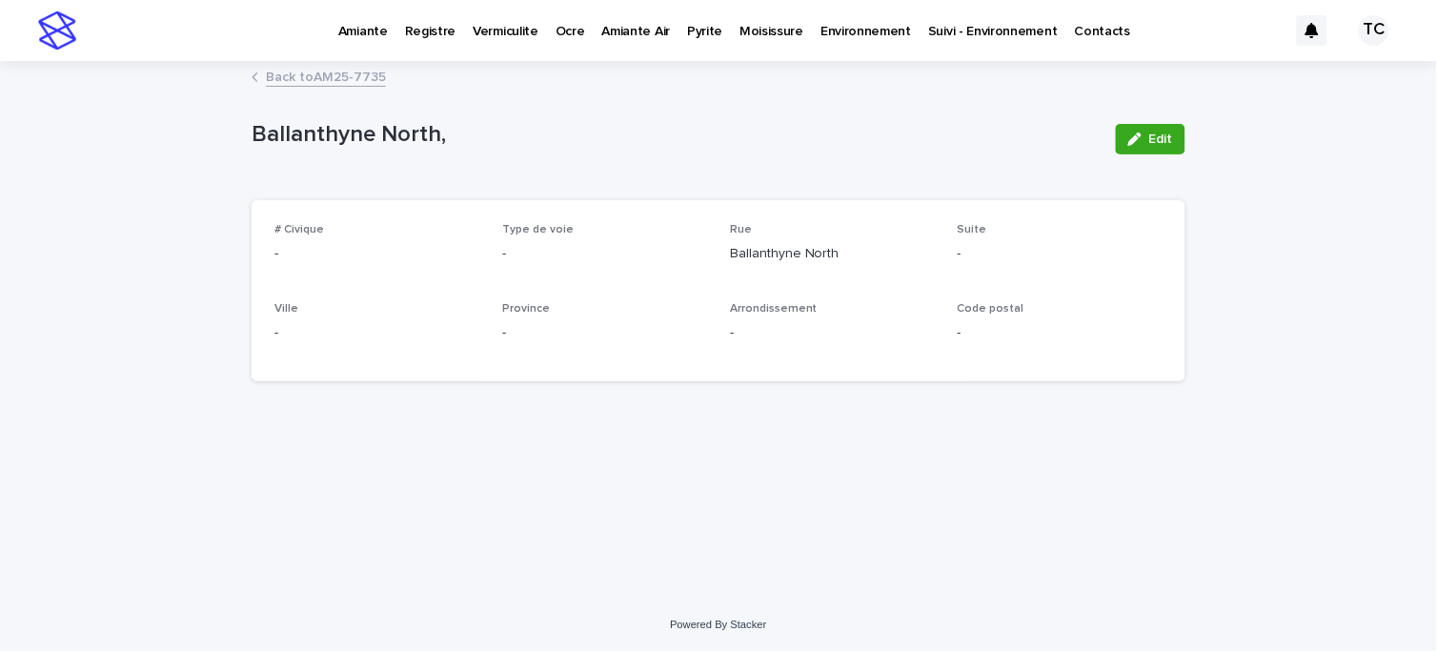
click at [1129, 130] on button "Edit" at bounding box center [1151, 139] width 70 height 30
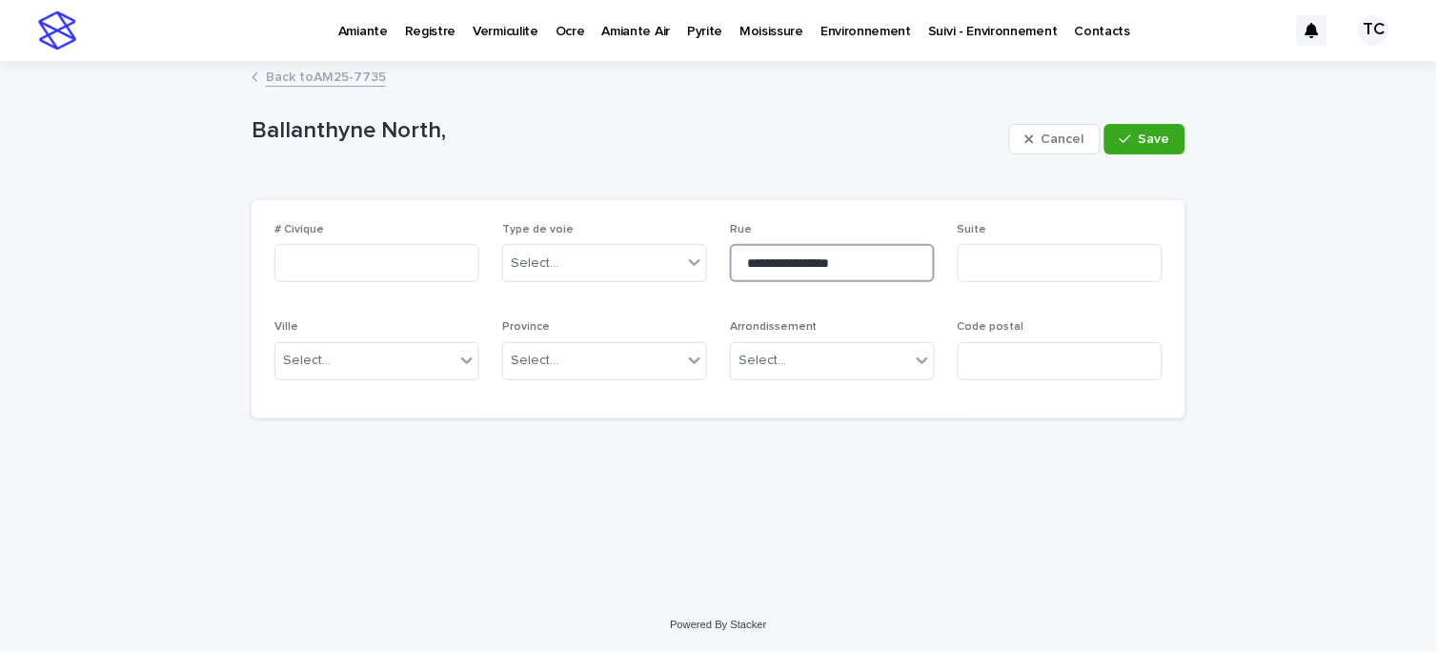
click at [785, 259] on input "**********" at bounding box center [832, 263] width 205 height 38
type input "**********"
click at [345, 368] on div "Select..." at bounding box center [364, 360] width 179 height 31
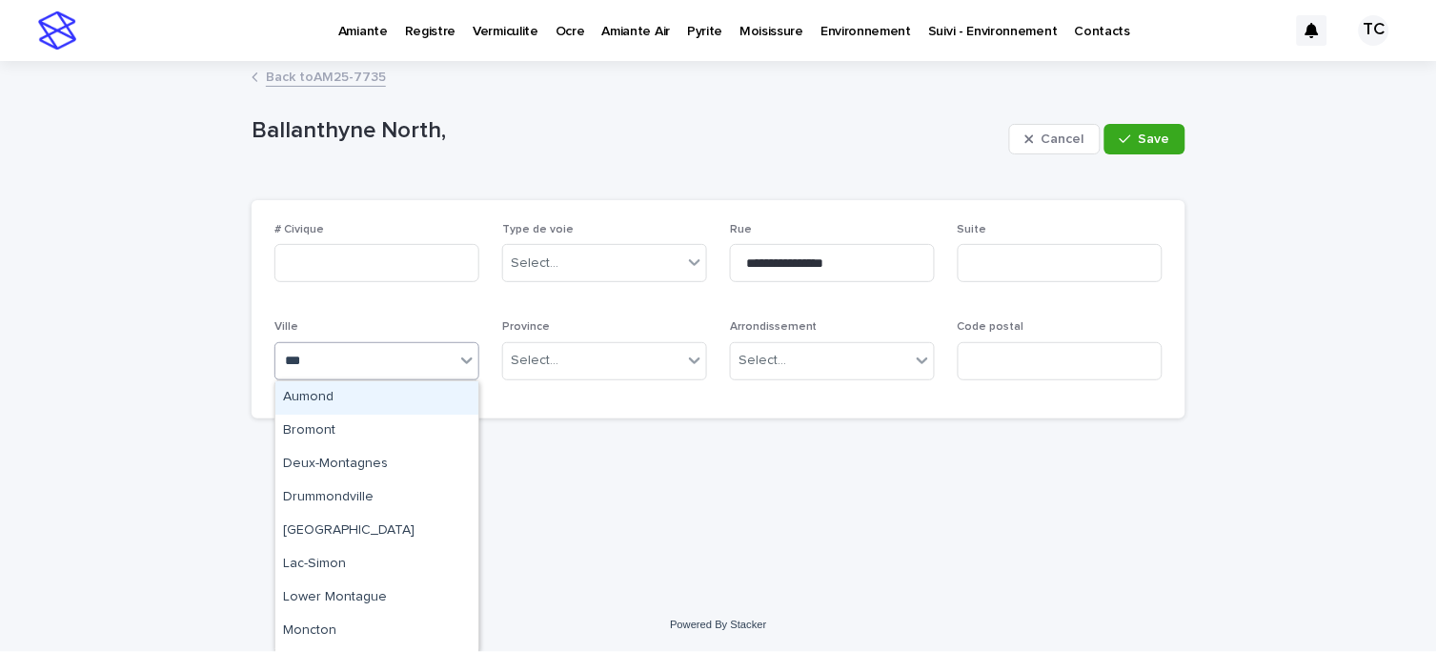
type input "****"
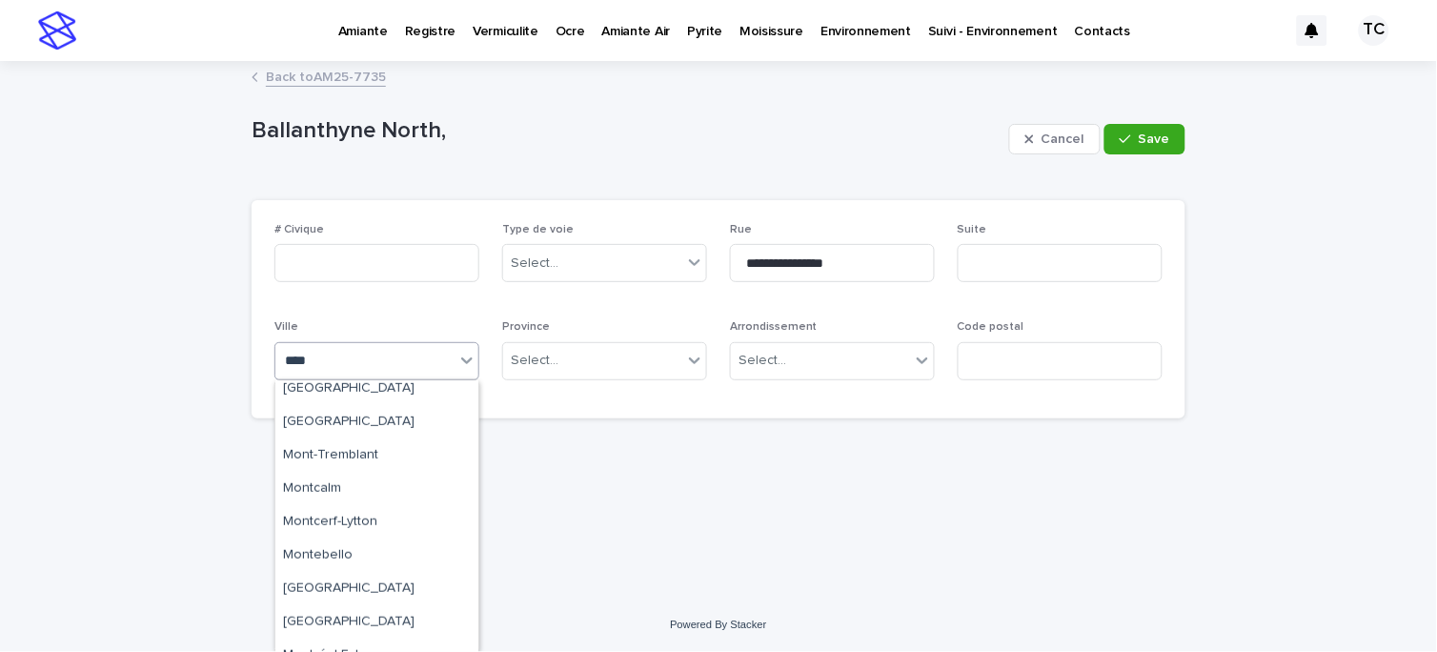
scroll to position [317, 0]
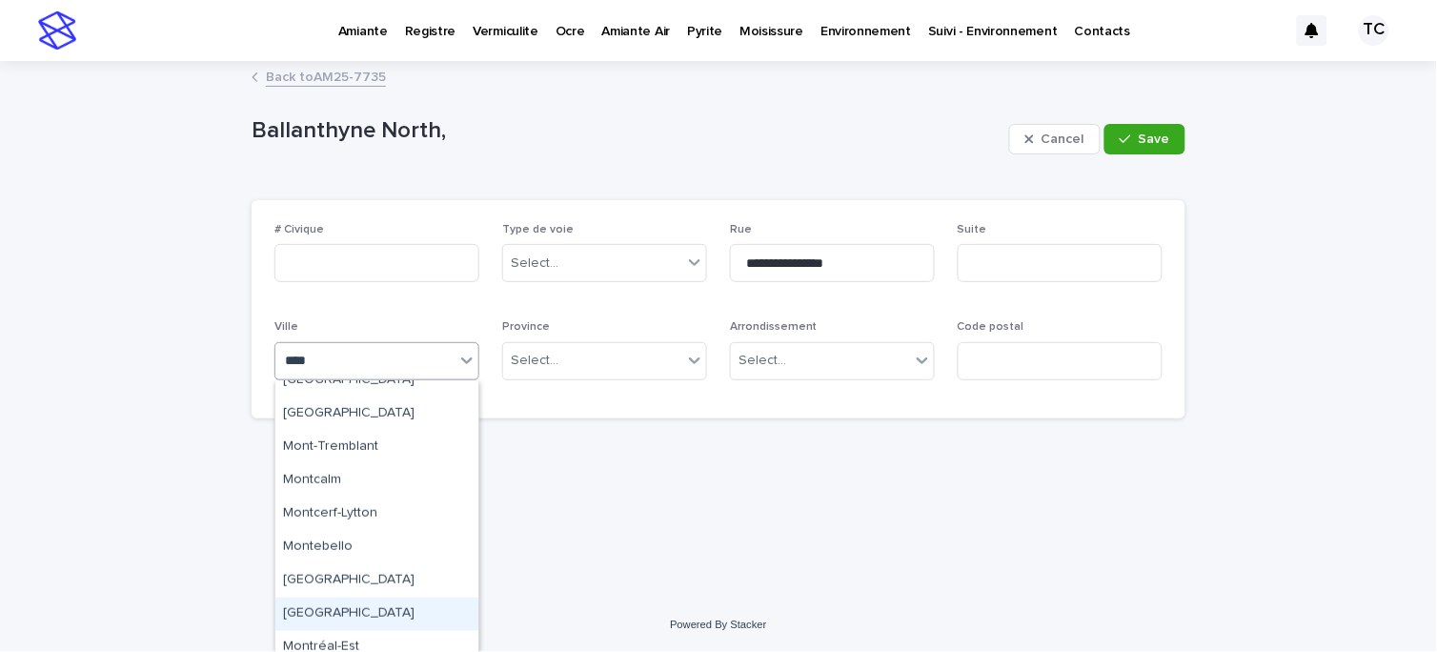
click at [346, 603] on div "[GEOGRAPHIC_DATA]" at bounding box center [376, 613] width 203 height 33
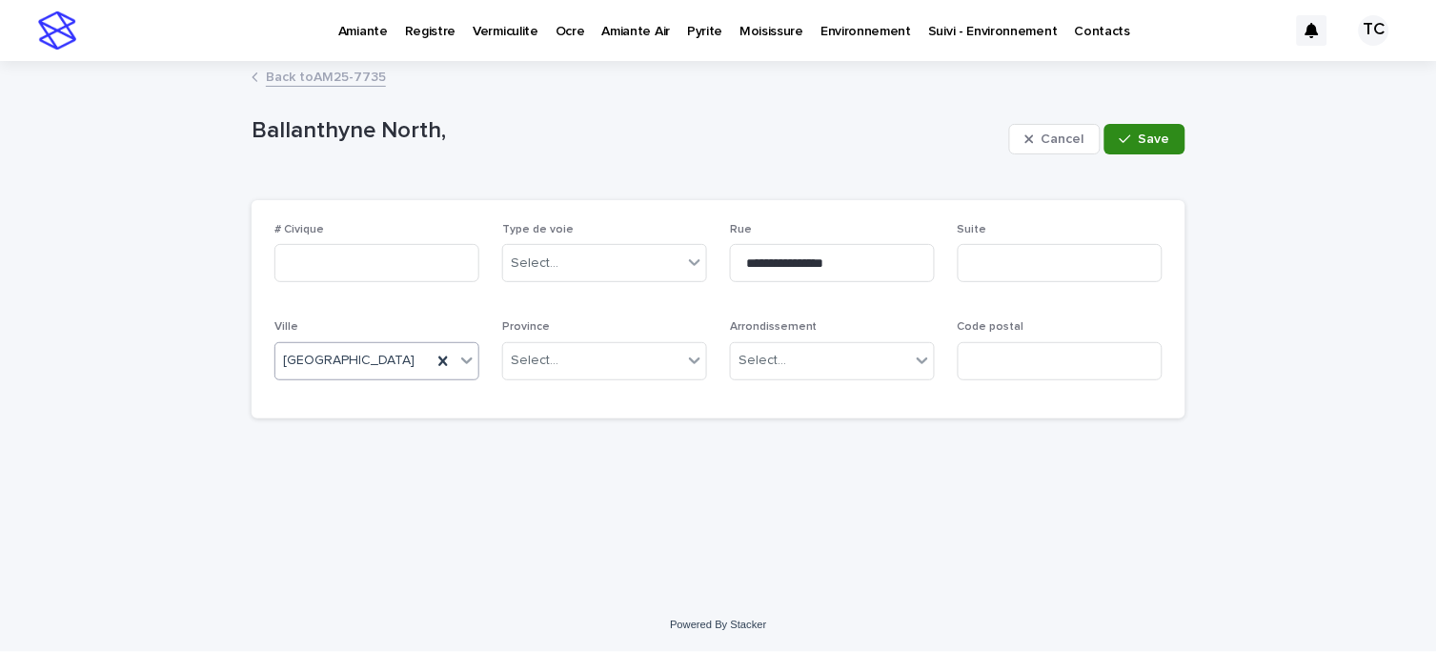
click at [1160, 147] on button "Save" at bounding box center [1144, 139] width 81 height 30
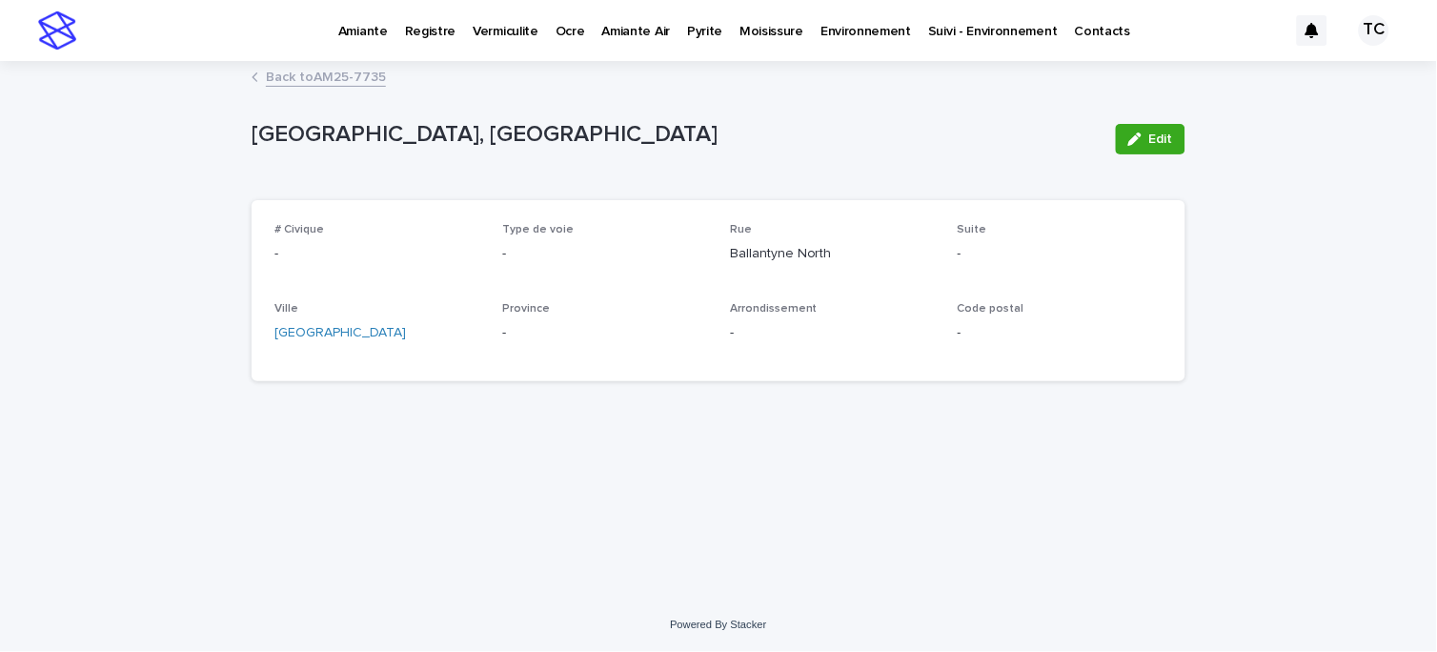
click at [327, 78] on link "Back to AM25-7735" at bounding box center [326, 76] width 120 height 22
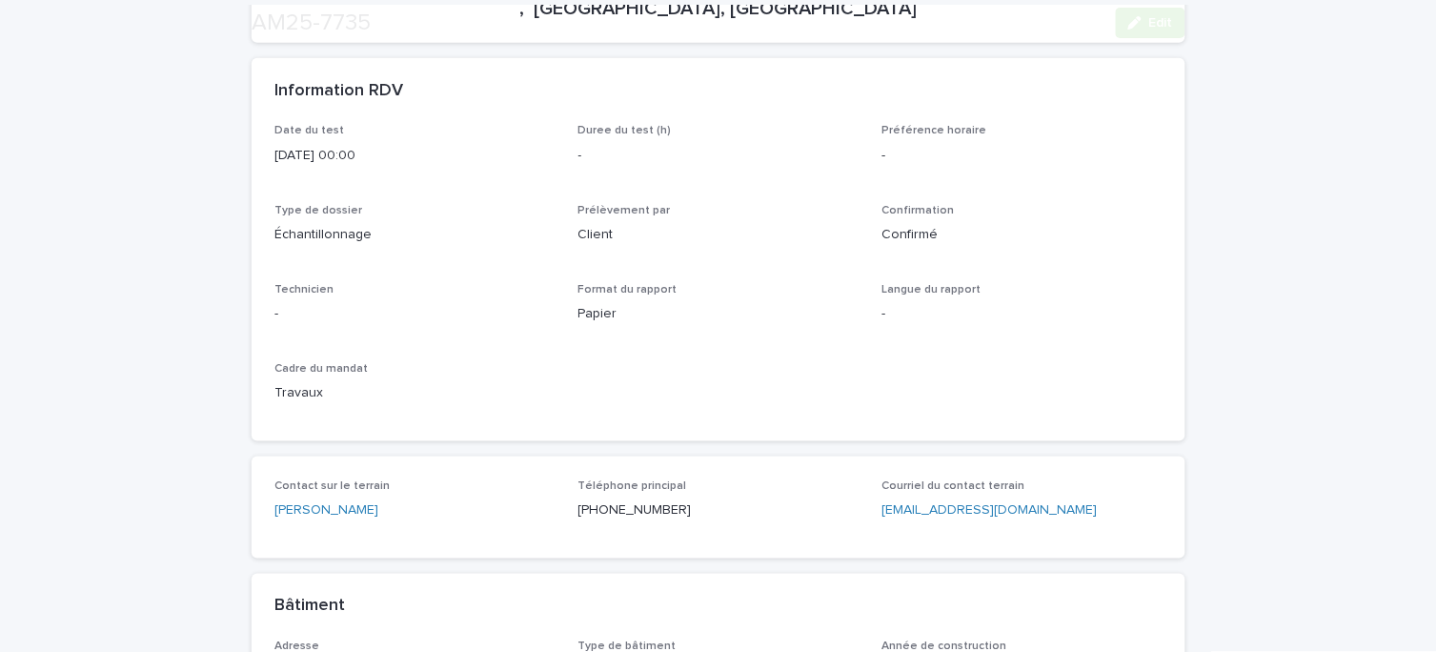
scroll to position [317, 0]
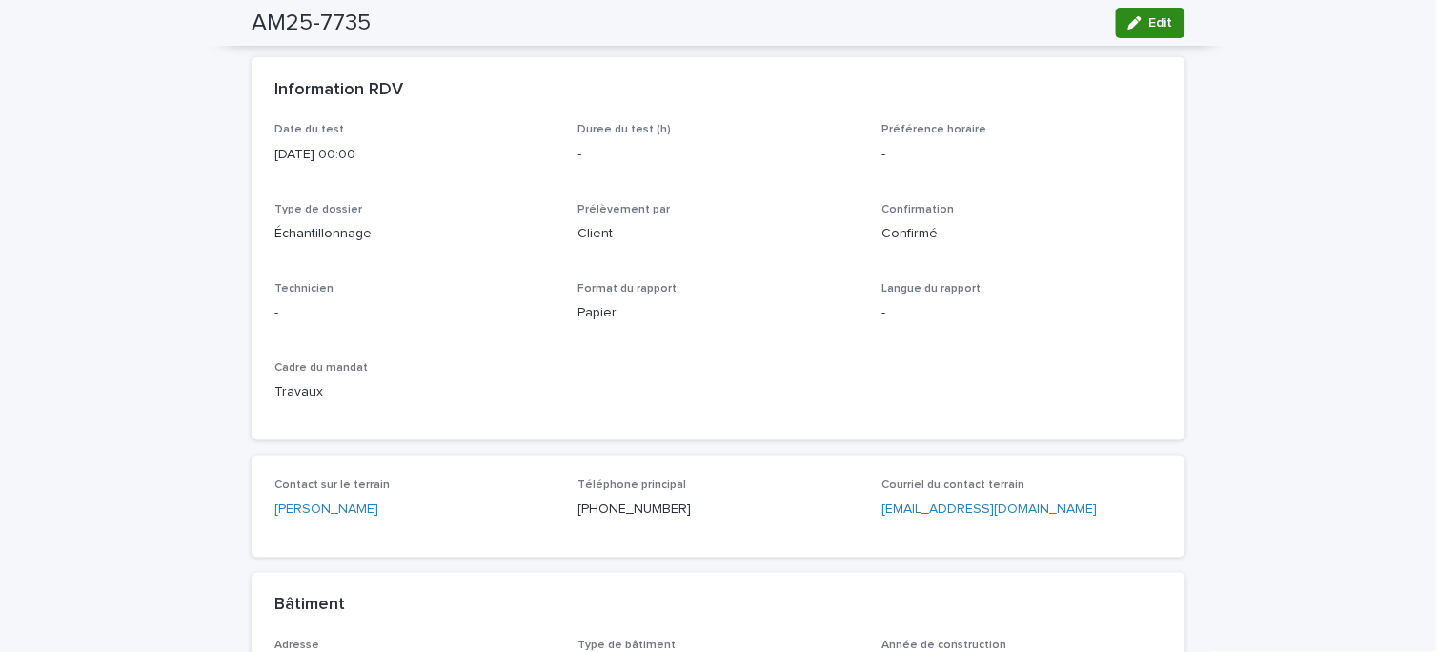
click at [1130, 22] on icon "button" at bounding box center [1134, 22] width 13 height 13
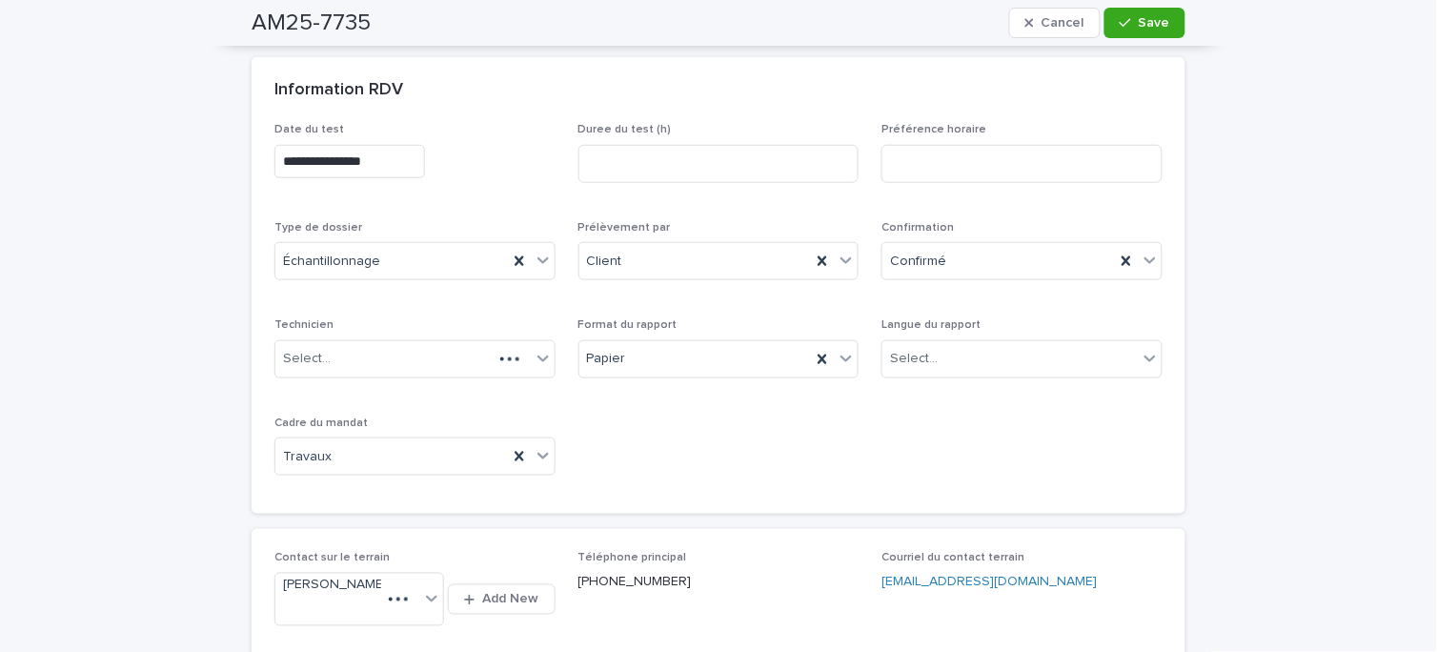
scroll to position [419, 0]
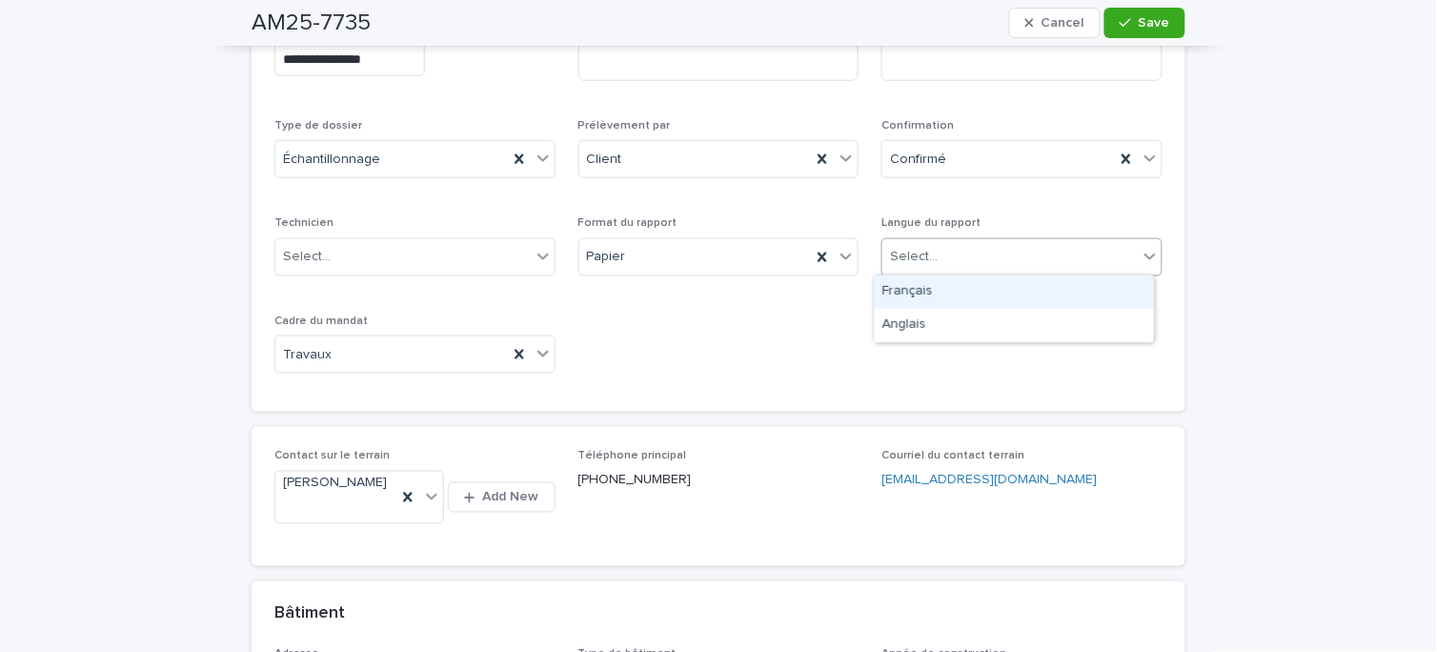
click at [956, 257] on div "Select..." at bounding box center [1009, 256] width 255 height 31
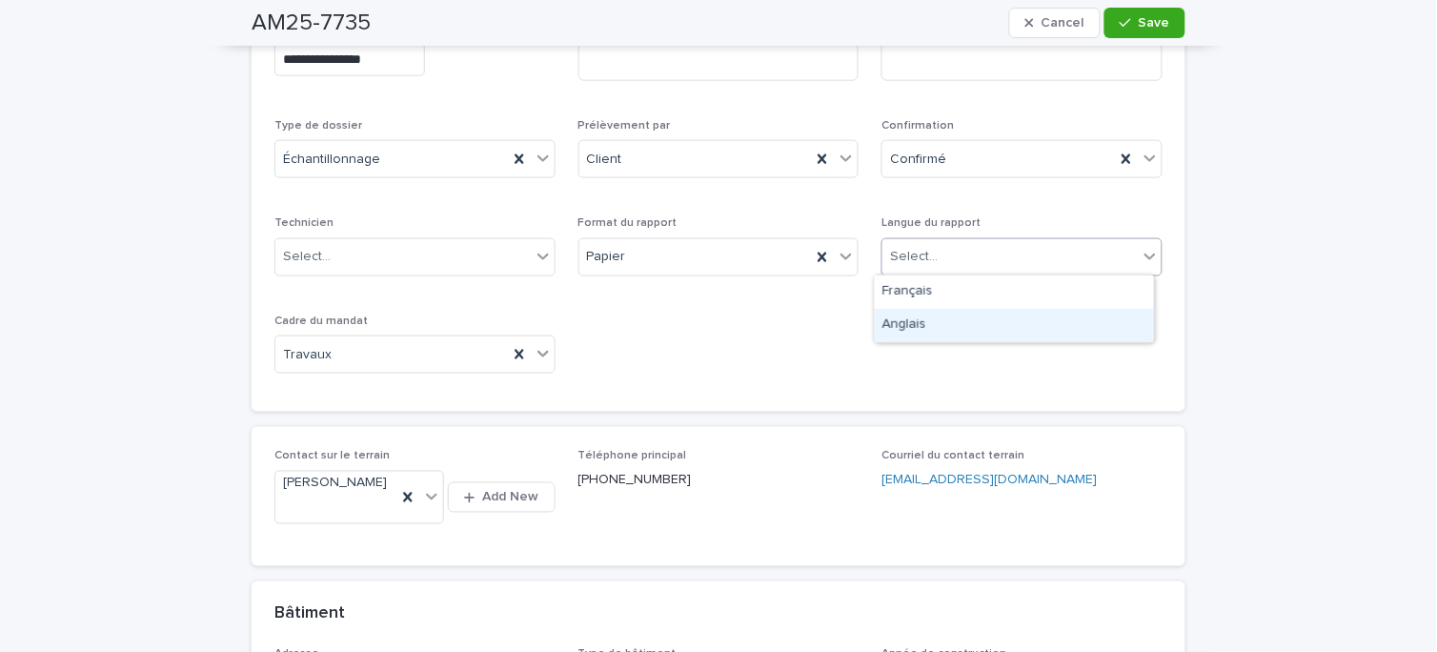
click at [934, 320] on div "Anglais" at bounding box center [1014, 325] width 279 height 33
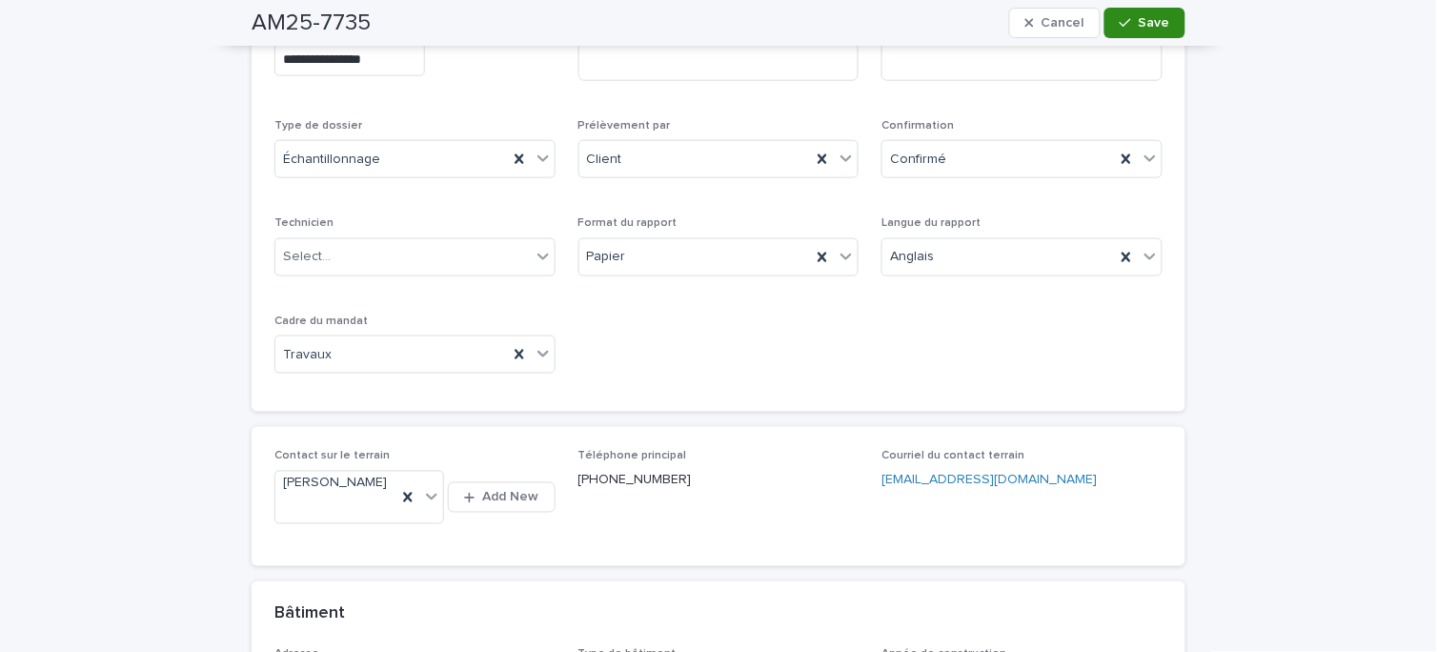
click at [1151, 22] on span "Save" at bounding box center [1153, 22] width 31 height 13
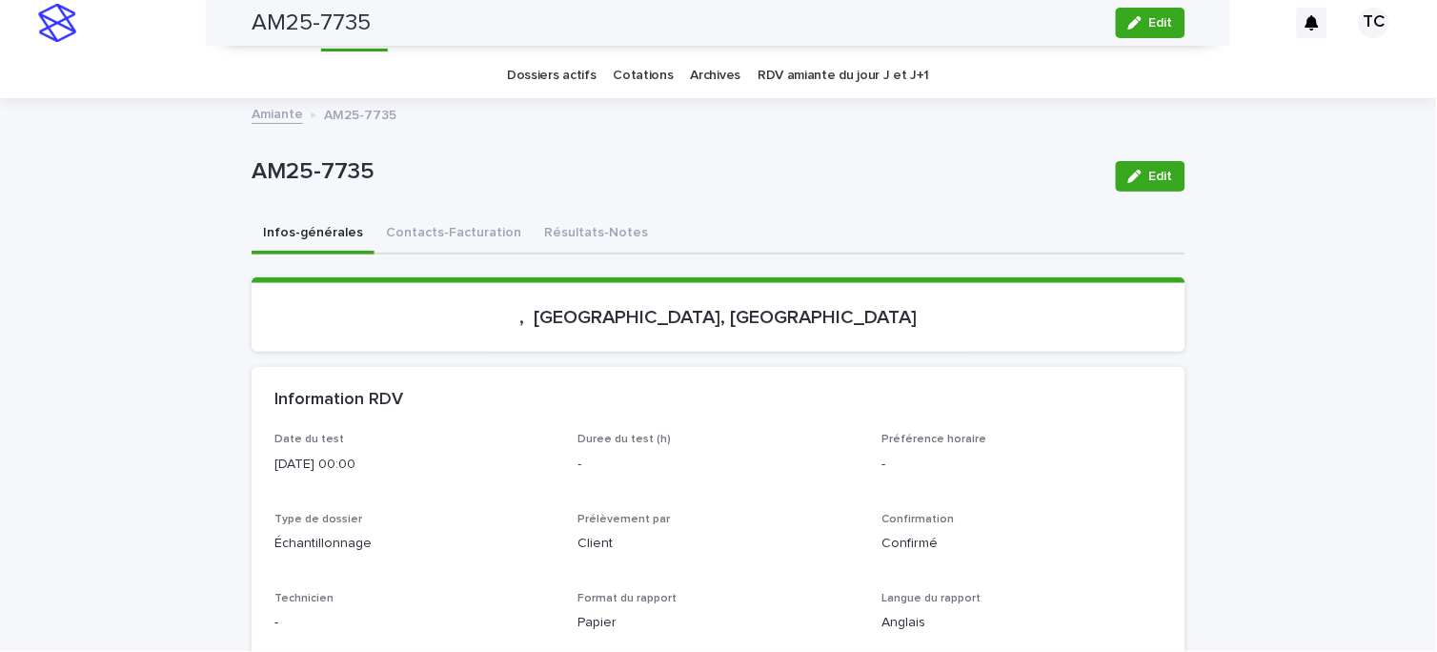
scroll to position [0, 0]
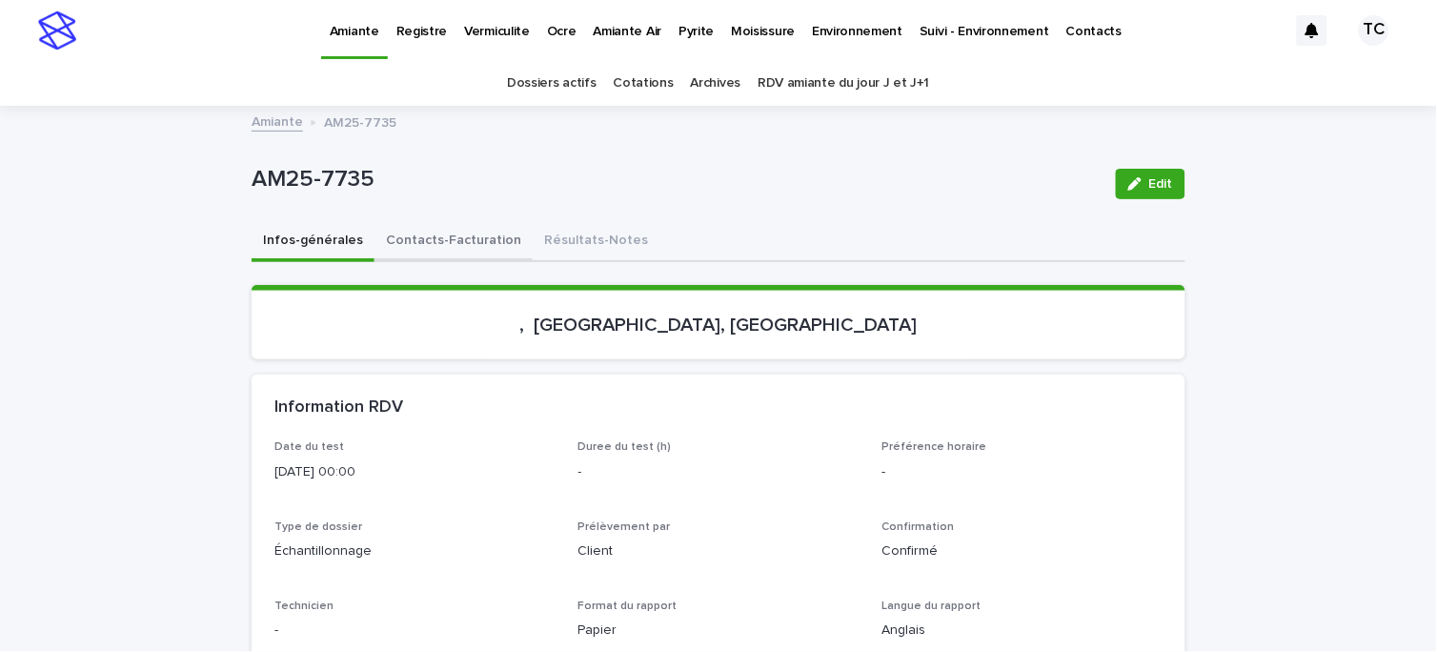
click at [476, 235] on button "Contacts-Facturation" at bounding box center [453, 242] width 158 height 40
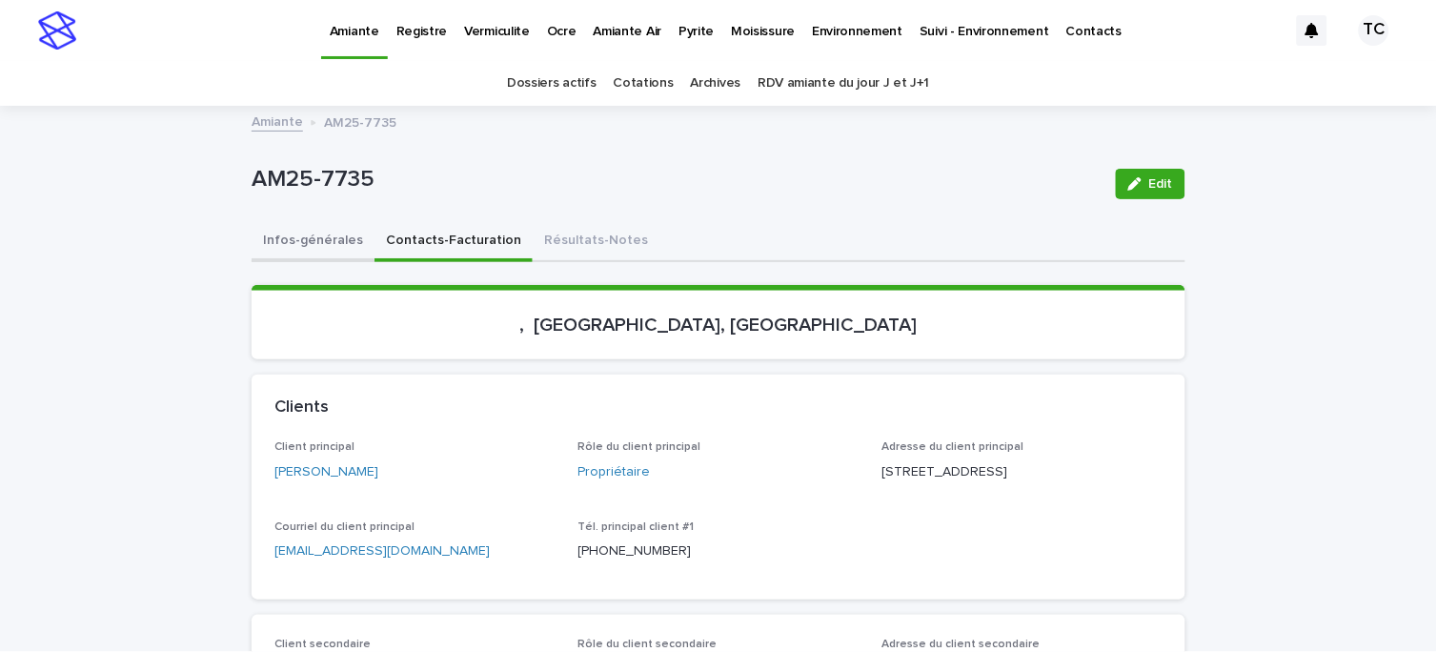
click at [317, 222] on button "Infos-générales" at bounding box center [313, 242] width 123 height 40
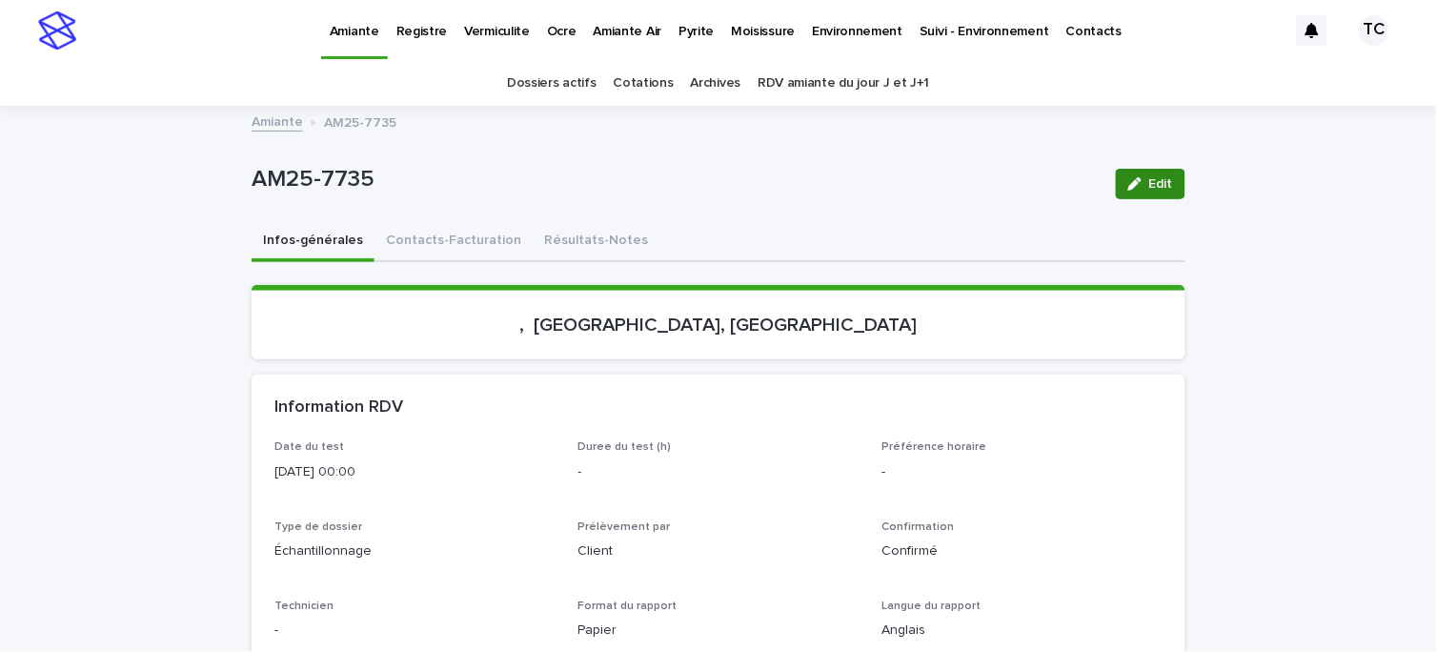
click at [1135, 175] on button "Edit" at bounding box center [1151, 184] width 70 height 30
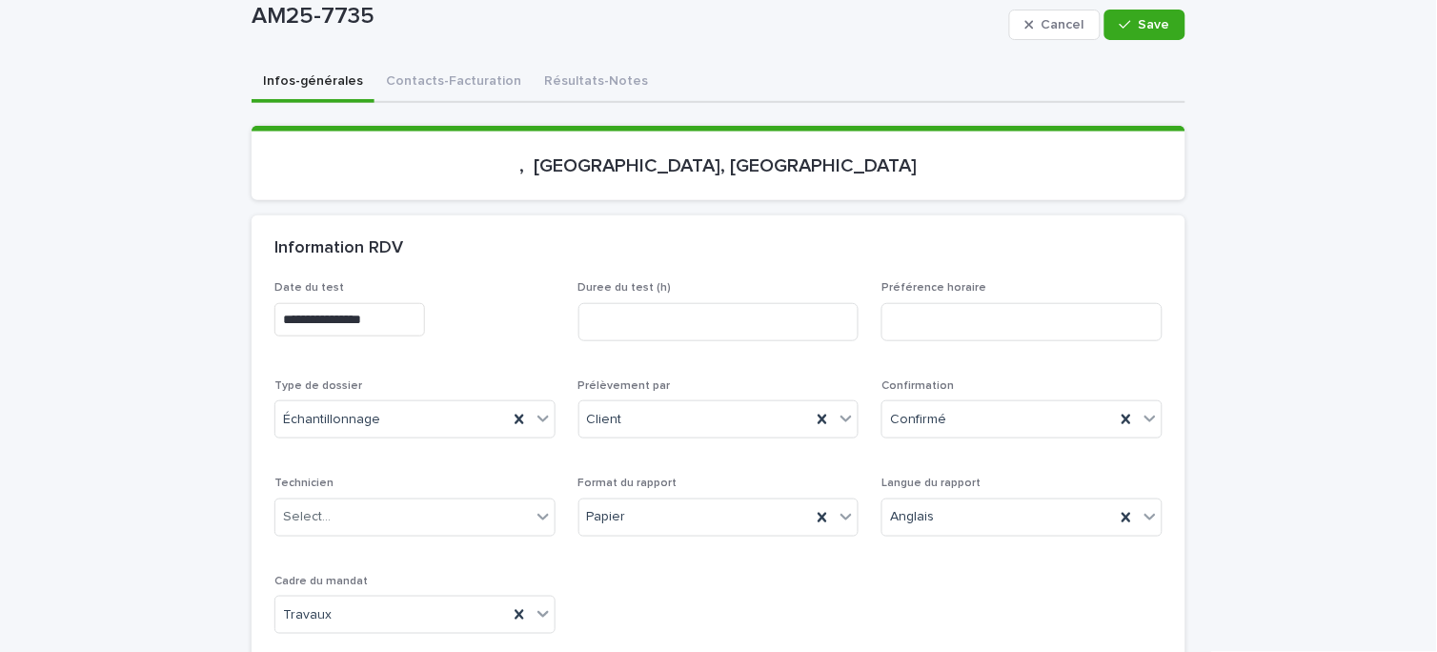
scroll to position [211, 0]
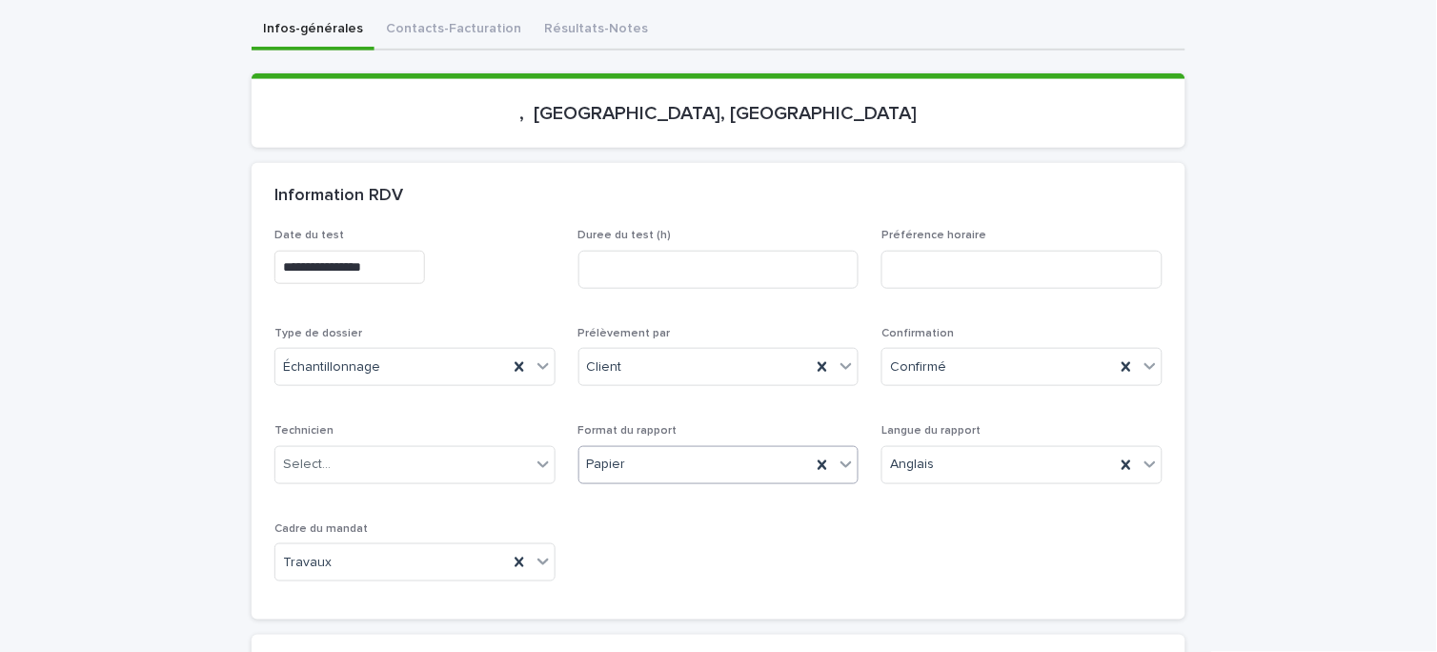
click at [661, 467] on div "Papier" at bounding box center [695, 464] width 232 height 31
click at [672, 500] on div "Électronique" at bounding box center [711, 499] width 279 height 33
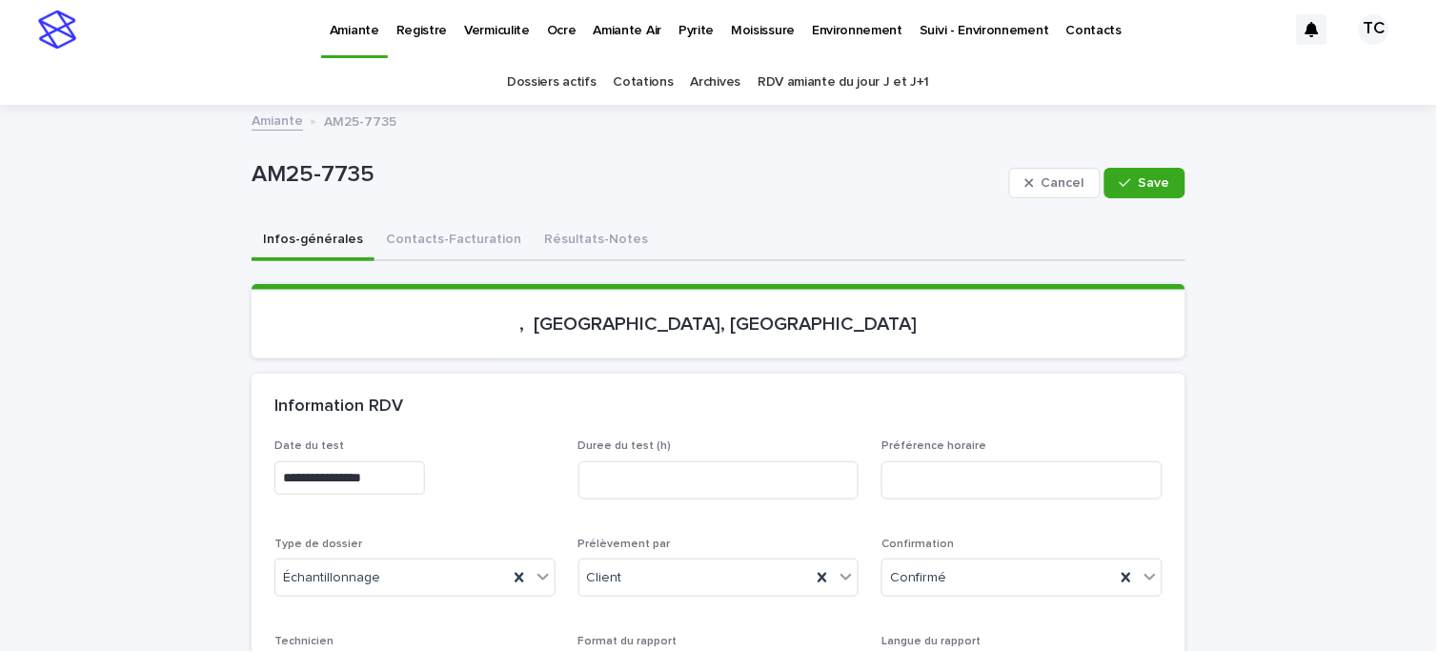
scroll to position [0, 0]
click at [1148, 192] on button "Save" at bounding box center [1144, 184] width 81 height 30
